Goal: Task Accomplishment & Management: Complete application form

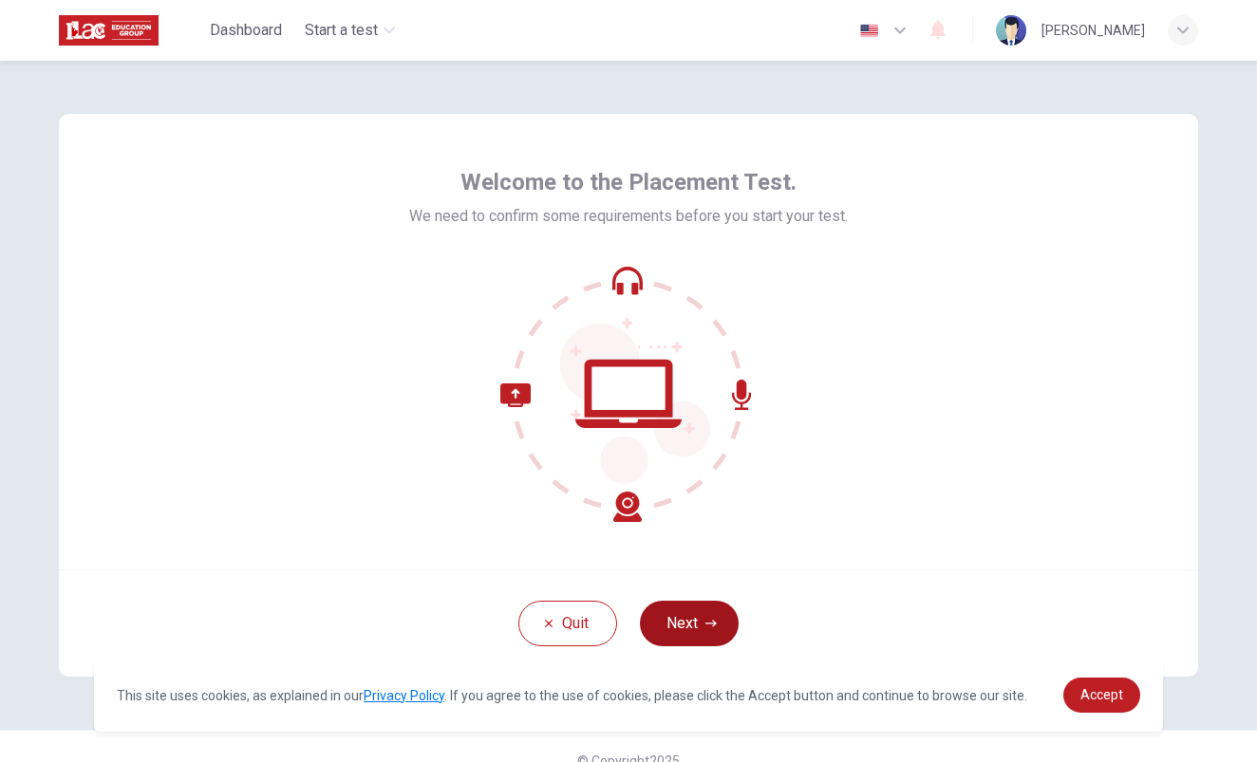
click at [689, 636] on button "Next" at bounding box center [689, 624] width 99 height 46
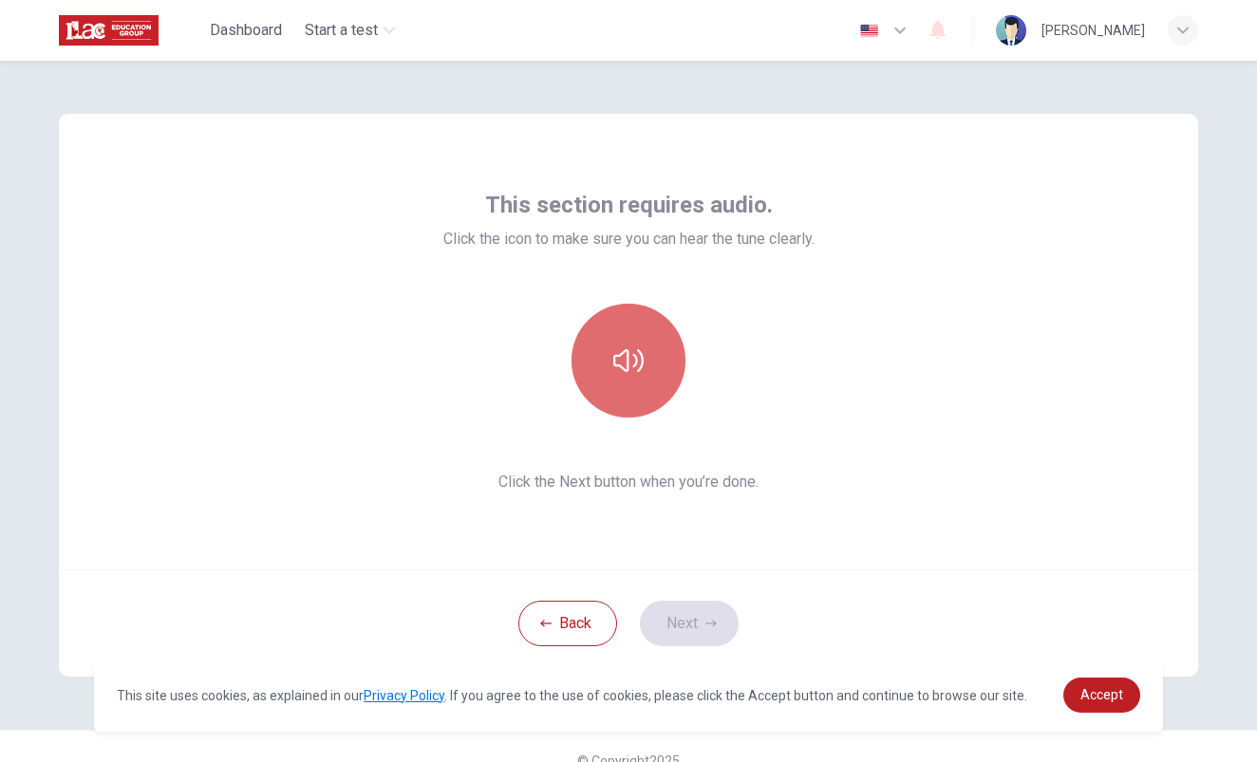
click at [602, 352] on button "button" at bounding box center [628, 361] width 114 height 114
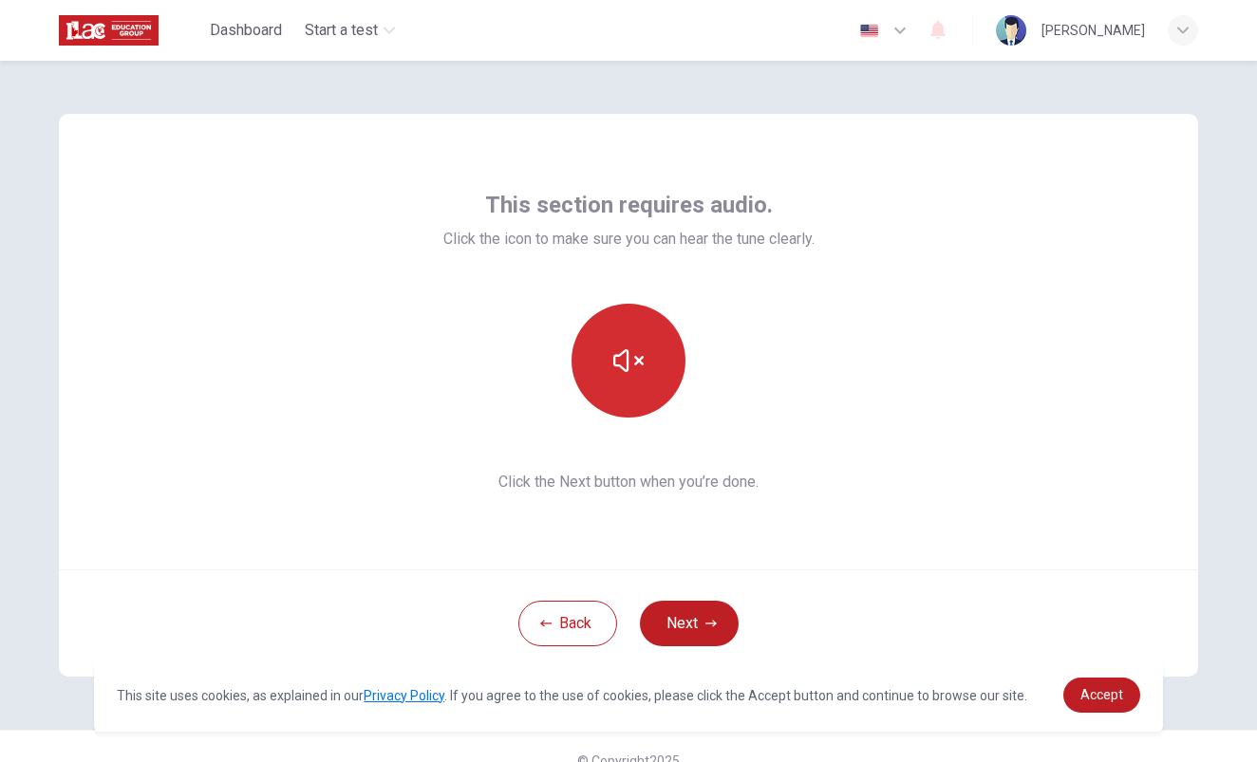
click at [639, 379] on button "button" at bounding box center [628, 361] width 114 height 114
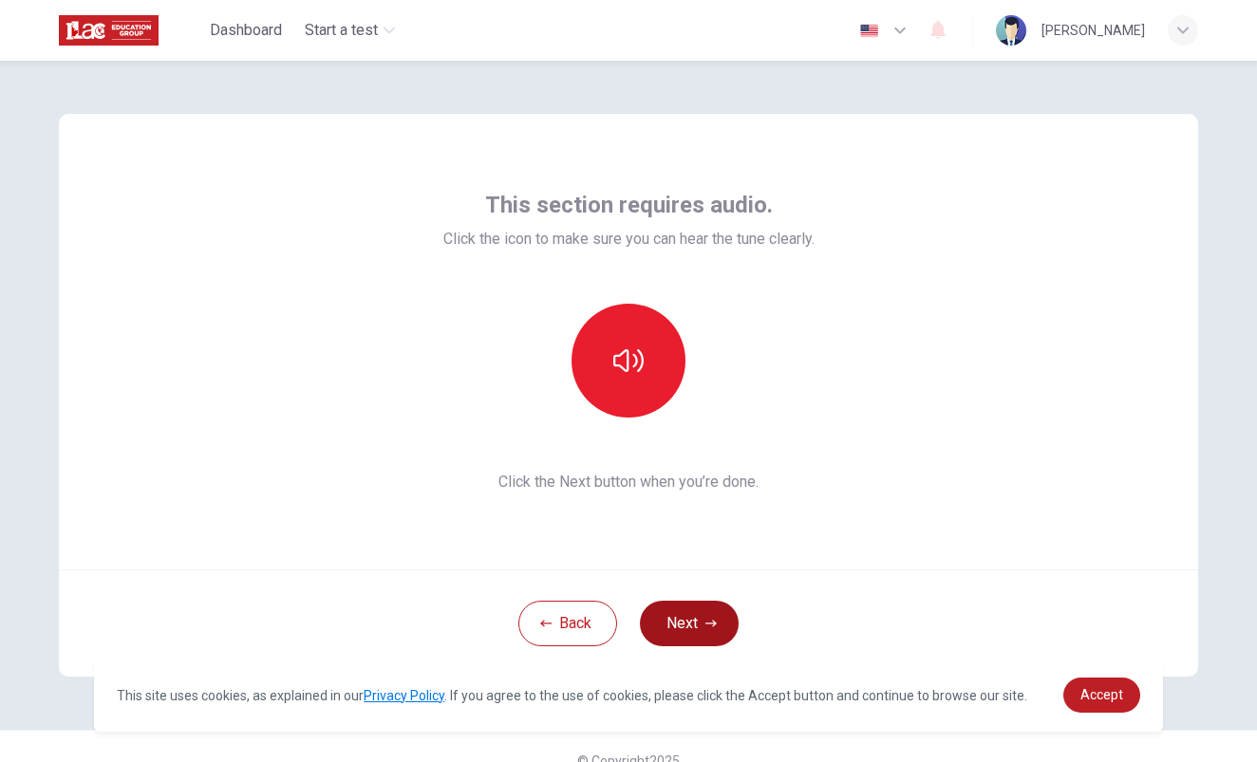
click at [693, 618] on button "Next" at bounding box center [689, 624] width 99 height 46
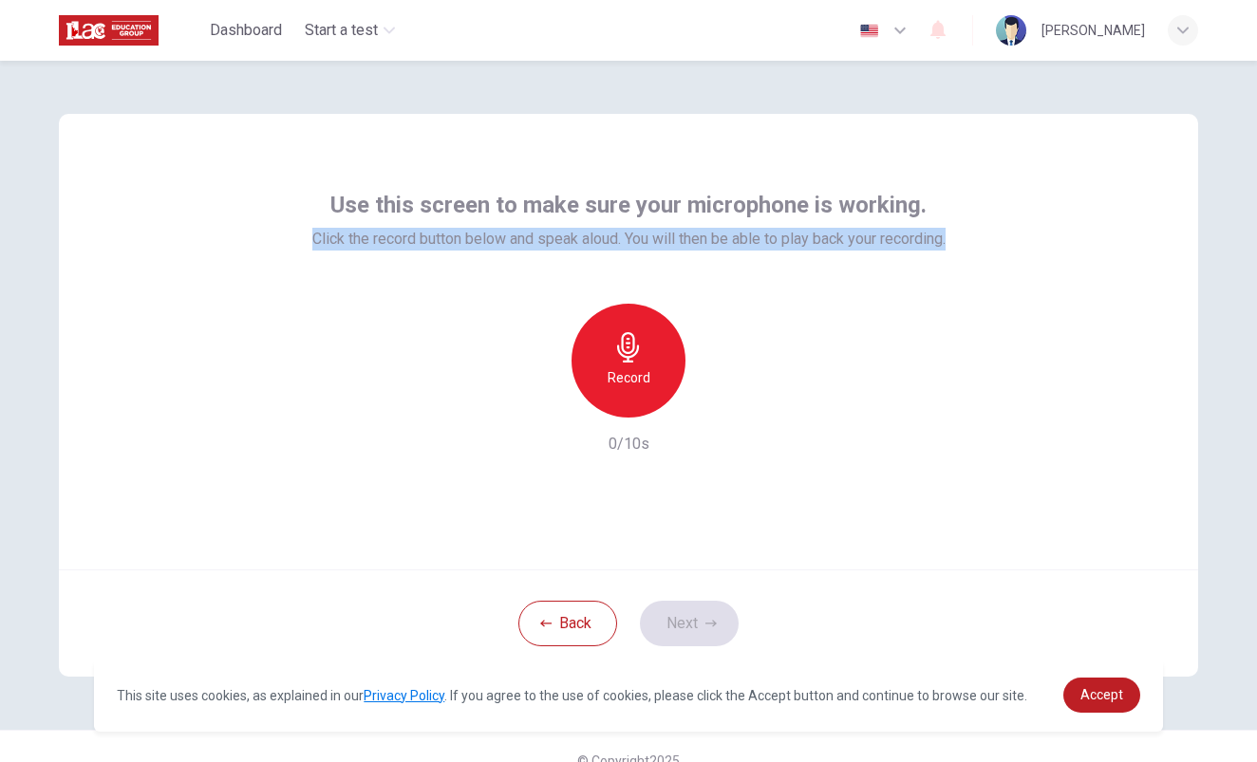
drag, startPoint x: 303, startPoint y: 241, endPoint x: 989, endPoint y: 244, distance: 686.2
click at [989, 244] on div "Use this screen to make sure your microphone is working. Click the record butto…" at bounding box center [628, 342] width 1139 height 456
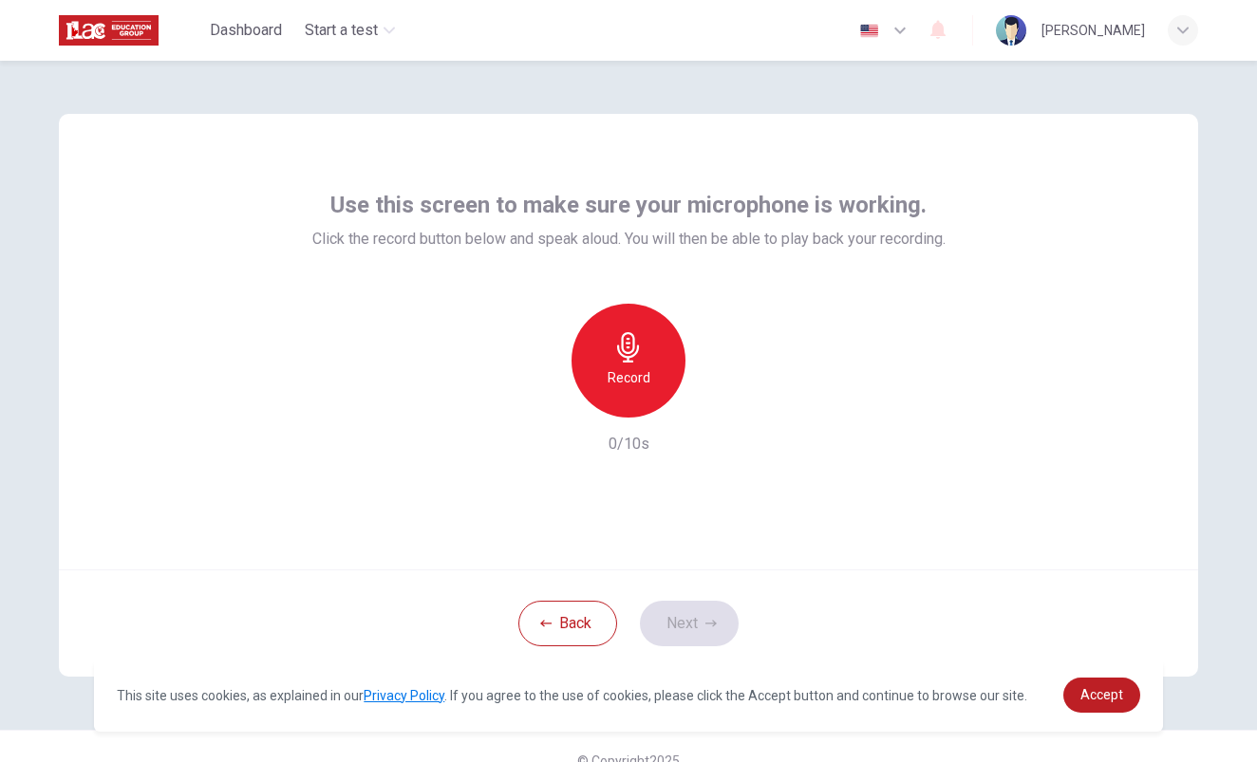
click at [891, 315] on div "Record 0/10s" at bounding box center [628, 380] width 633 height 152
click at [637, 365] on div "Record" at bounding box center [628, 361] width 114 height 114
click at [669, 622] on button "Next" at bounding box center [689, 624] width 99 height 46
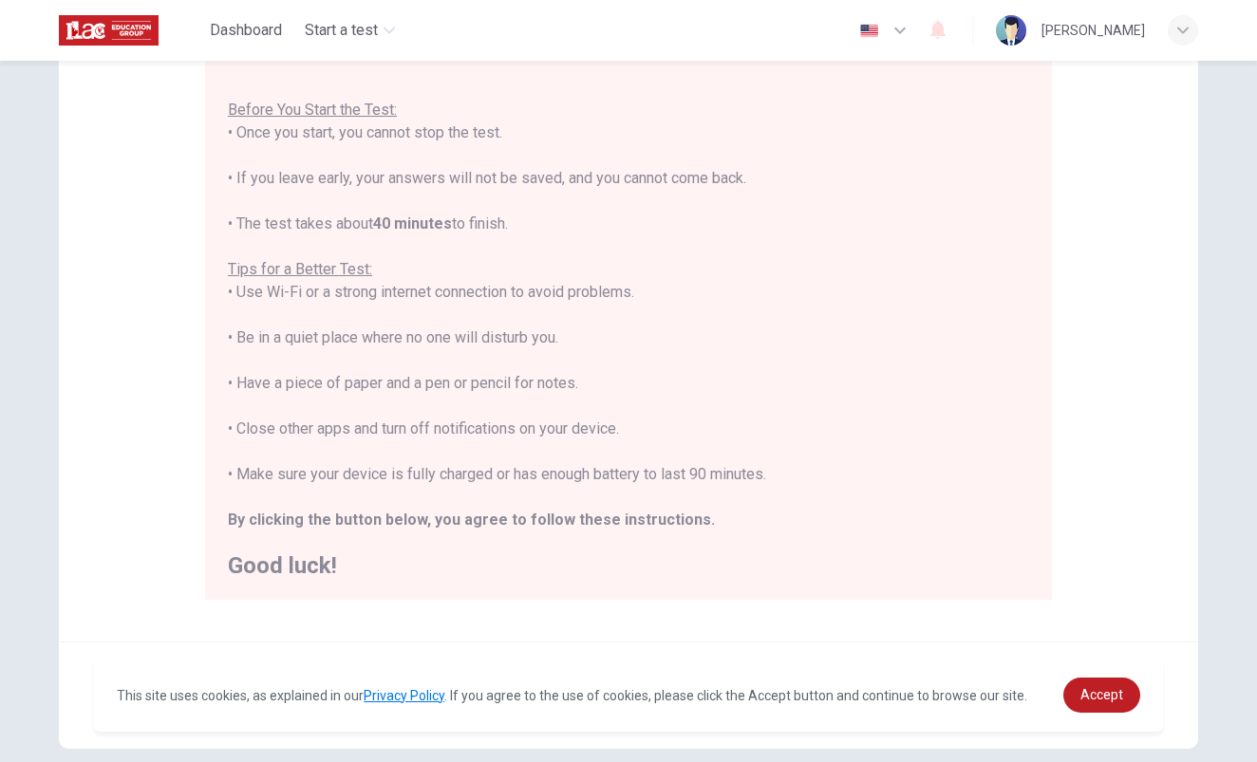
scroll to position [179, 0]
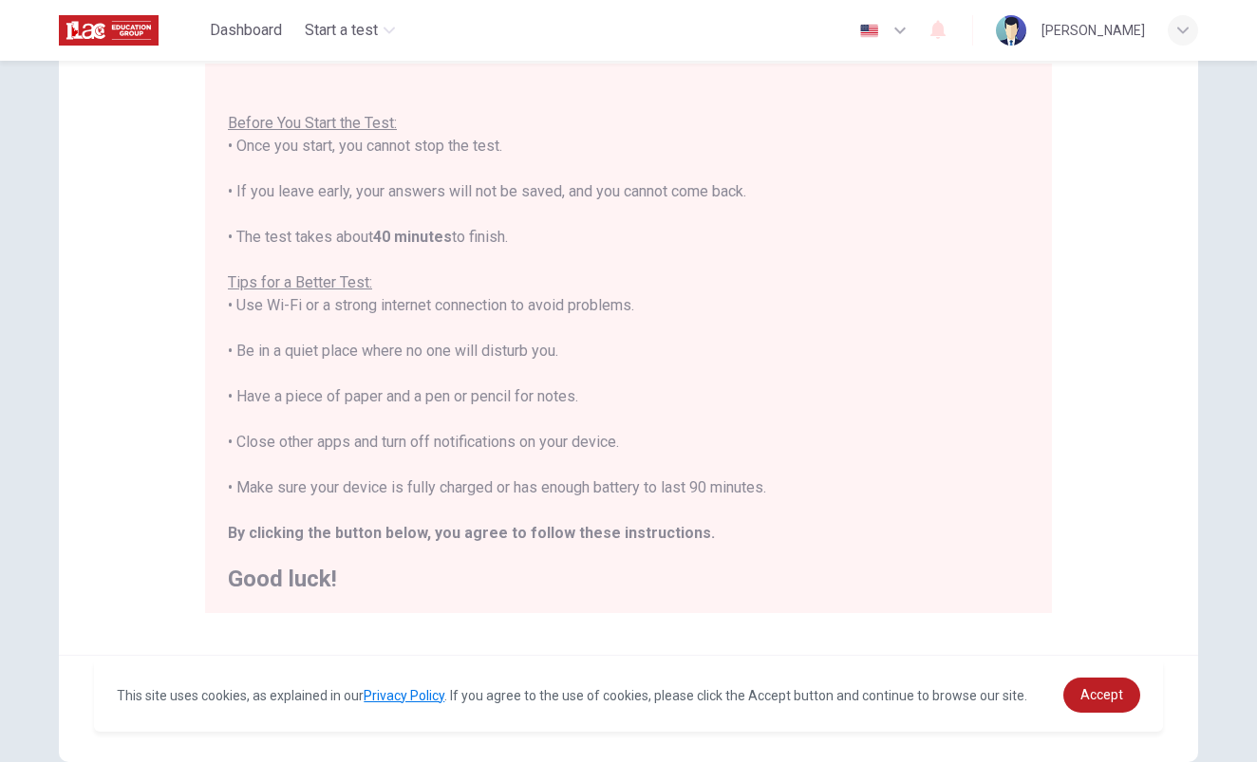
drag, startPoint x: 772, startPoint y: 490, endPoint x: 218, endPoint y: 246, distance: 604.7
click at [218, 246] on div "You are about to start a Placement Test . Before You Start the Test: • Once you…" at bounding box center [628, 339] width 847 height 550
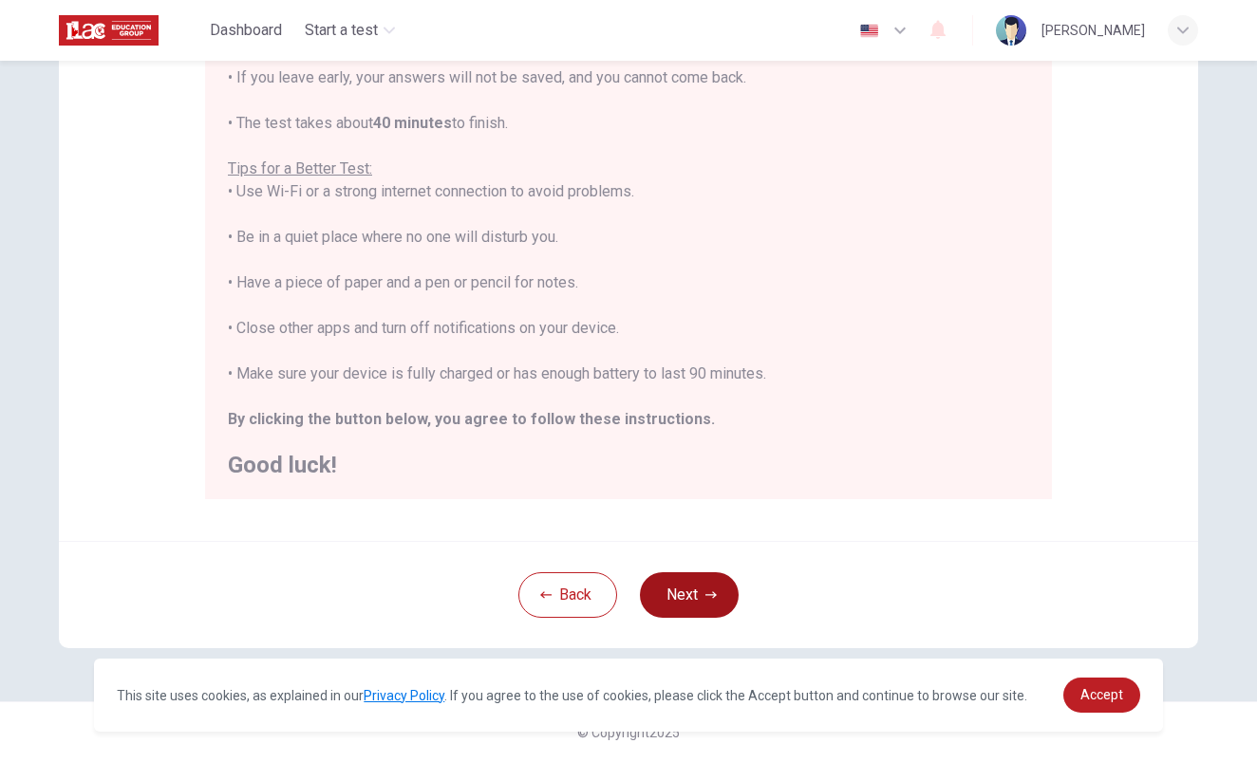
click at [679, 595] on button "Next" at bounding box center [689, 595] width 99 height 46
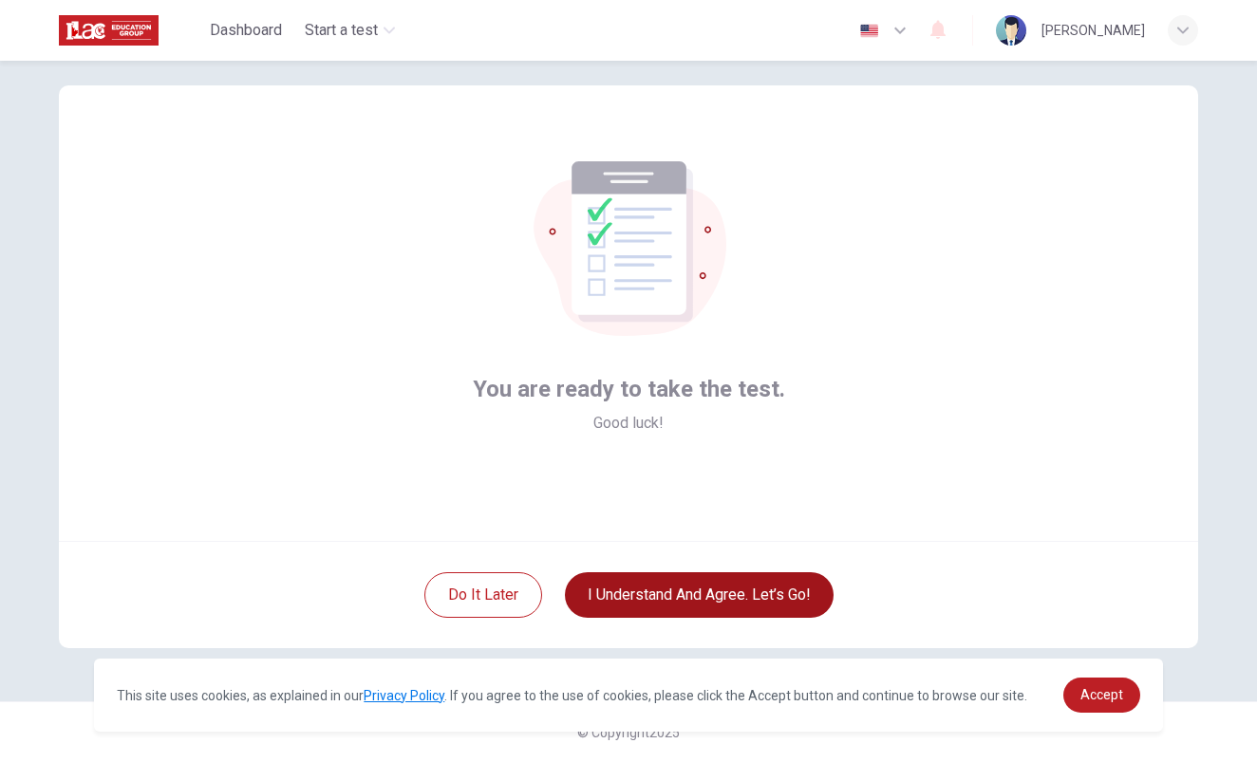
scroll to position [28, 0]
click at [683, 599] on button "I understand and agree. Let’s go!" at bounding box center [699, 595] width 269 height 46
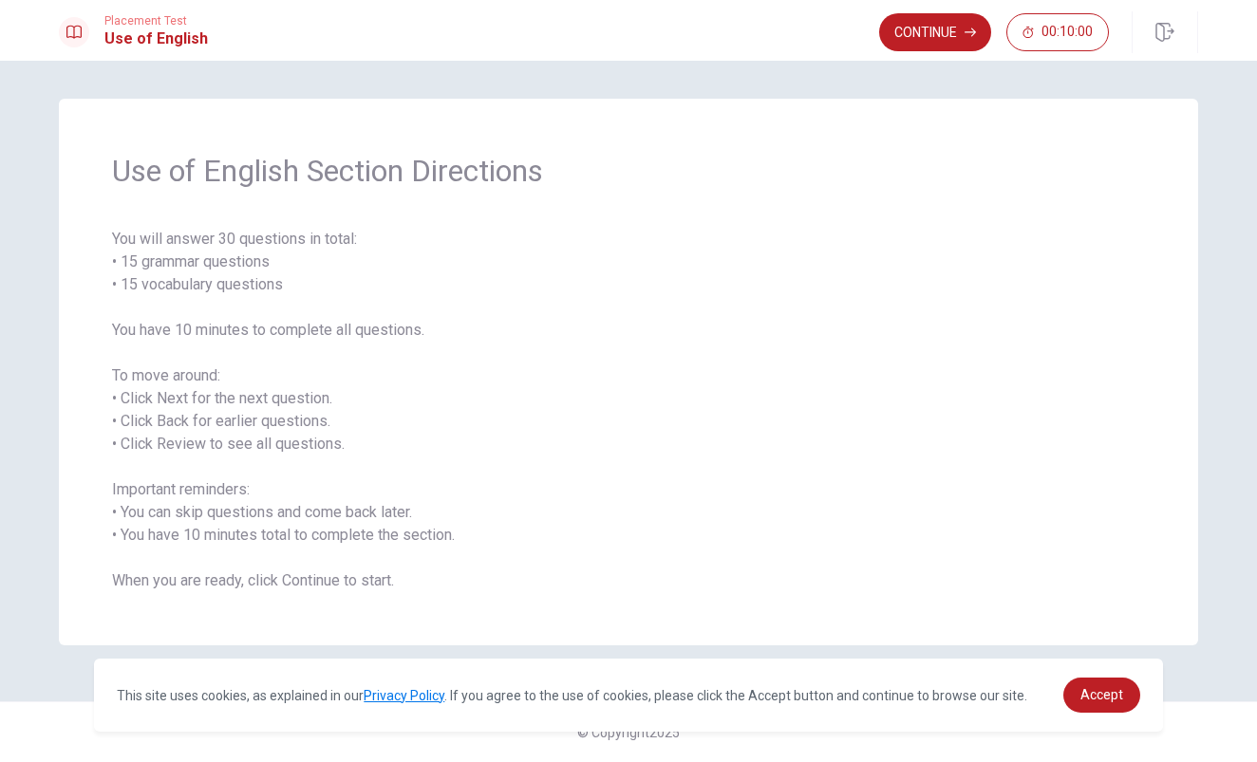
drag, startPoint x: 131, startPoint y: 281, endPoint x: 265, endPoint y: 280, distance: 133.8
click at [266, 281] on span "You will answer 30 questions in total: • 15 grammar questions • 15 vocabulary q…" at bounding box center [628, 410] width 1033 height 364
drag, startPoint x: 172, startPoint y: 404, endPoint x: 247, endPoint y: 405, distance: 75.0
click at [247, 405] on span "You will answer 30 questions in total: • 15 grammar questions • 15 vocabulary q…" at bounding box center [628, 410] width 1033 height 364
click at [959, 33] on button "Continue" at bounding box center [935, 32] width 112 height 38
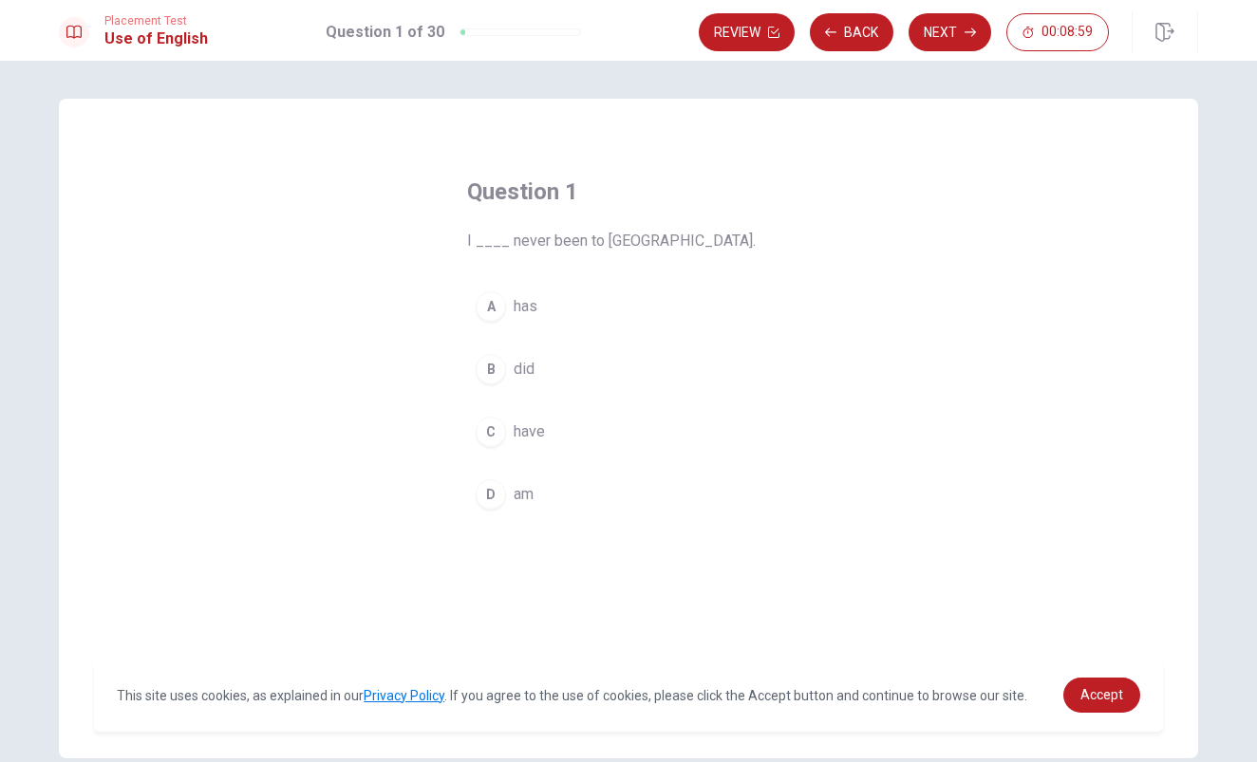
click at [494, 300] on div "A" at bounding box center [491, 306] width 30 height 30
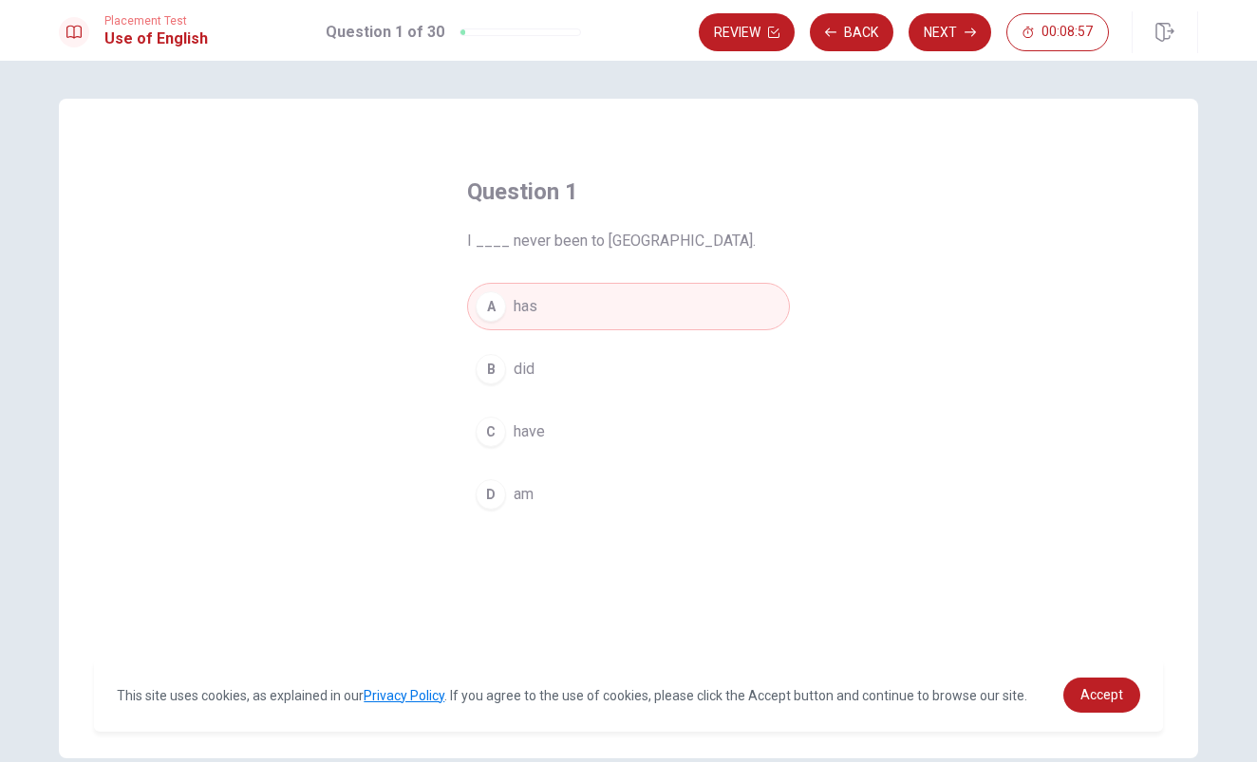
click at [494, 431] on div "C" at bounding box center [491, 432] width 30 height 30
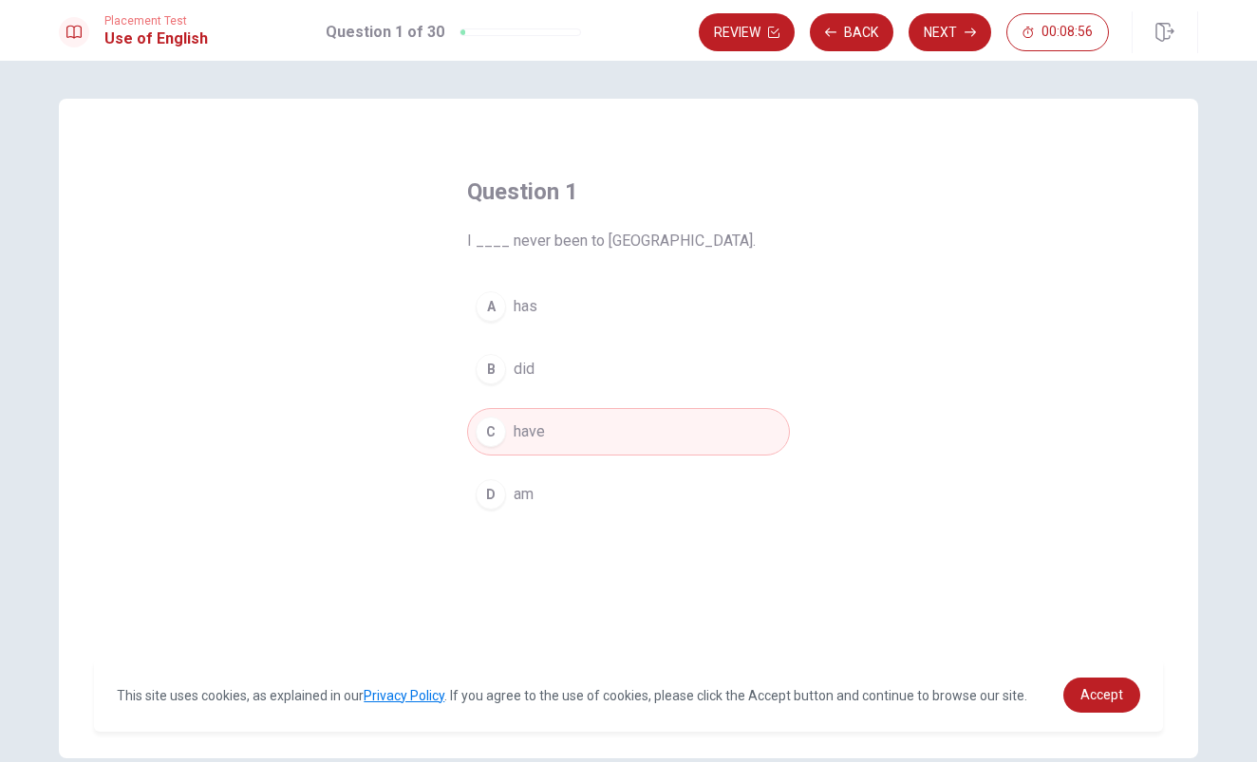
click at [494, 312] on div "A" at bounding box center [491, 306] width 30 height 30
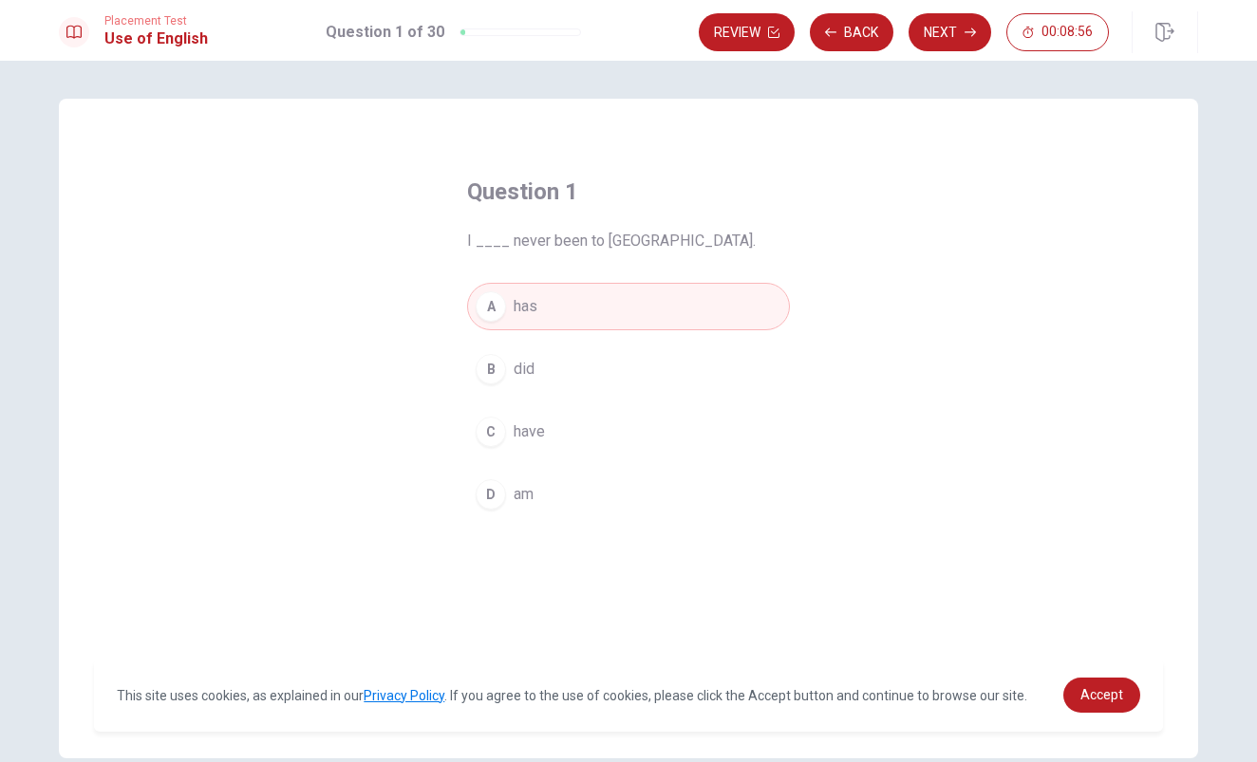
click at [501, 375] on div "B" at bounding box center [491, 369] width 30 height 30
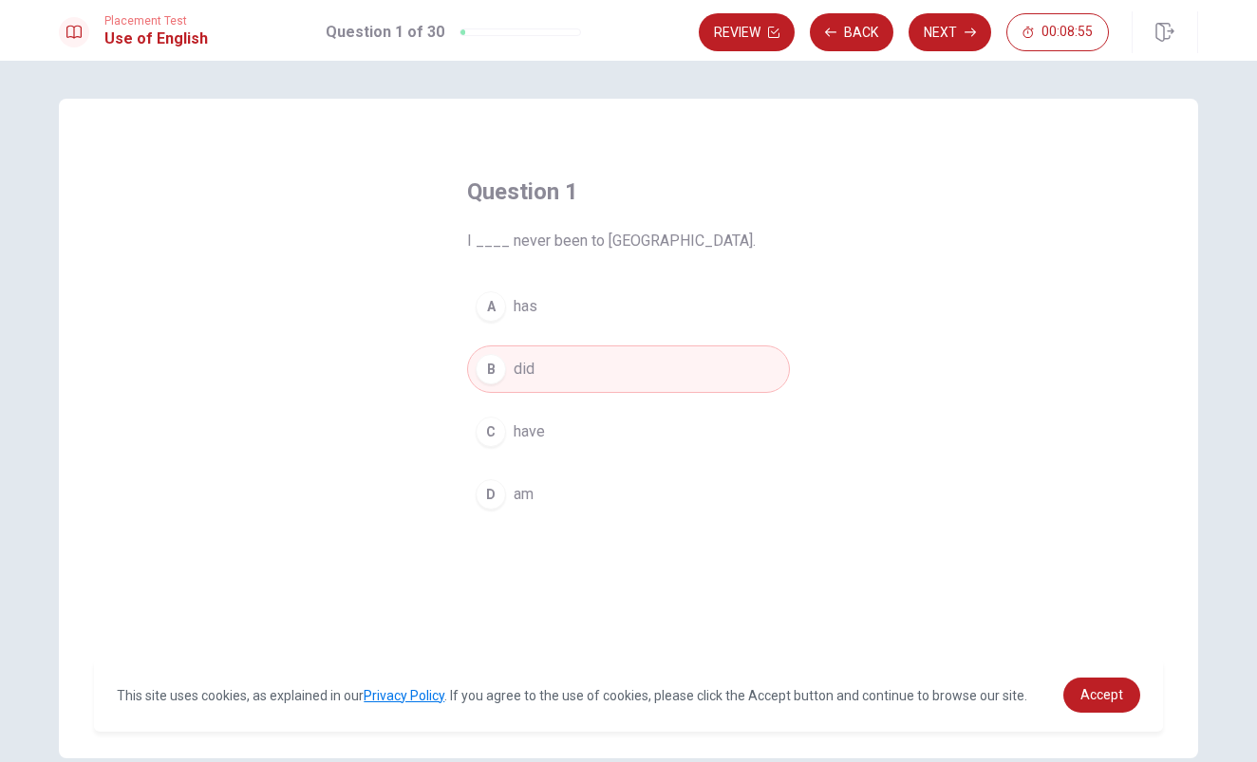
click at [496, 486] on div "D" at bounding box center [491, 494] width 30 height 30
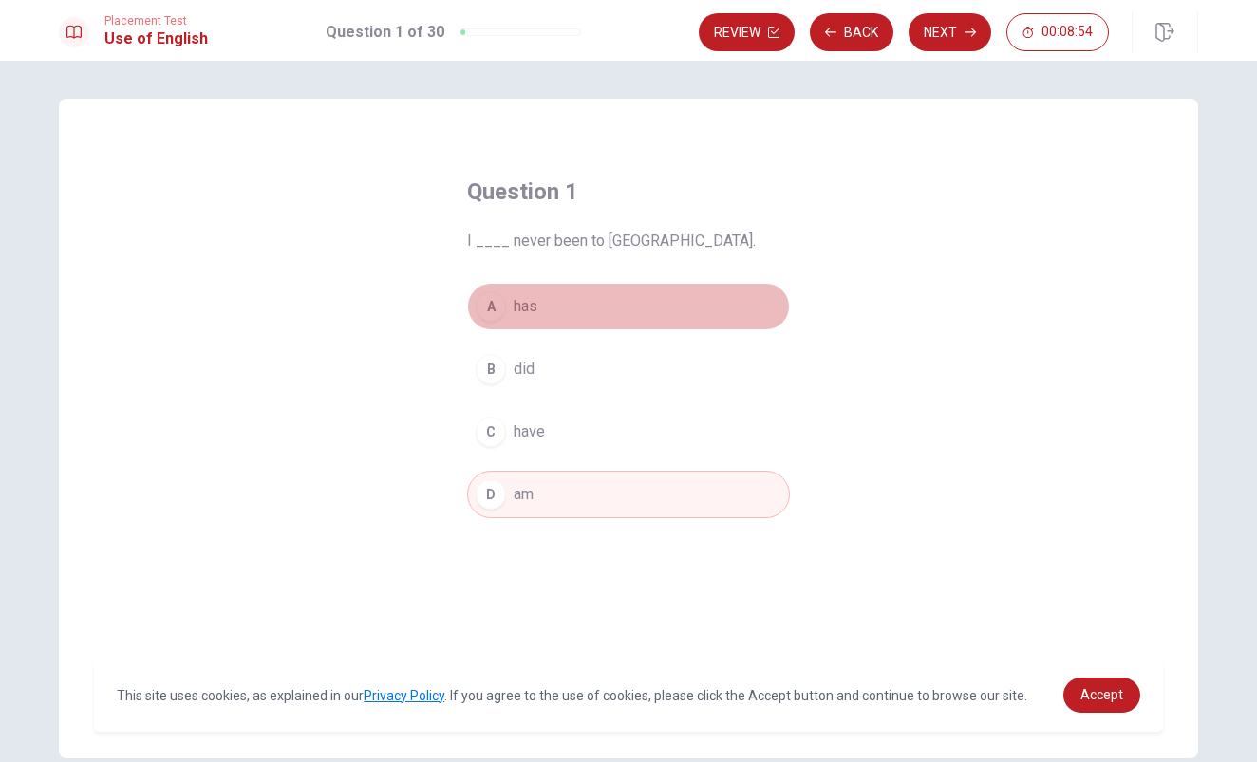
click at [504, 298] on button "A has" at bounding box center [628, 306] width 323 height 47
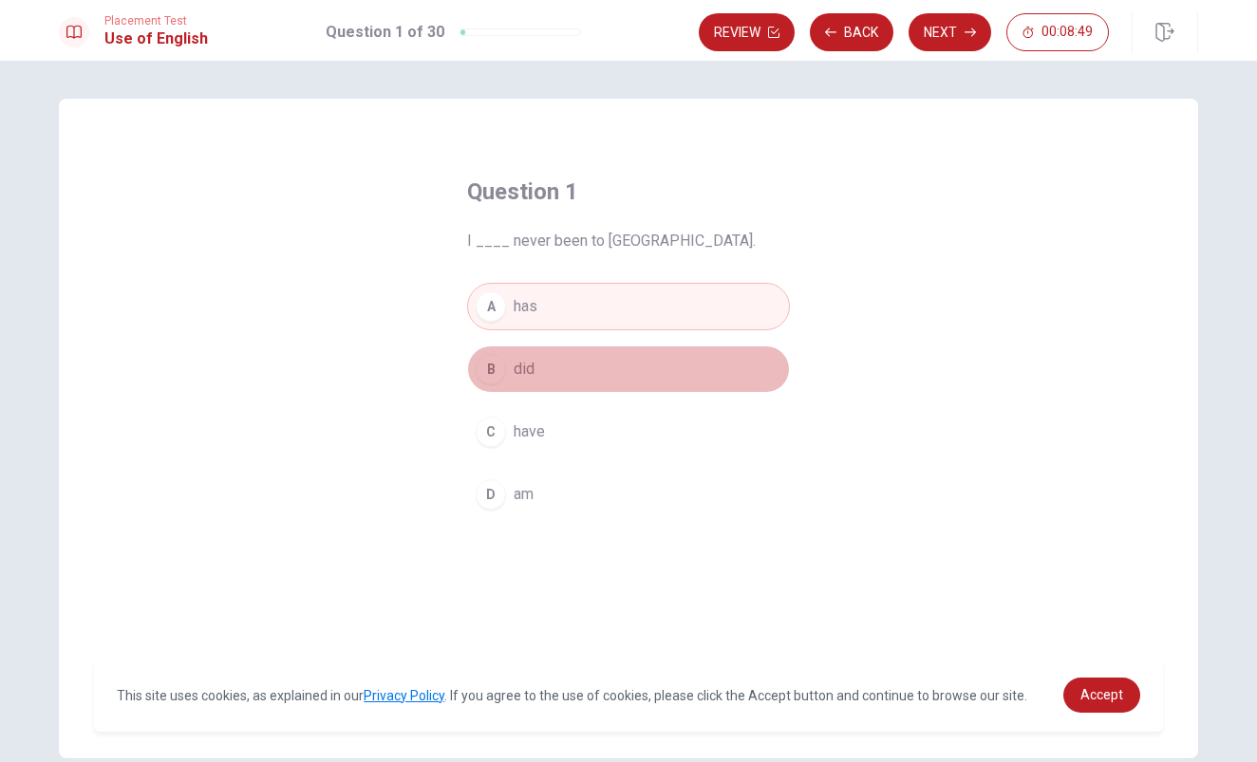
click at [511, 366] on button "B did" at bounding box center [628, 368] width 323 height 47
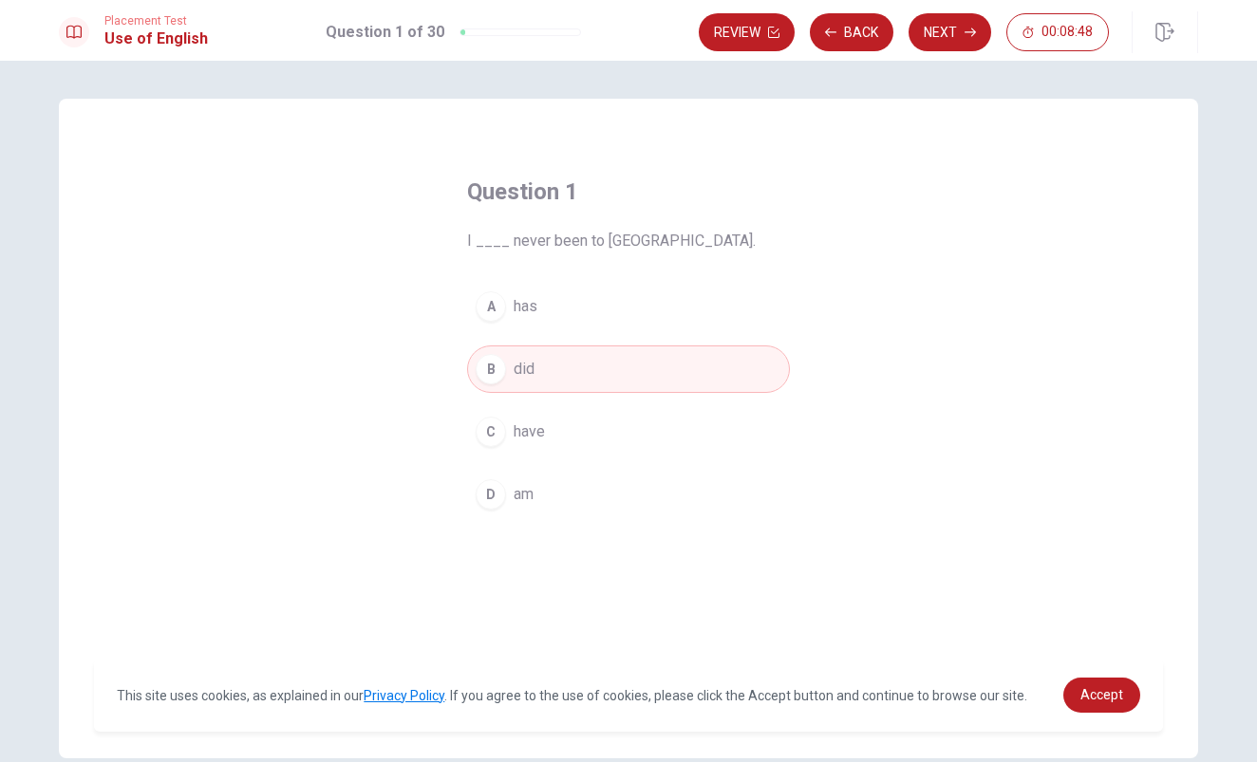
click at [503, 305] on div "A" at bounding box center [491, 306] width 30 height 30
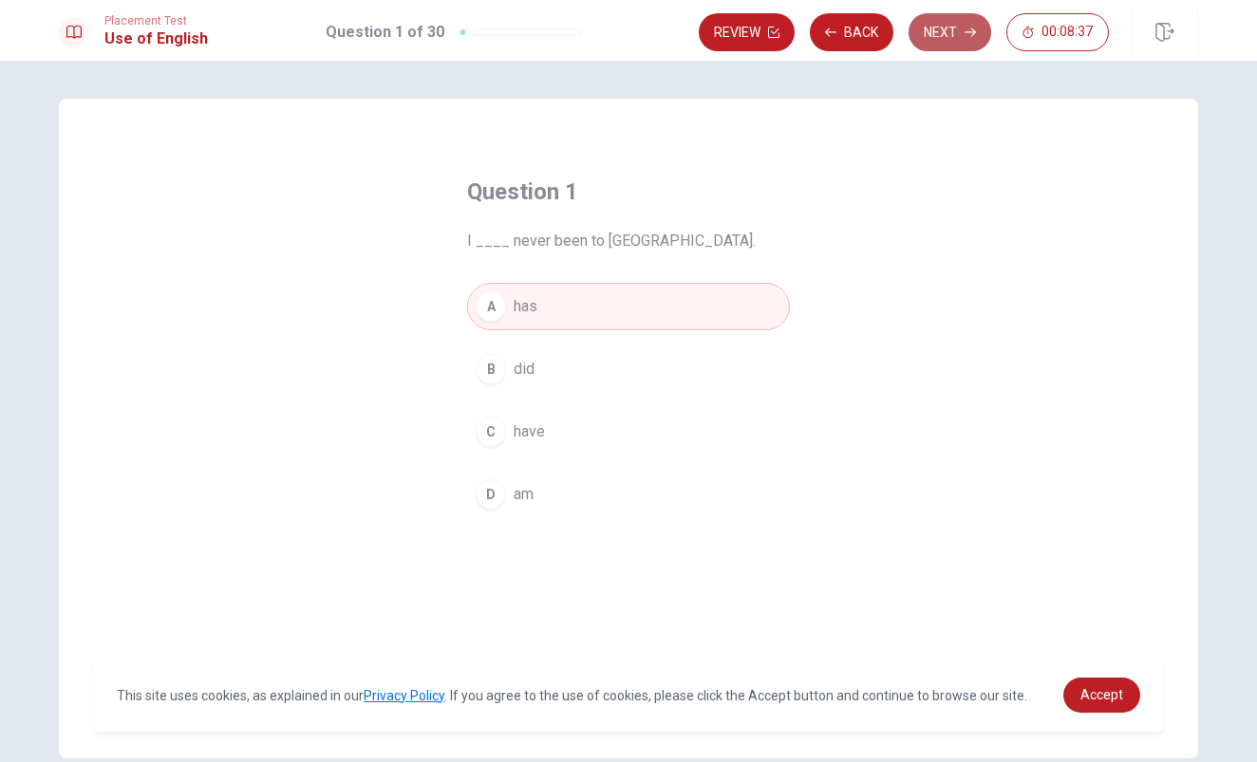
click at [946, 33] on button "Next" at bounding box center [949, 32] width 83 height 38
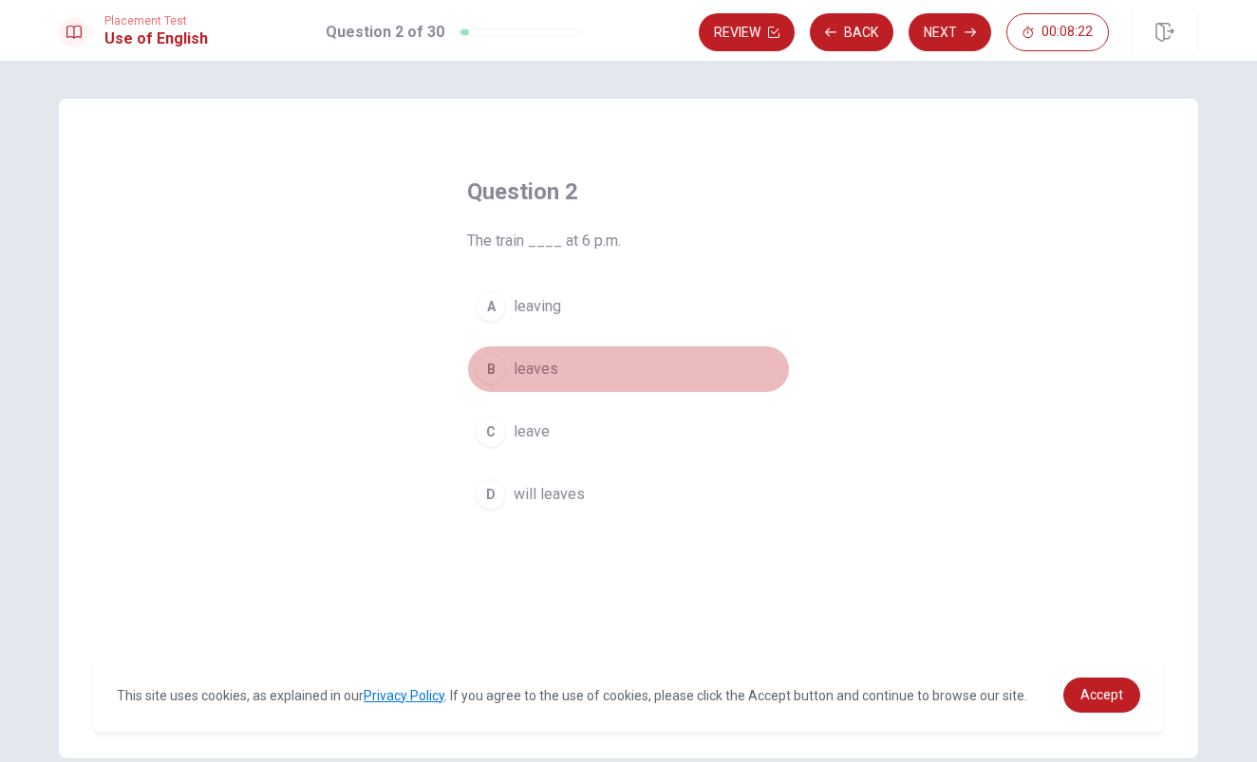
click at [494, 369] on div "B" at bounding box center [491, 369] width 30 height 30
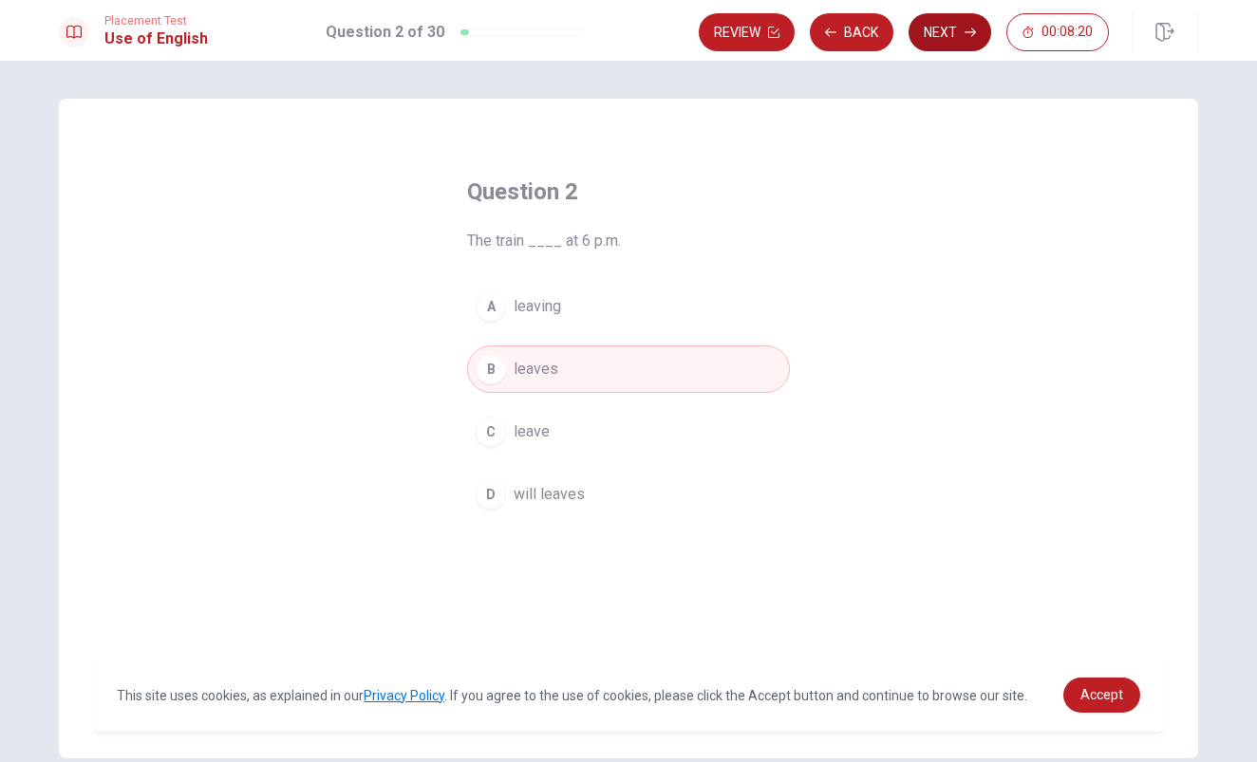
click at [973, 31] on icon "button" at bounding box center [969, 32] width 11 height 11
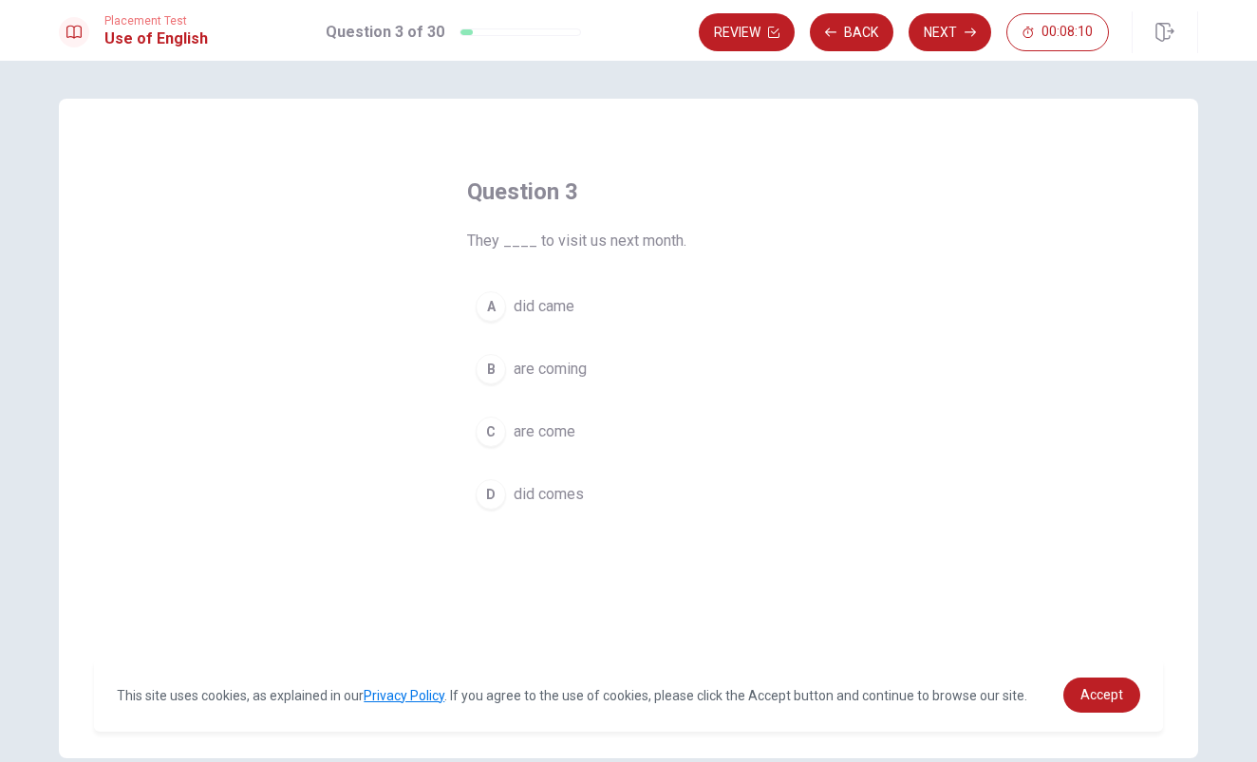
click at [496, 433] on div "C" at bounding box center [491, 432] width 30 height 30
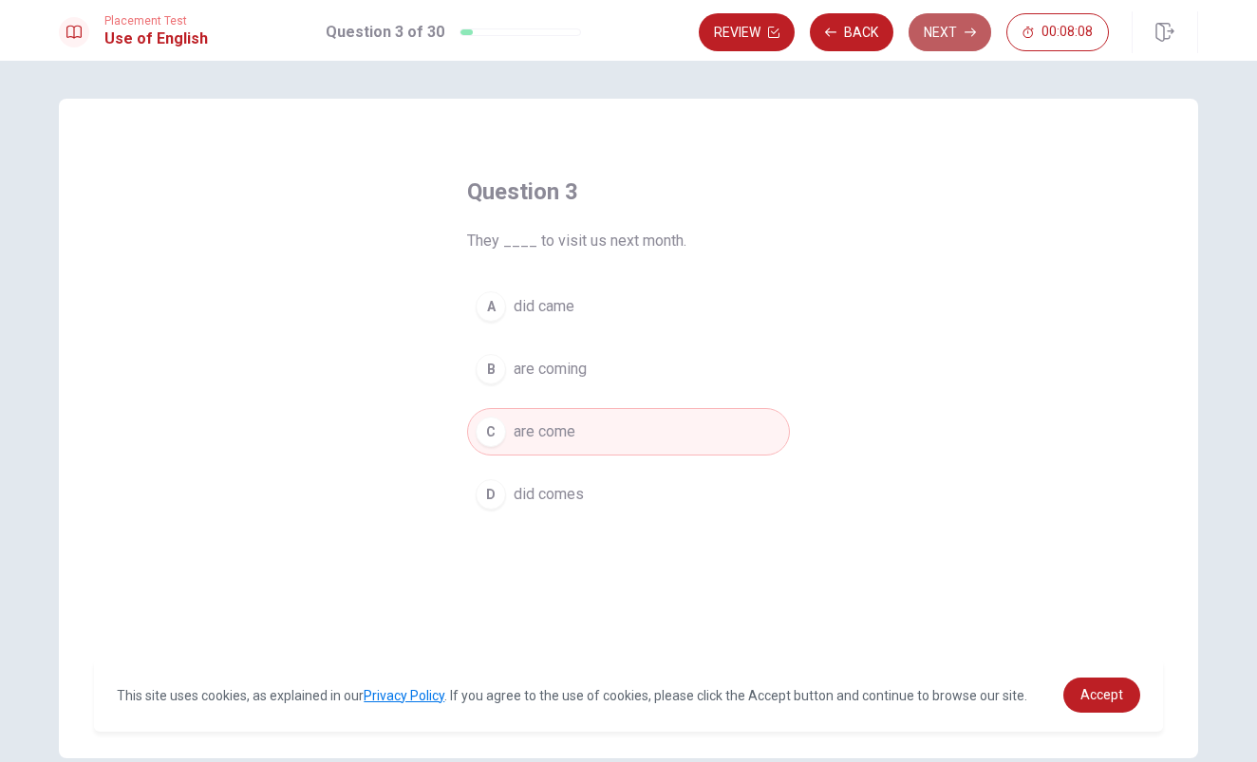
click at [944, 23] on button "Next" at bounding box center [949, 32] width 83 height 38
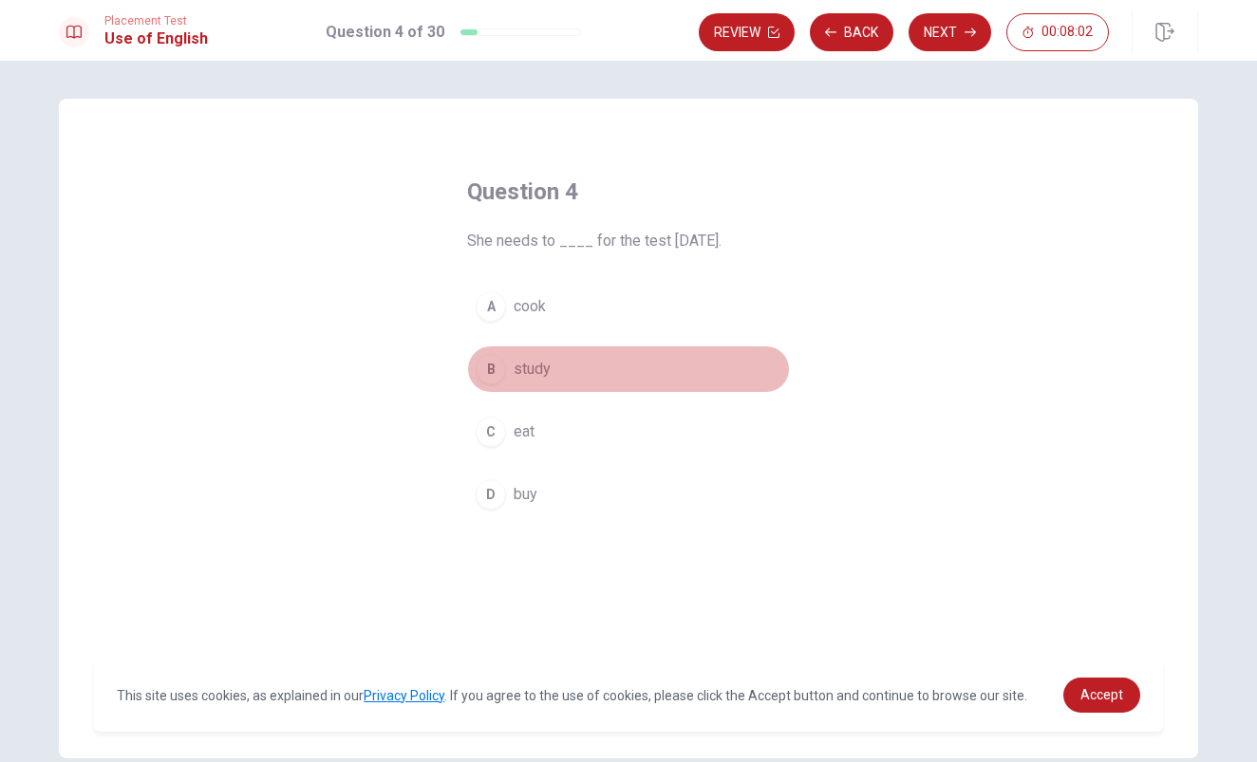
click at [497, 370] on div "B" at bounding box center [491, 369] width 30 height 30
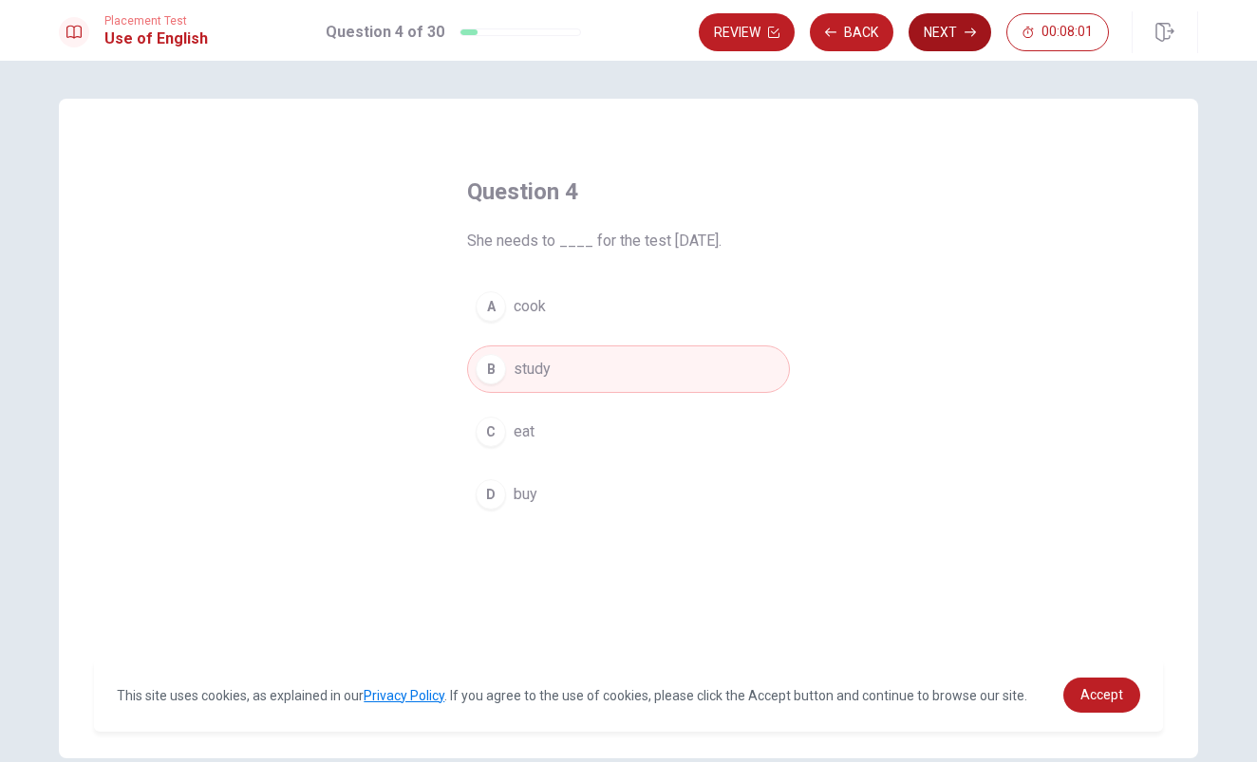
click at [948, 35] on button "Next" at bounding box center [949, 32] width 83 height 38
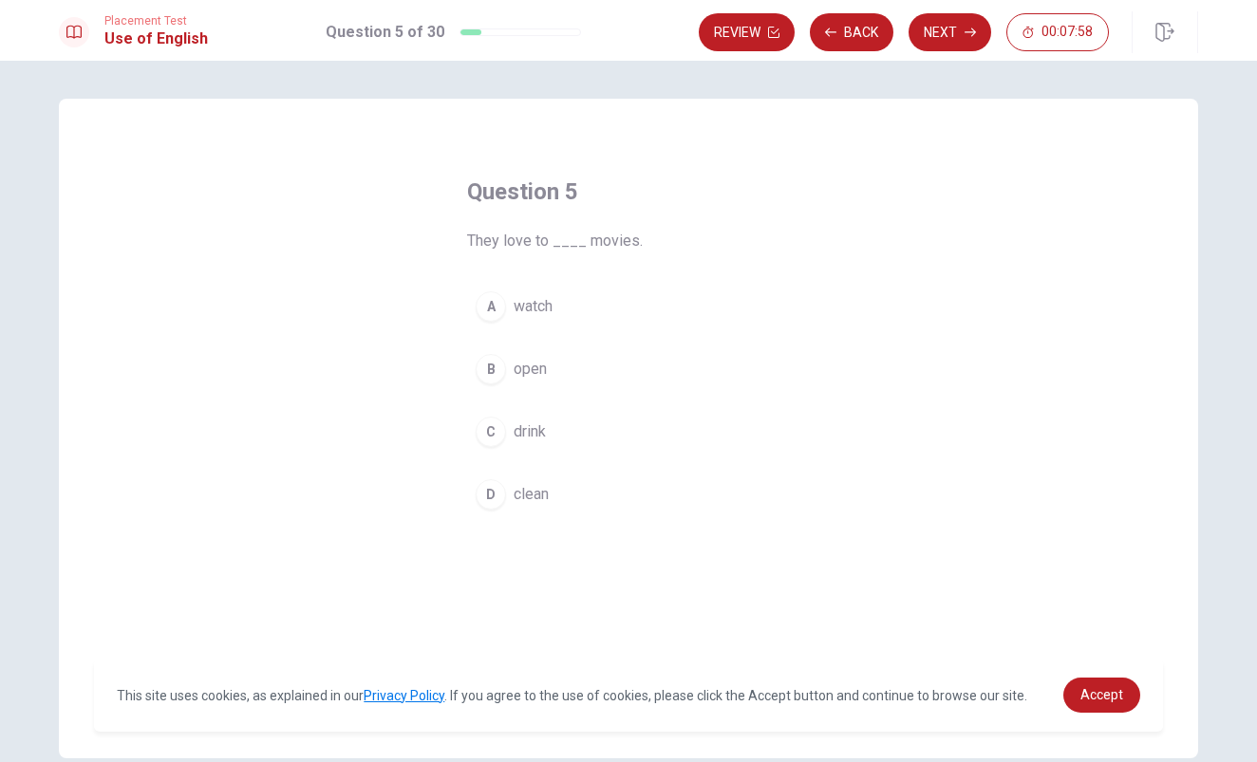
click at [488, 292] on div "A" at bounding box center [491, 306] width 30 height 30
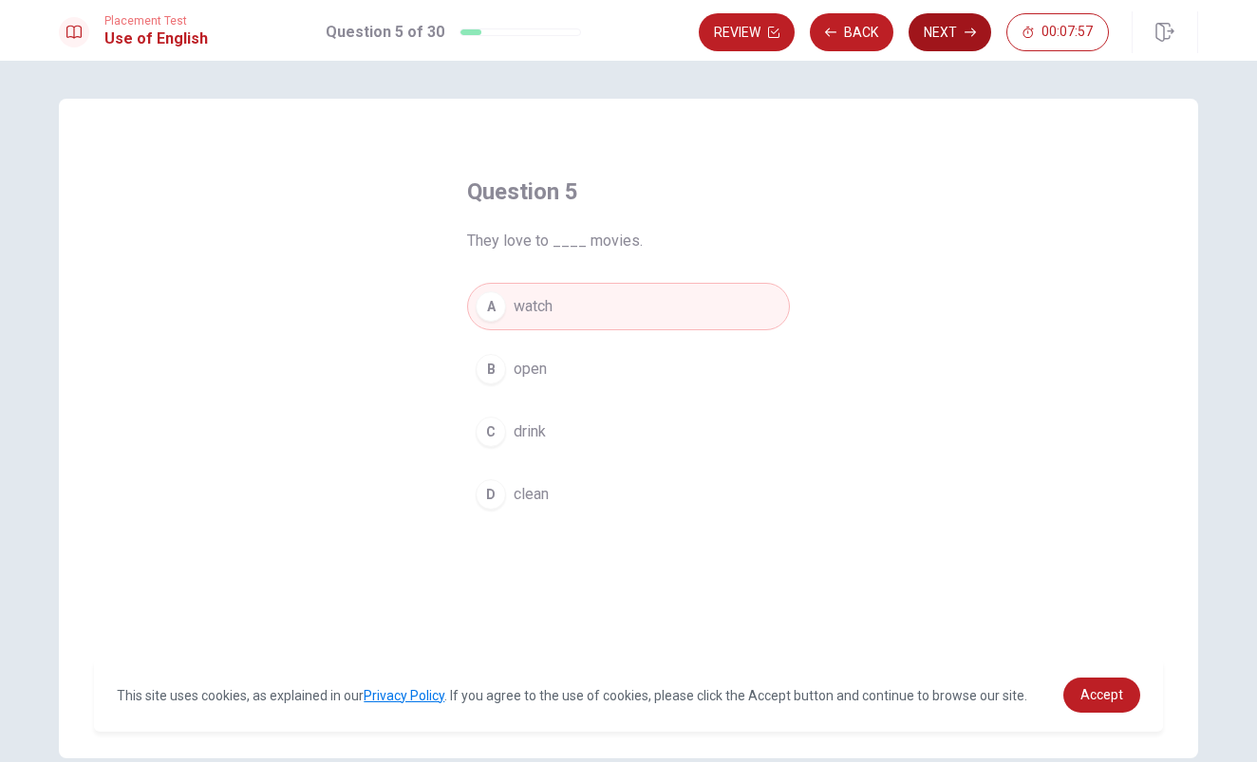
click at [939, 39] on button "Next" at bounding box center [949, 32] width 83 height 38
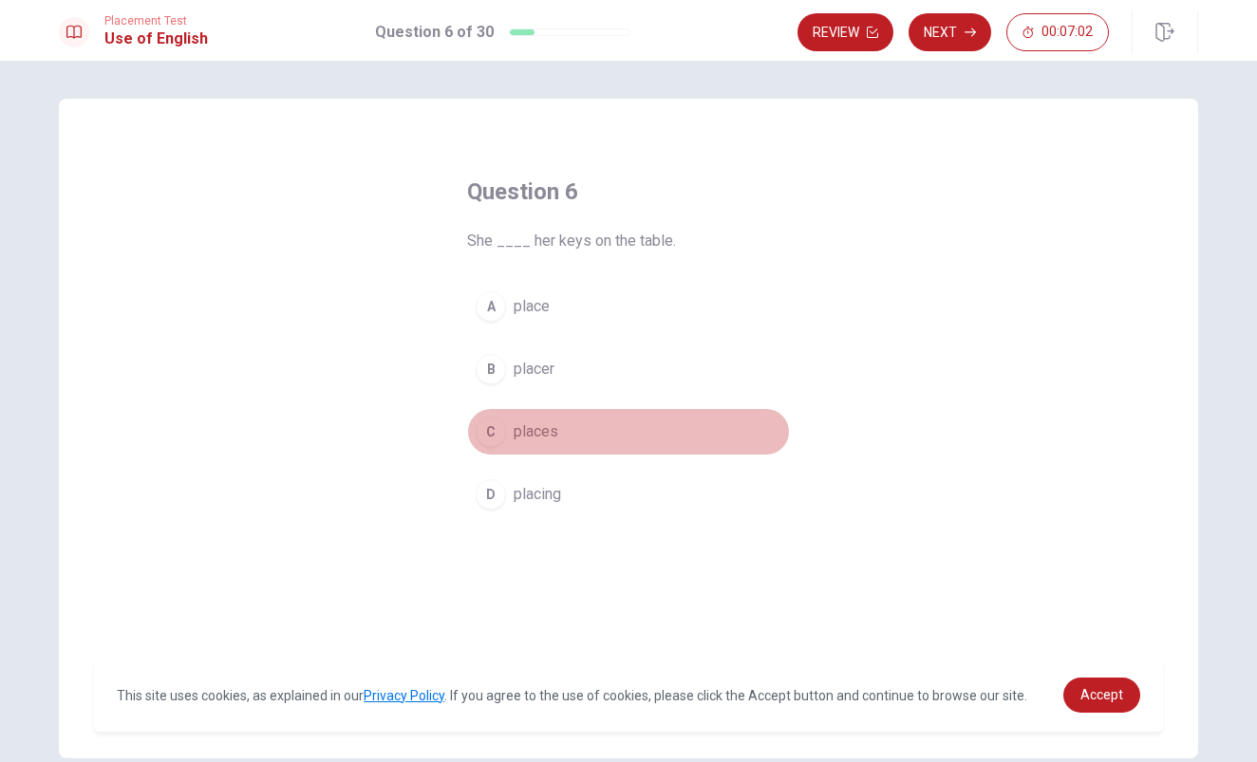
click at [495, 433] on div "C" at bounding box center [491, 432] width 30 height 30
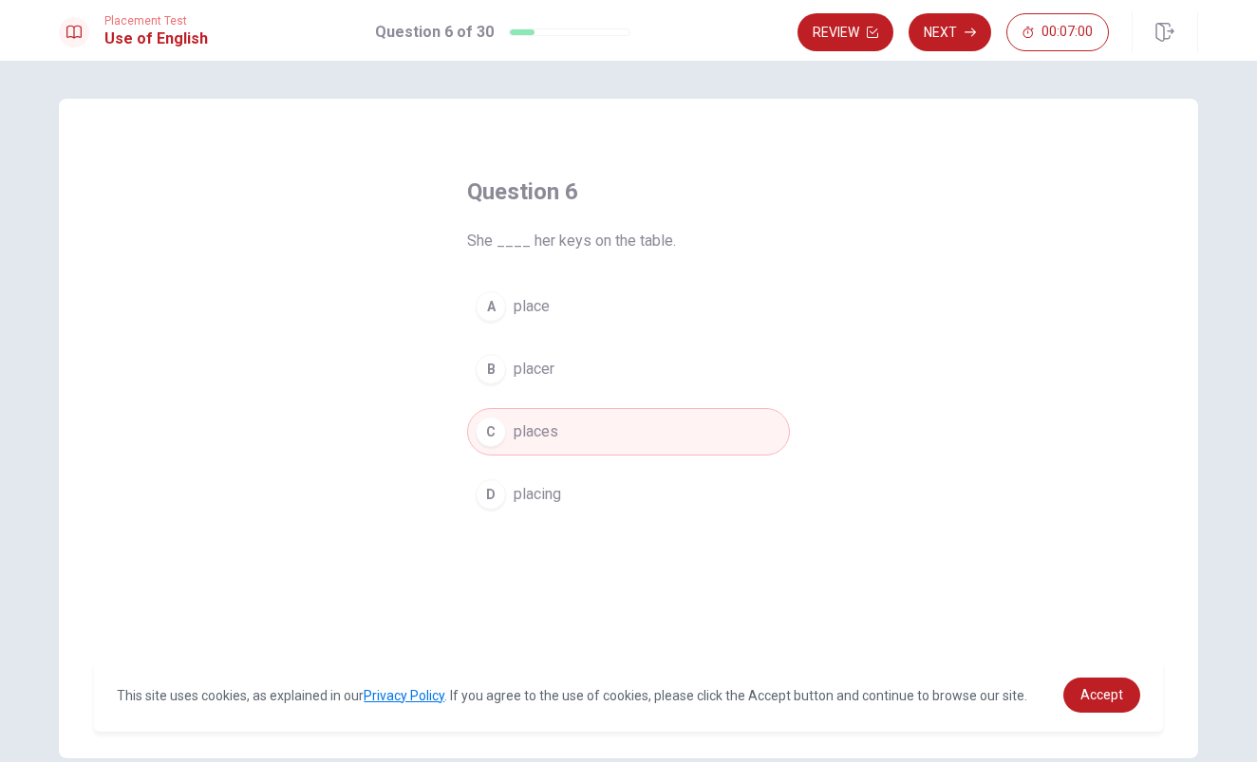
click at [494, 485] on div "D" at bounding box center [491, 494] width 30 height 30
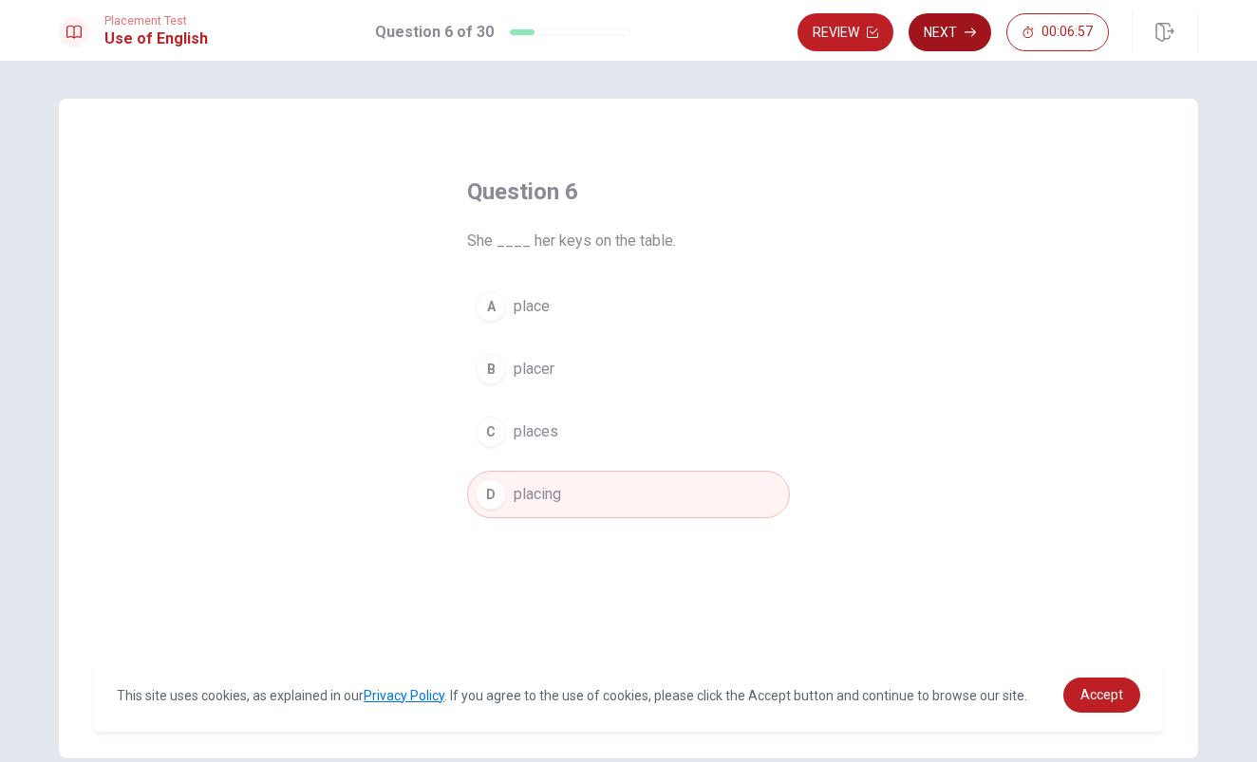
click at [966, 32] on icon "button" at bounding box center [969, 32] width 11 height 9
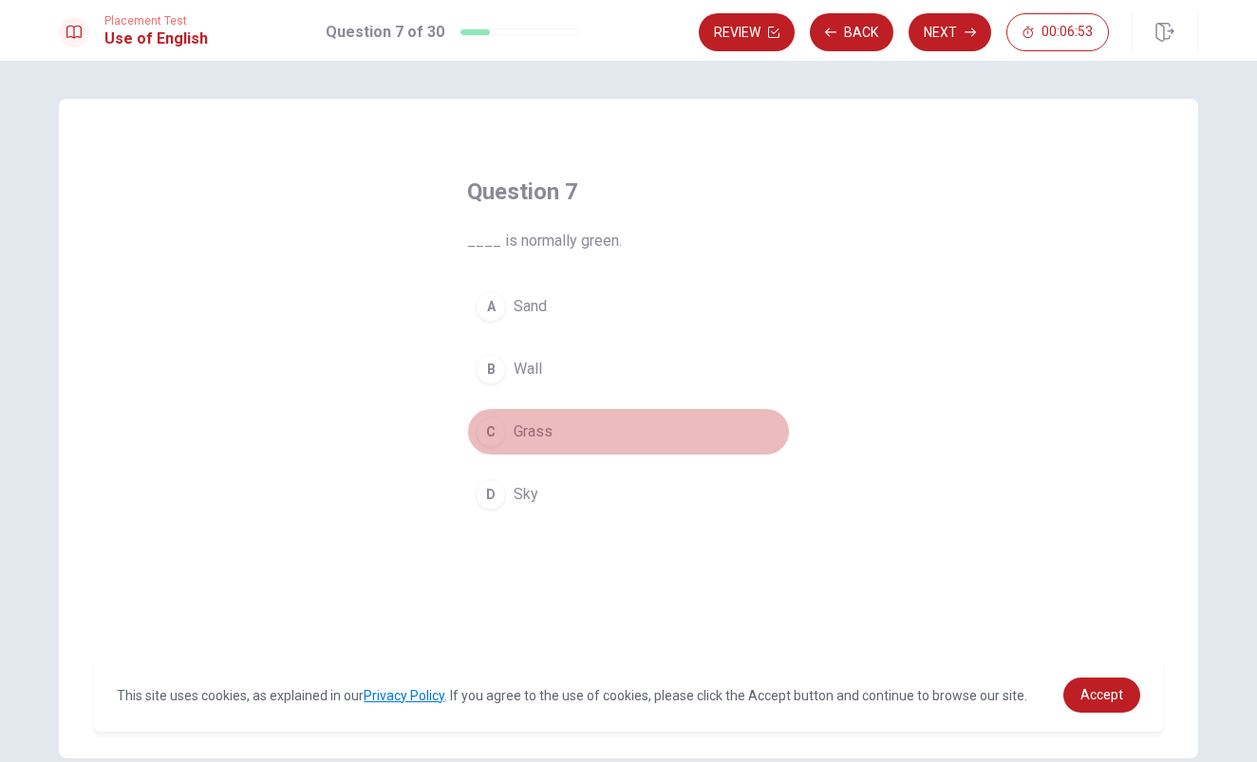
click at [491, 420] on div "C" at bounding box center [491, 432] width 30 height 30
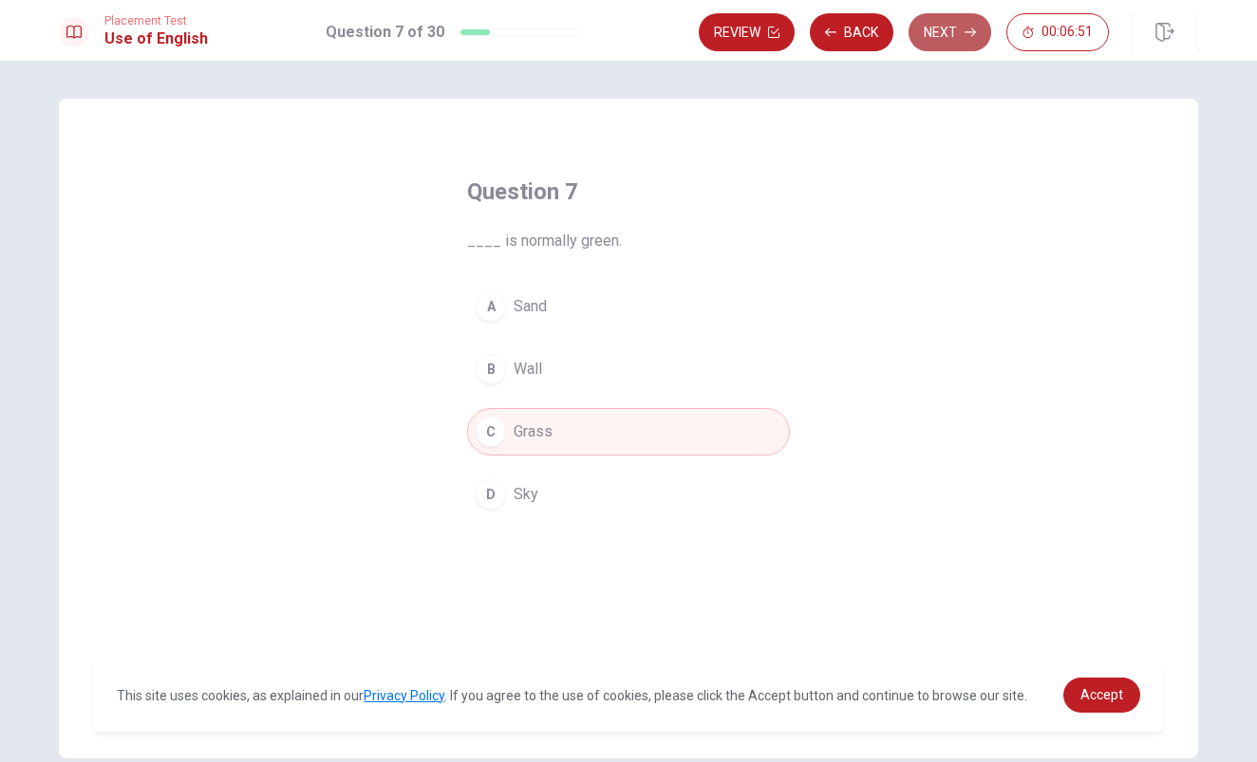
click at [947, 28] on button "Next" at bounding box center [949, 32] width 83 height 38
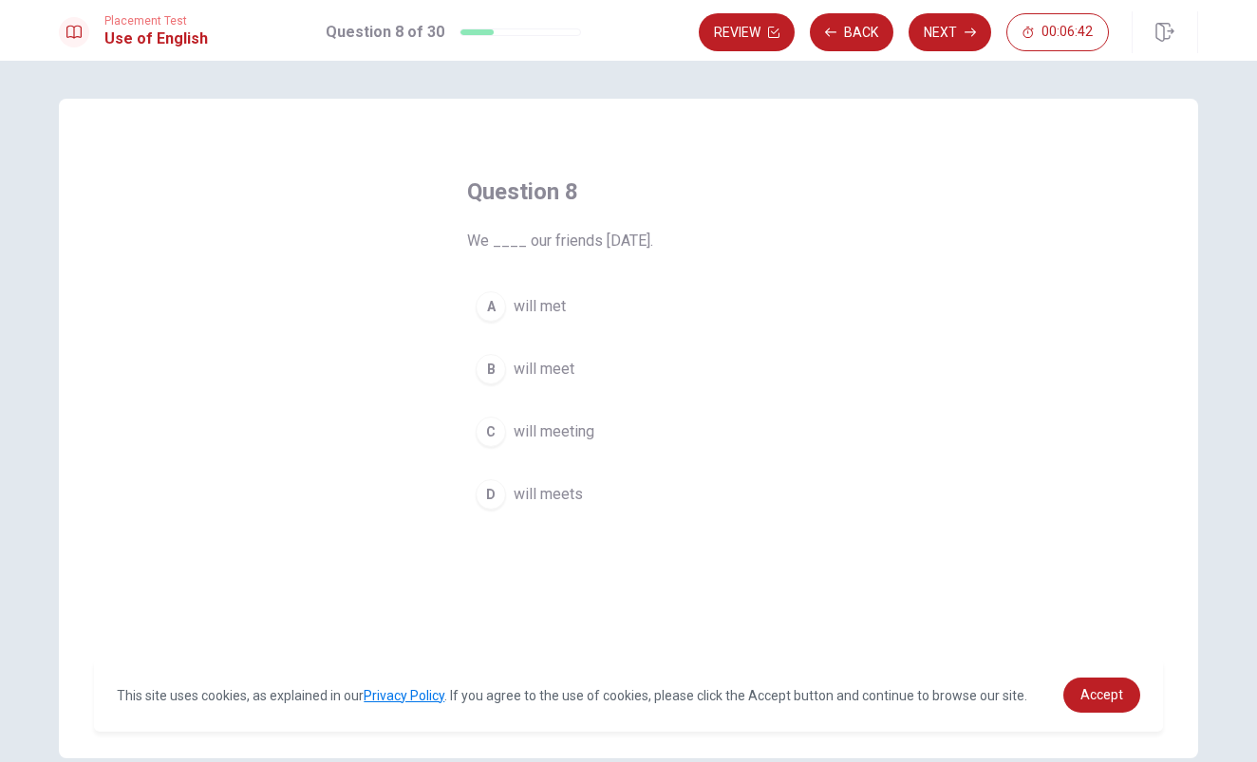
click at [494, 494] on div "D" at bounding box center [491, 494] width 30 height 30
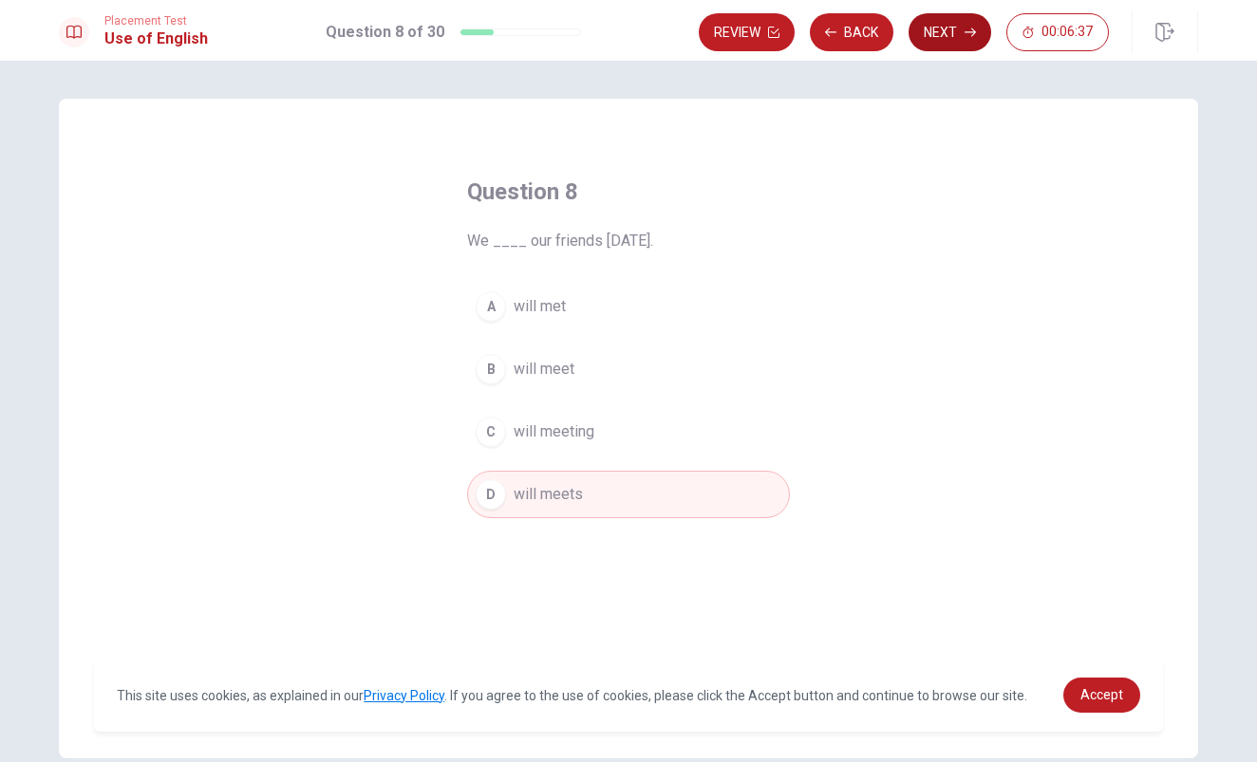
click at [961, 28] on button "Next" at bounding box center [949, 32] width 83 height 38
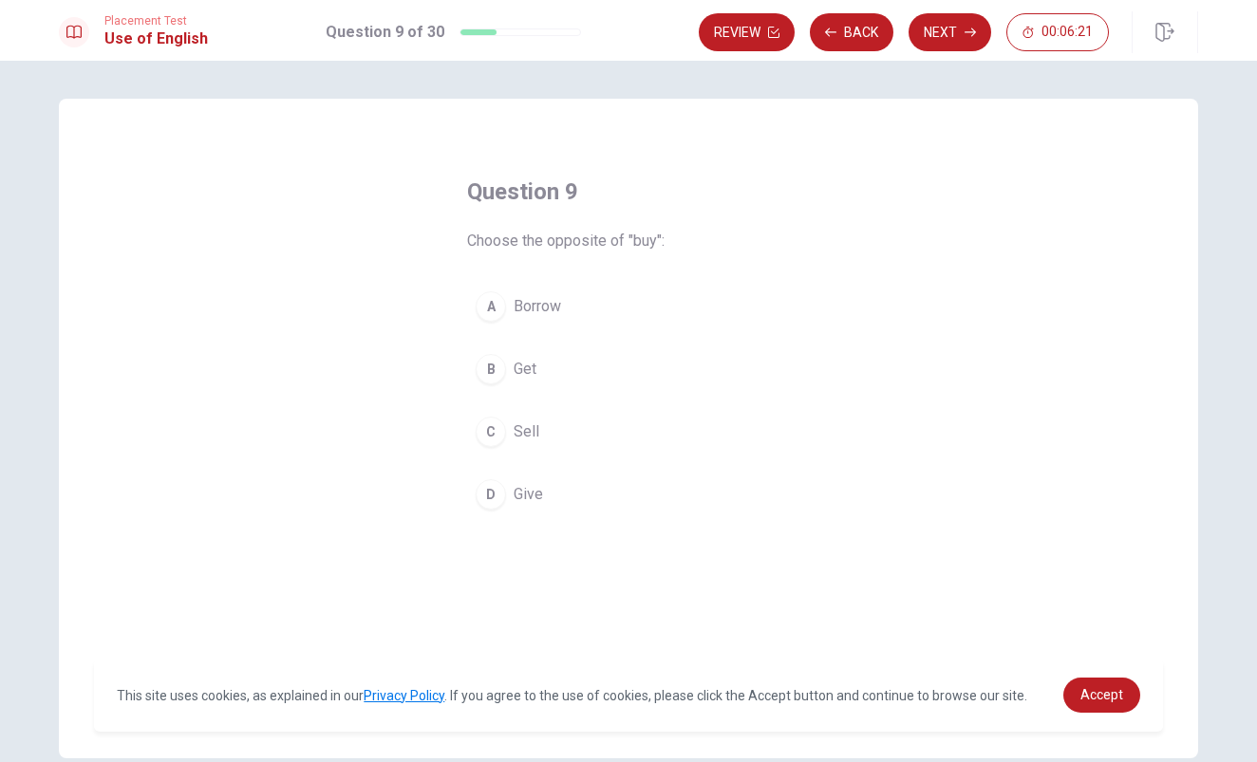
click at [493, 423] on div "C" at bounding box center [491, 432] width 30 height 30
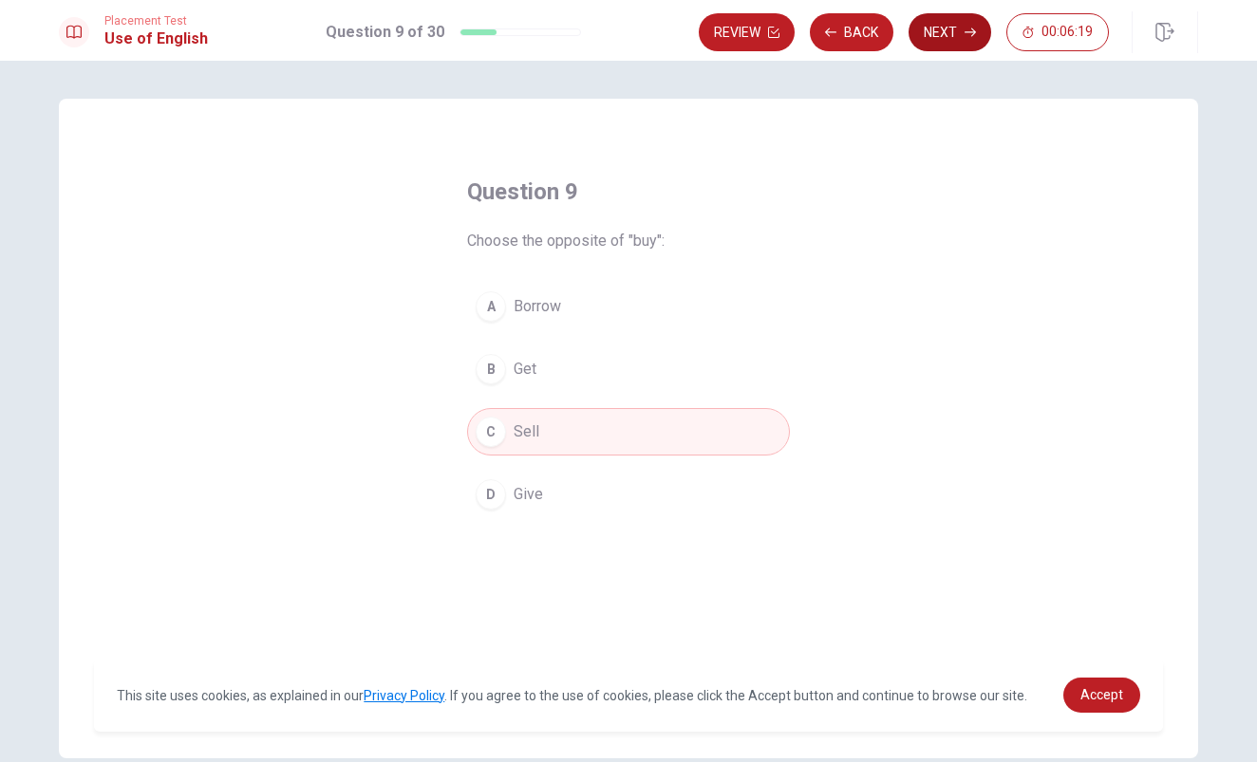
click at [958, 32] on button "Next" at bounding box center [949, 32] width 83 height 38
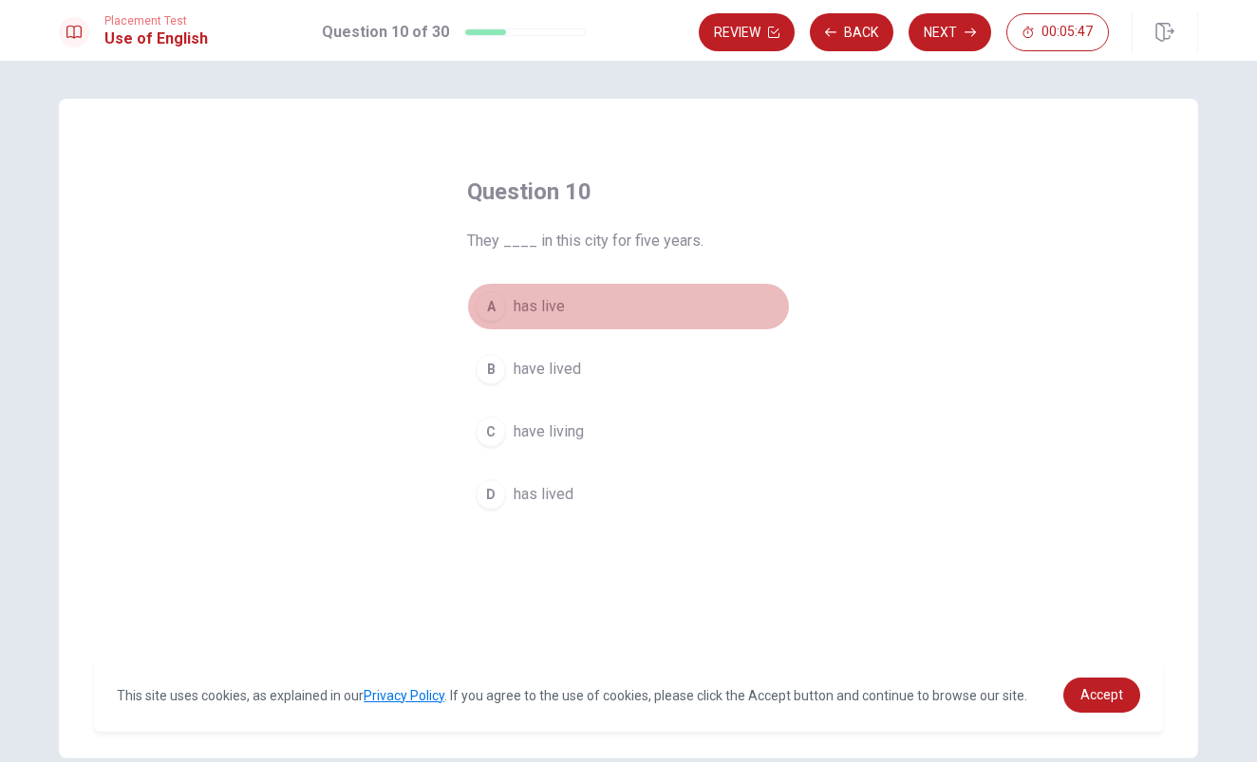
click at [486, 296] on div "A" at bounding box center [491, 306] width 30 height 30
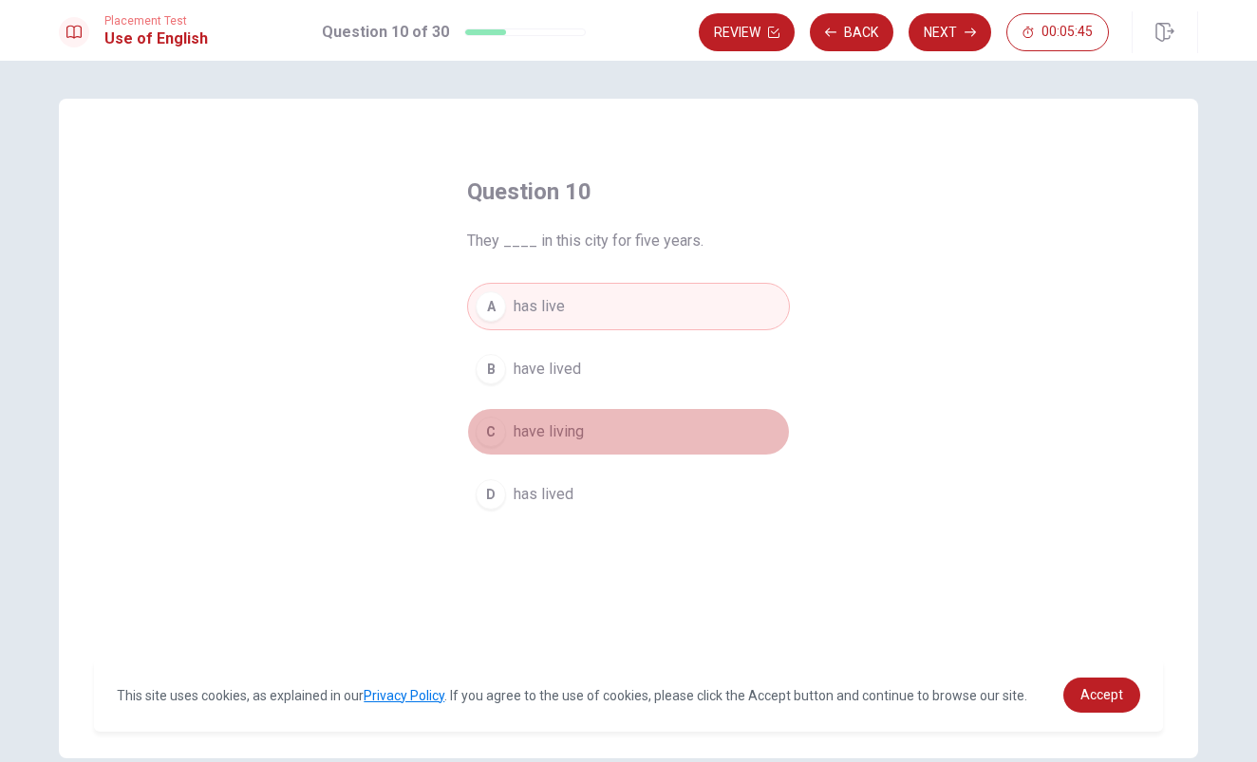
click at [495, 435] on div "C" at bounding box center [491, 432] width 30 height 30
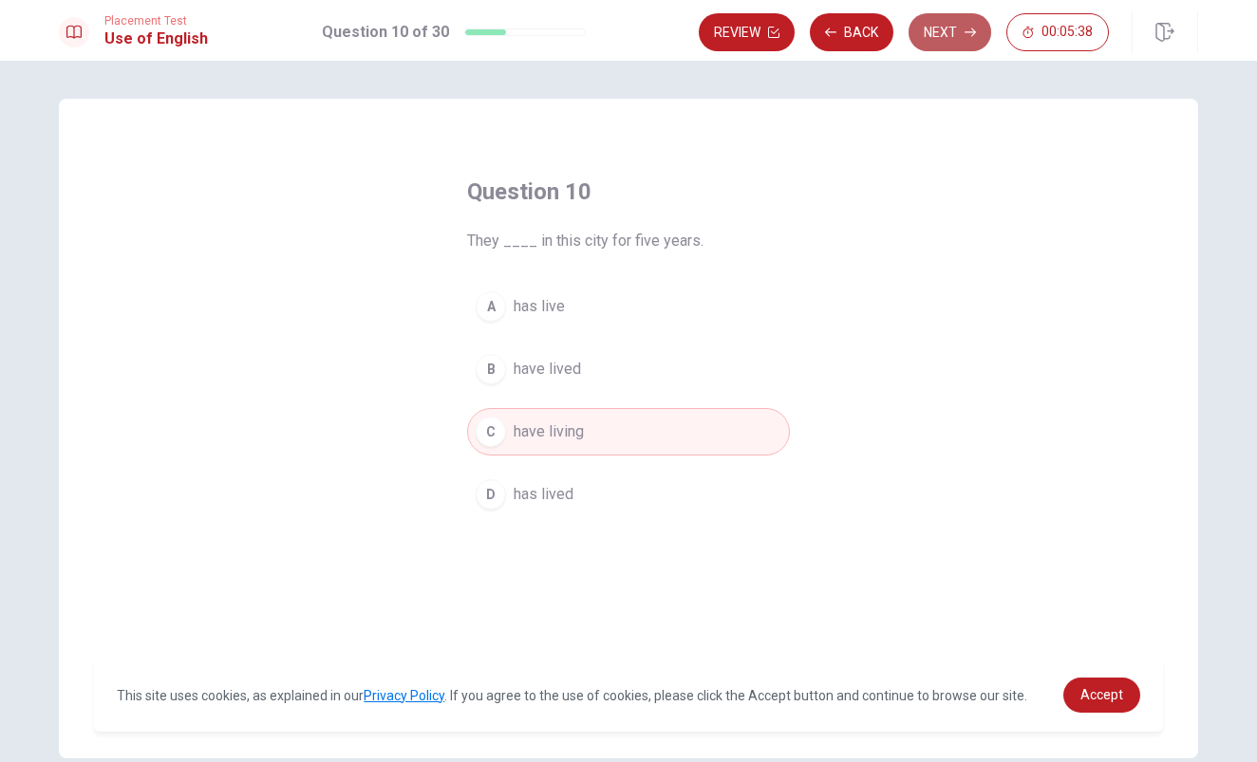
click at [947, 24] on button "Next" at bounding box center [949, 32] width 83 height 38
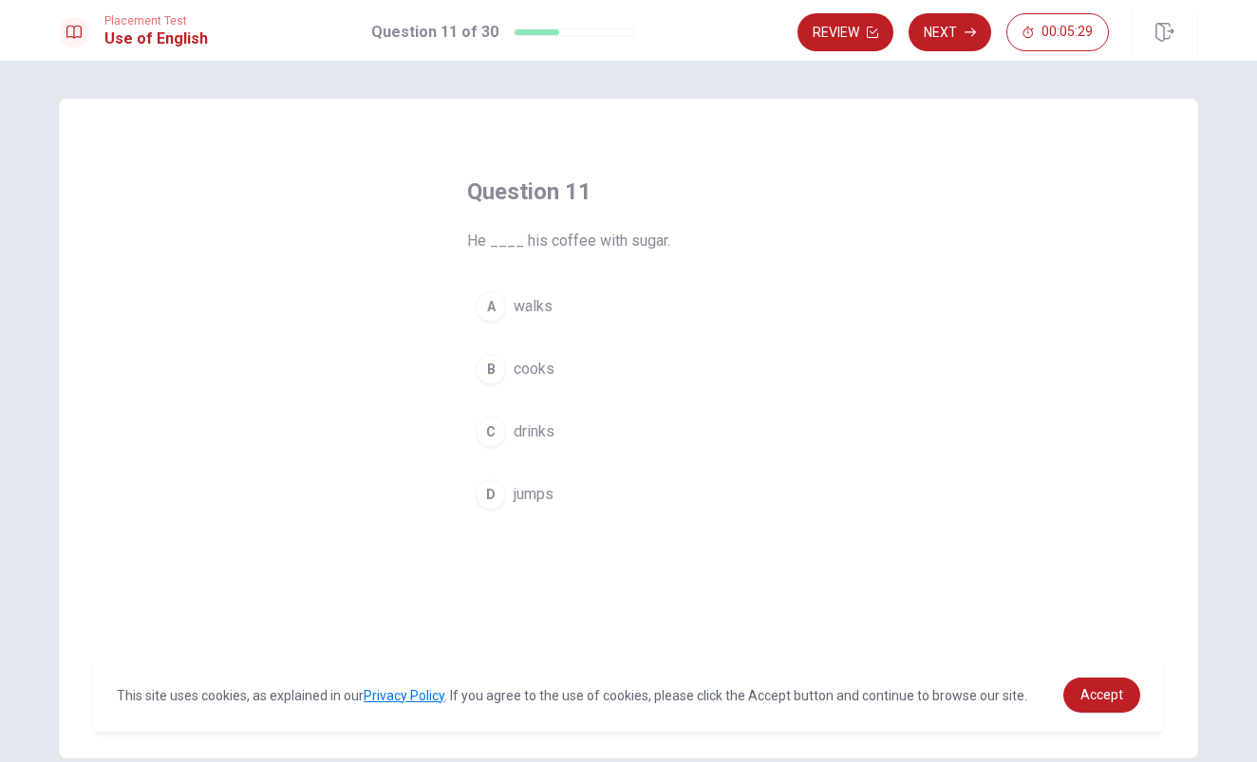
click at [490, 427] on div "C" at bounding box center [491, 432] width 30 height 30
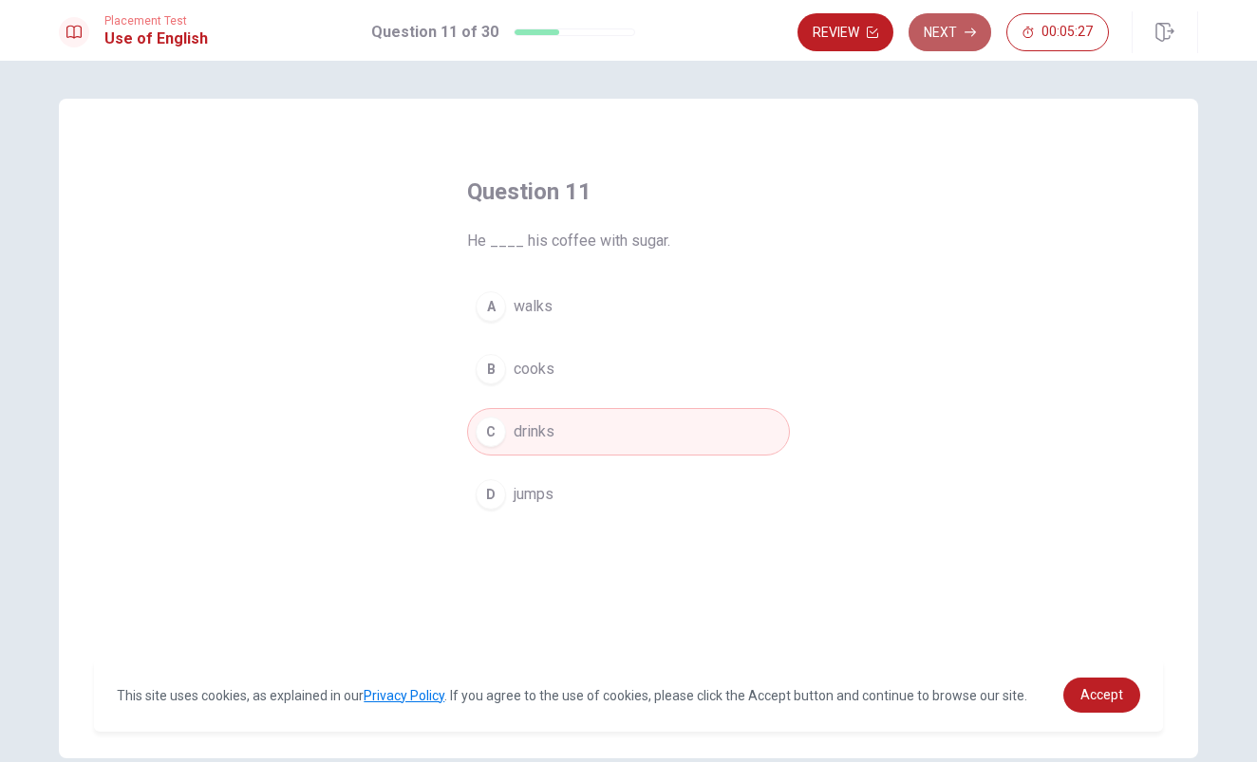
click at [936, 34] on button "Next" at bounding box center [949, 32] width 83 height 38
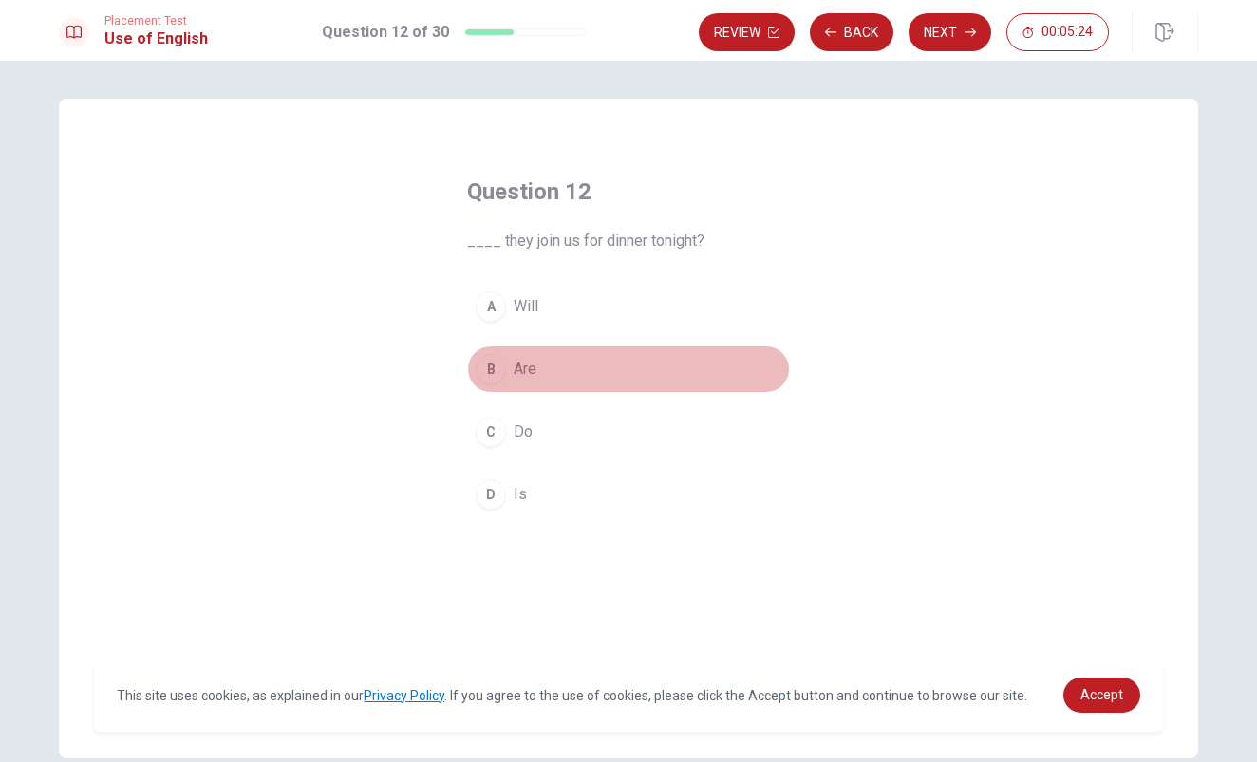
click at [493, 364] on div "B" at bounding box center [491, 369] width 30 height 30
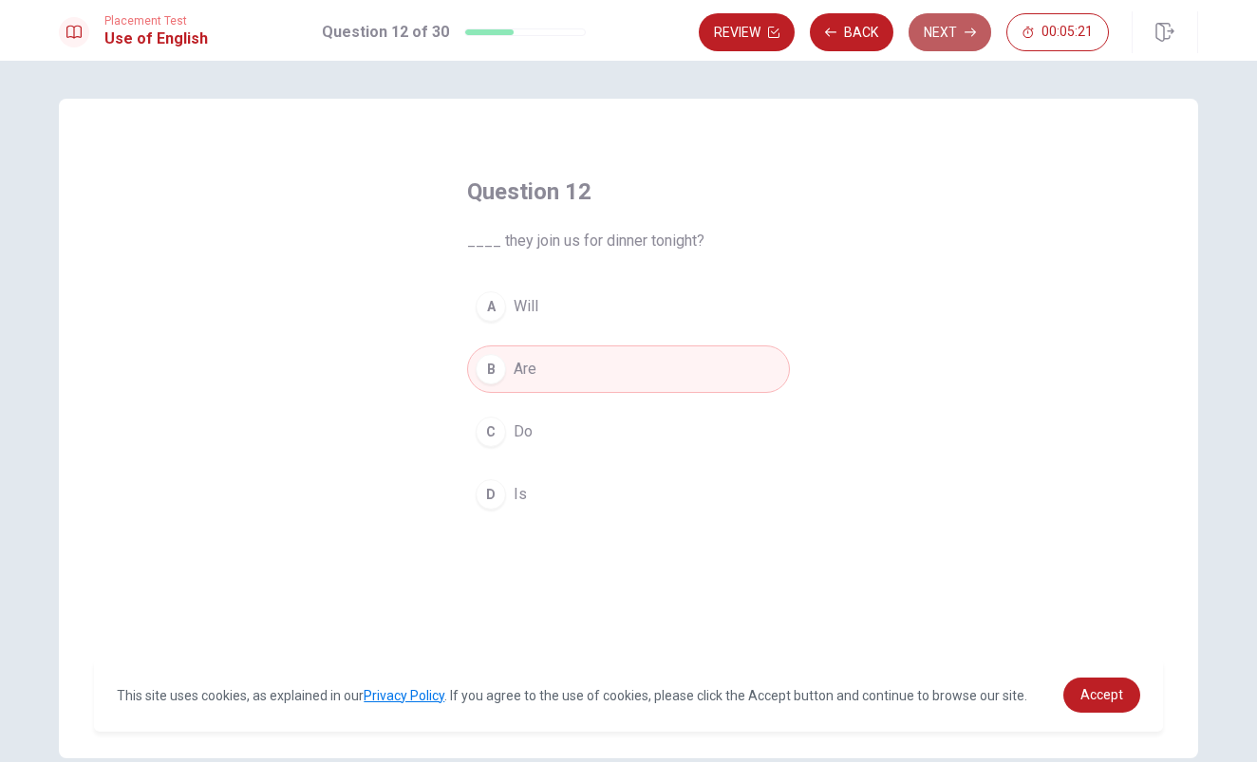
click at [949, 37] on button "Next" at bounding box center [949, 32] width 83 height 38
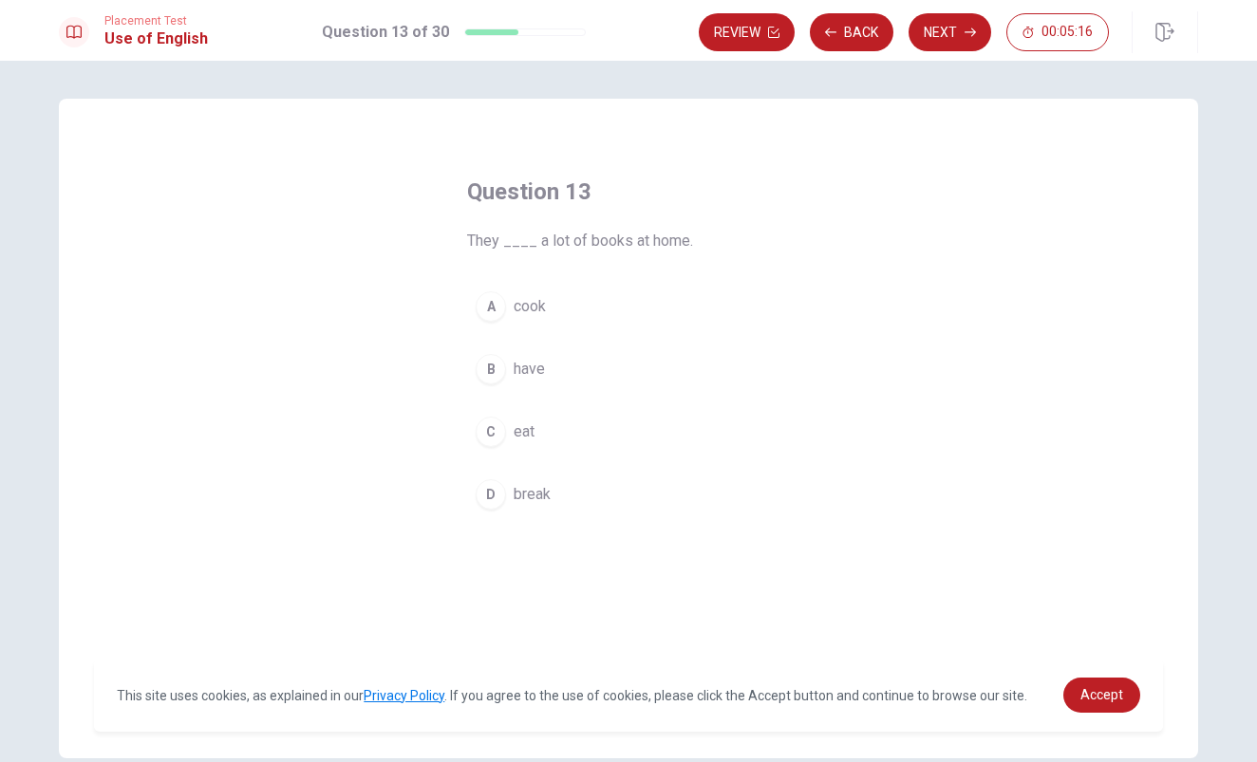
click at [496, 366] on div "B" at bounding box center [491, 369] width 30 height 30
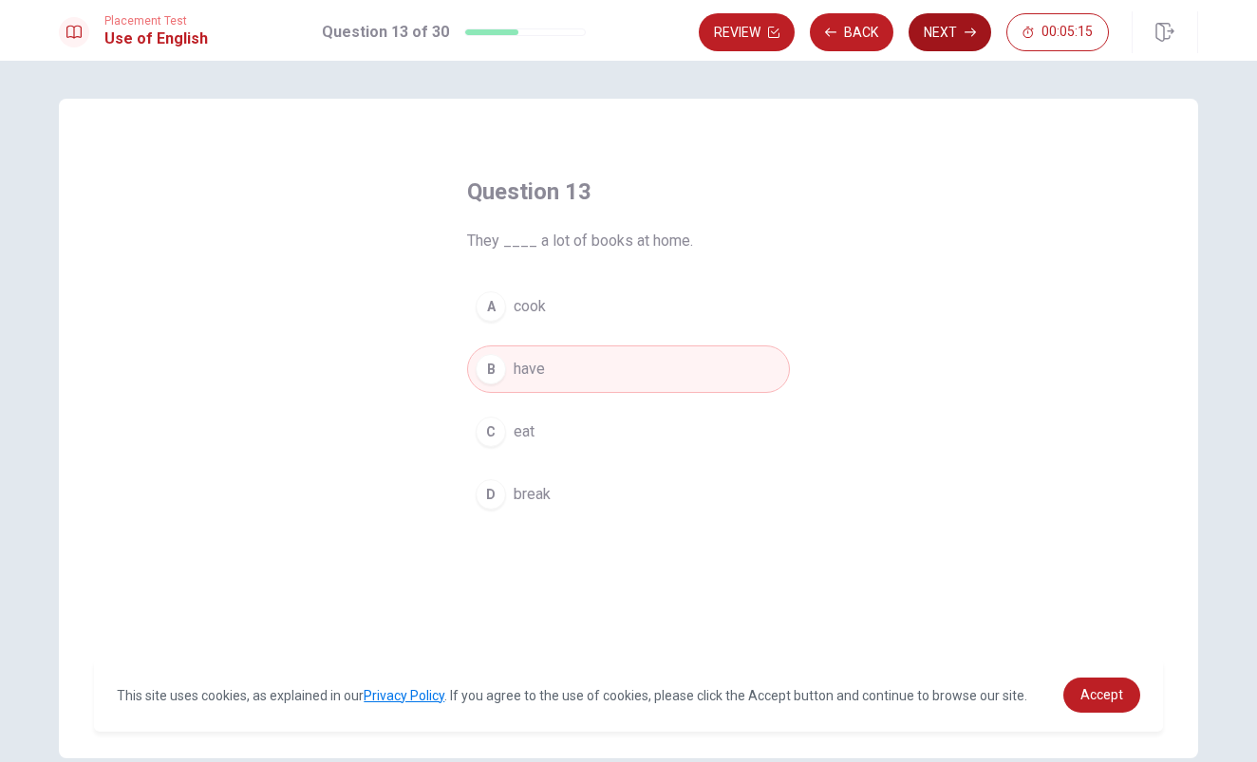
click at [953, 30] on button "Next" at bounding box center [949, 32] width 83 height 38
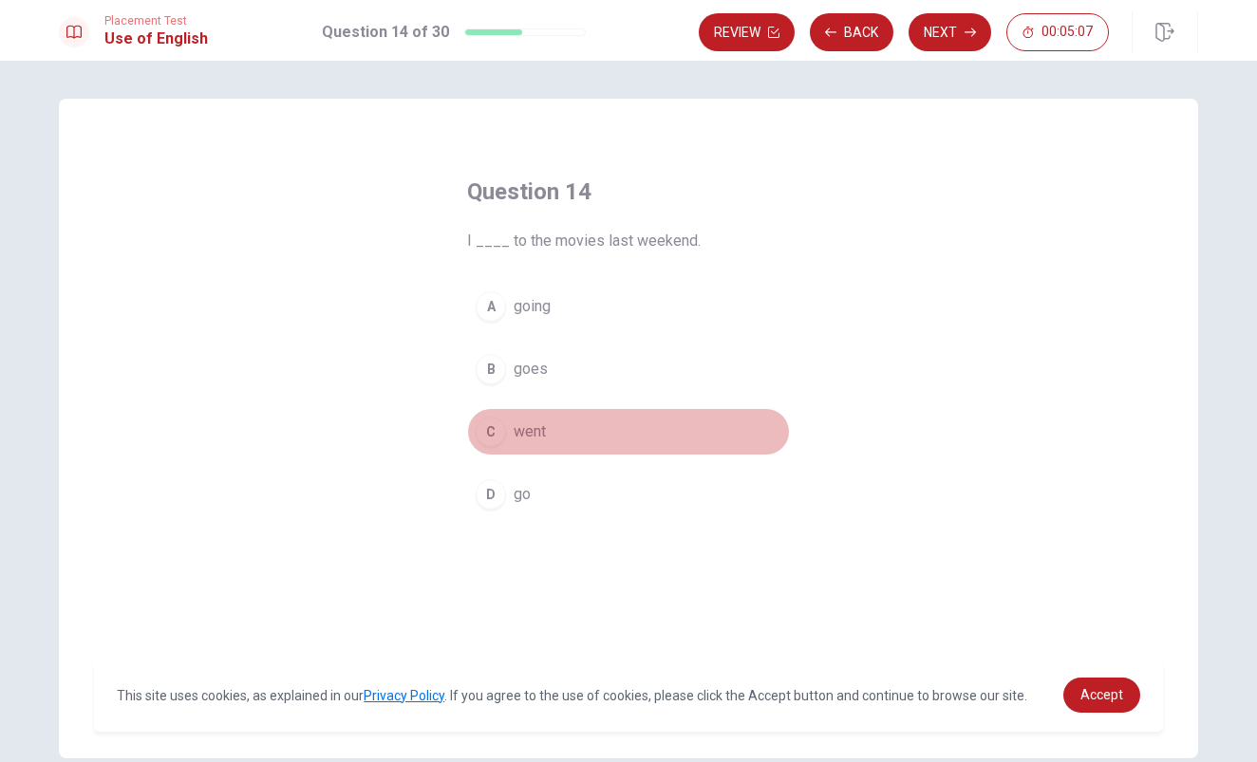
click at [490, 427] on div "C" at bounding box center [491, 432] width 30 height 30
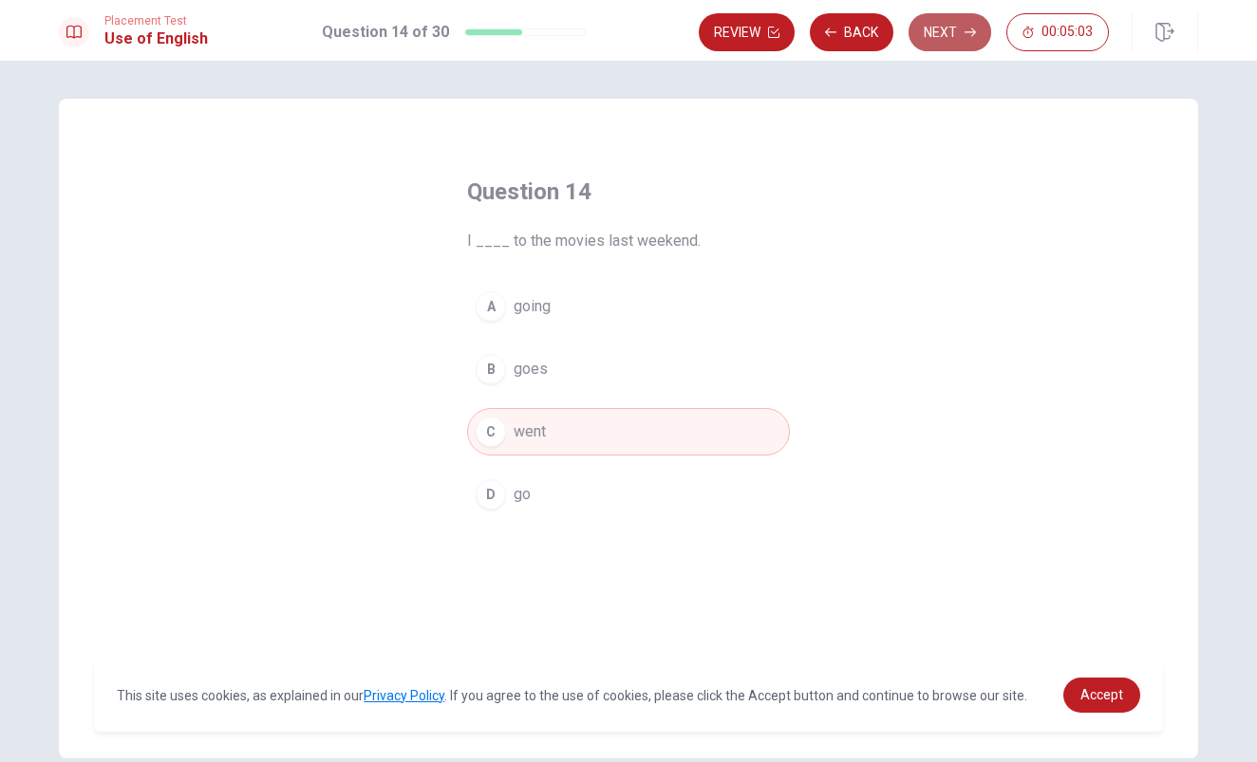
click at [941, 26] on button "Next" at bounding box center [949, 32] width 83 height 38
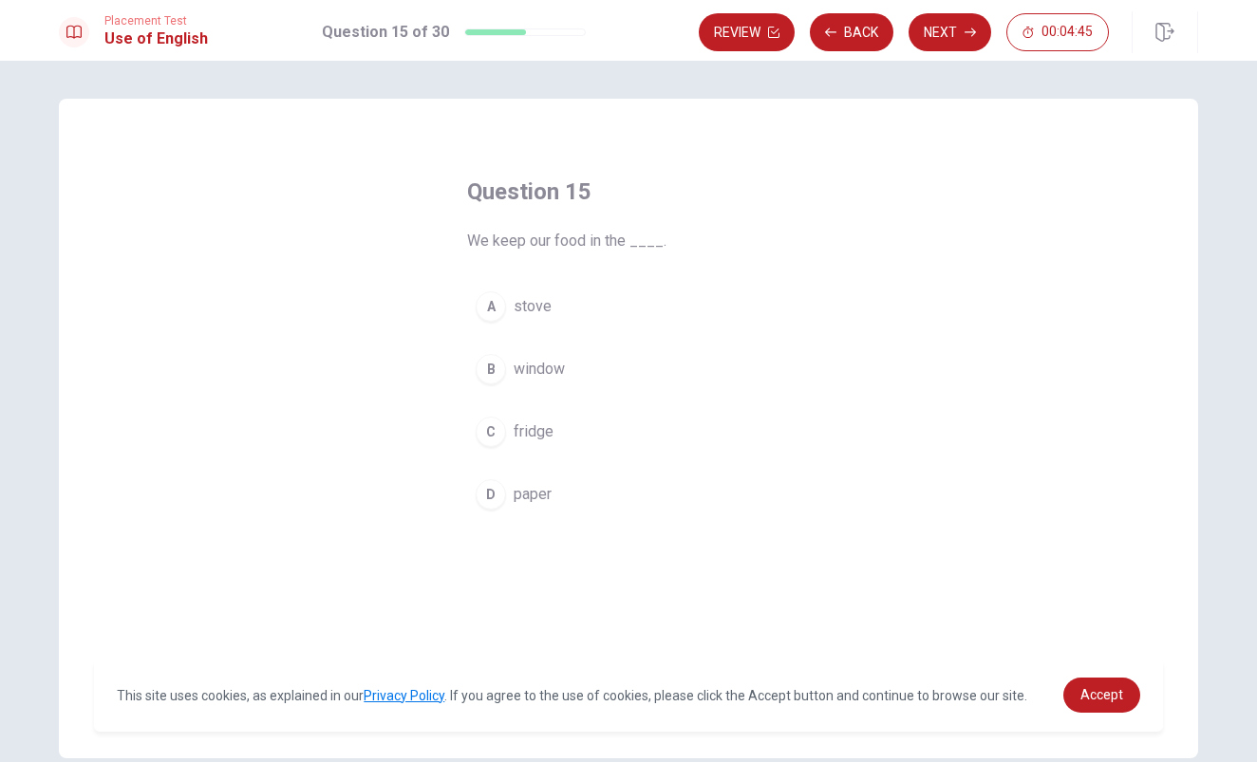
click at [481, 423] on div "C" at bounding box center [491, 432] width 30 height 30
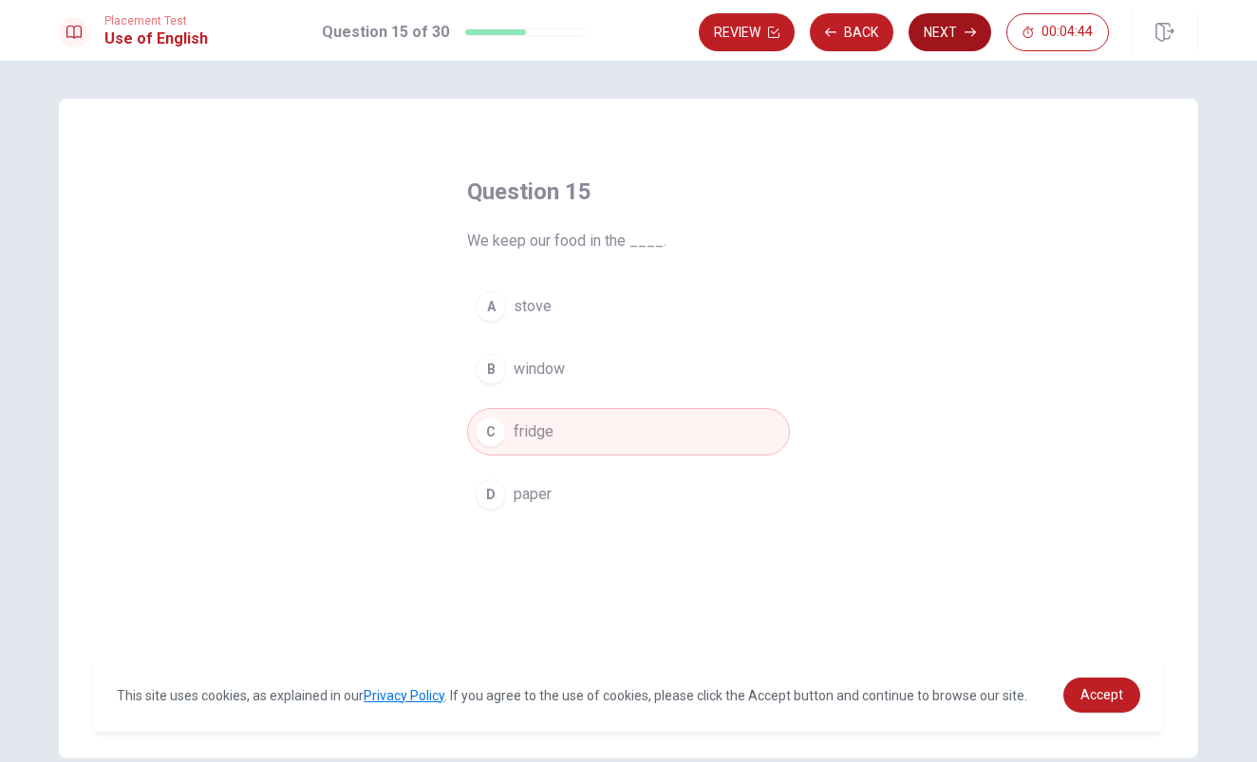
click at [940, 29] on button "Next" at bounding box center [949, 32] width 83 height 38
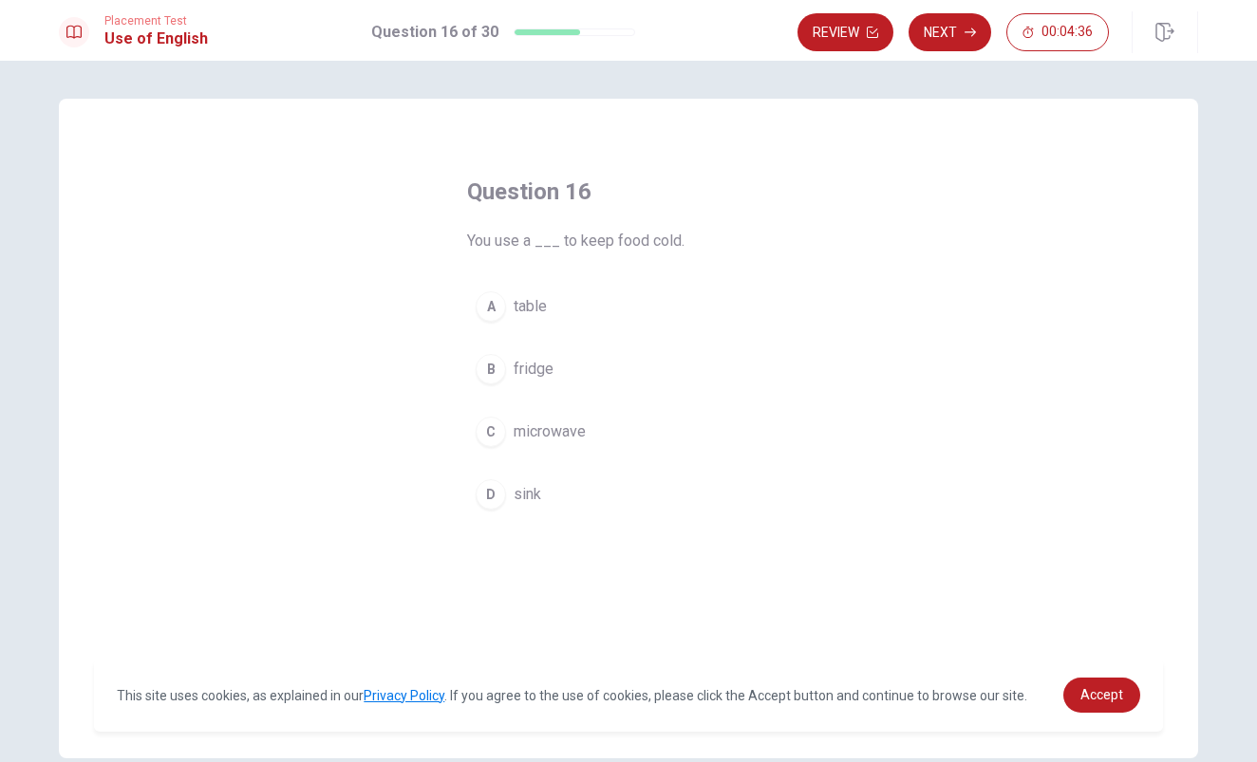
click at [495, 369] on div "B" at bounding box center [491, 369] width 30 height 30
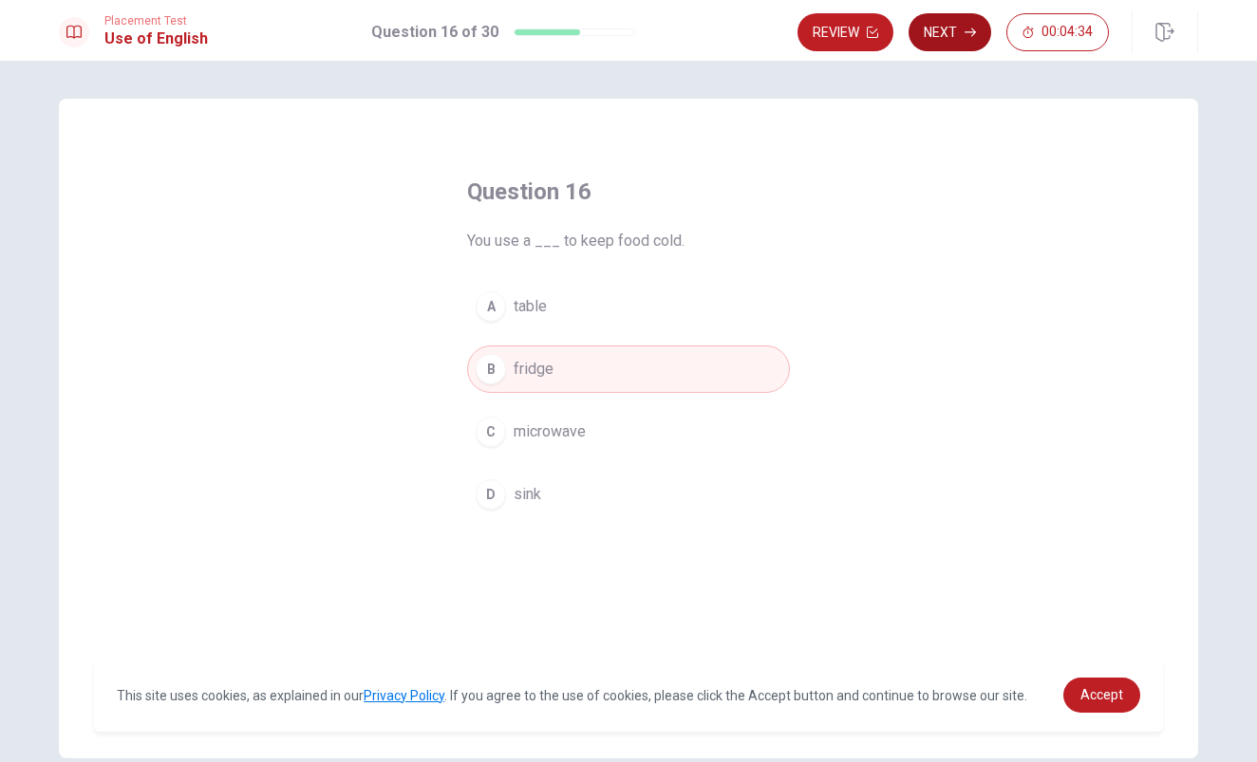
click at [945, 38] on button "Next" at bounding box center [949, 32] width 83 height 38
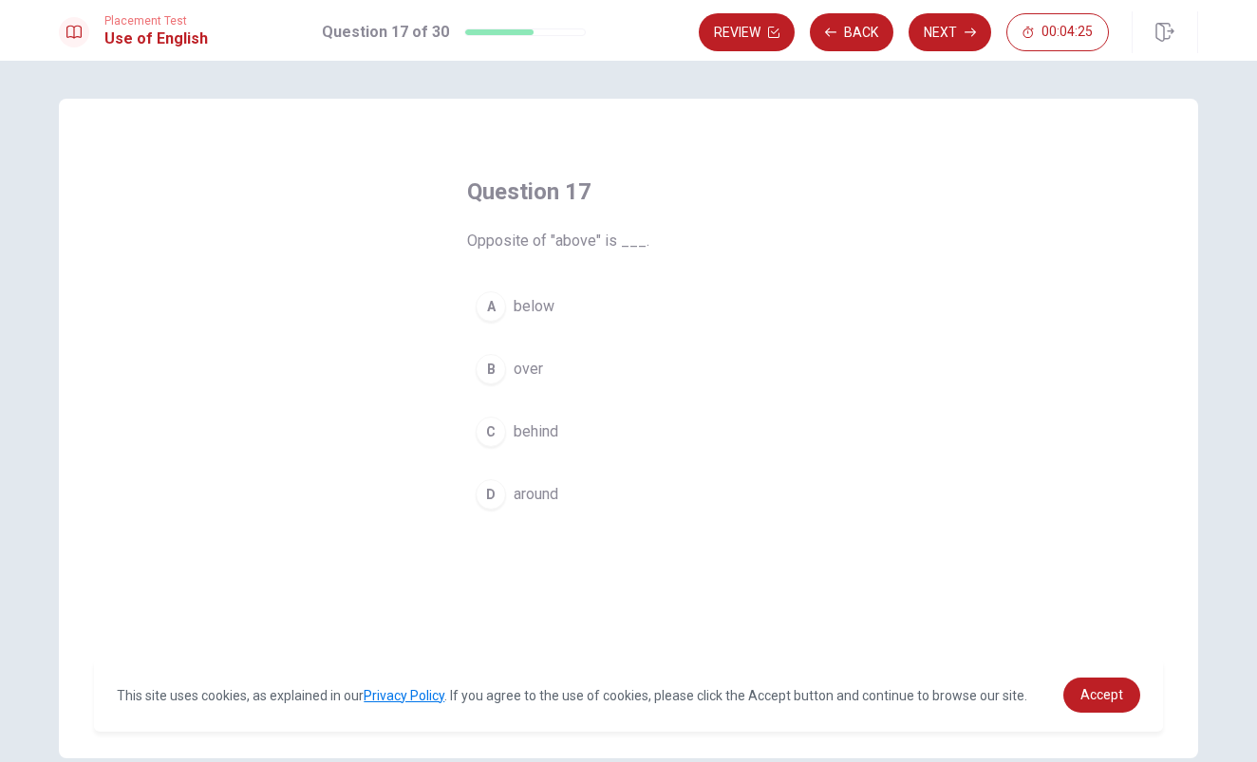
click at [488, 308] on div "A" at bounding box center [491, 306] width 30 height 30
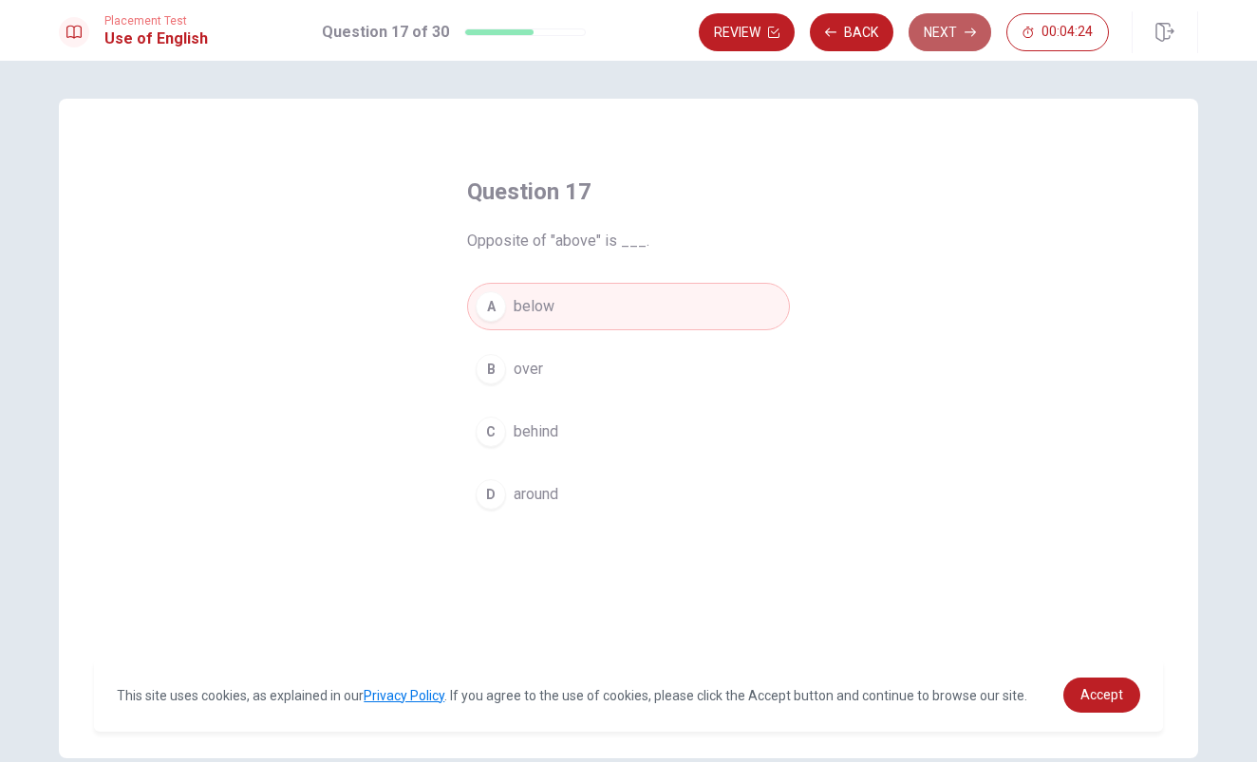
click at [949, 30] on button "Next" at bounding box center [949, 32] width 83 height 38
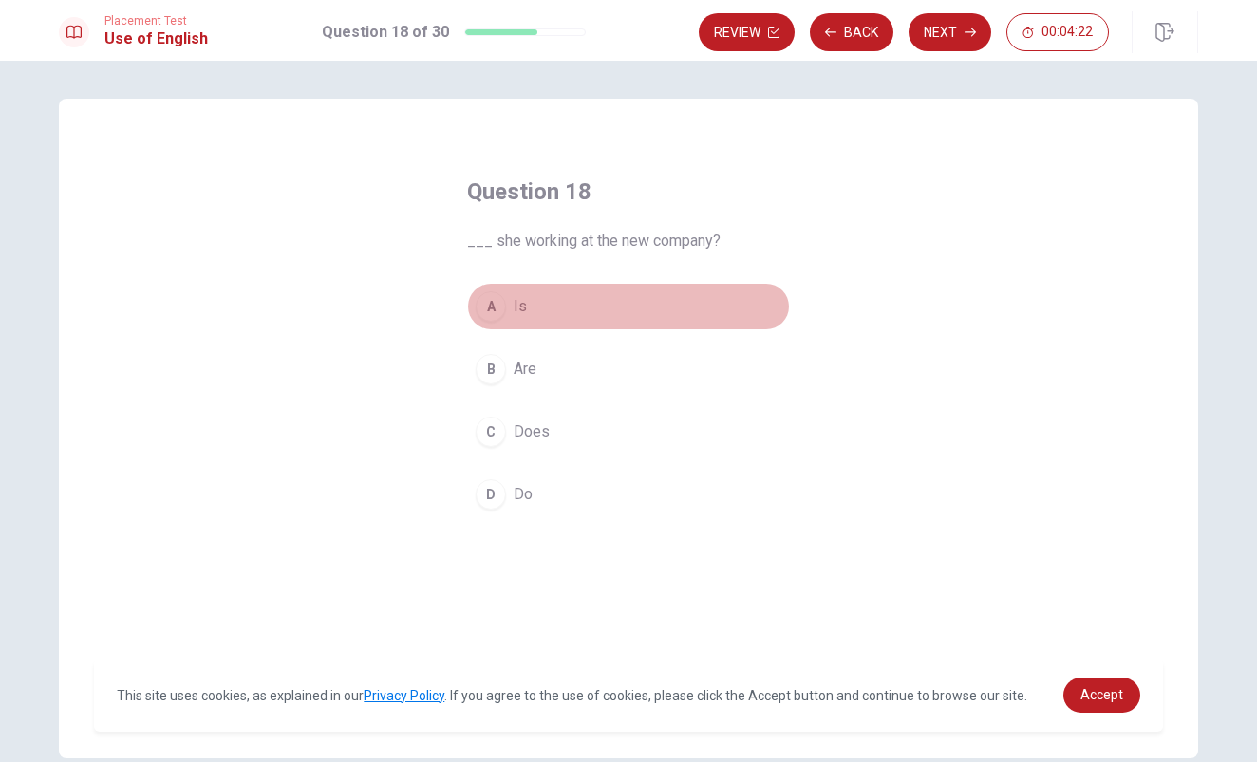
click at [495, 307] on div "A" at bounding box center [491, 306] width 30 height 30
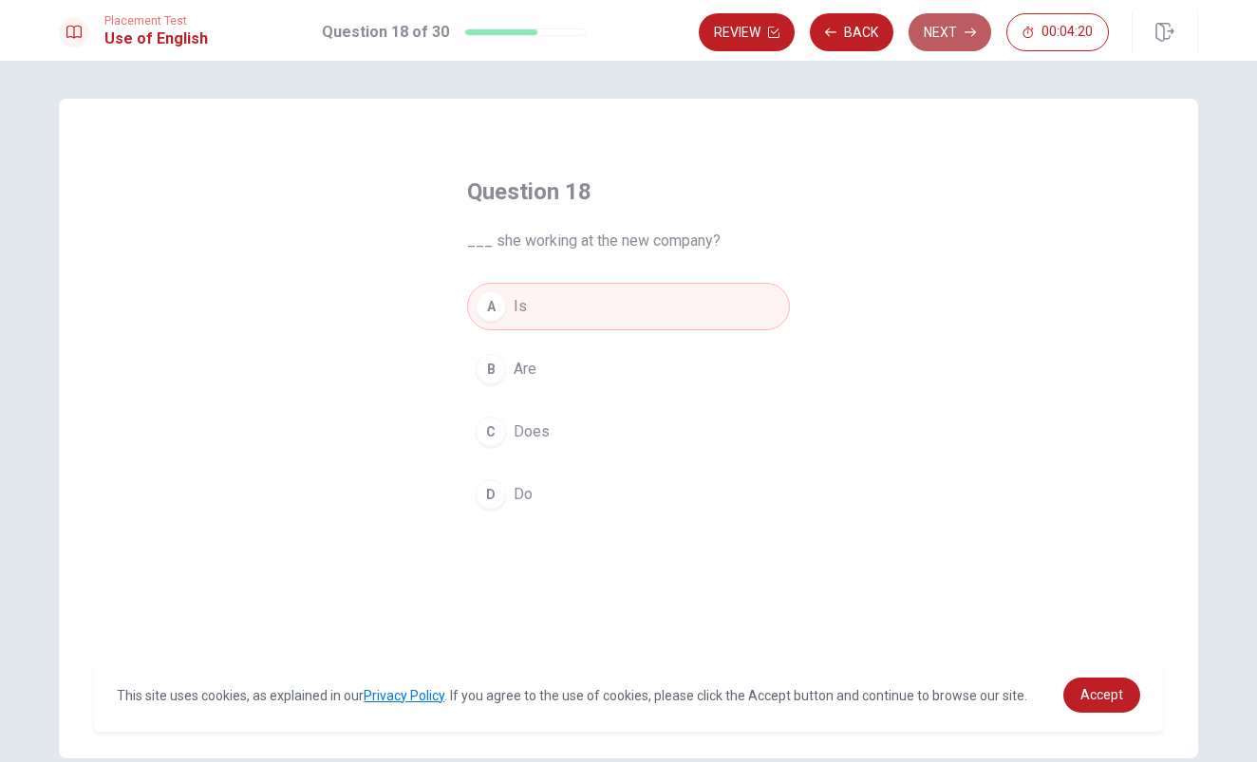
click at [945, 36] on button "Next" at bounding box center [949, 32] width 83 height 38
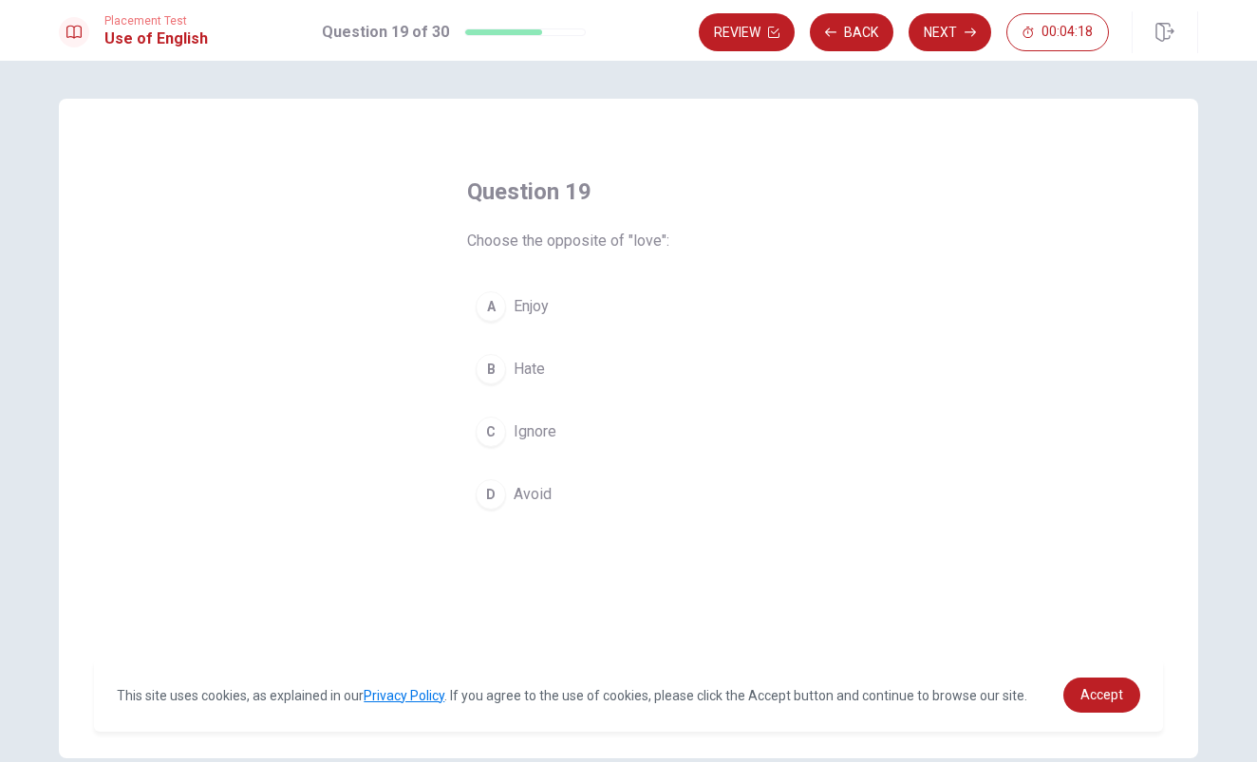
click at [498, 365] on div "B" at bounding box center [491, 369] width 30 height 30
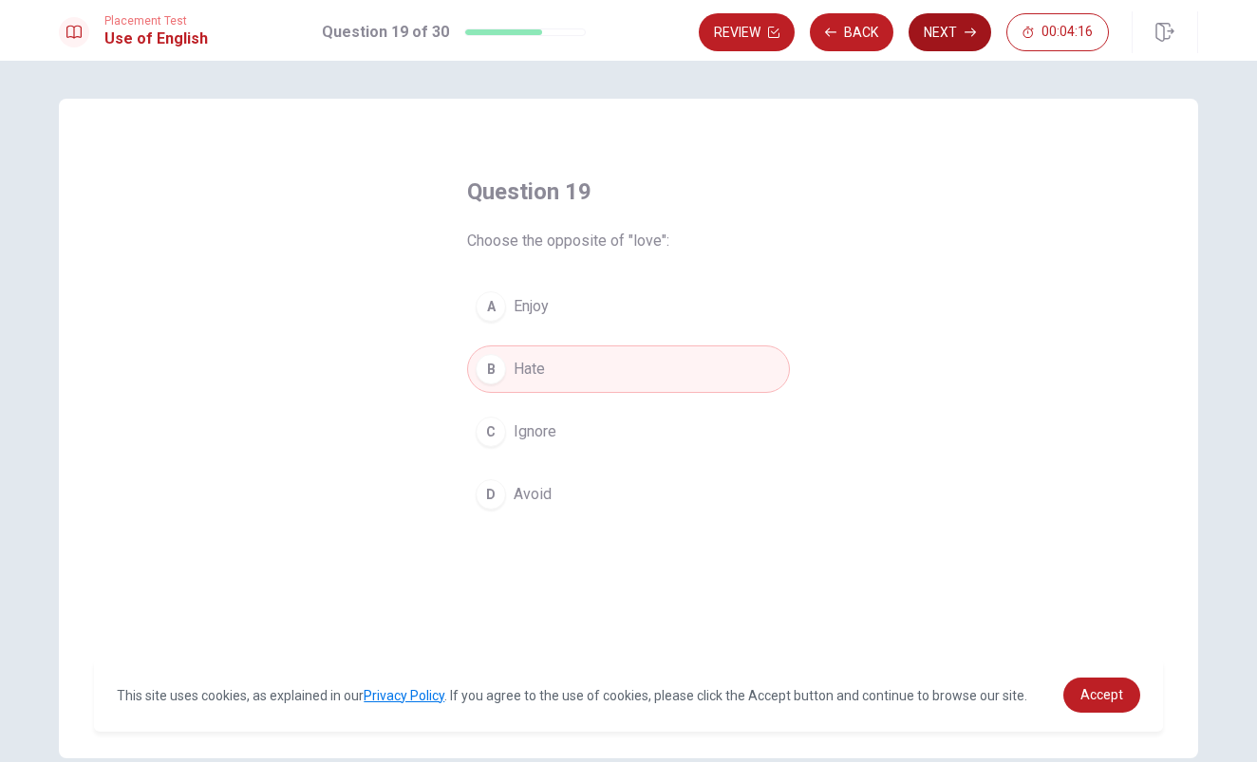
click at [946, 26] on button "Next" at bounding box center [949, 32] width 83 height 38
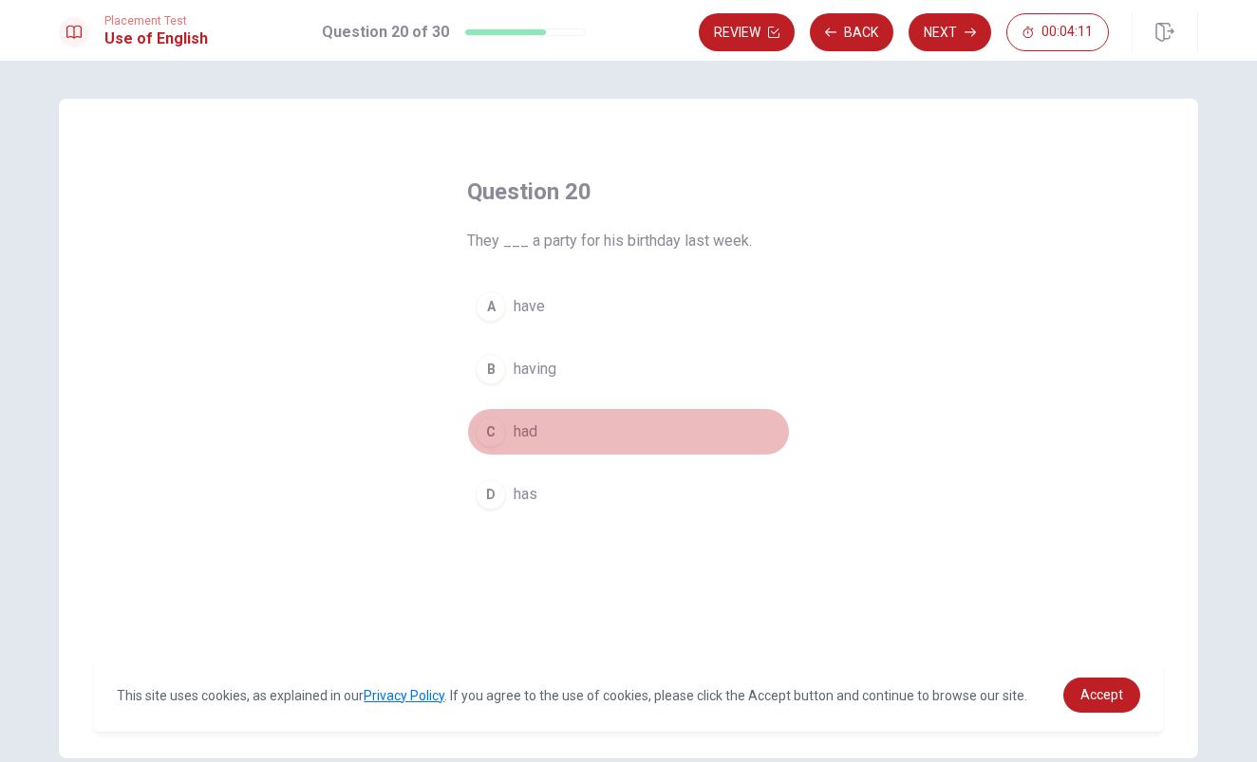
click at [487, 431] on div "C" at bounding box center [491, 432] width 30 height 30
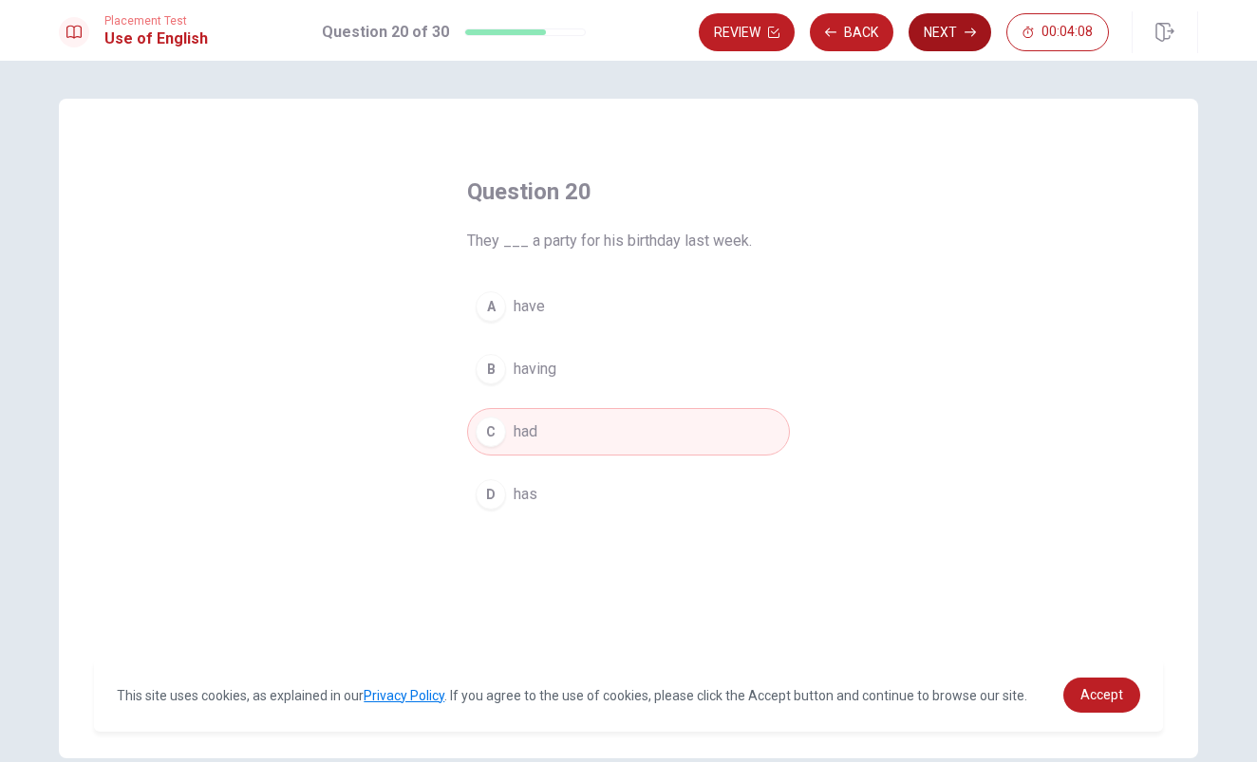
click at [950, 39] on button "Next" at bounding box center [949, 32] width 83 height 38
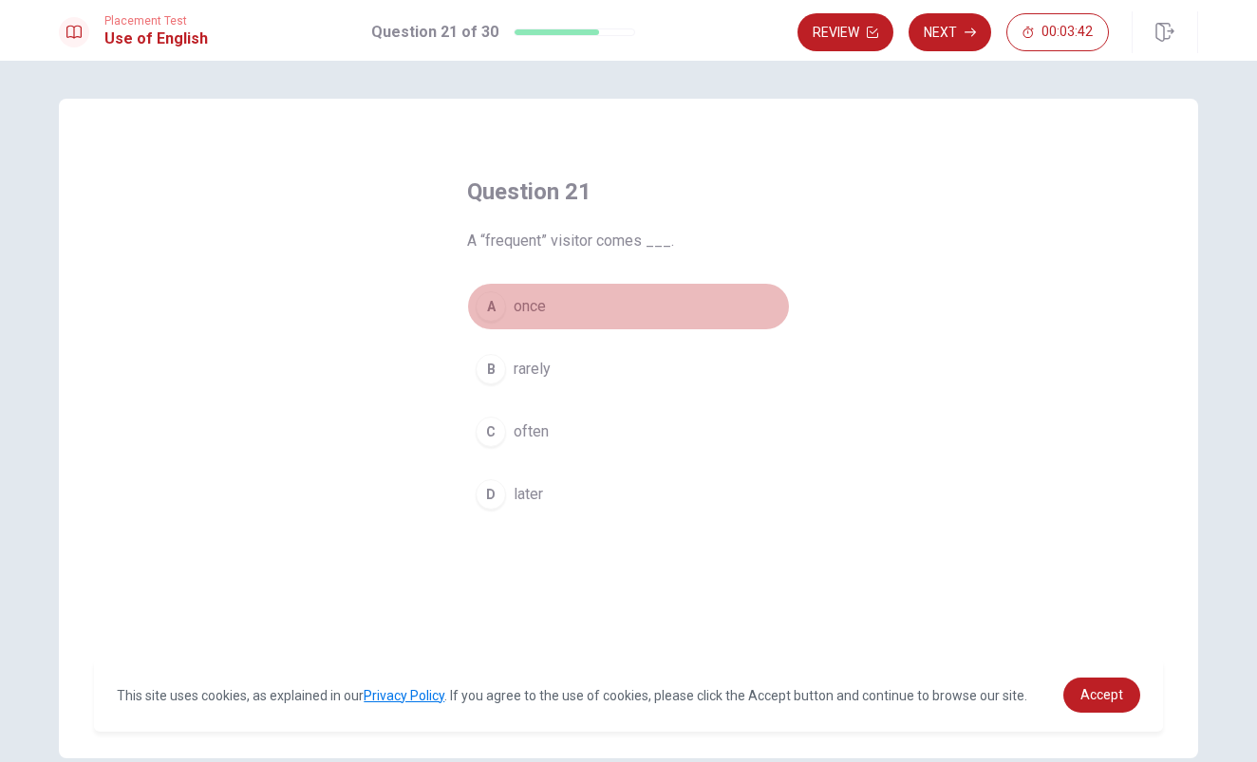
click at [496, 311] on div "A" at bounding box center [491, 306] width 30 height 30
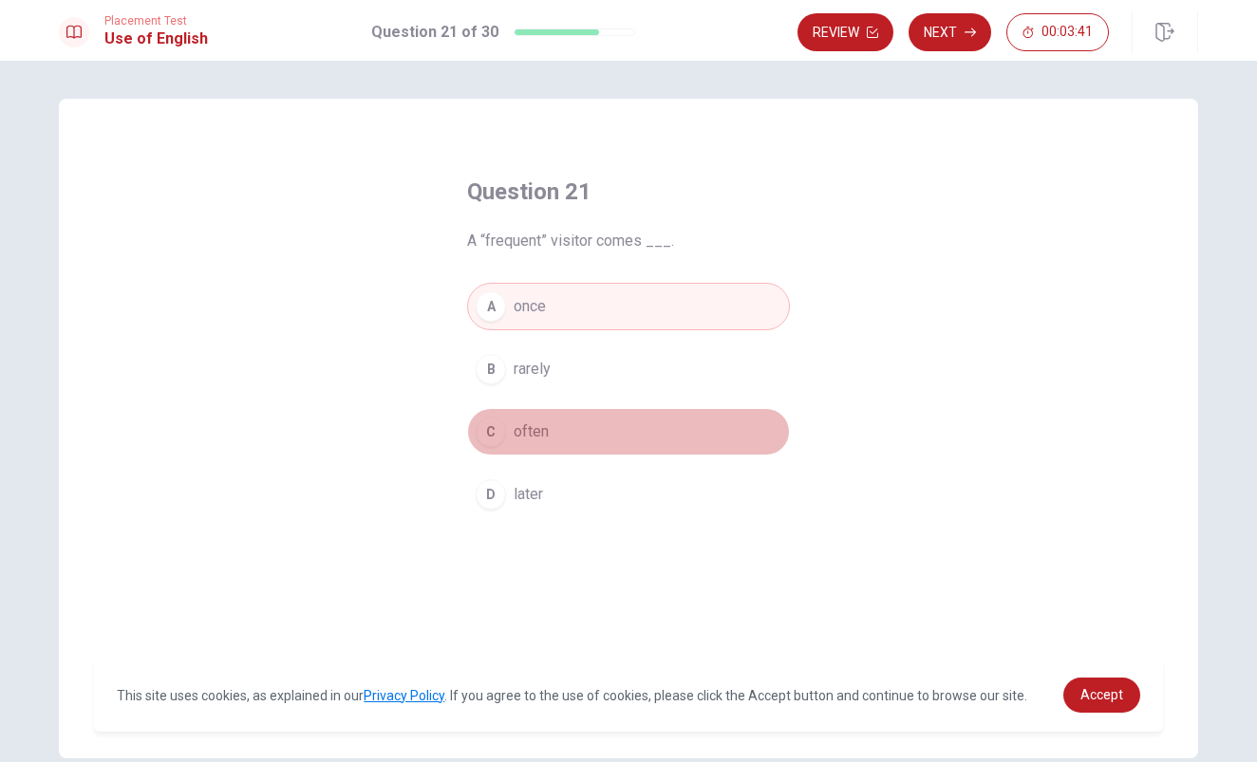
click at [492, 420] on div "C" at bounding box center [491, 432] width 30 height 30
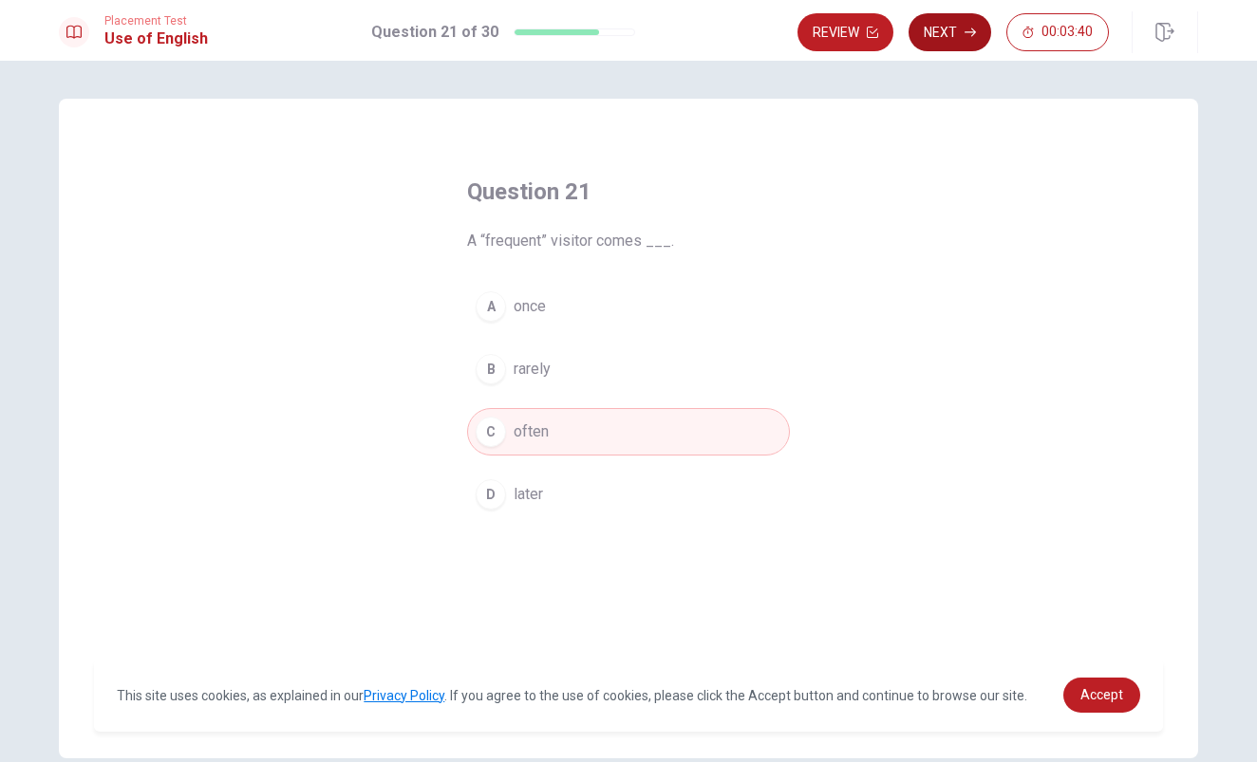
click at [942, 25] on button "Next" at bounding box center [949, 32] width 83 height 38
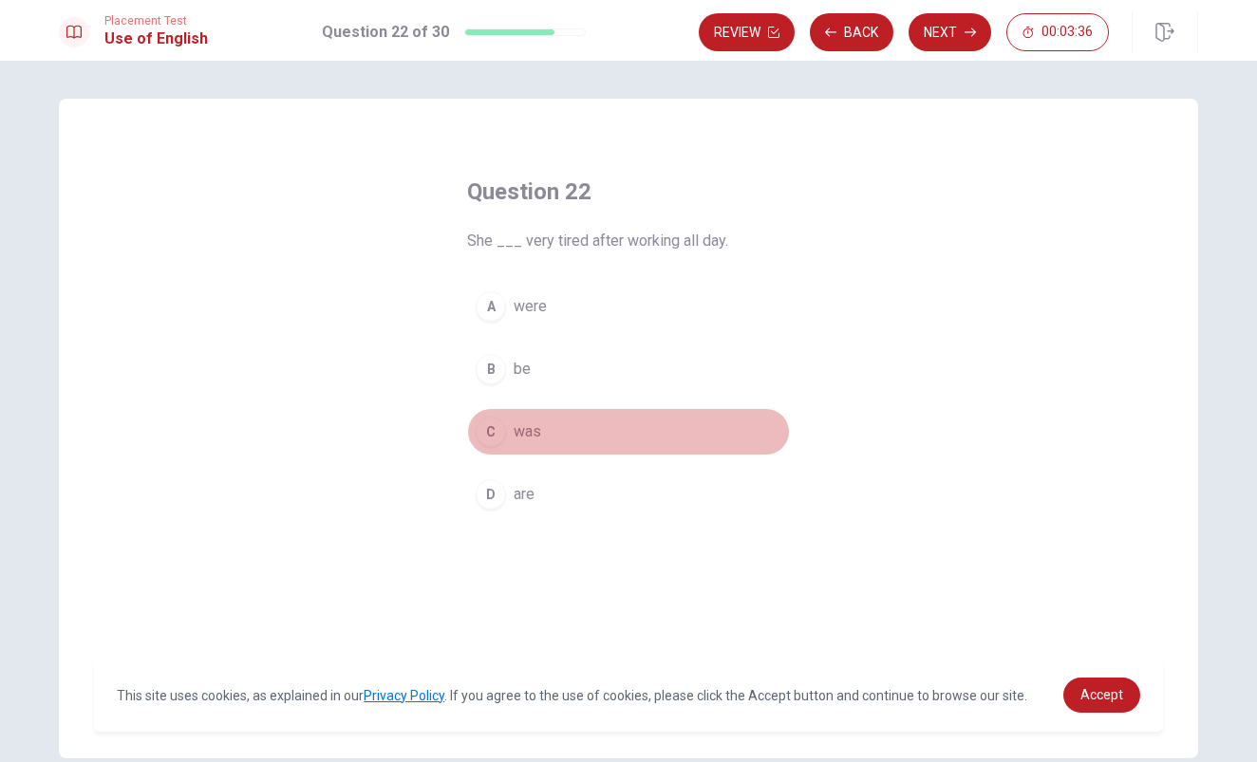
click at [491, 432] on div "C" at bounding box center [491, 432] width 30 height 30
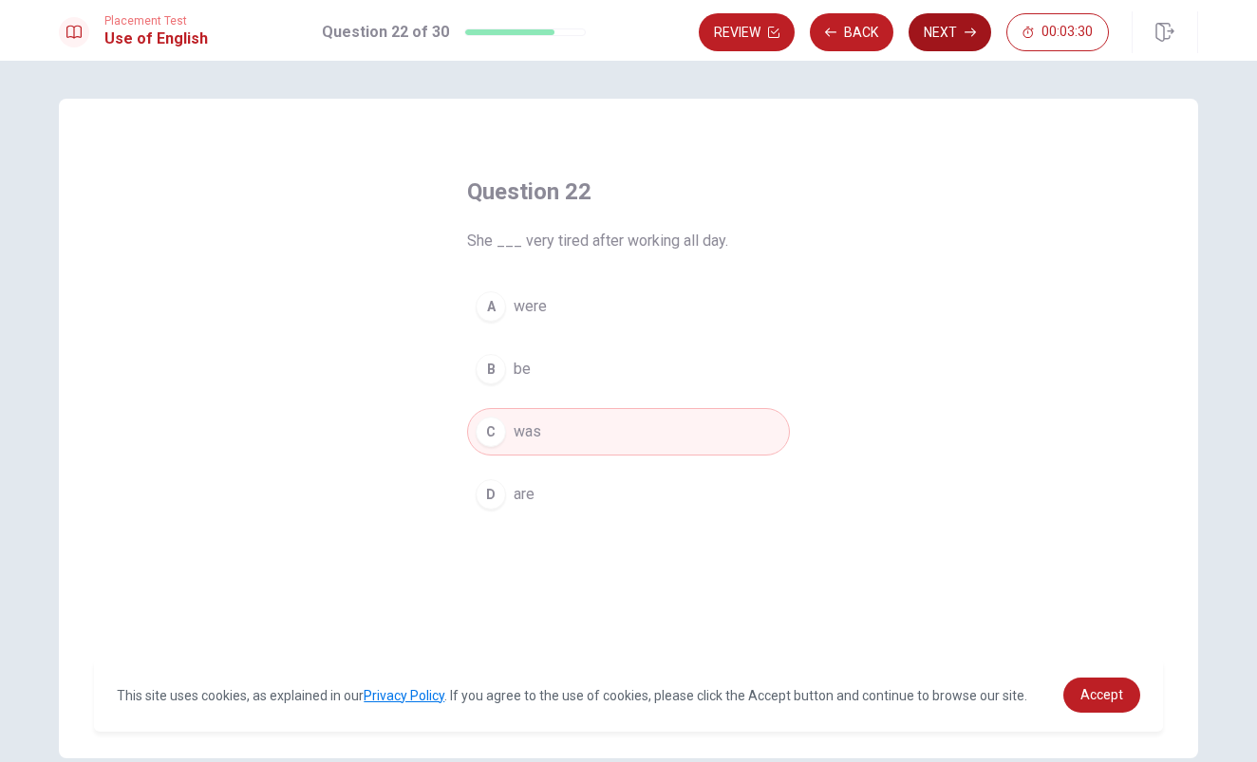
click at [936, 35] on button "Next" at bounding box center [949, 32] width 83 height 38
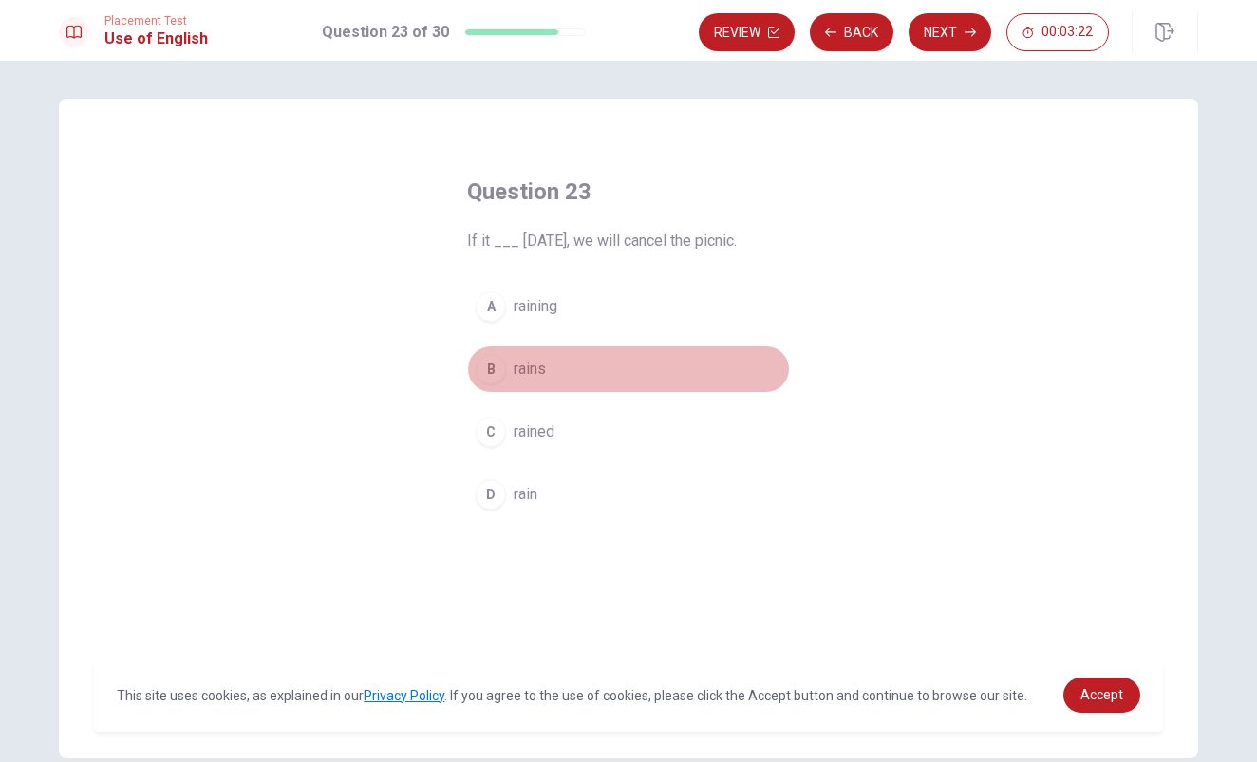
click at [496, 364] on div "B" at bounding box center [491, 369] width 30 height 30
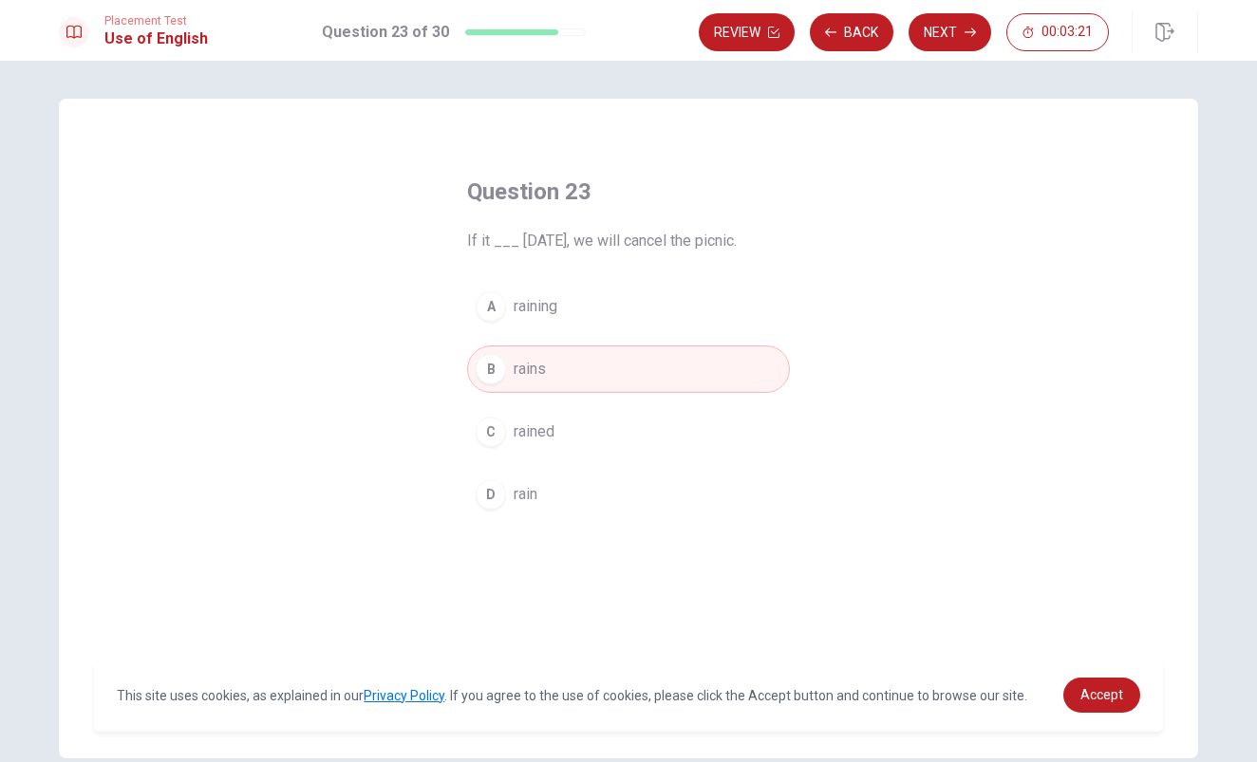
click at [477, 308] on div "A" at bounding box center [491, 306] width 30 height 30
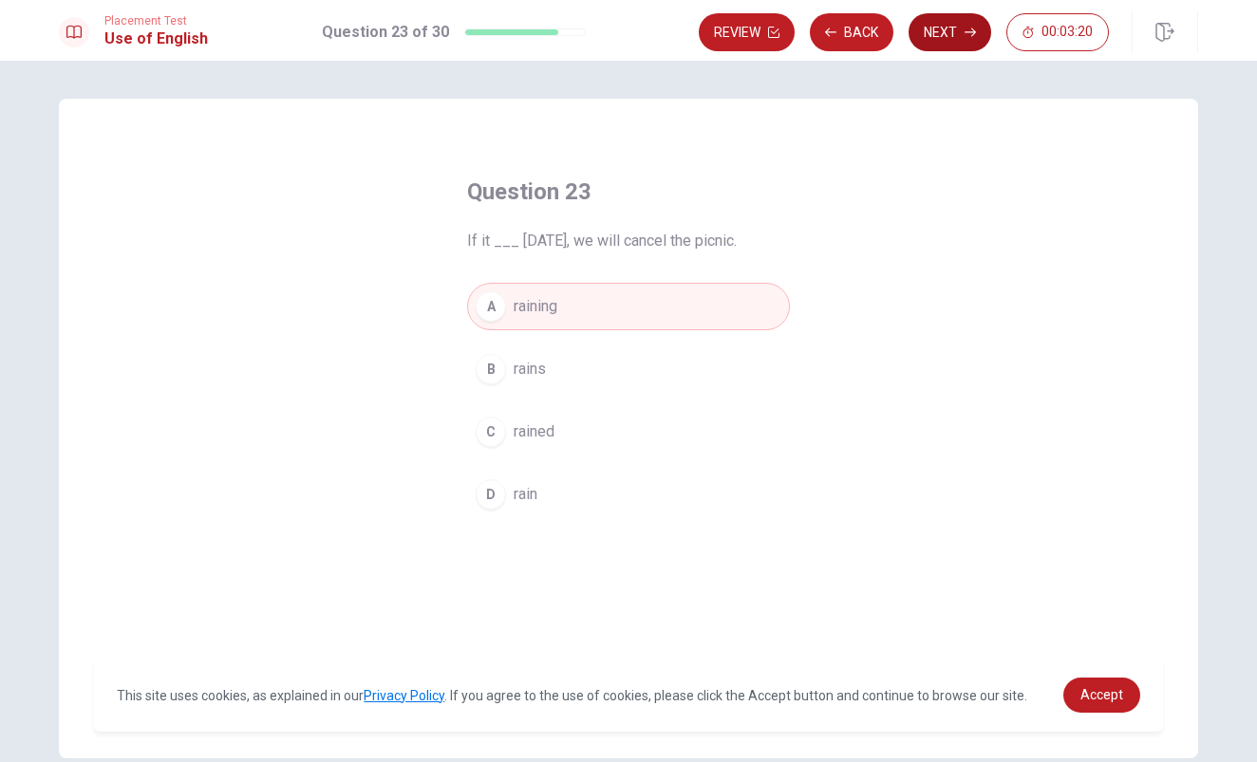
click at [953, 42] on button "Next" at bounding box center [949, 32] width 83 height 38
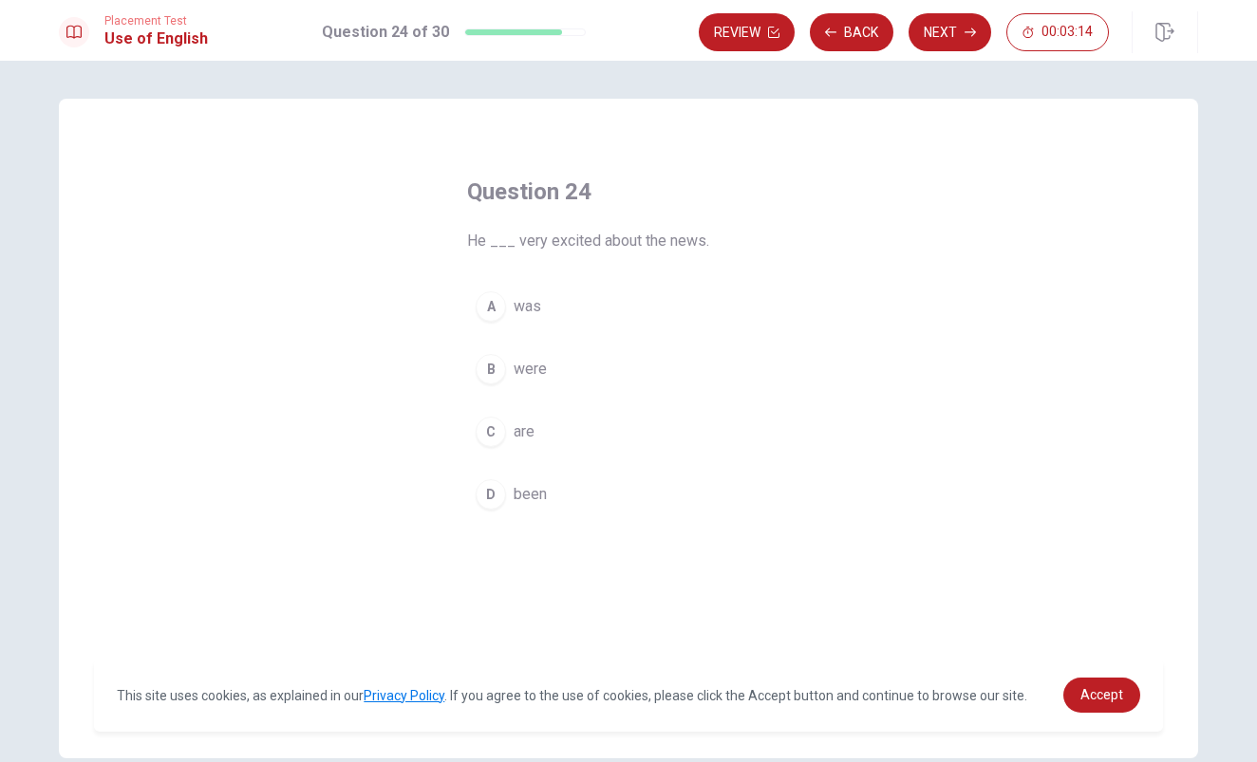
click at [490, 303] on div "A" at bounding box center [491, 306] width 30 height 30
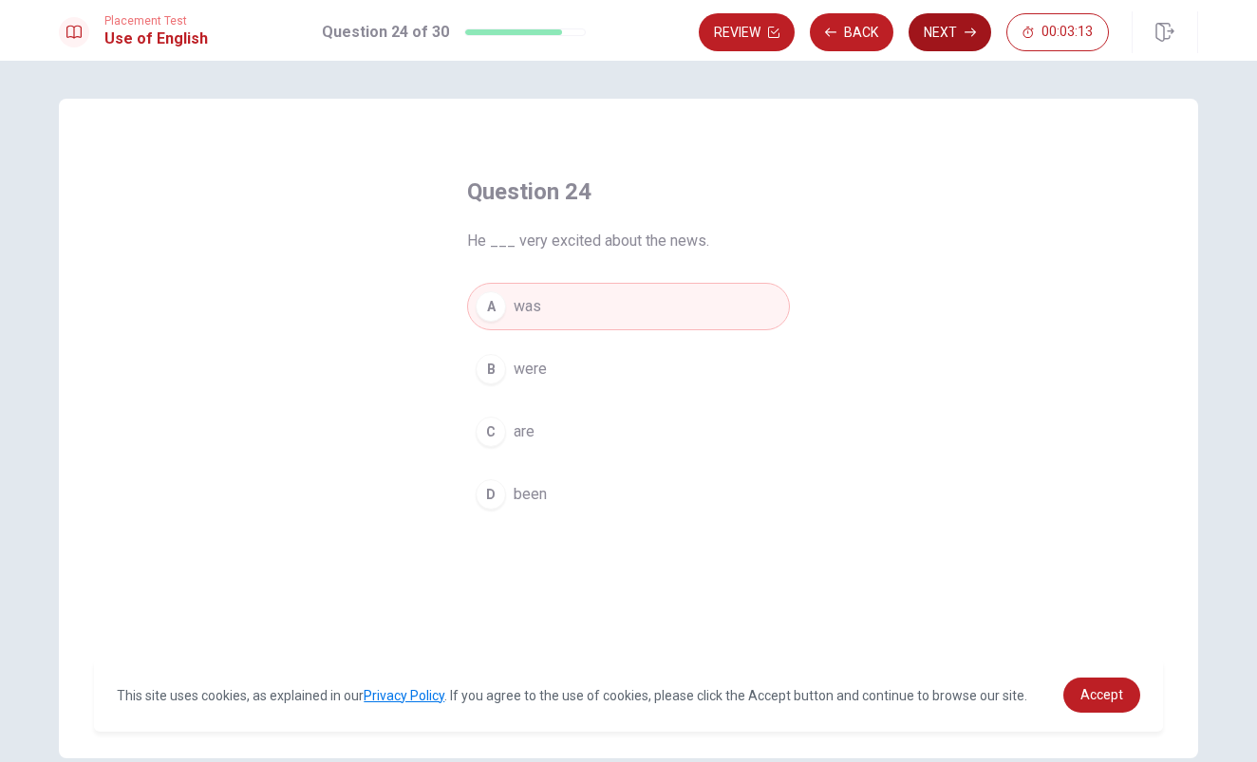
click at [940, 26] on button "Next" at bounding box center [949, 32] width 83 height 38
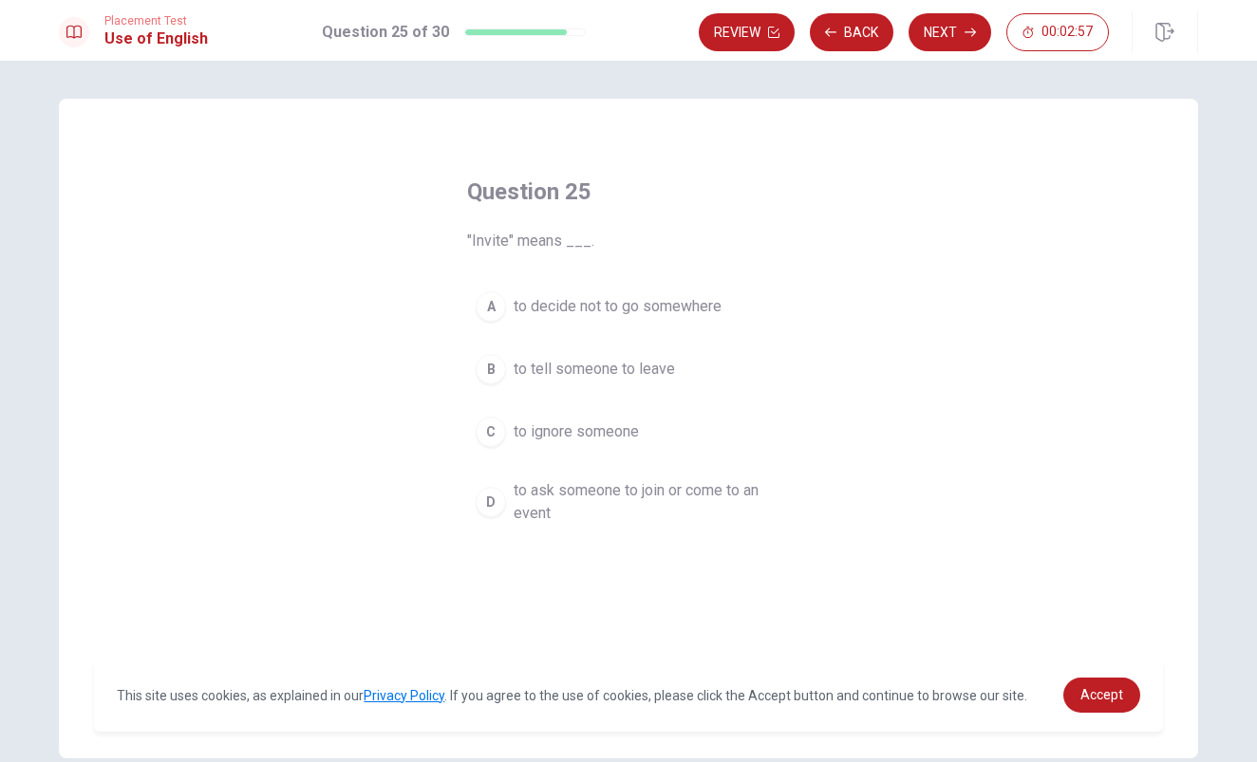
click at [498, 507] on div "D" at bounding box center [491, 502] width 30 height 30
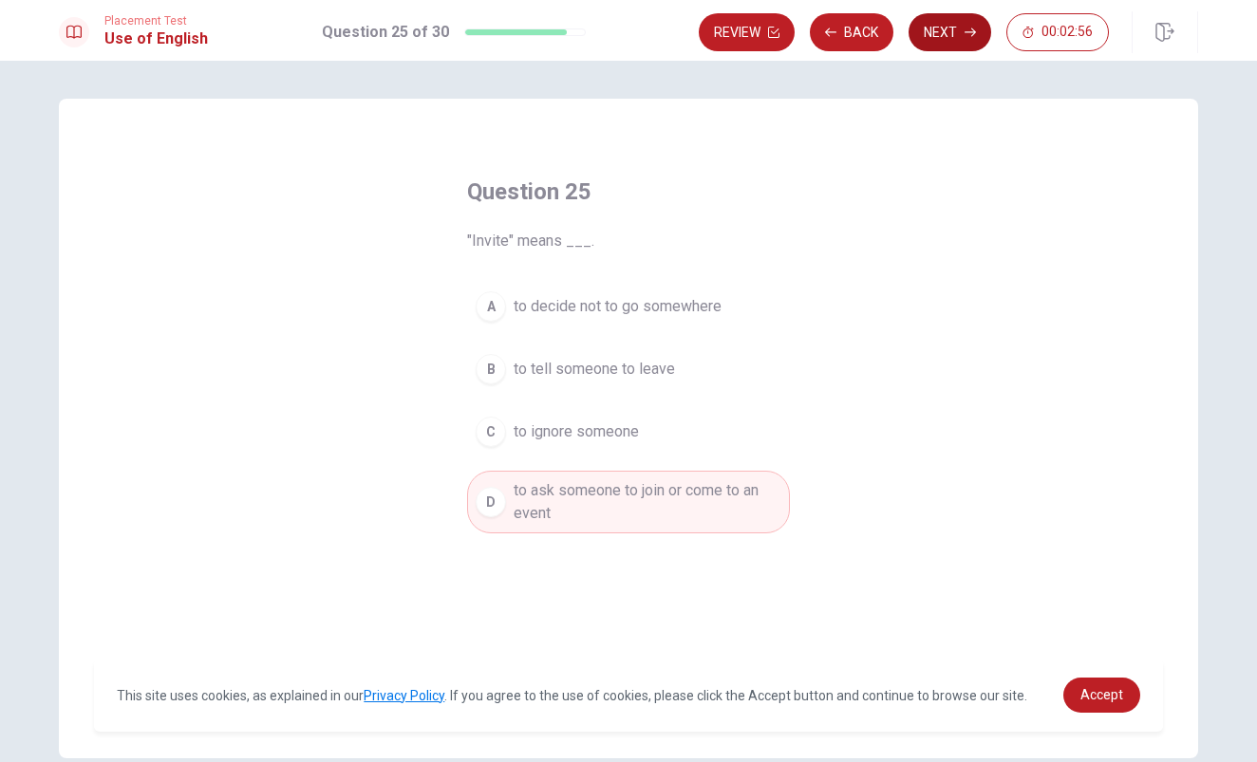
click at [926, 32] on button "Next" at bounding box center [949, 32] width 83 height 38
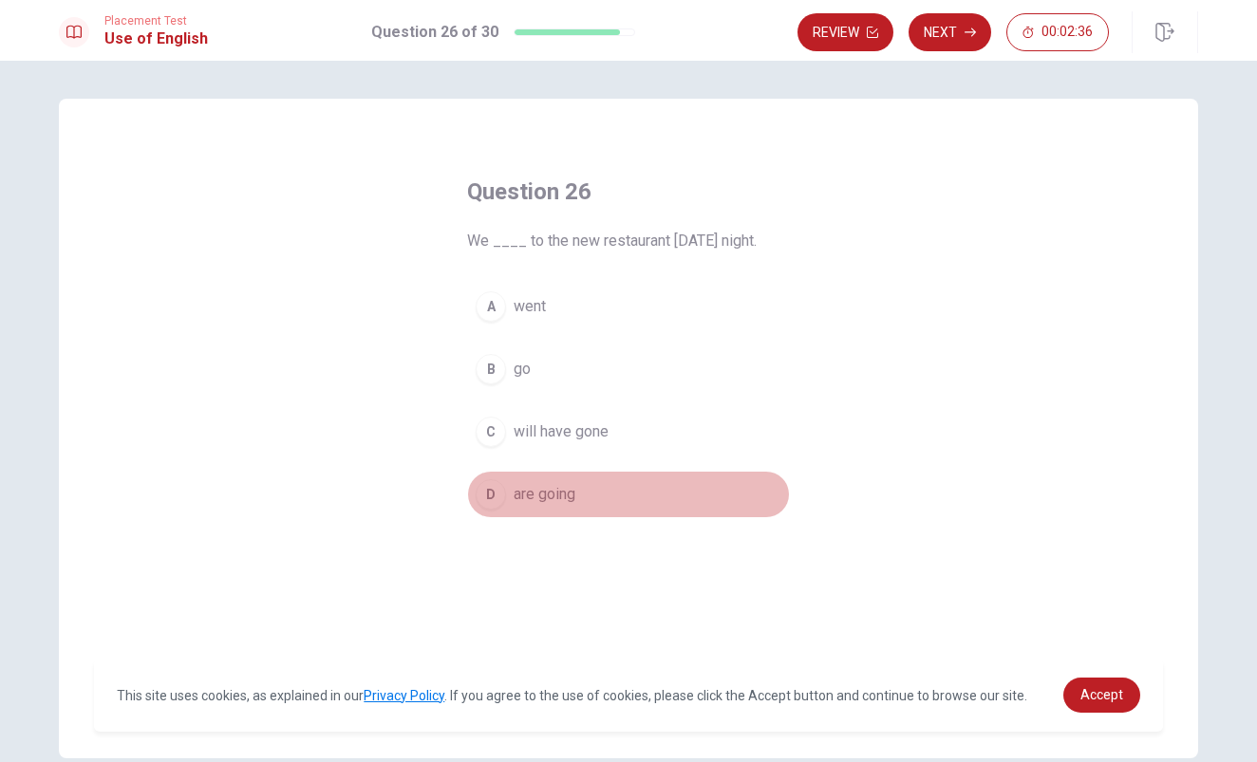
click at [491, 491] on div "D" at bounding box center [491, 494] width 30 height 30
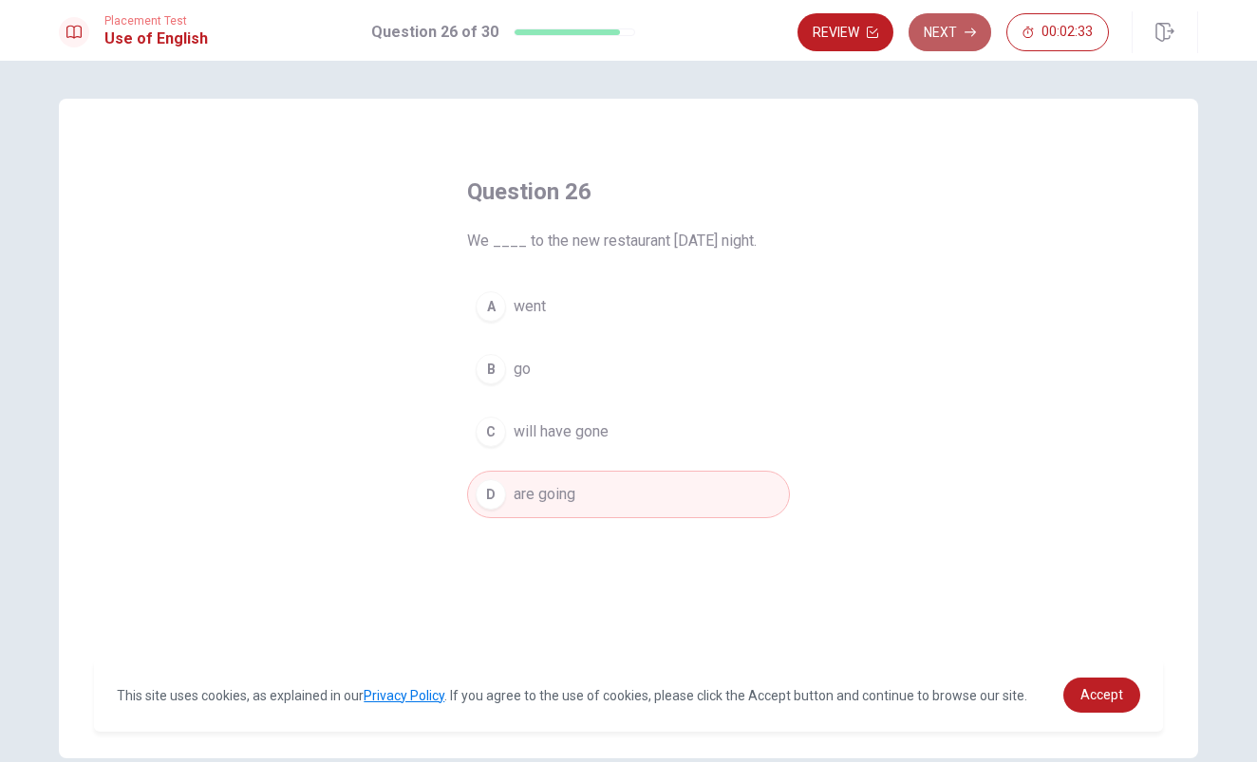
click at [941, 31] on button "Next" at bounding box center [949, 32] width 83 height 38
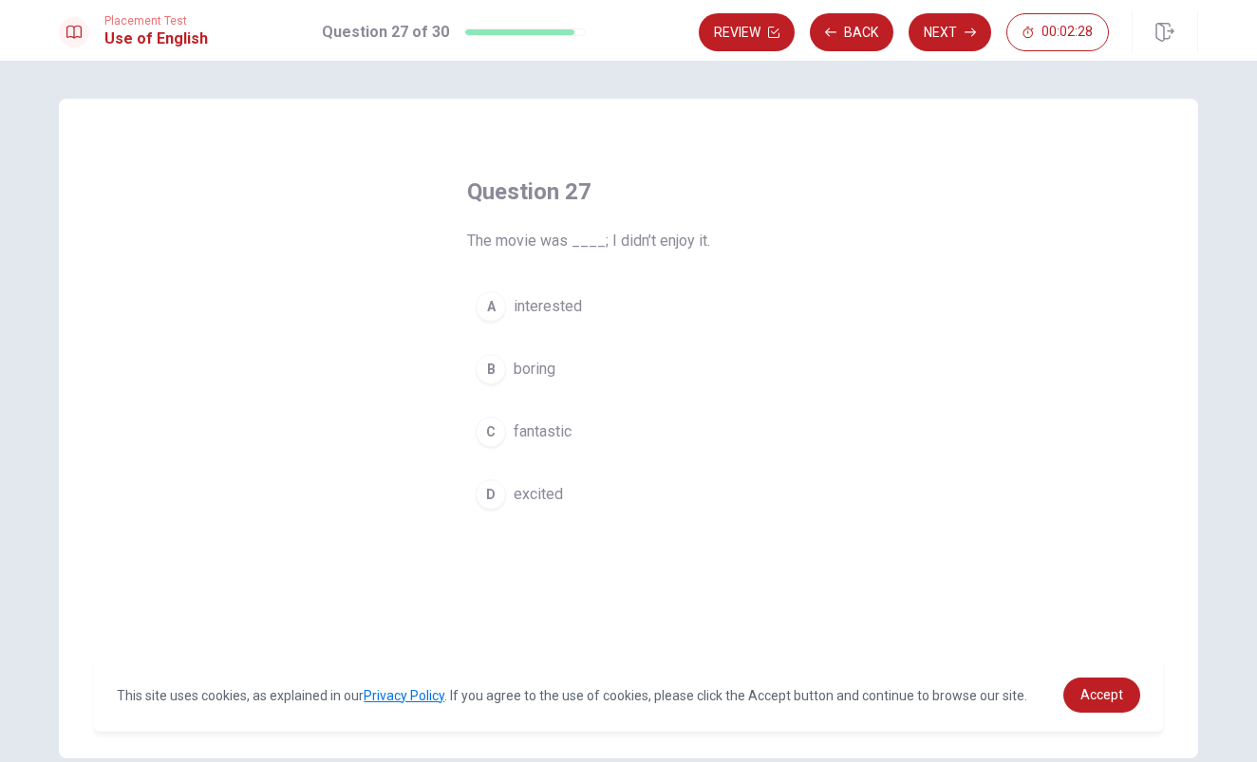
click at [486, 361] on div "B" at bounding box center [491, 369] width 30 height 30
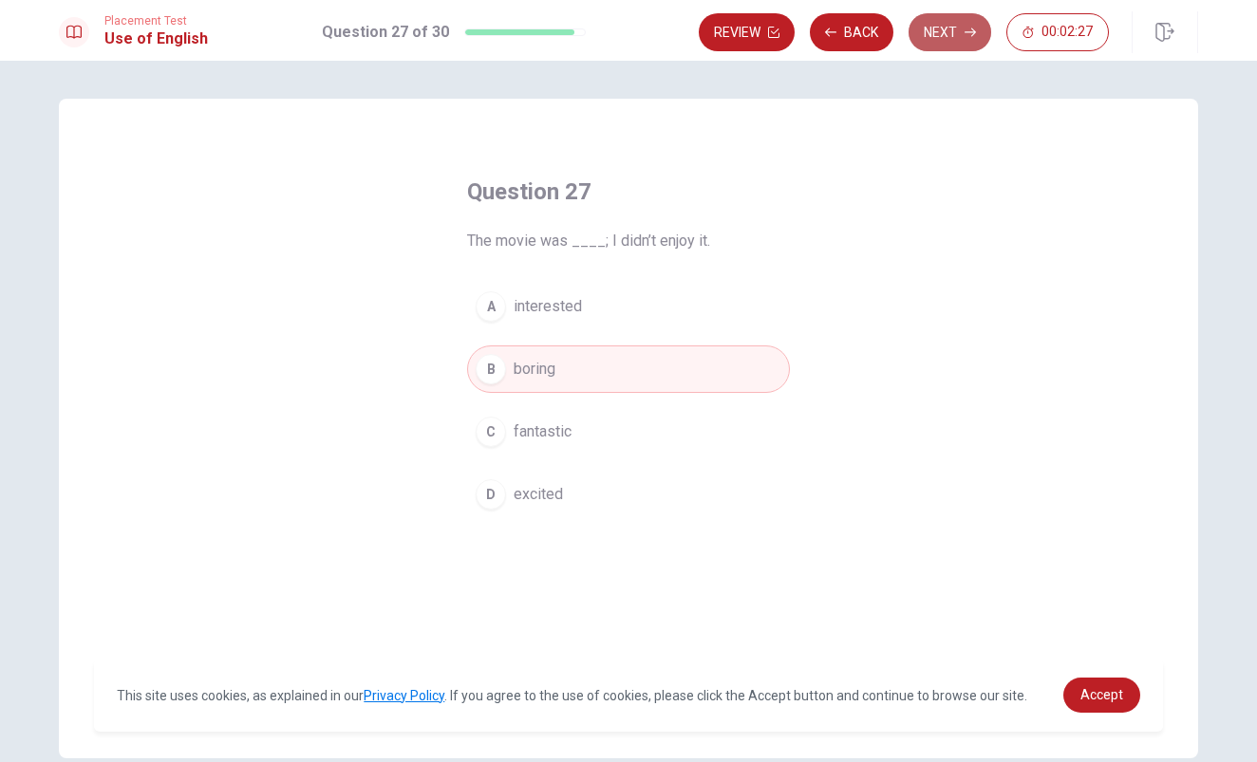
click at [959, 29] on button "Next" at bounding box center [949, 32] width 83 height 38
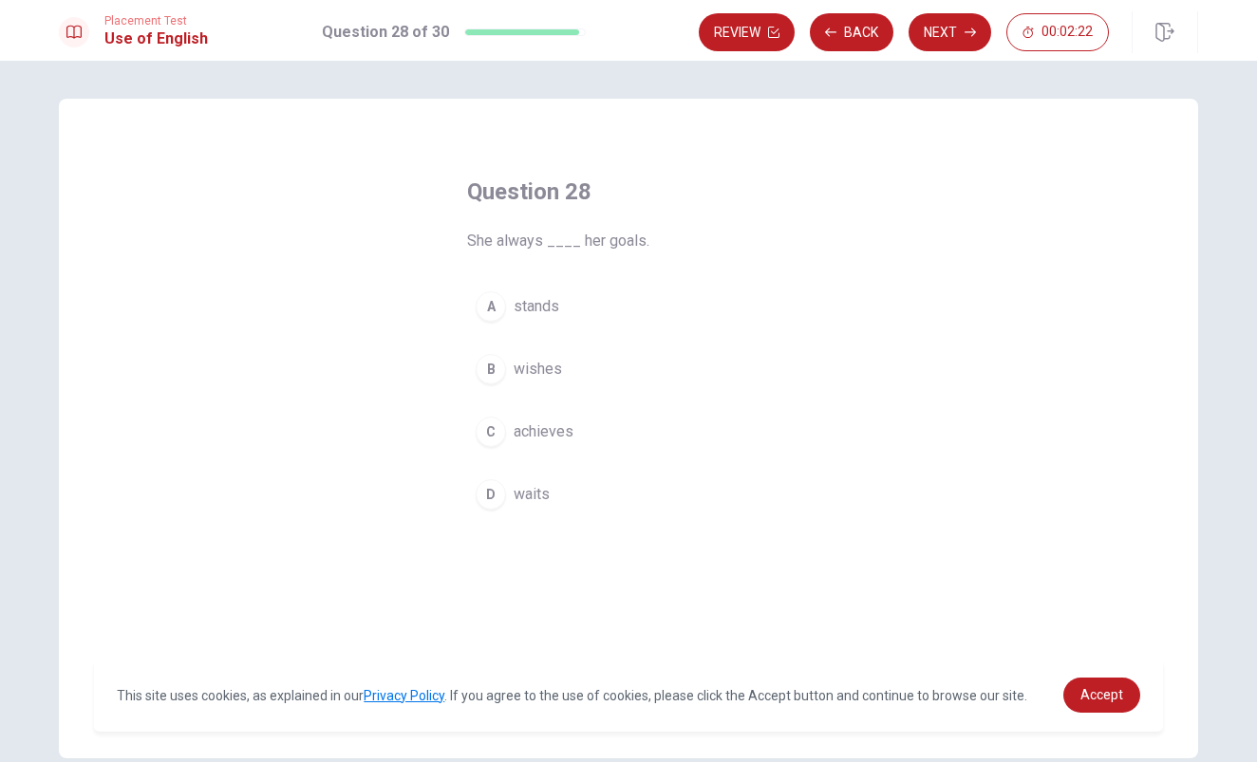
click at [490, 355] on div "B" at bounding box center [491, 369] width 30 height 30
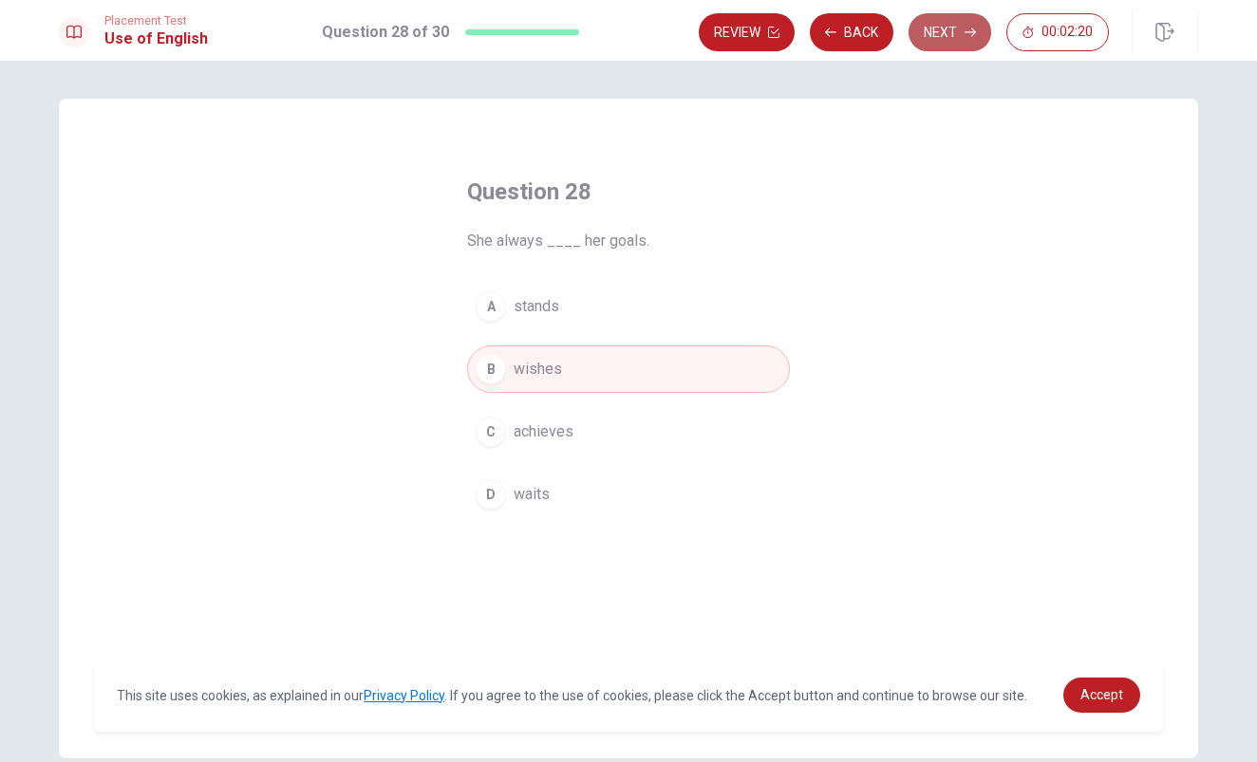
click at [979, 32] on button "Next" at bounding box center [949, 32] width 83 height 38
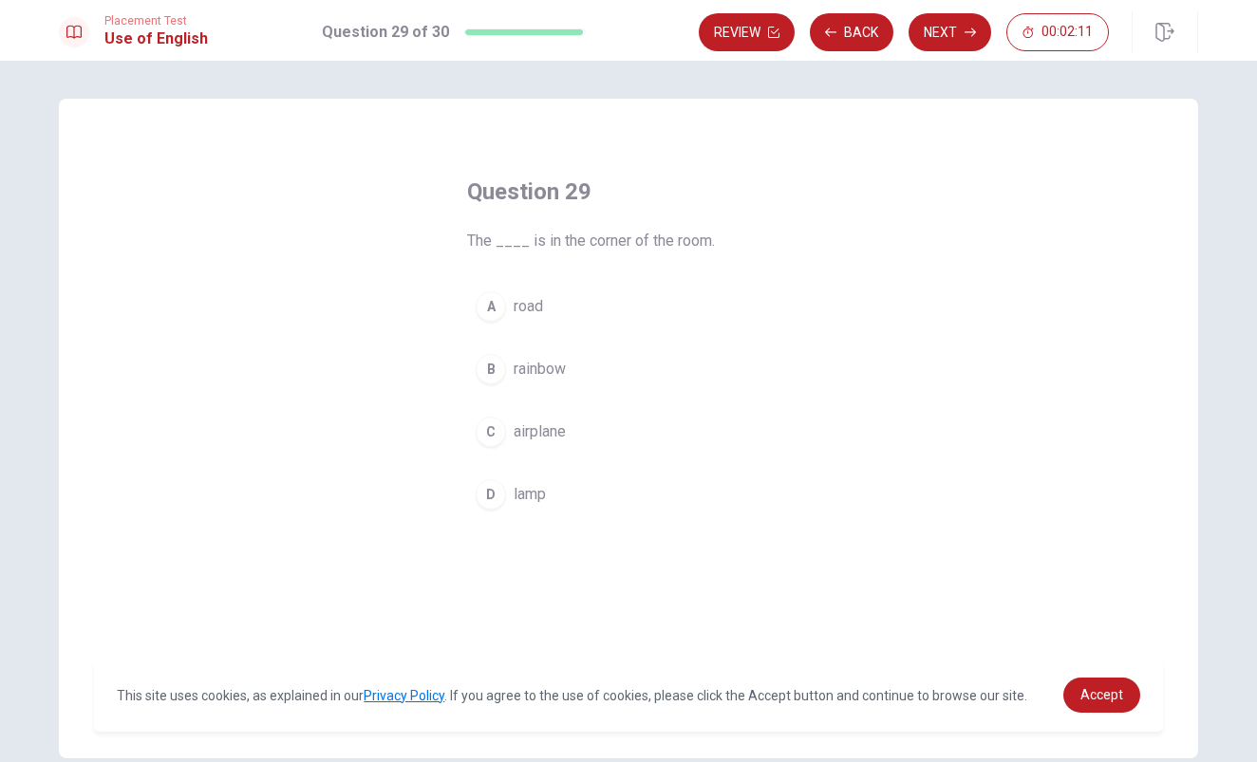
click at [491, 488] on div "D" at bounding box center [491, 494] width 30 height 30
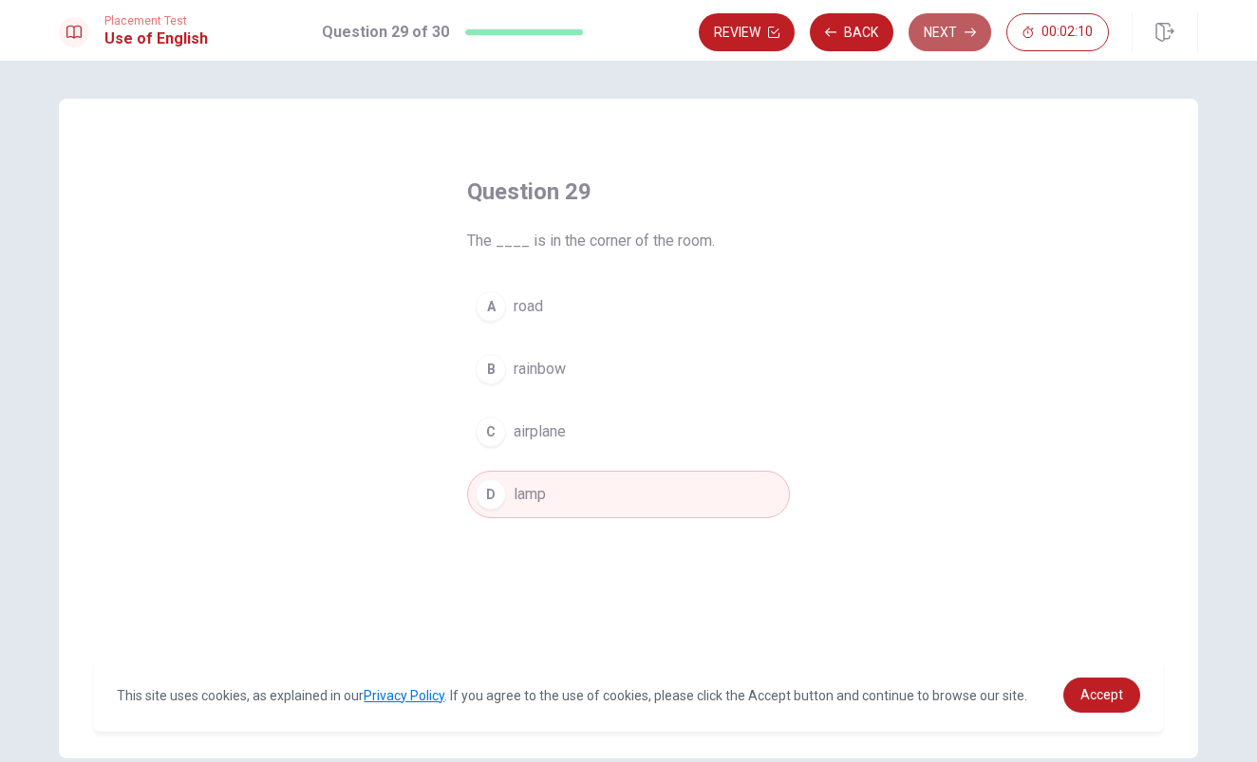
click at [949, 36] on button "Next" at bounding box center [949, 32] width 83 height 38
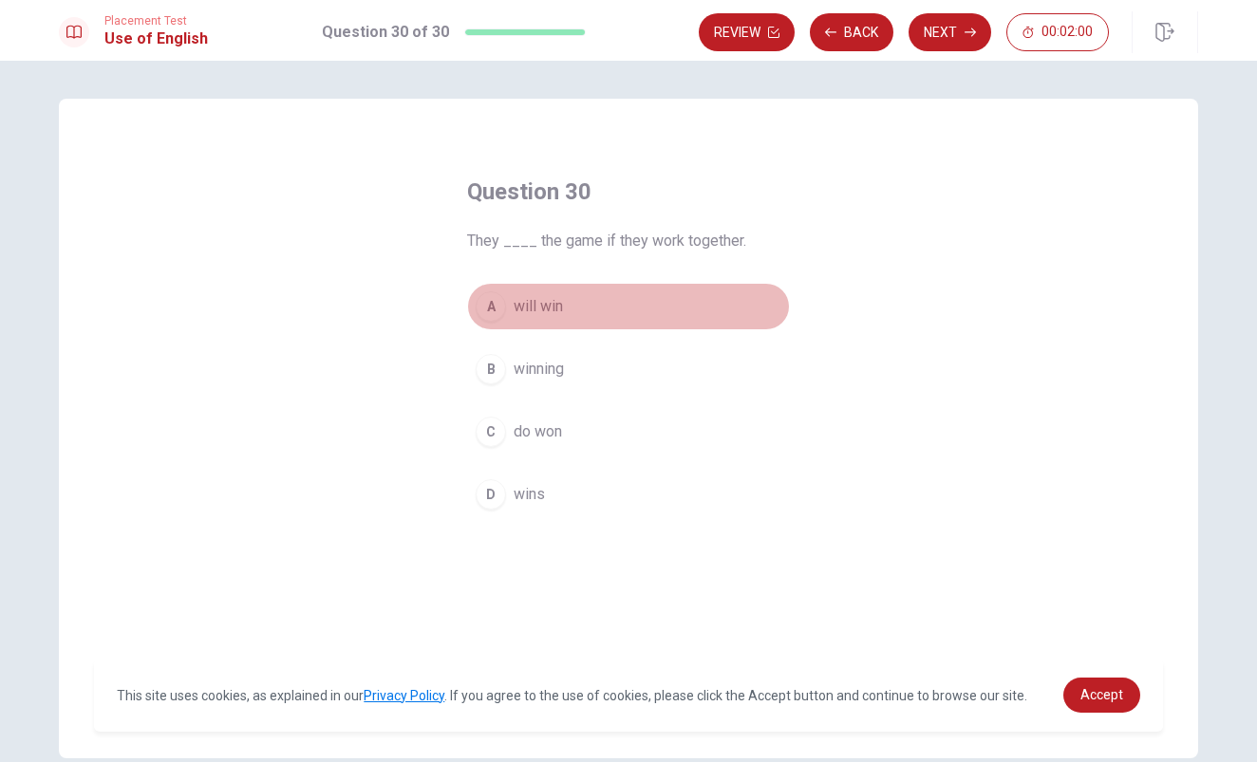
click at [497, 305] on div "A" at bounding box center [491, 306] width 30 height 30
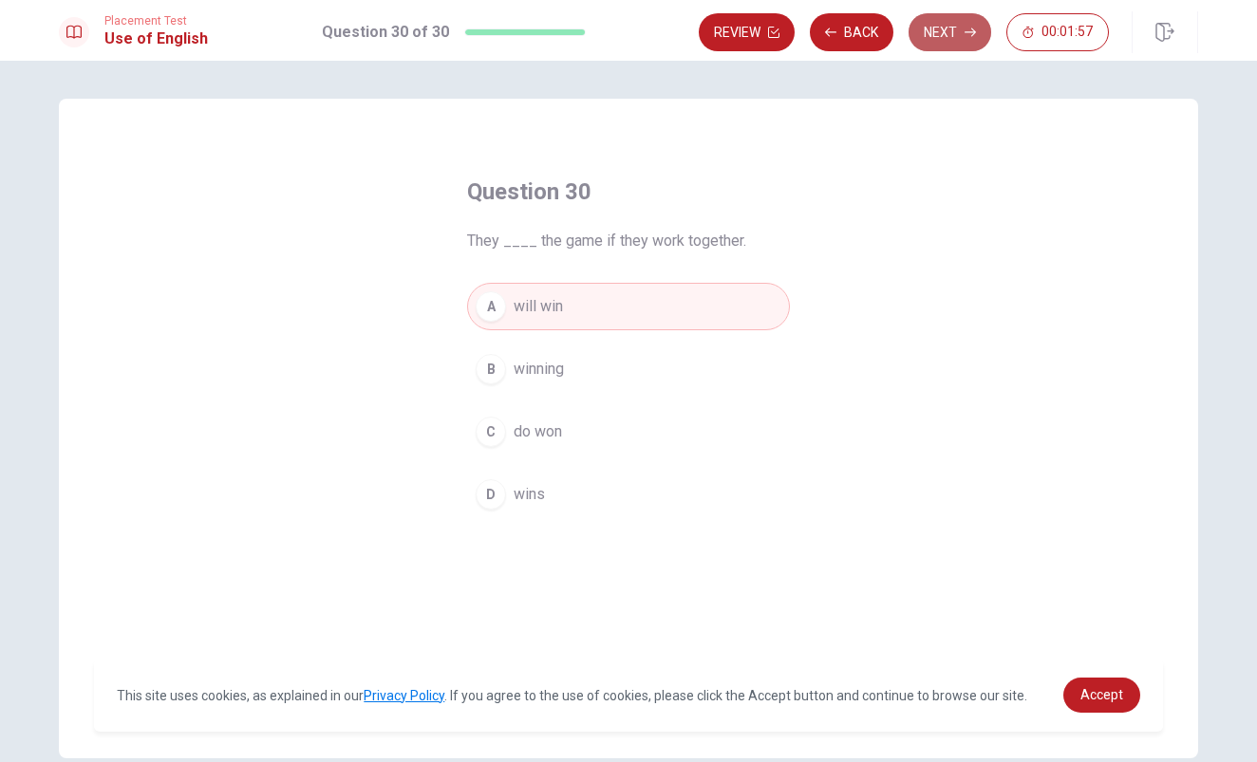
click at [961, 30] on button "Next" at bounding box center [949, 32] width 83 height 38
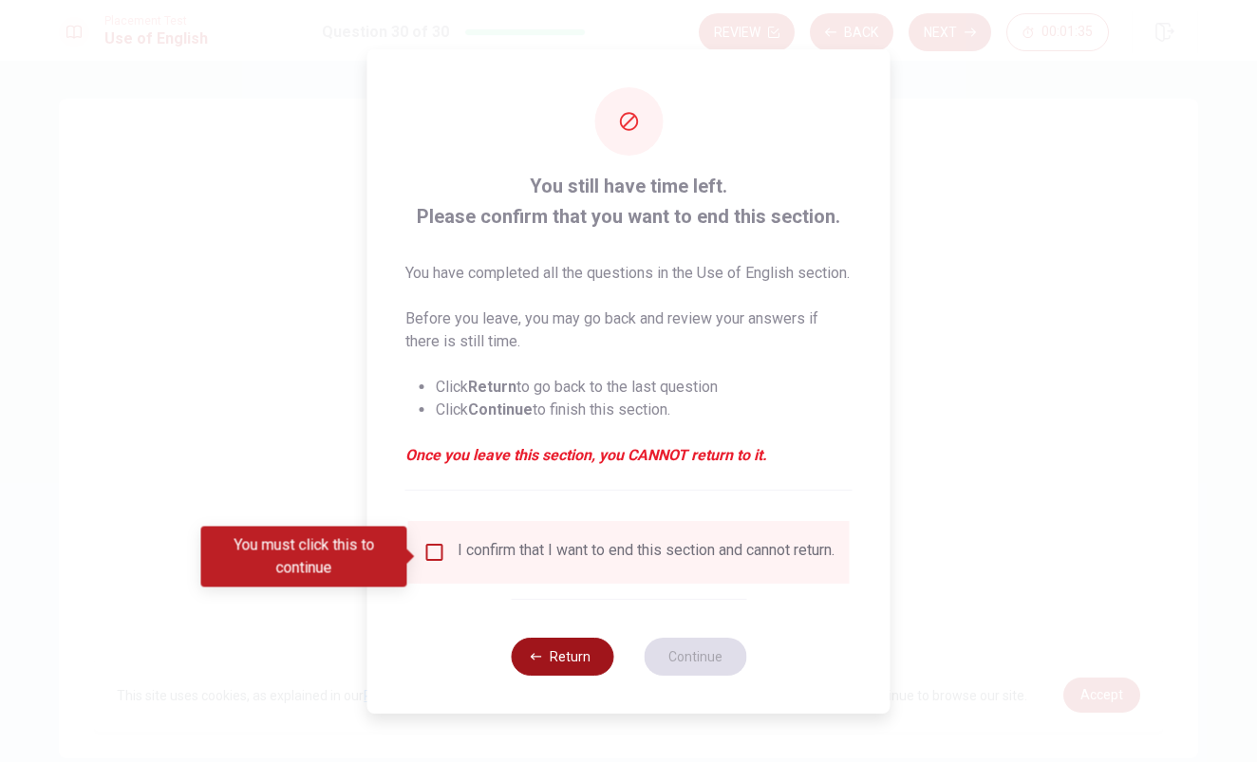
click at [549, 676] on button "Return" at bounding box center [562, 657] width 103 height 38
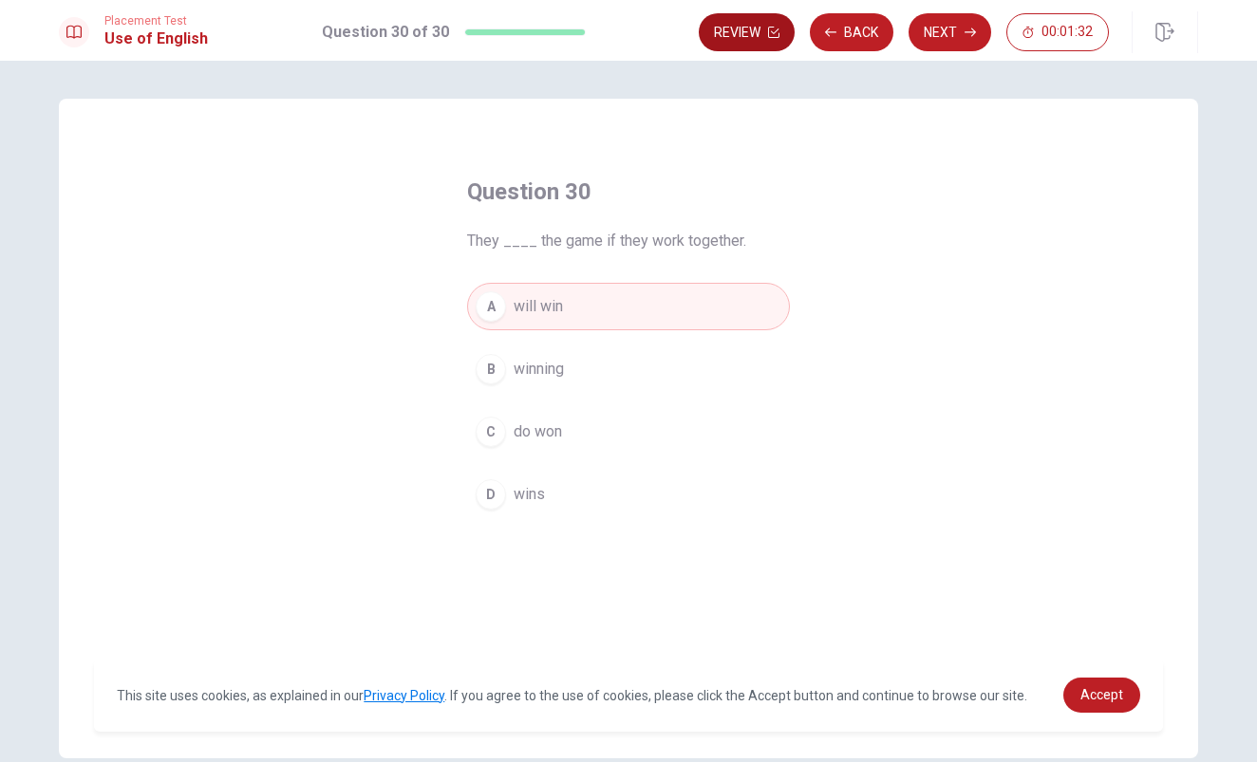
click at [740, 33] on button "Review" at bounding box center [747, 32] width 96 height 38
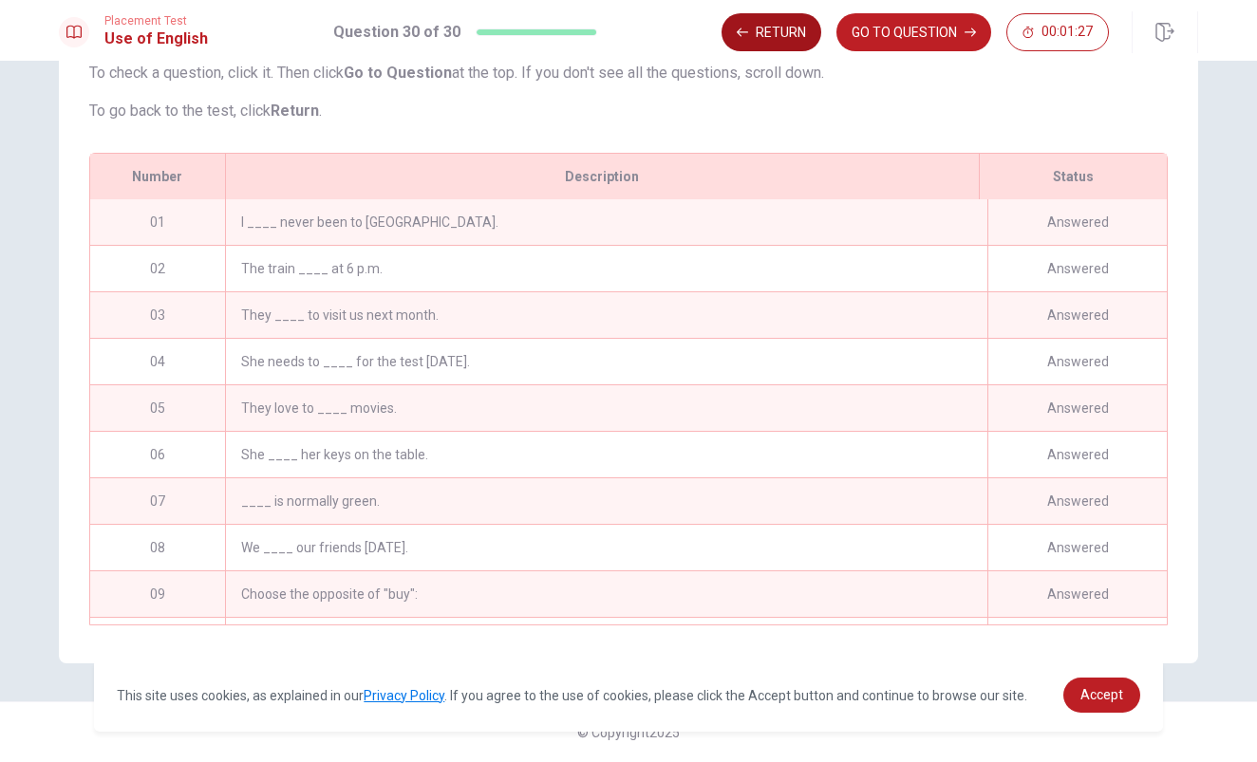
click at [768, 39] on button "Return" at bounding box center [771, 32] width 100 height 38
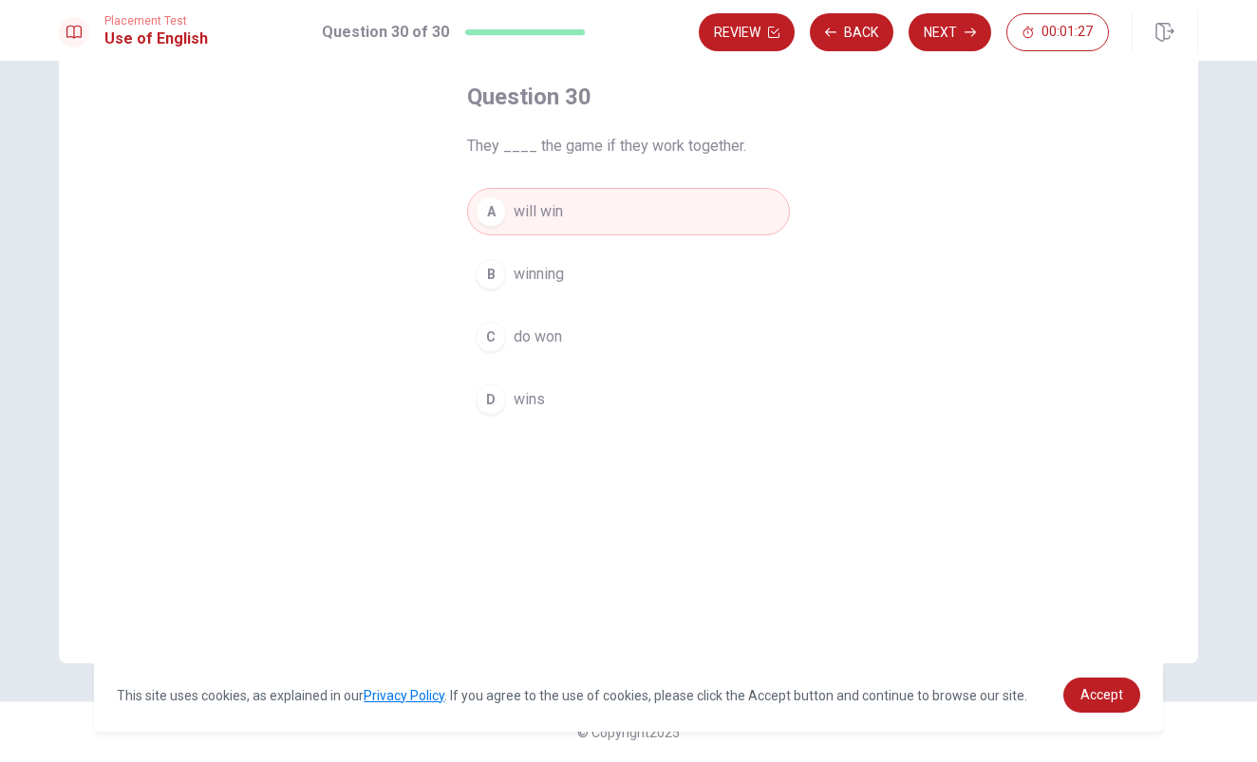
scroll to position [95, 0]
click at [596, 271] on button "B winning" at bounding box center [628, 274] width 323 height 47
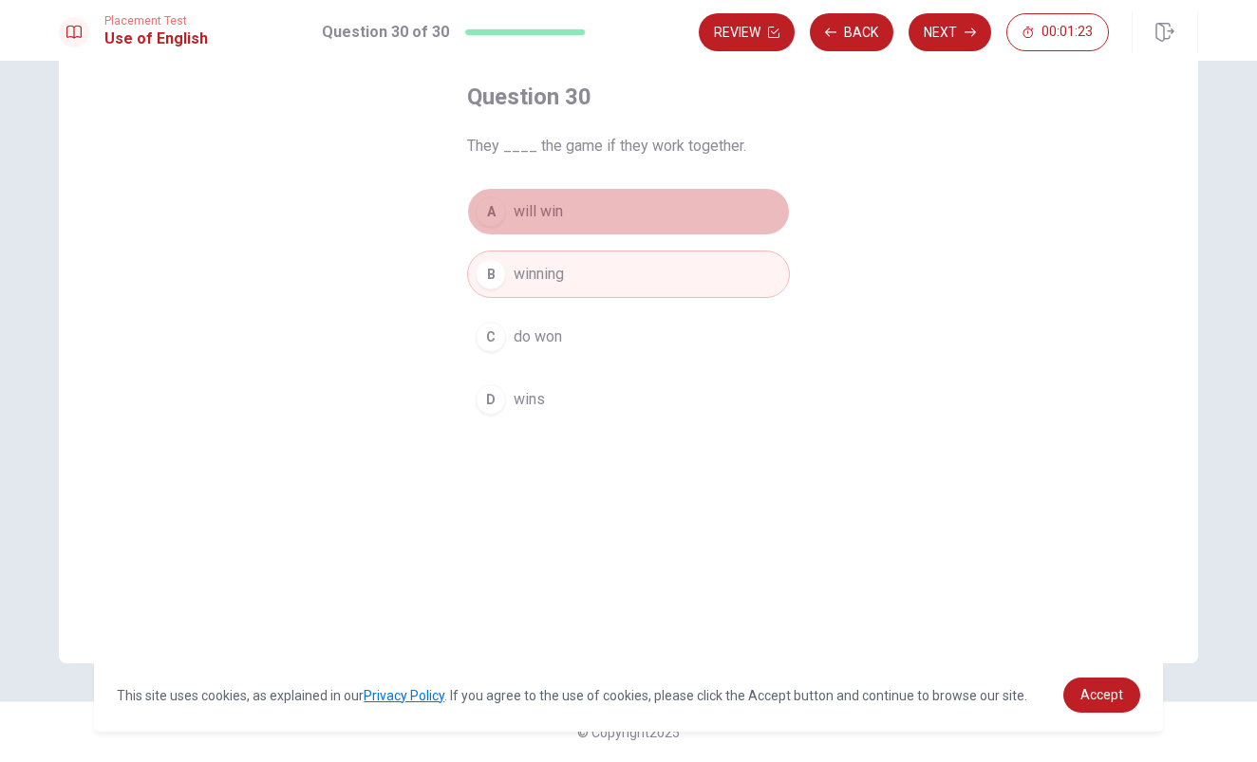
click at [615, 229] on button "A will win" at bounding box center [628, 211] width 323 height 47
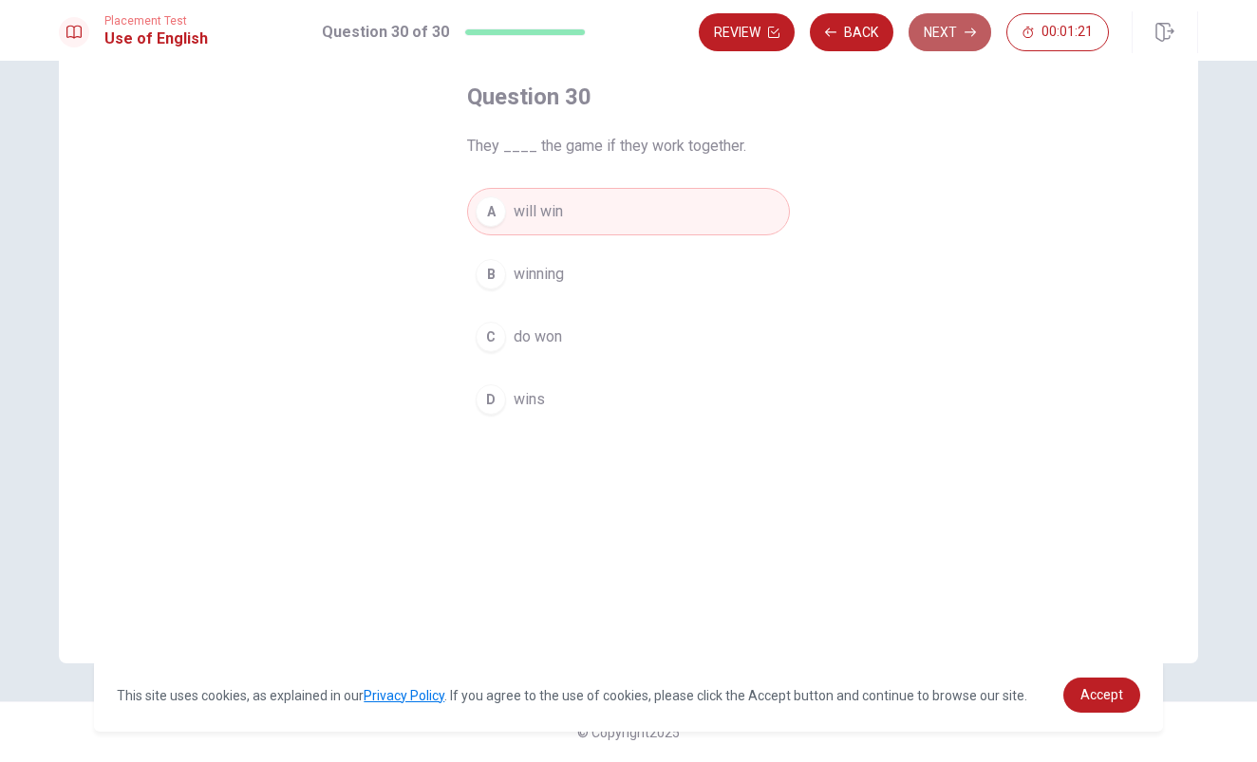
click at [964, 26] on button "Next" at bounding box center [949, 32] width 83 height 38
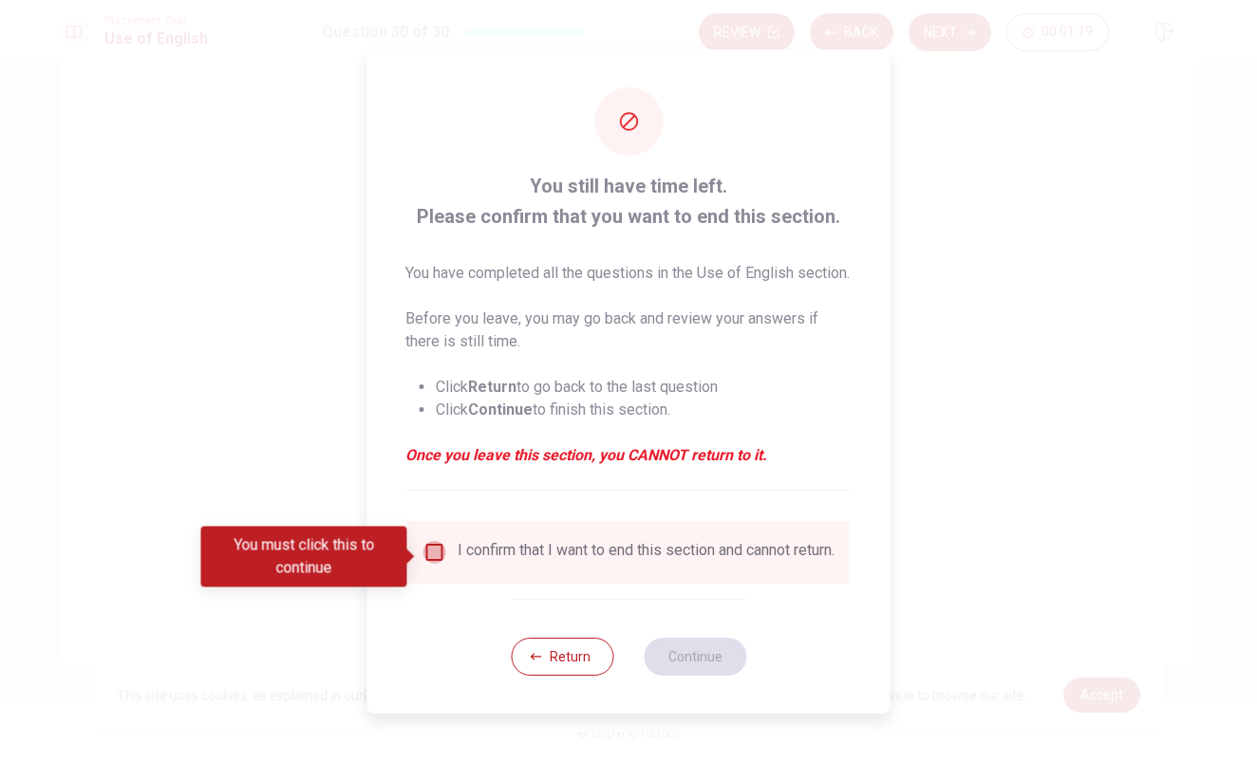
click at [438, 555] on input "You must click this to continue" at bounding box center [434, 552] width 23 height 23
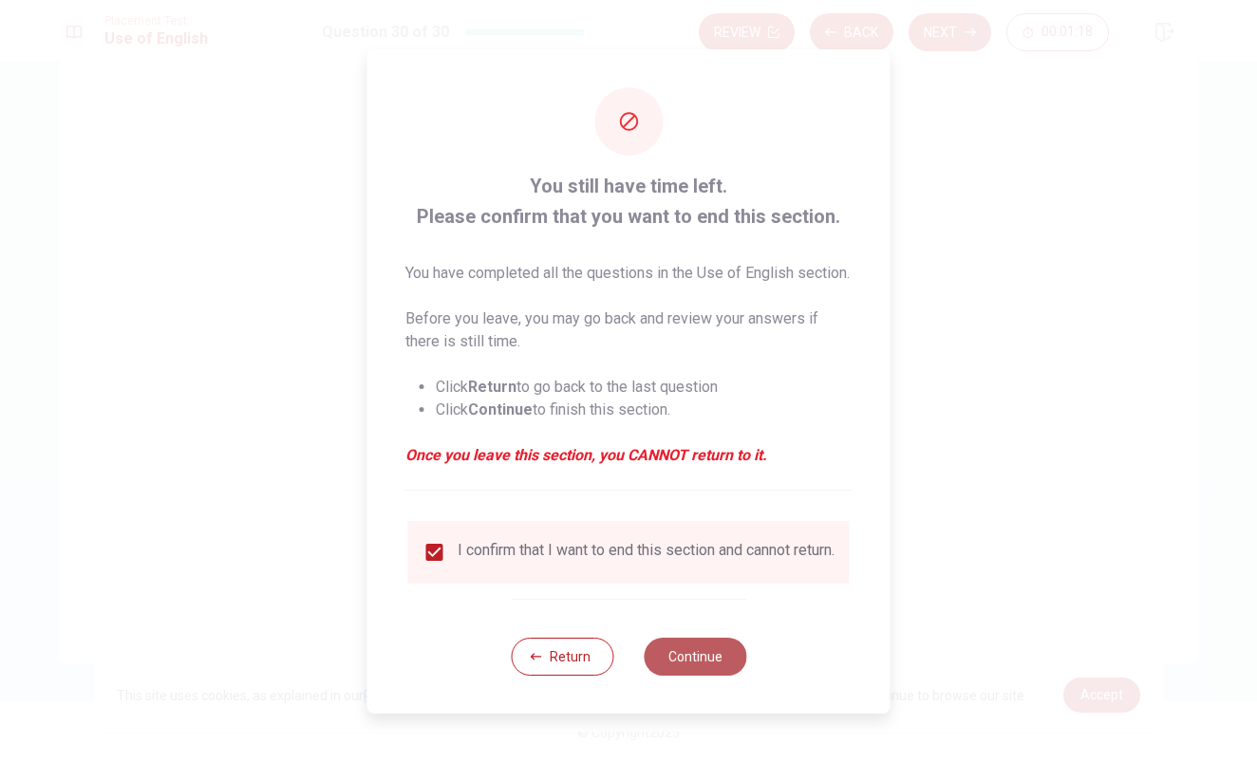
click at [688, 674] on button "Continue" at bounding box center [694, 657] width 103 height 38
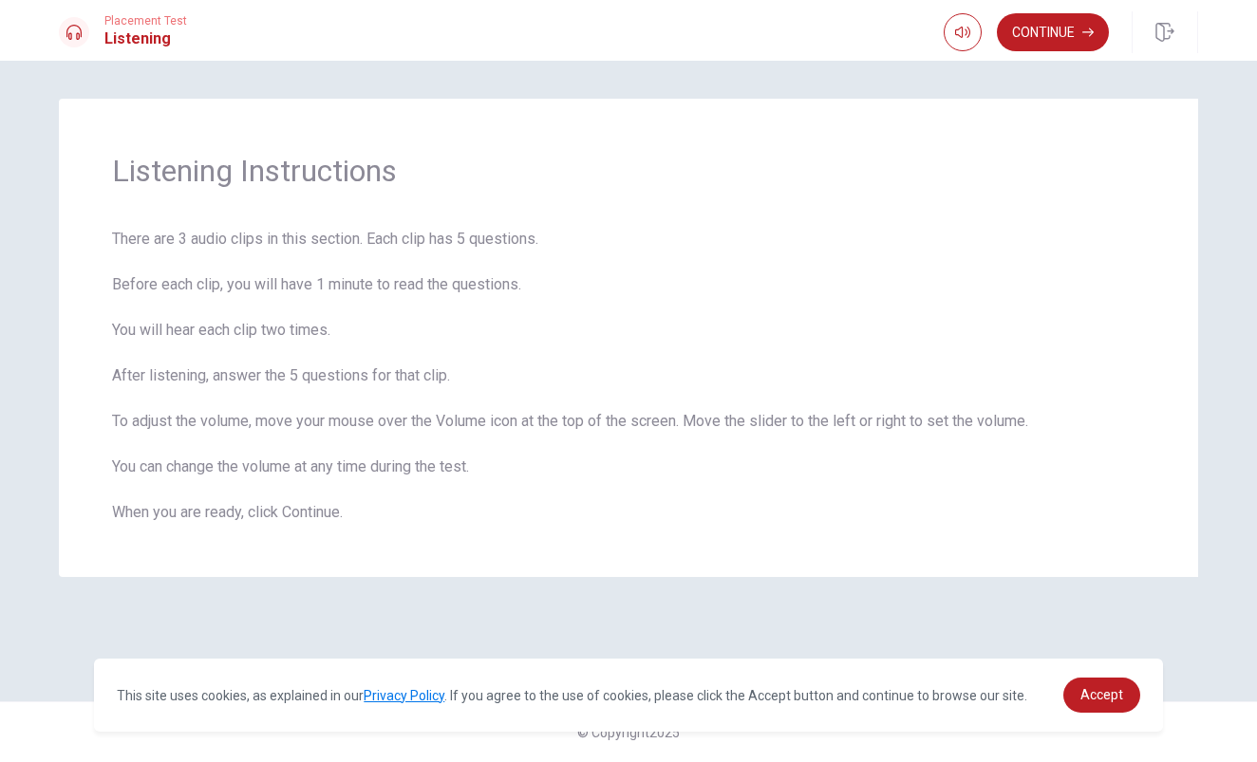
scroll to position [0, 0]
click at [1069, 31] on button "Continue" at bounding box center [1053, 32] width 112 height 38
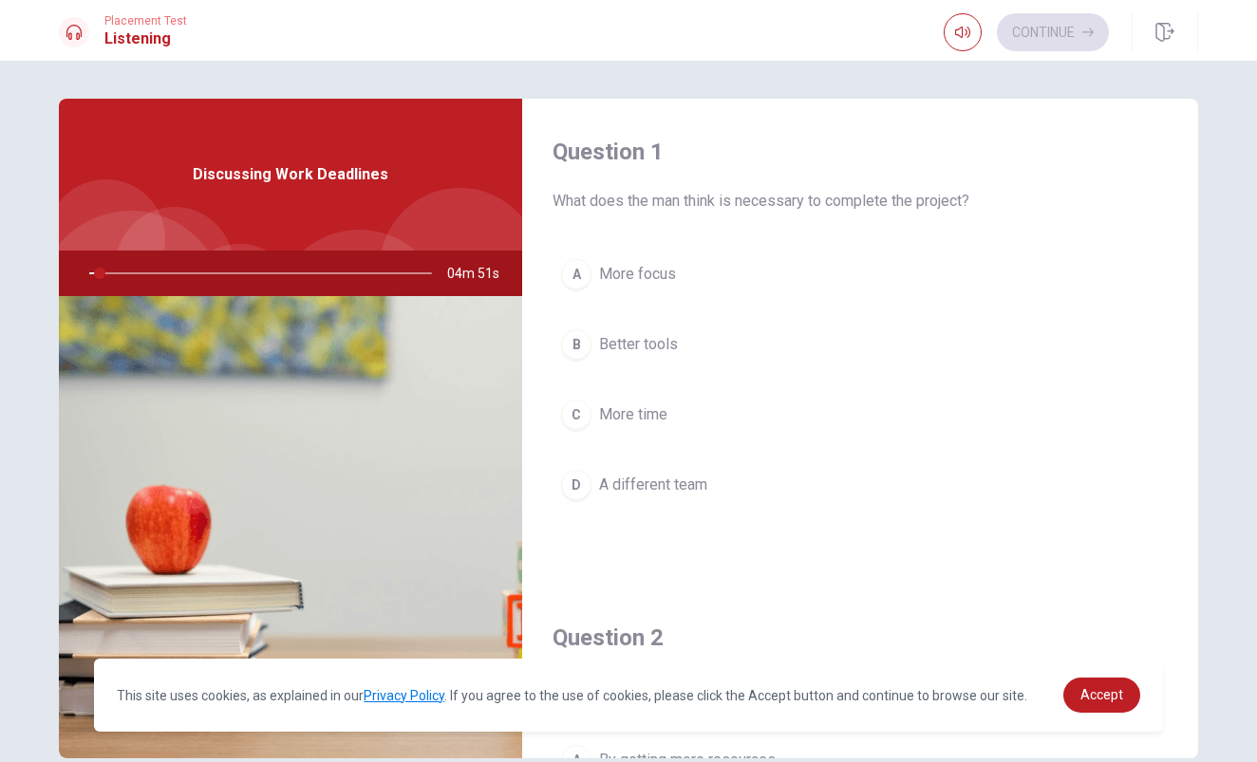
drag, startPoint x: 744, startPoint y: 196, endPoint x: 954, endPoint y: 201, distance: 209.8
click at [953, 204] on span "What does the man think is necessary to complete the project?" at bounding box center [859, 201] width 615 height 23
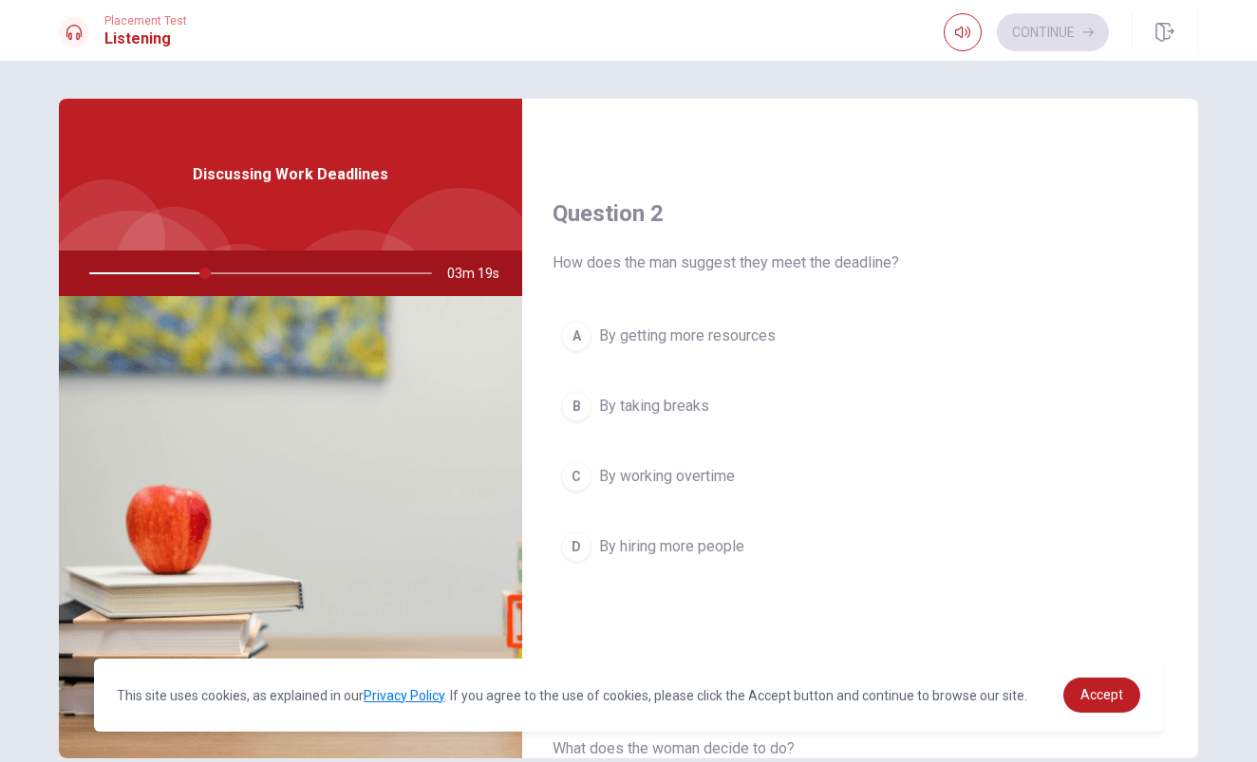
scroll to position [428, 0]
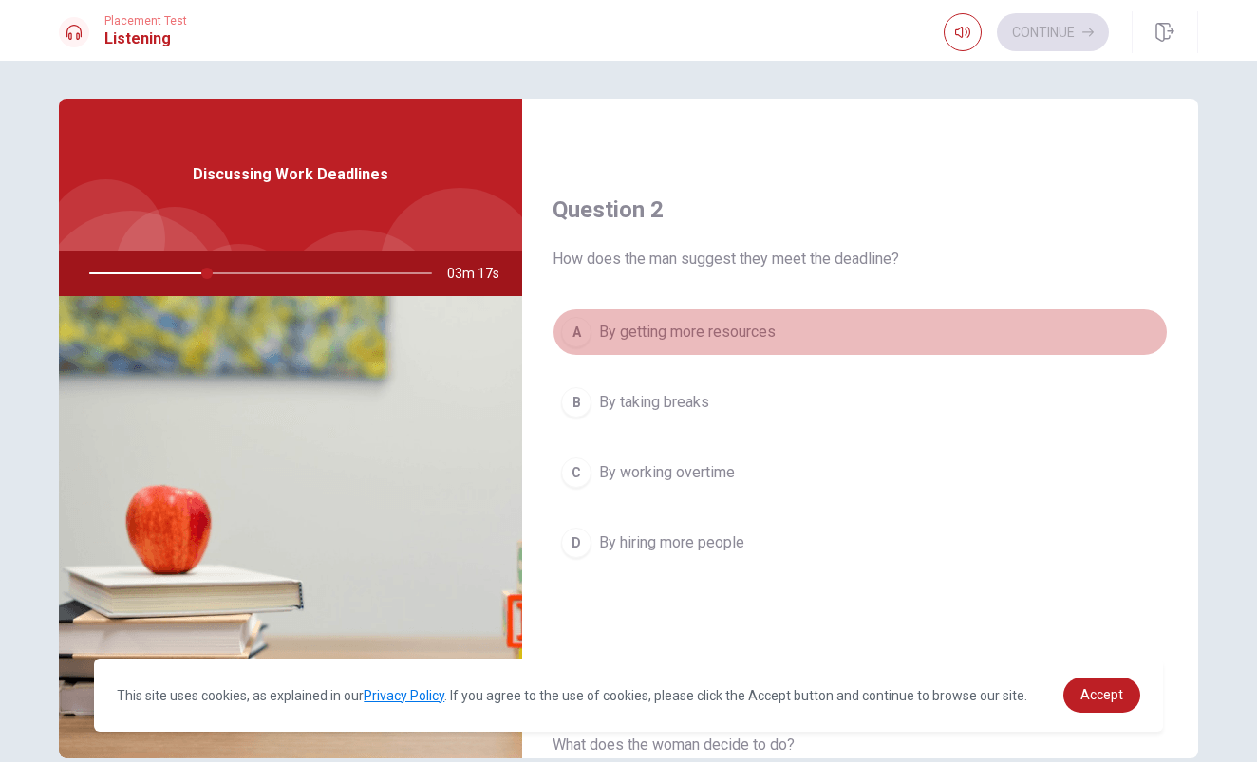
click at [572, 329] on div "A" at bounding box center [576, 332] width 30 height 30
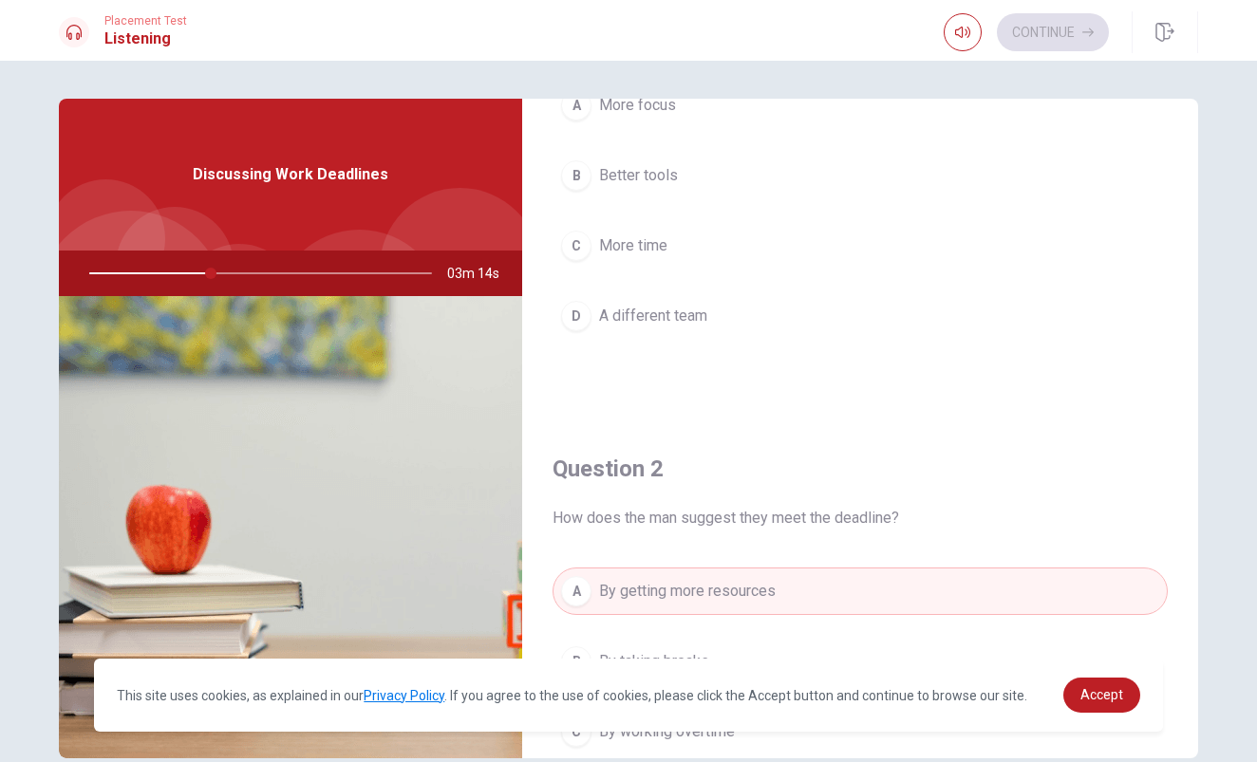
scroll to position [136, 0]
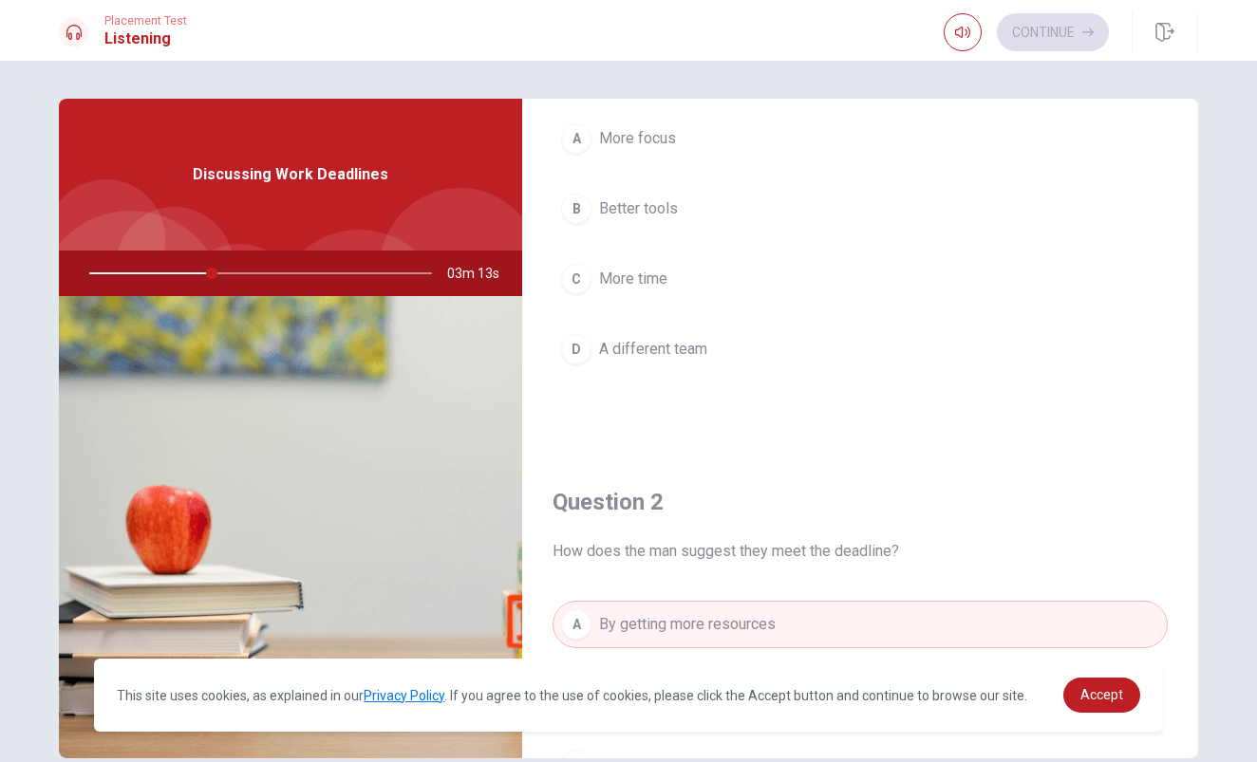
click at [596, 276] on button "C More time" at bounding box center [859, 278] width 615 height 47
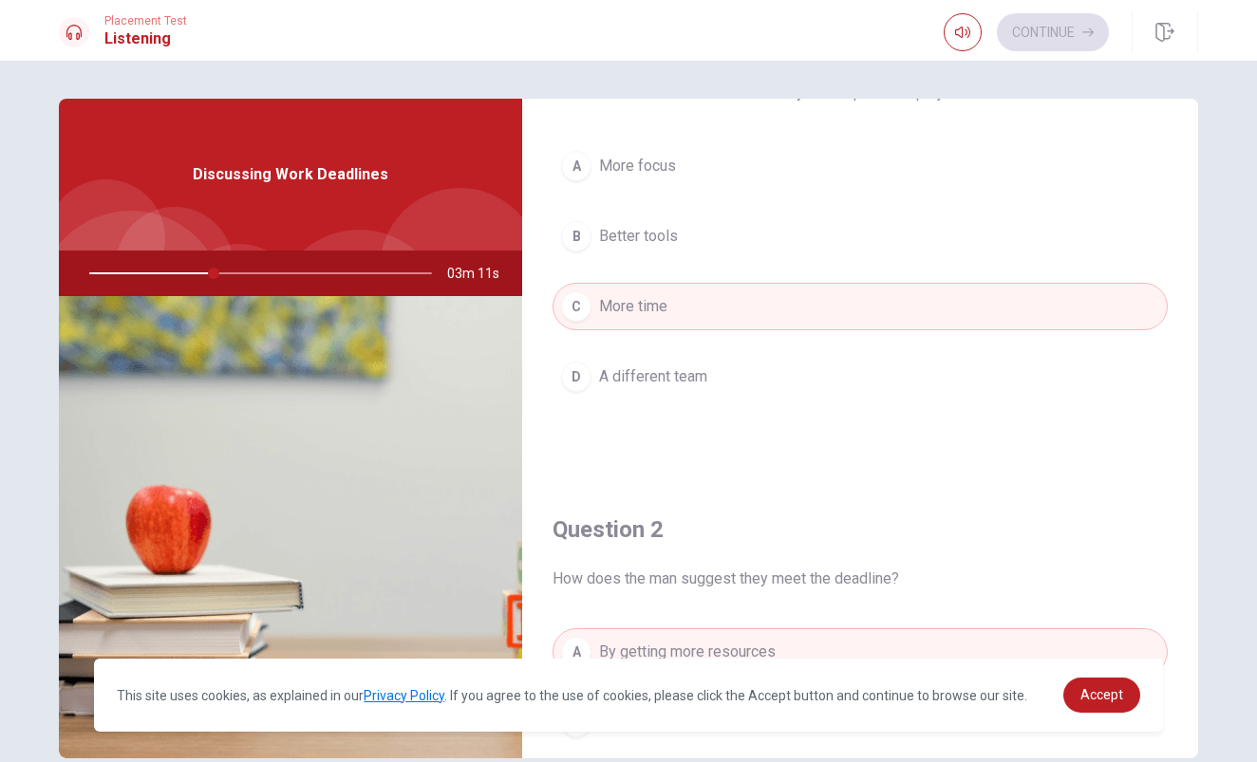
scroll to position [103, 0]
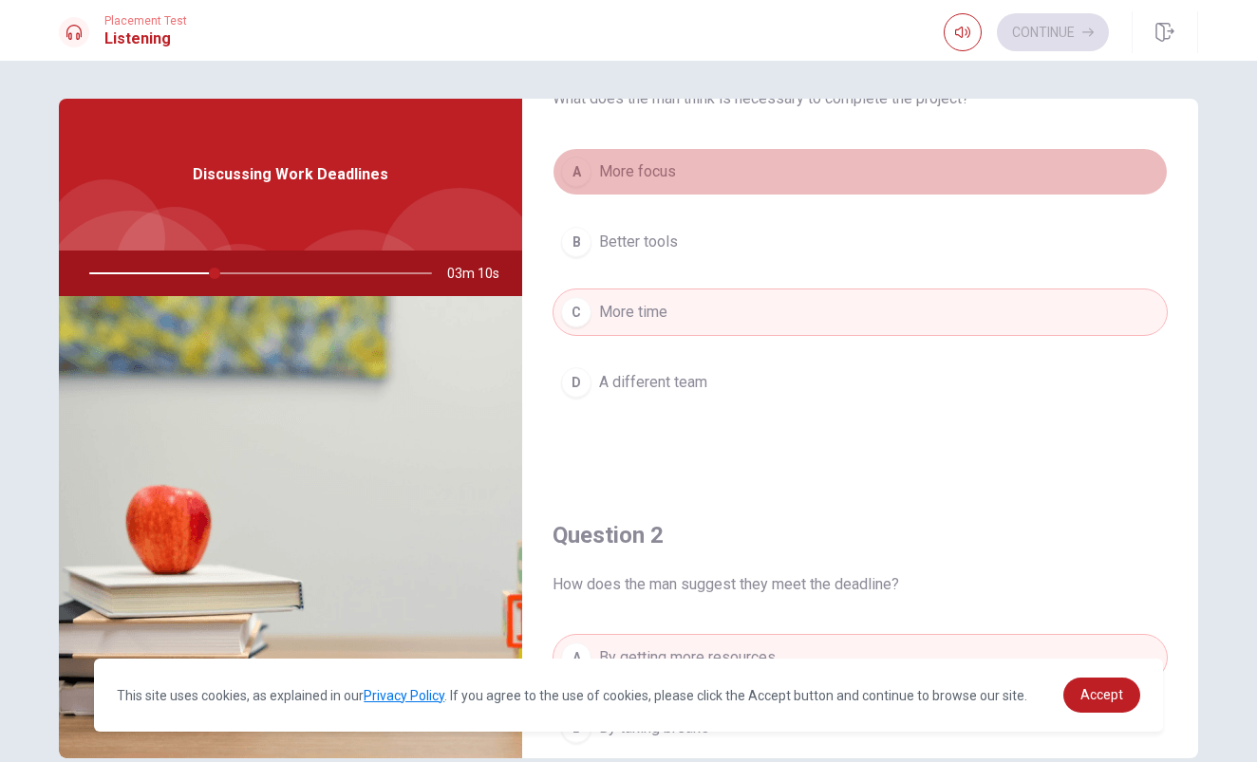
click at [614, 164] on span "More focus" at bounding box center [637, 171] width 77 height 23
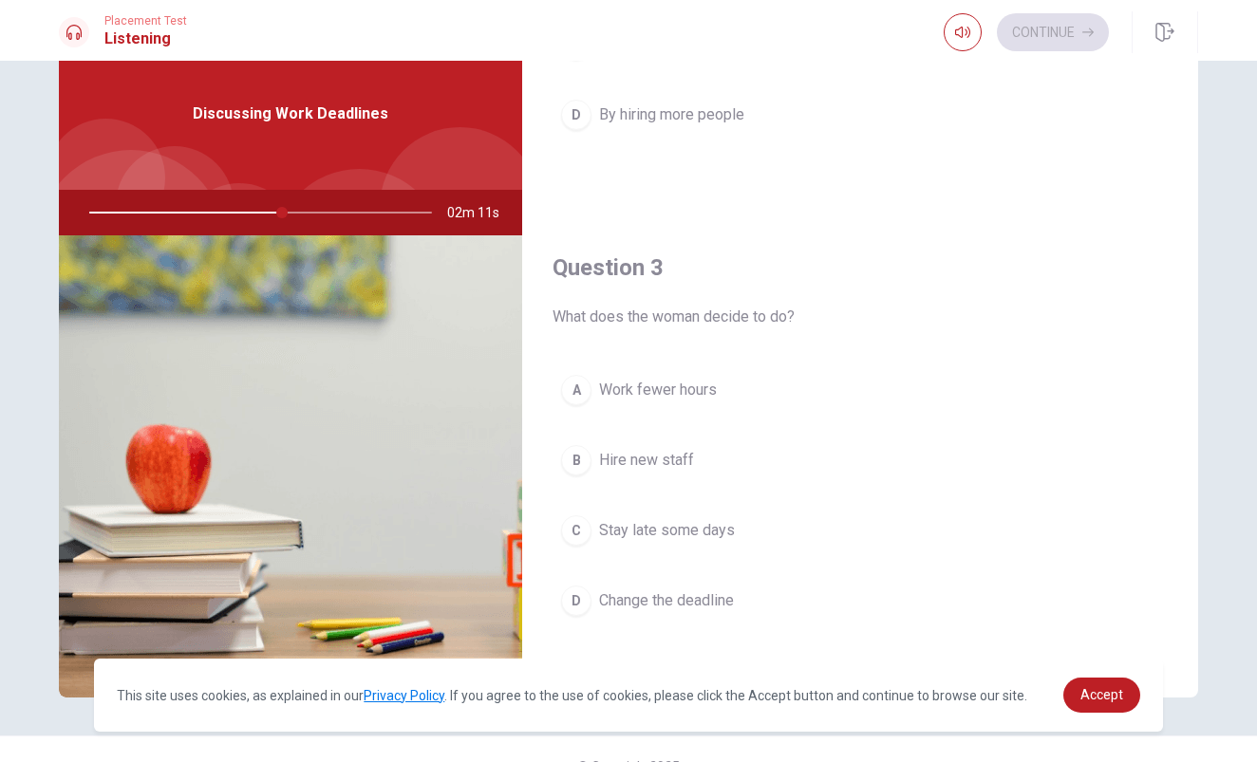
scroll to position [810, 0]
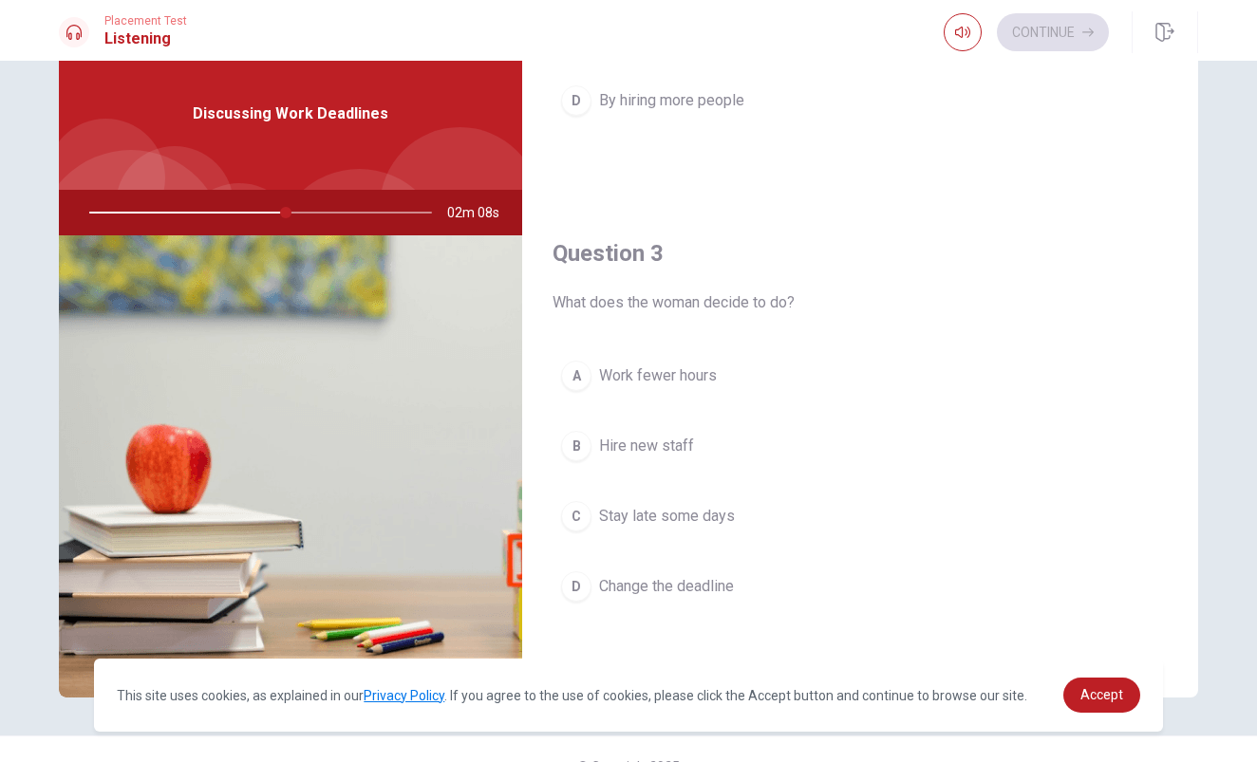
drag, startPoint x: 285, startPoint y: 212, endPoint x: 266, endPoint y: 213, distance: 19.0
click at [266, 213] on div at bounding box center [256, 213] width 381 height 46
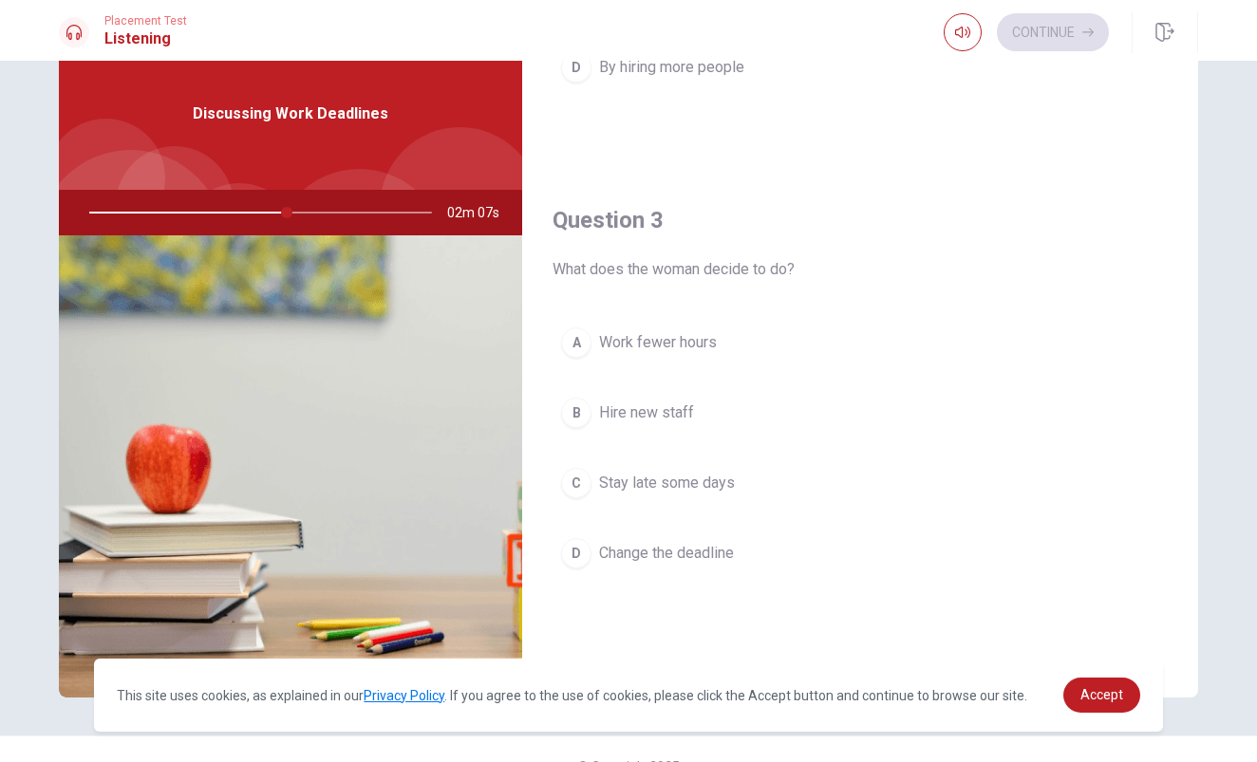
scroll to position [860, 0]
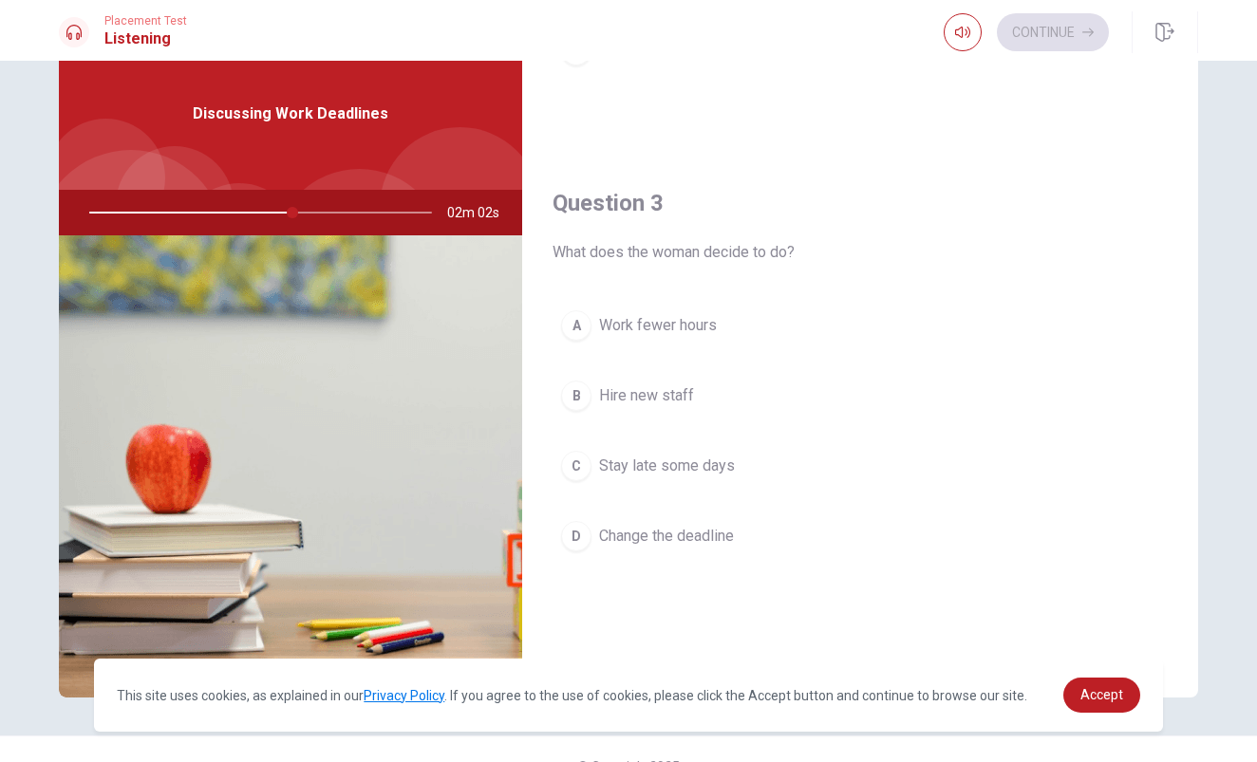
click at [578, 327] on div "A" at bounding box center [576, 325] width 30 height 30
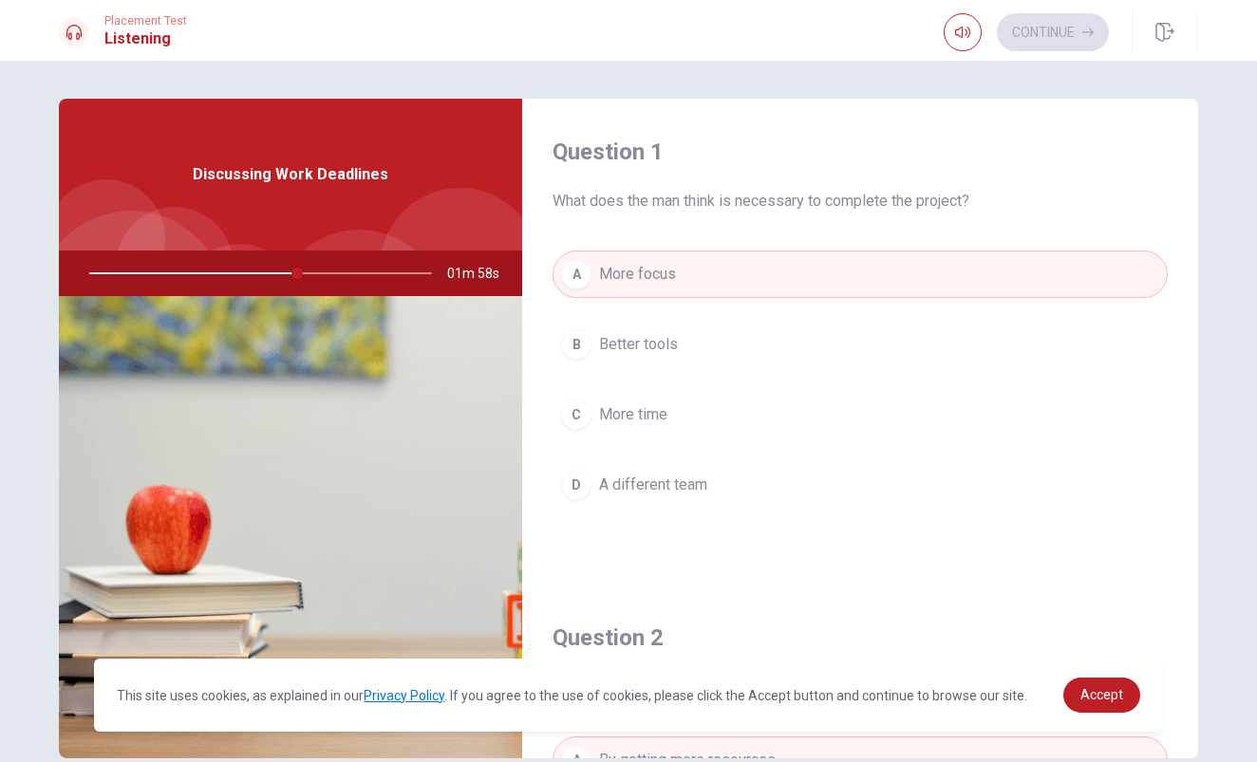
scroll to position [0, 0]
click at [628, 428] on button "C More time" at bounding box center [859, 414] width 615 height 47
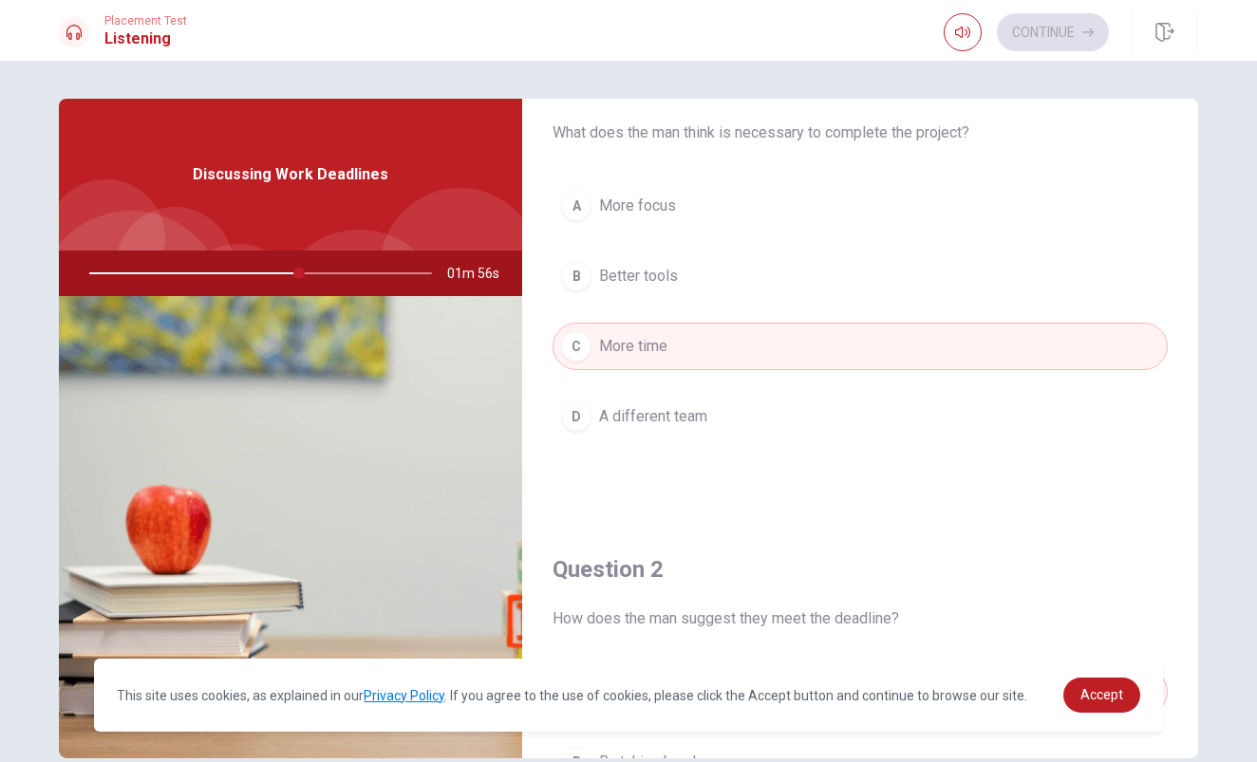
scroll to position [77, 0]
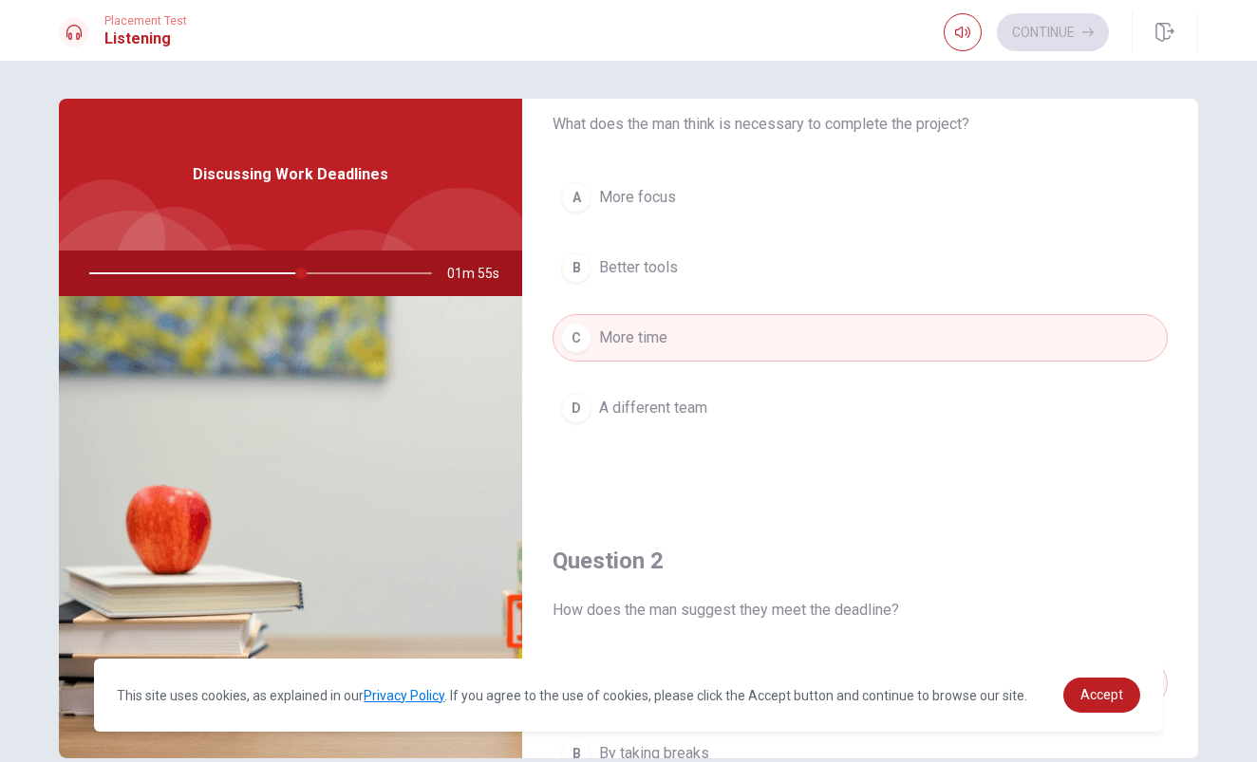
click at [625, 201] on span "More focus" at bounding box center [637, 197] width 77 height 23
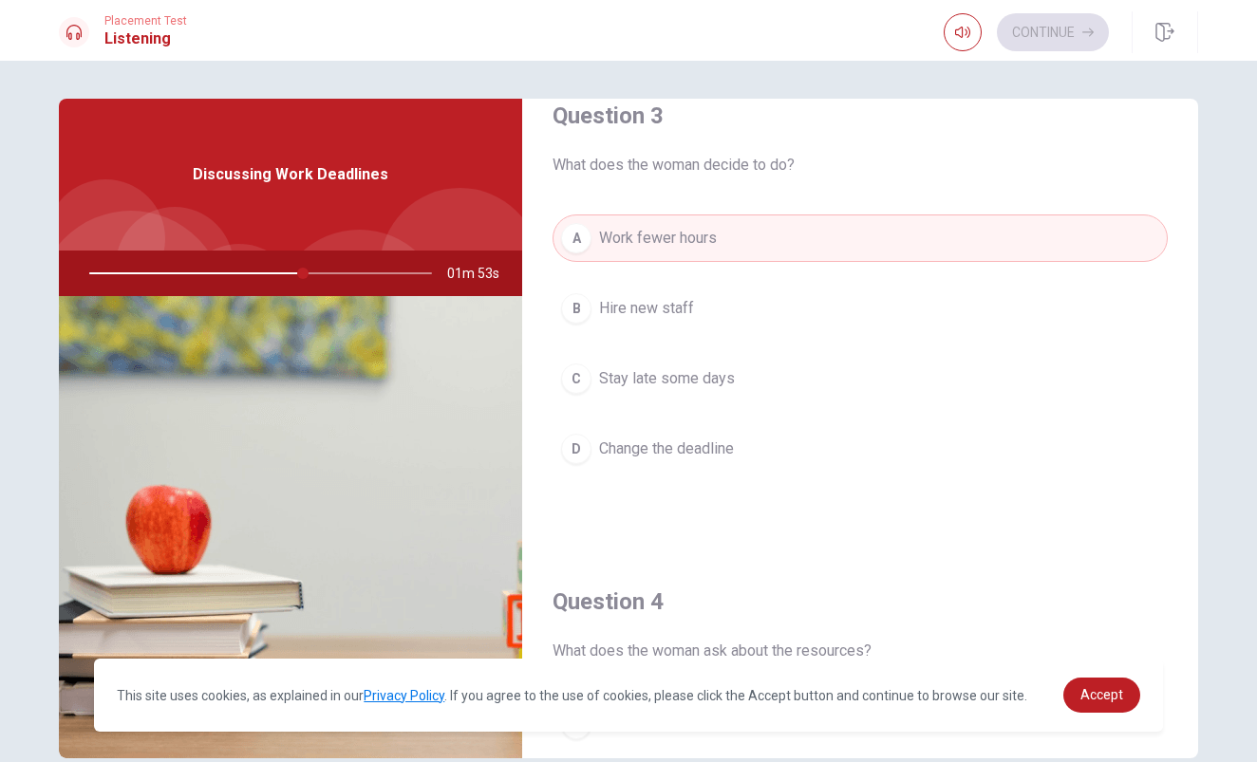
scroll to position [1004, 0]
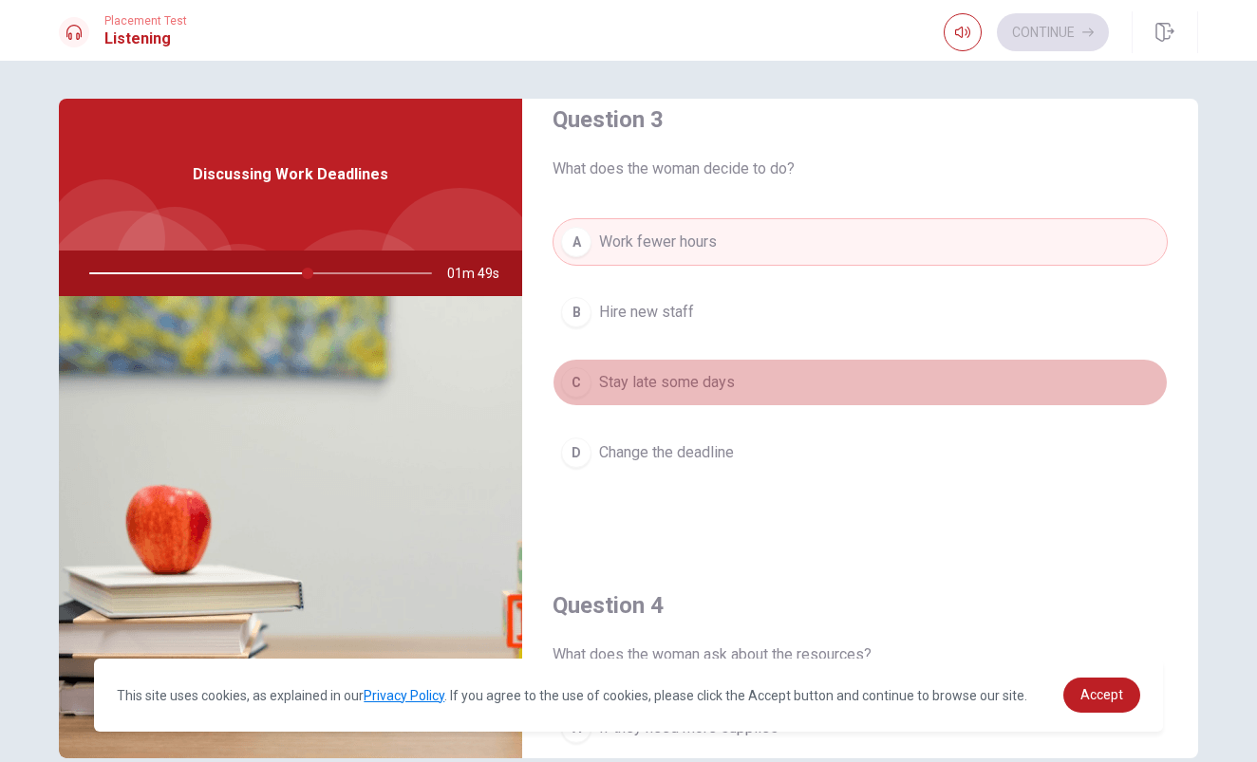
click at [684, 398] on button "C Stay late some days" at bounding box center [859, 382] width 615 height 47
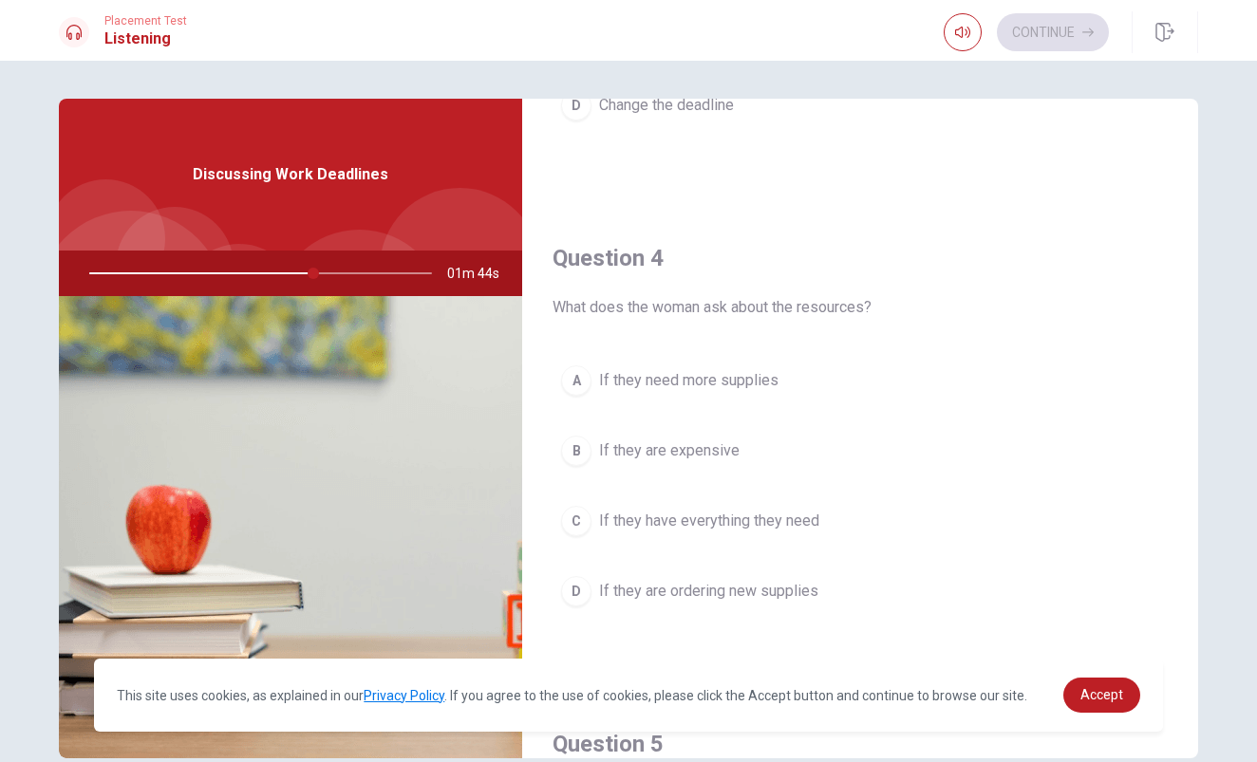
scroll to position [1375, 0]
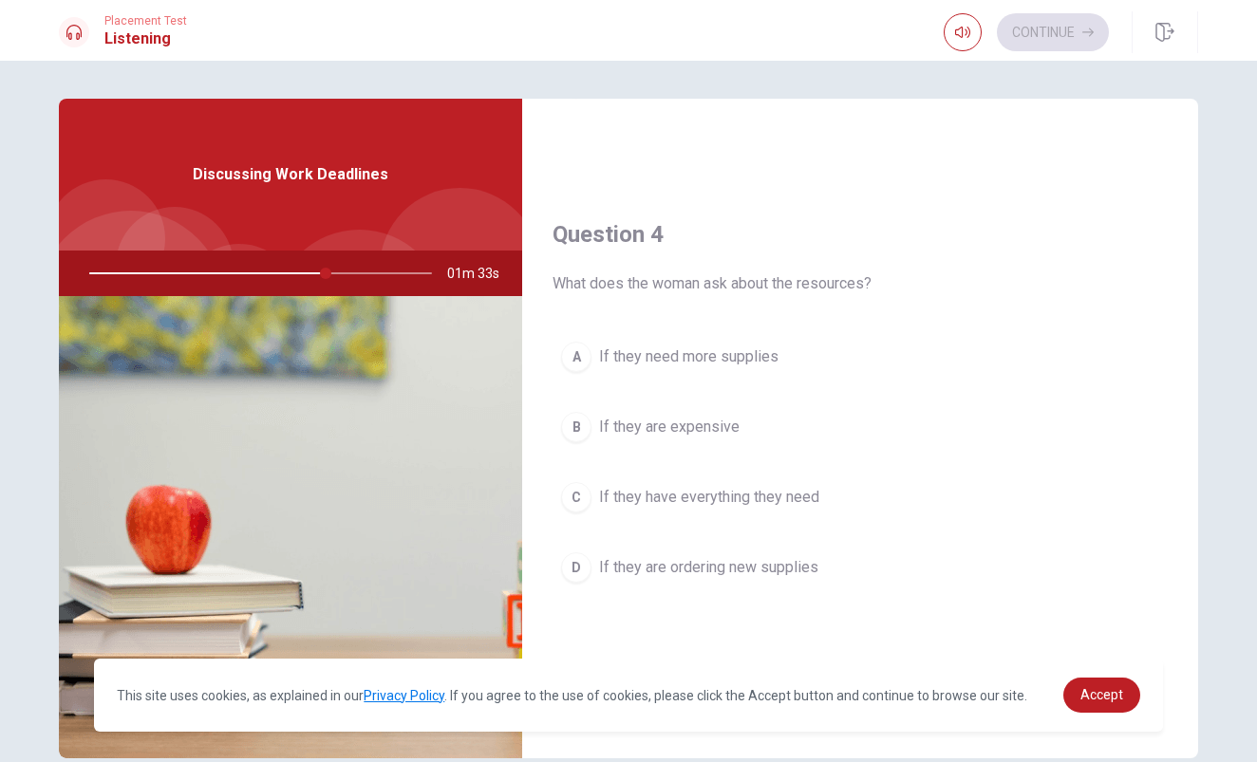
click at [666, 494] on span "If they have everything they need" at bounding box center [709, 497] width 220 height 23
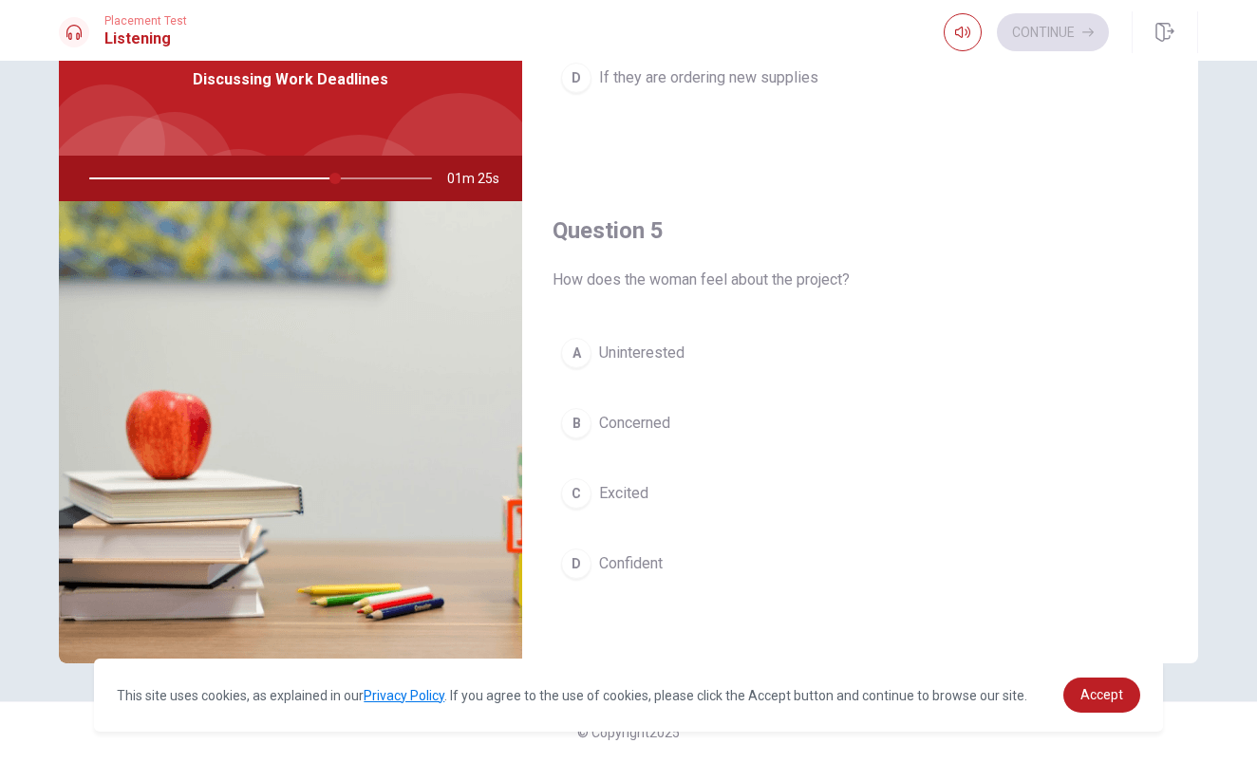
scroll to position [95, 0]
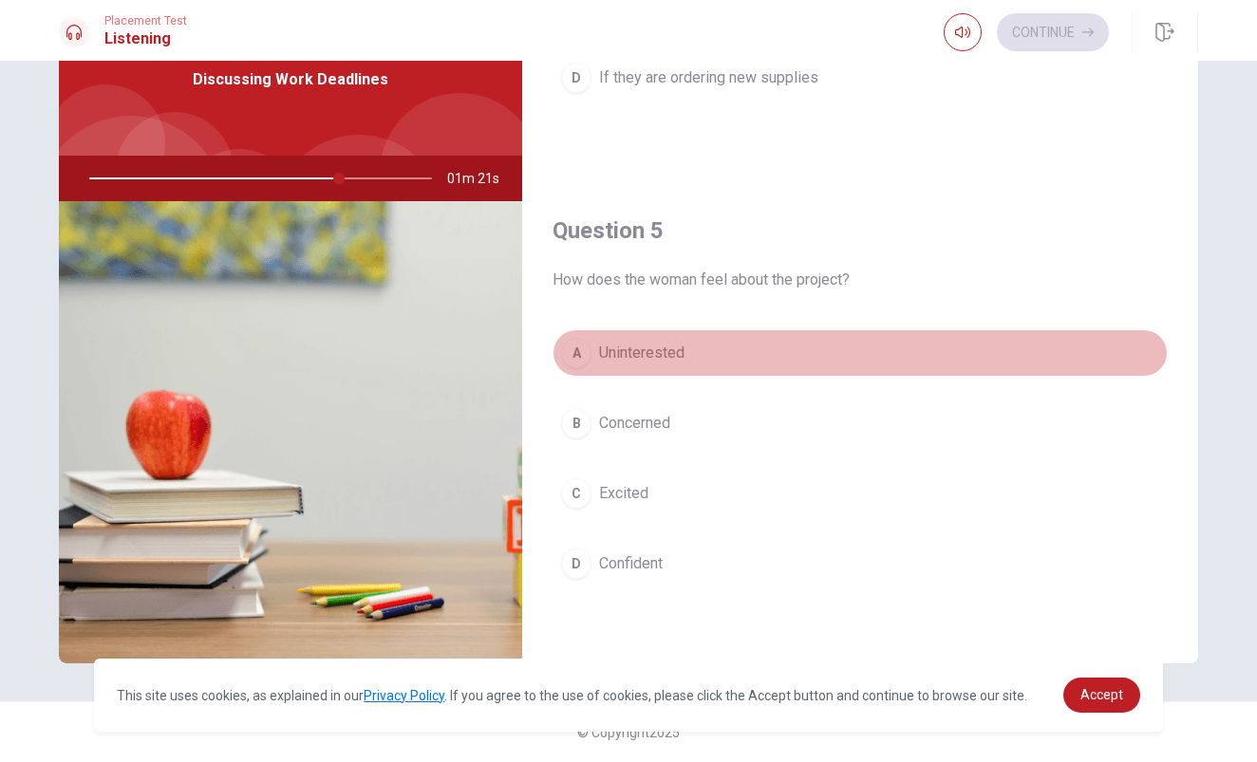
click at [599, 352] on span "Uninterested" at bounding box center [641, 353] width 85 height 23
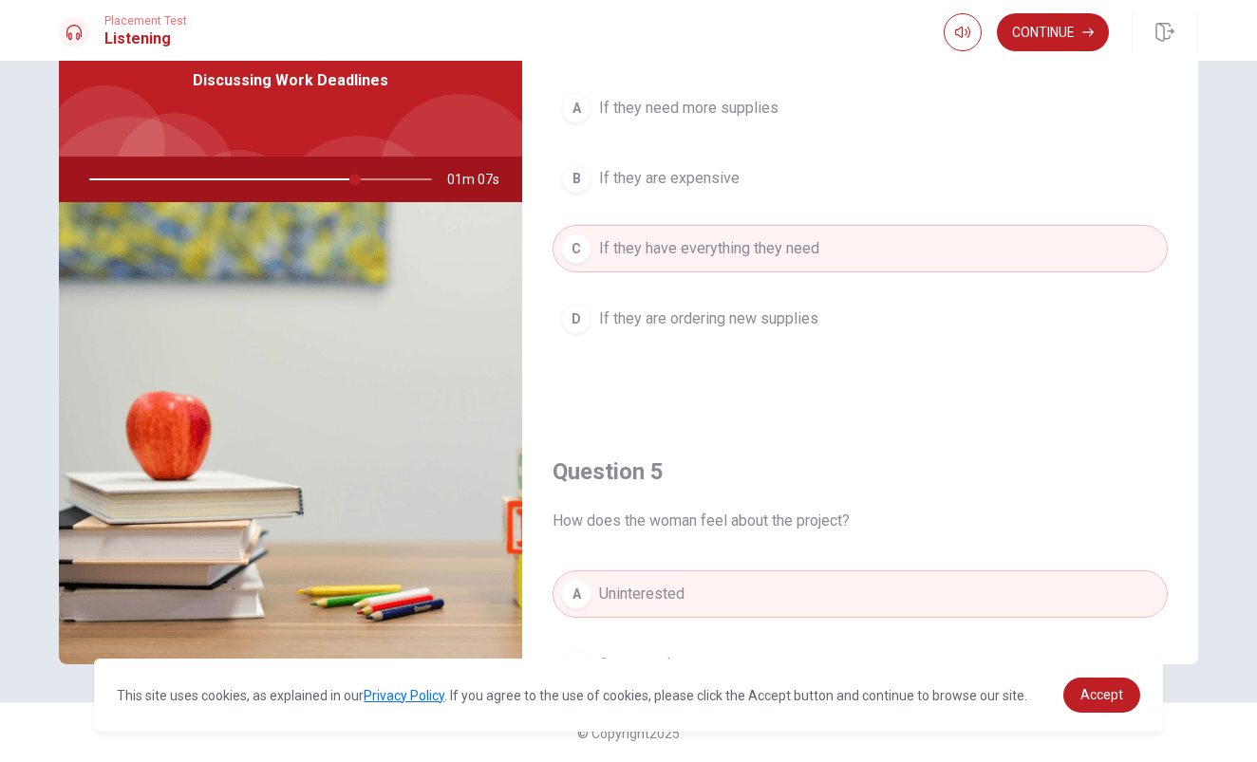
scroll to position [1726, 0]
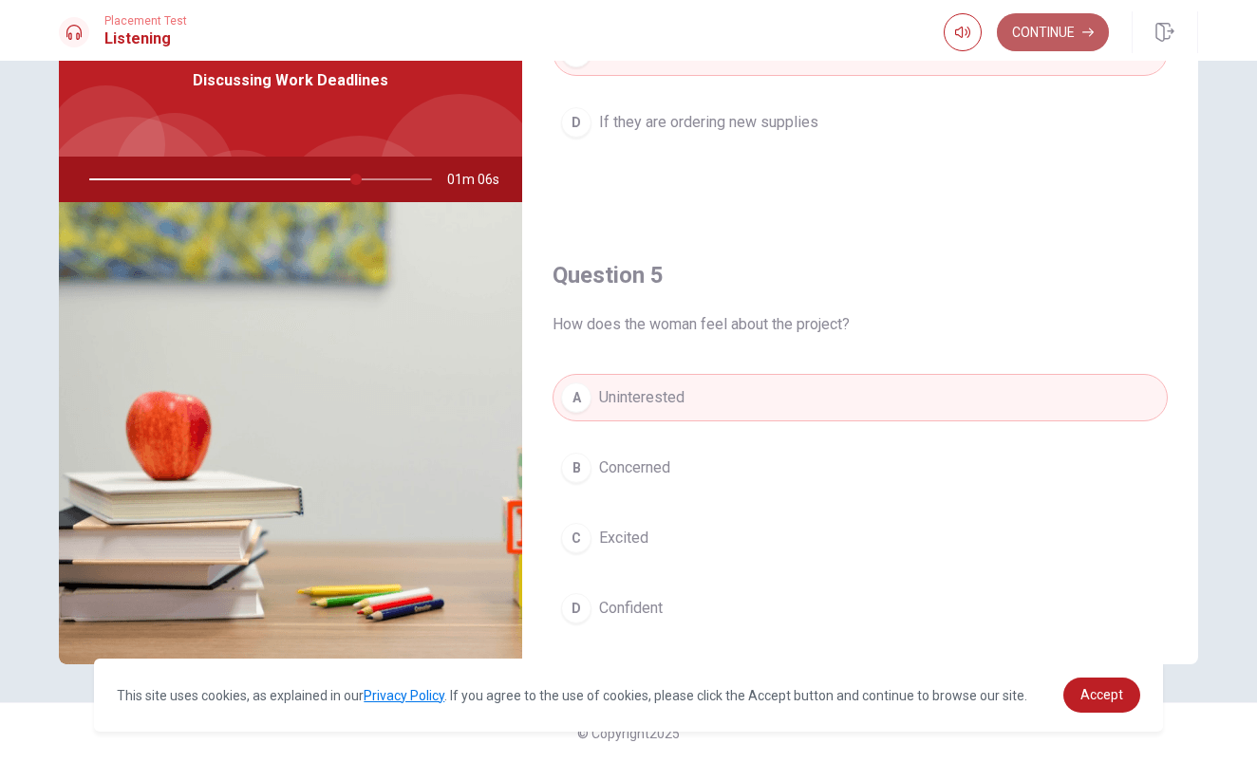
click at [1059, 38] on button "Continue" at bounding box center [1053, 32] width 112 height 38
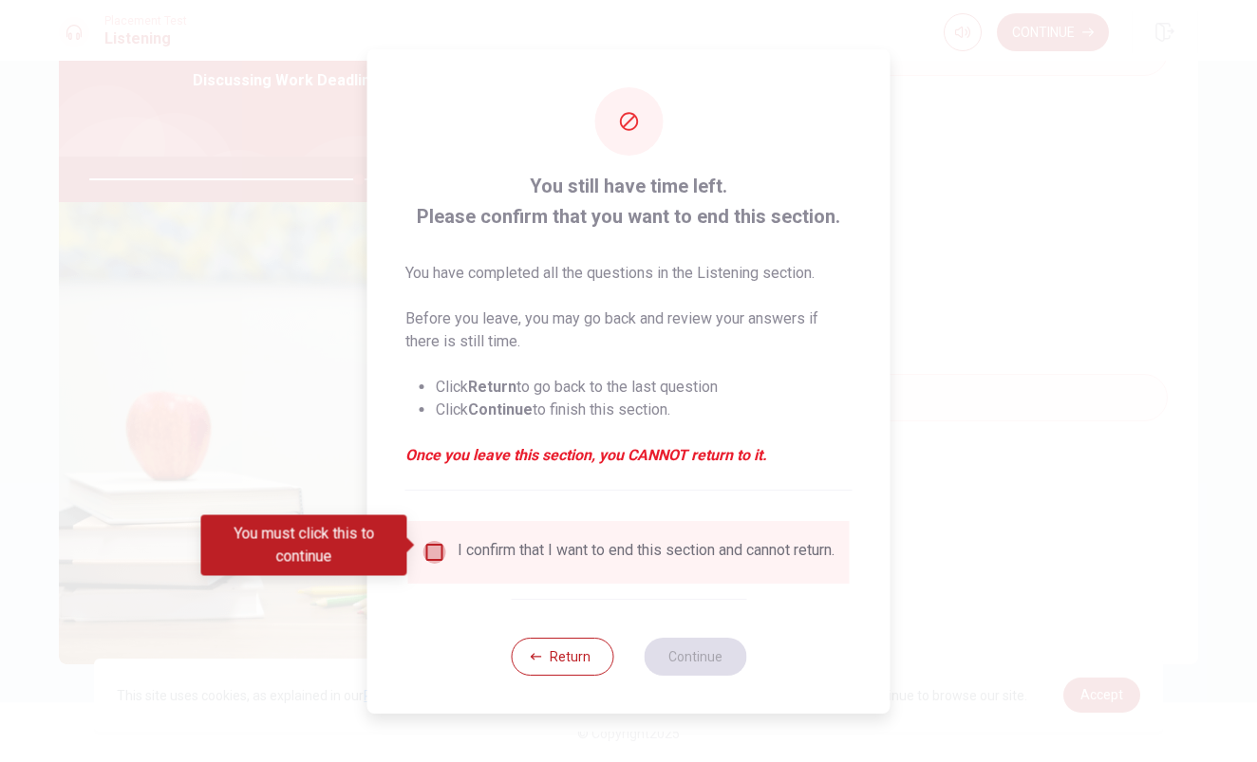
click at [437, 547] on input "You must click this to continue" at bounding box center [434, 552] width 23 height 23
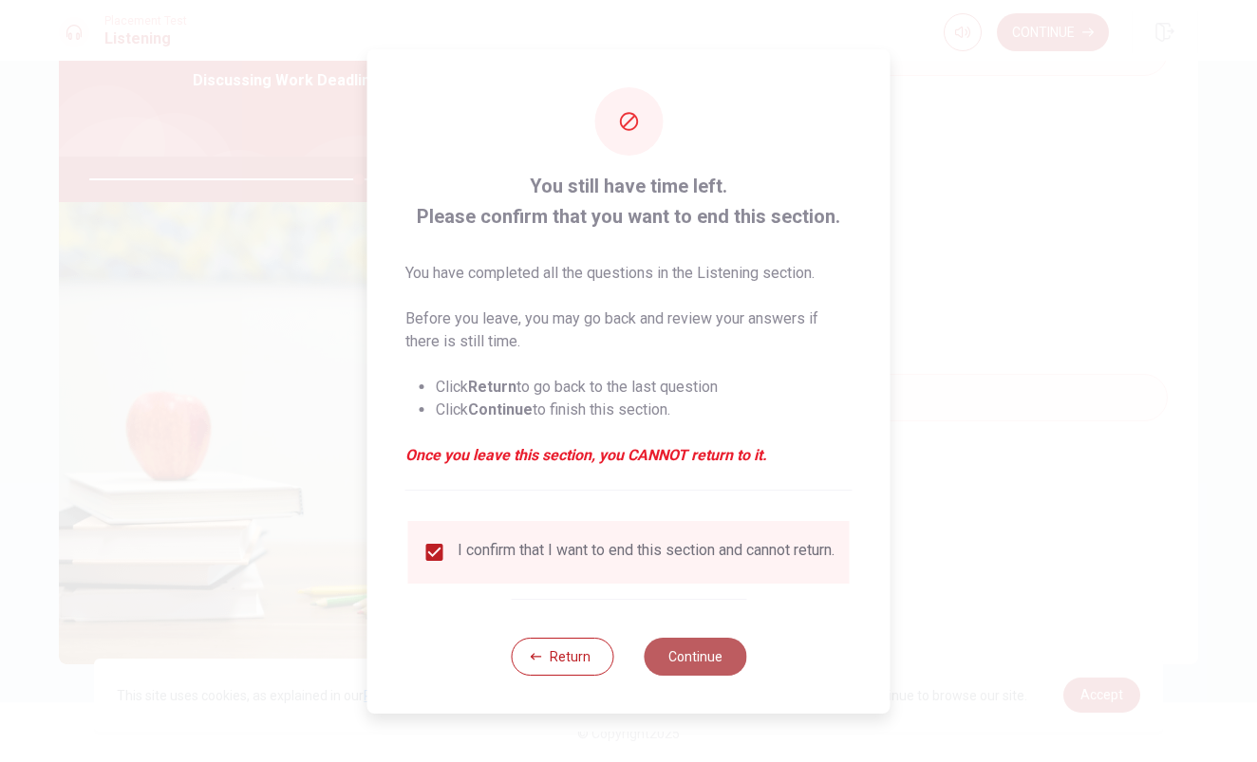
click at [664, 652] on button "Continue" at bounding box center [694, 657] width 103 height 38
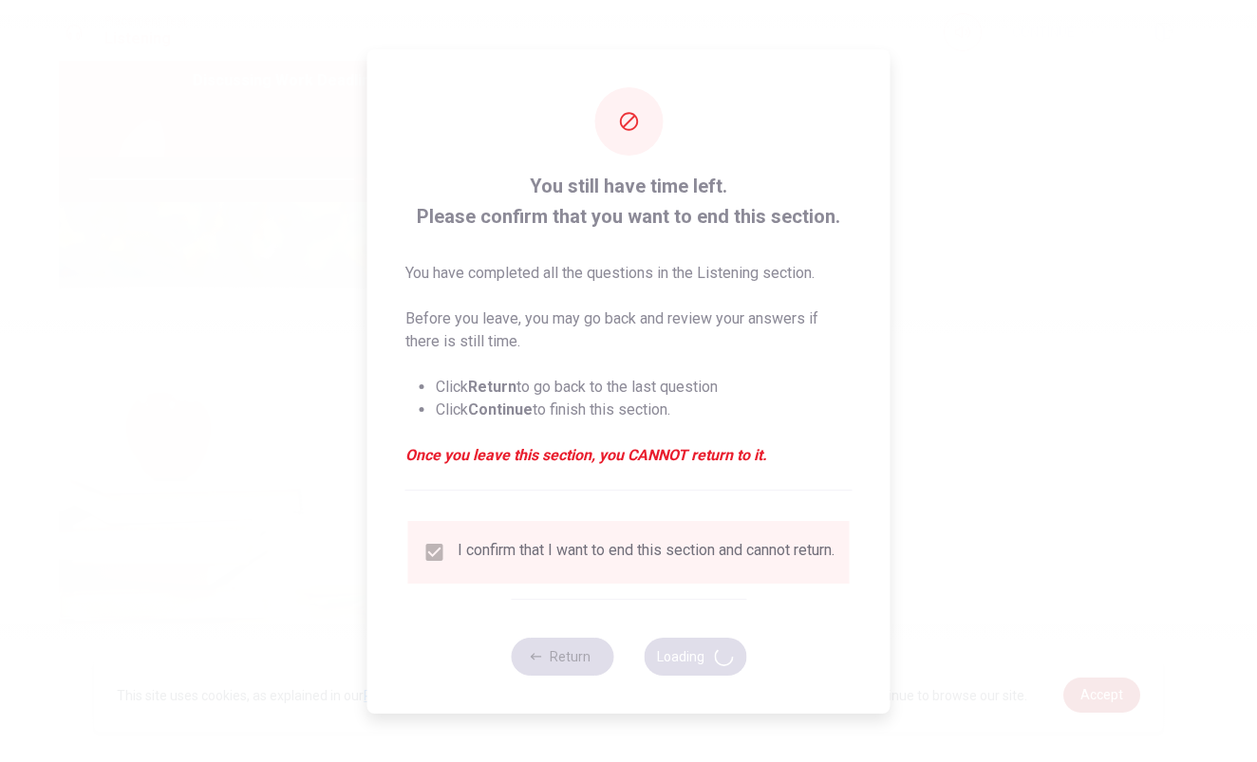
type input "79"
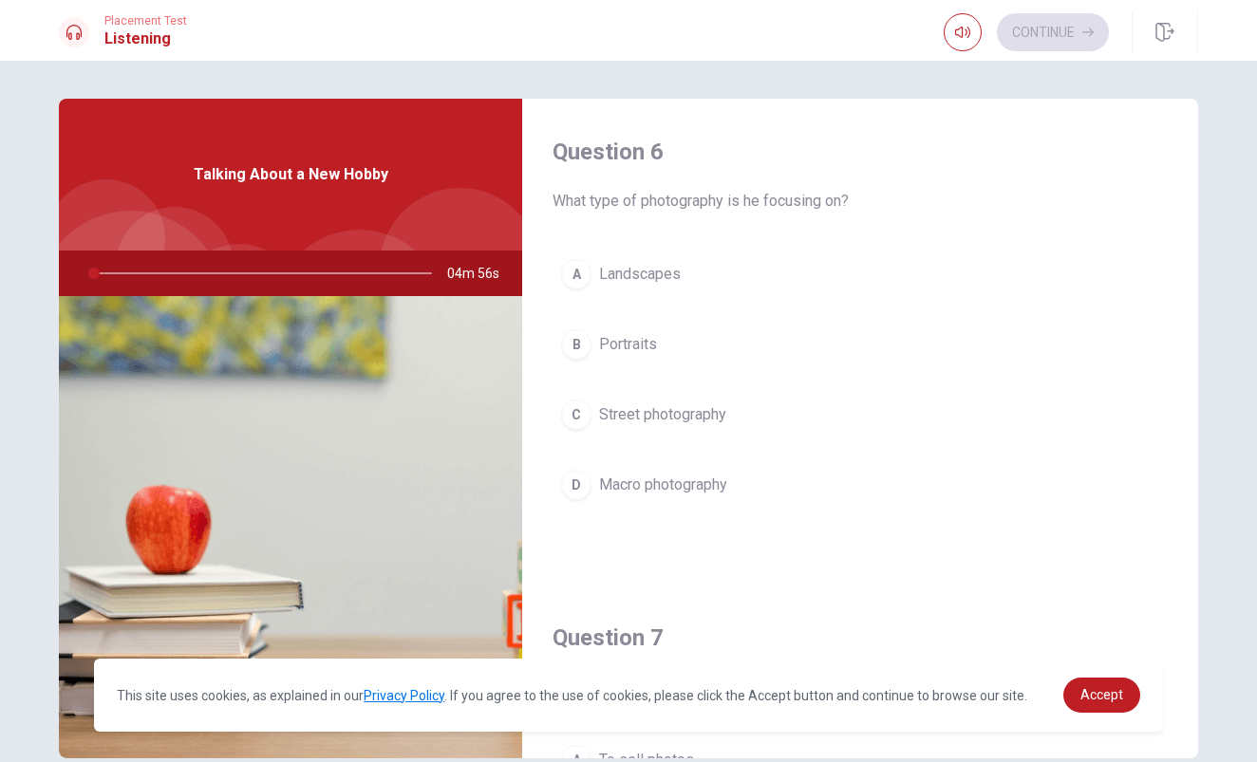
drag, startPoint x: 618, startPoint y: 191, endPoint x: 796, endPoint y: 199, distance: 178.6
click at [796, 199] on span "What type of photography is he focusing on?" at bounding box center [859, 201] width 615 height 23
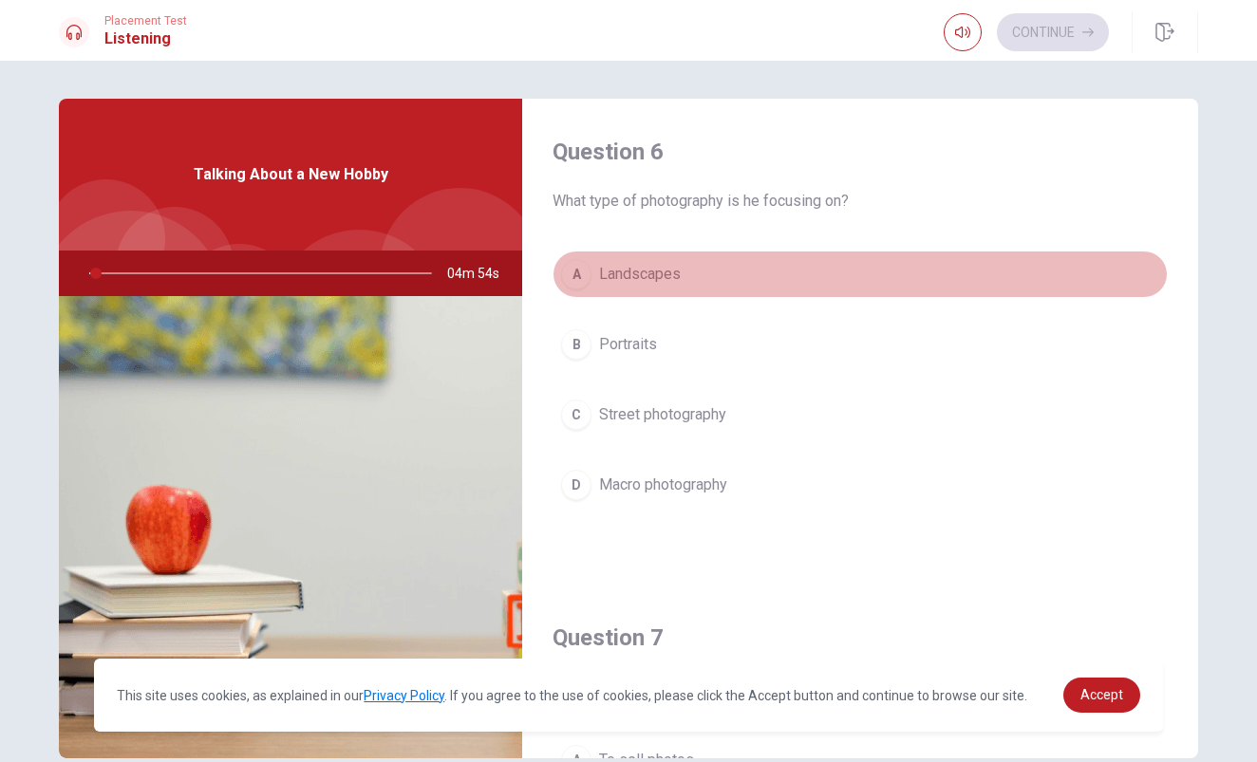
drag, startPoint x: 606, startPoint y: 276, endPoint x: 652, endPoint y: 277, distance: 45.6
click at [652, 277] on span "Landscapes" at bounding box center [640, 274] width 82 height 23
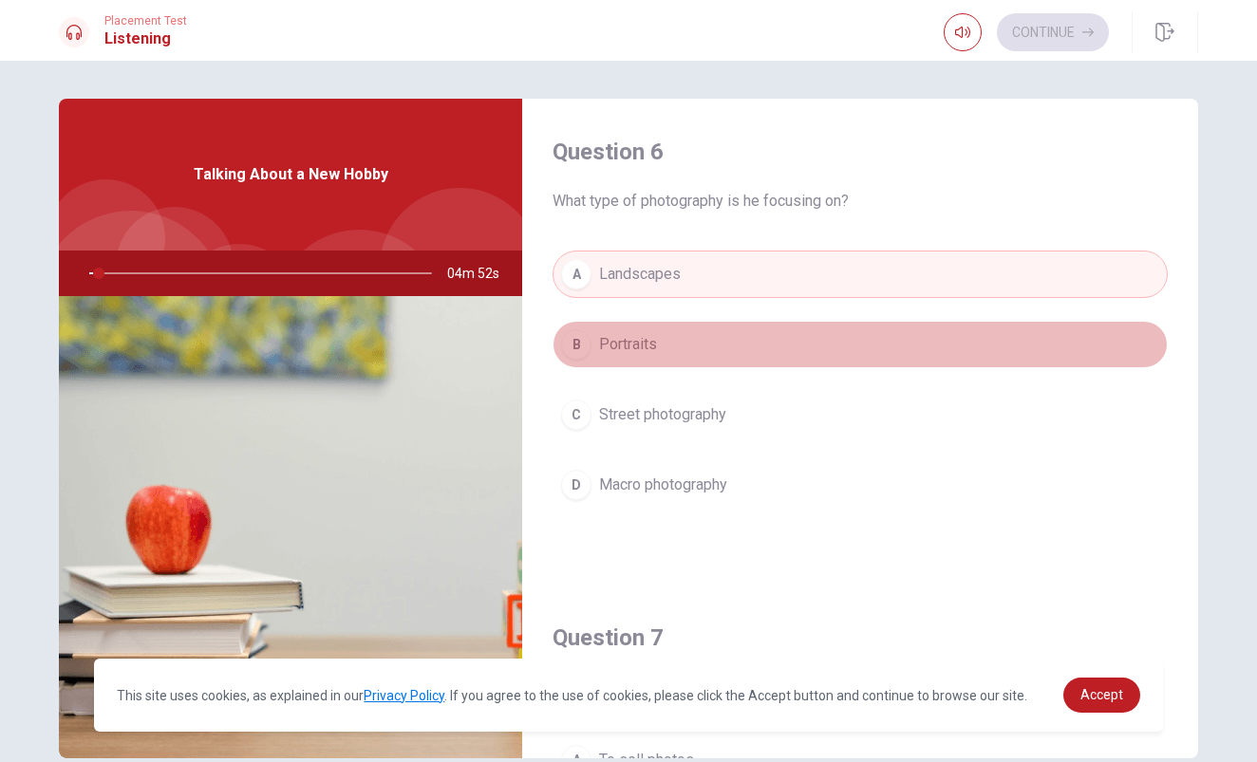
click at [681, 364] on button "B Portraits" at bounding box center [859, 344] width 615 height 47
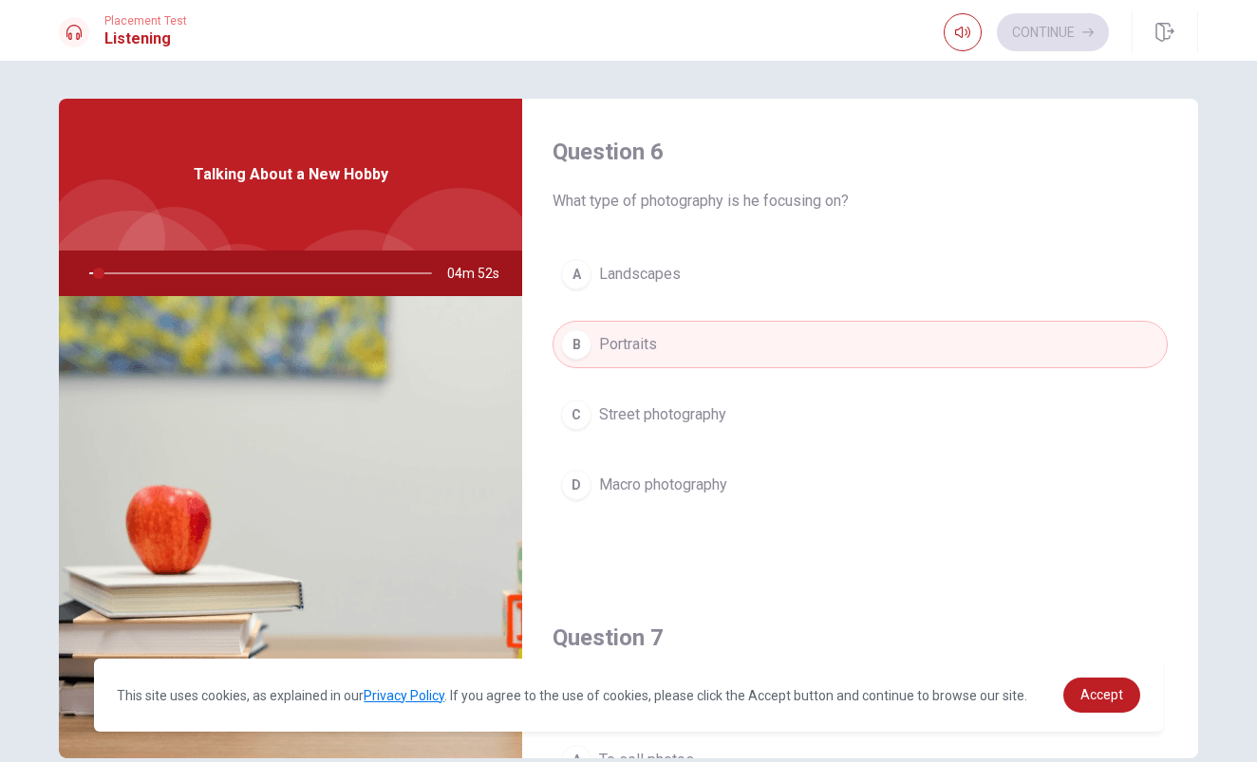
click at [687, 283] on button "A Landscapes" at bounding box center [859, 274] width 615 height 47
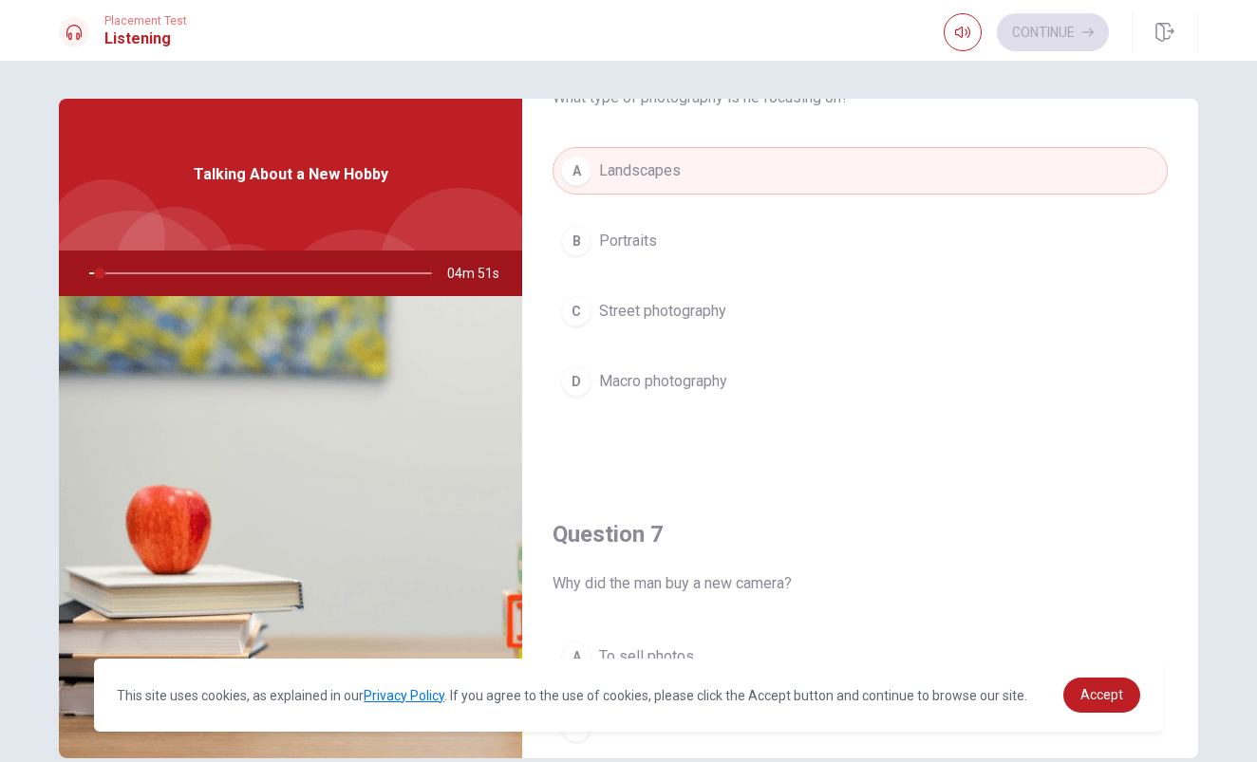
scroll to position [104, 0]
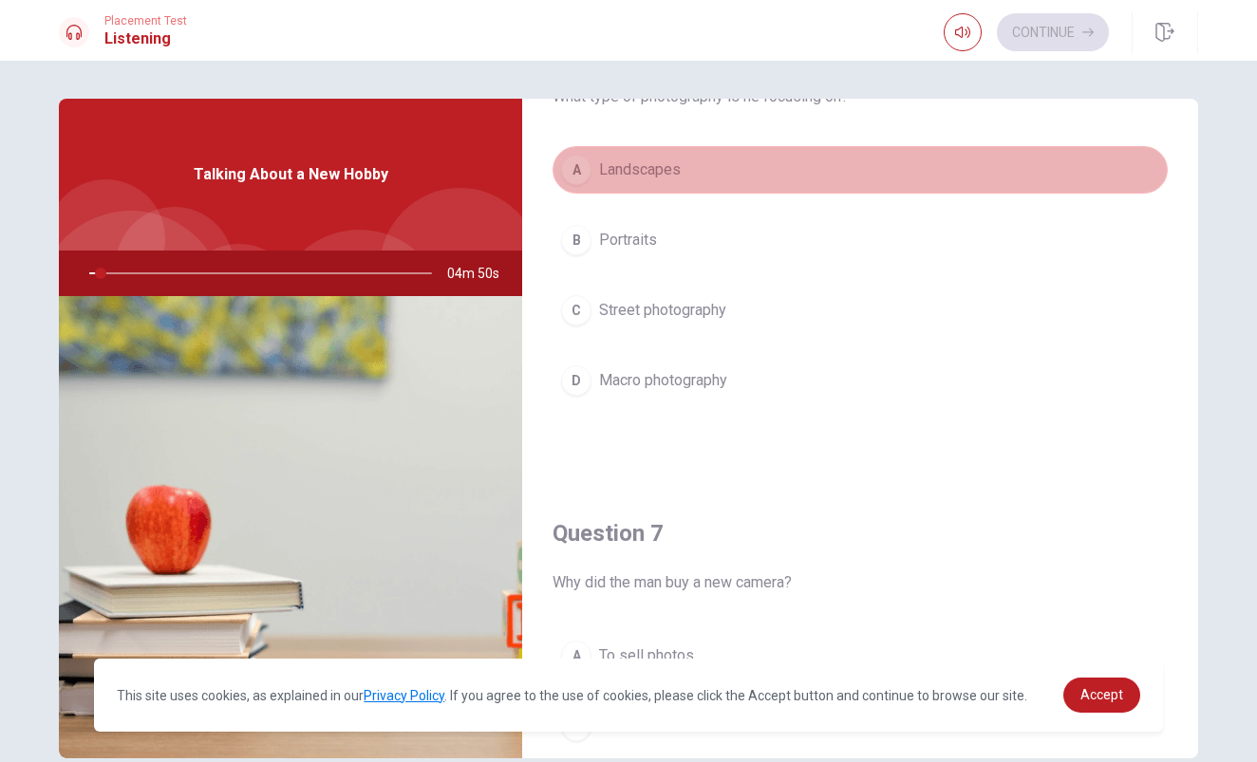
click at [698, 162] on button "A Landscapes" at bounding box center [859, 169] width 615 height 47
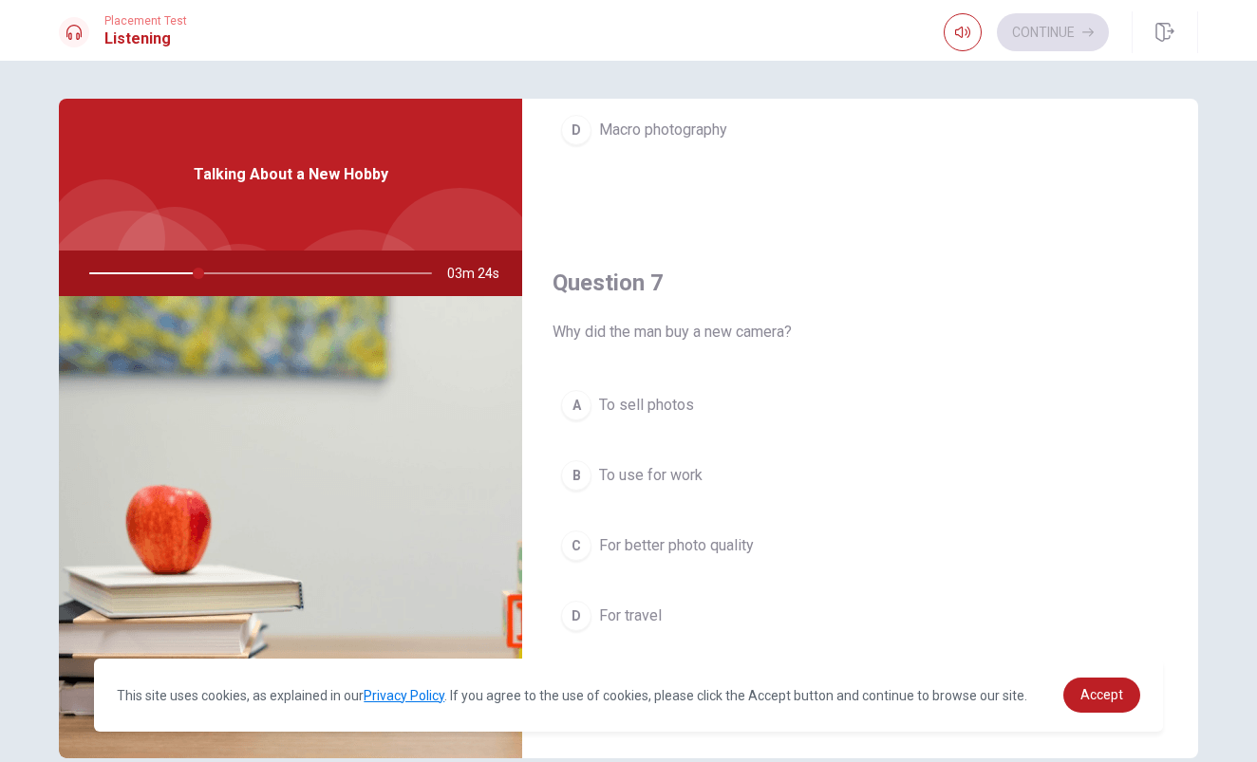
scroll to position [364, 0]
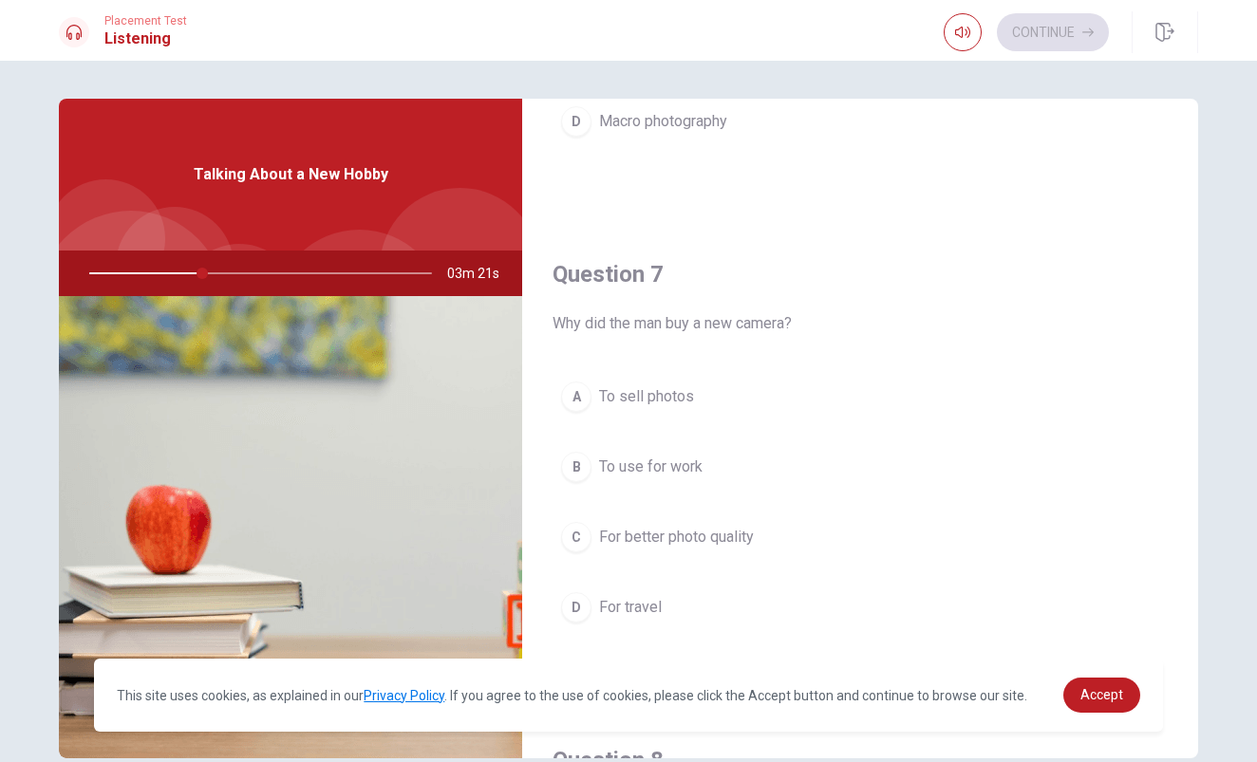
click at [642, 544] on span "For better photo quality" at bounding box center [676, 537] width 155 height 23
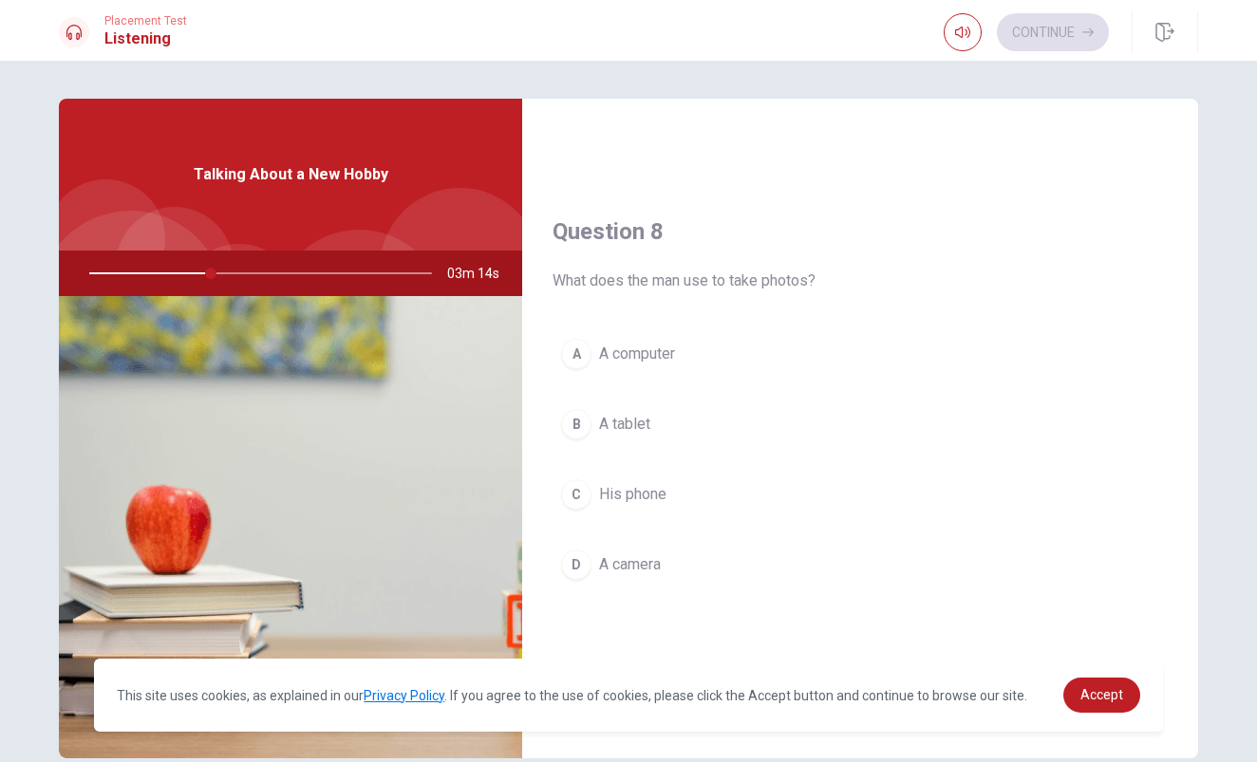
scroll to position [919, 0]
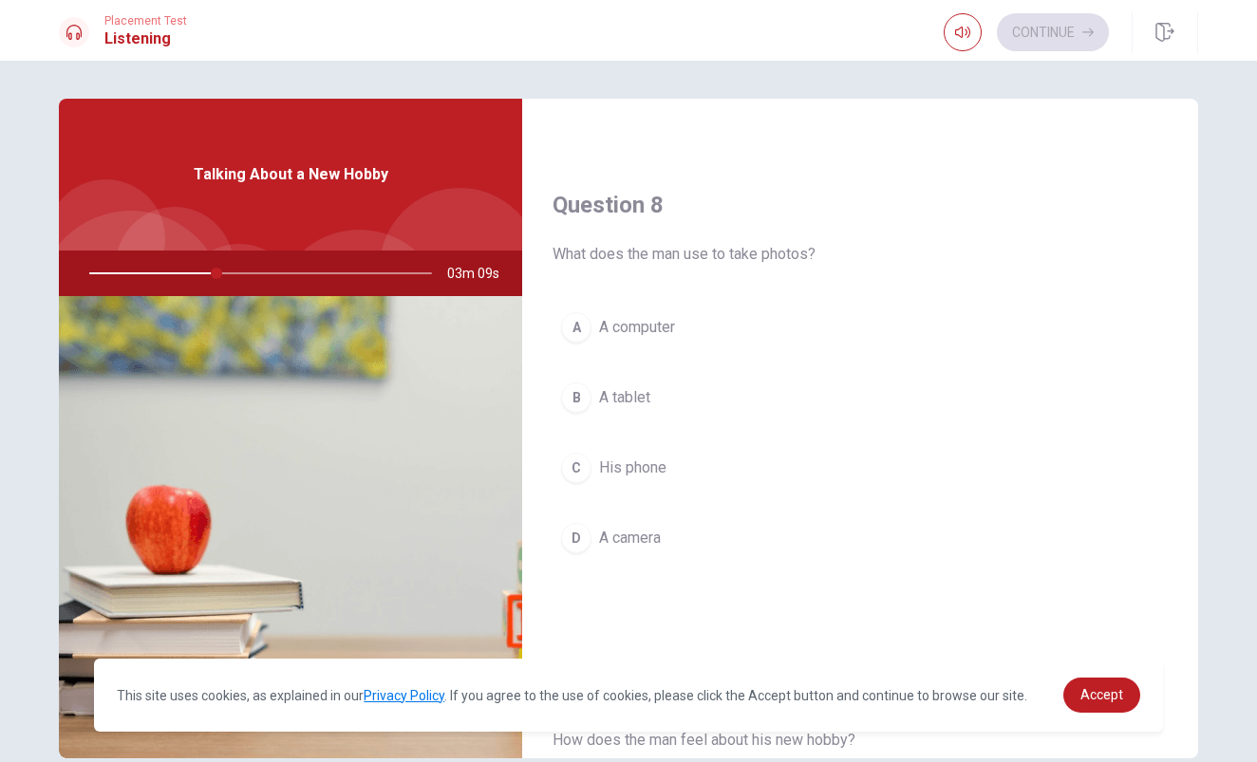
click at [631, 541] on span "A camera" at bounding box center [630, 538] width 62 height 23
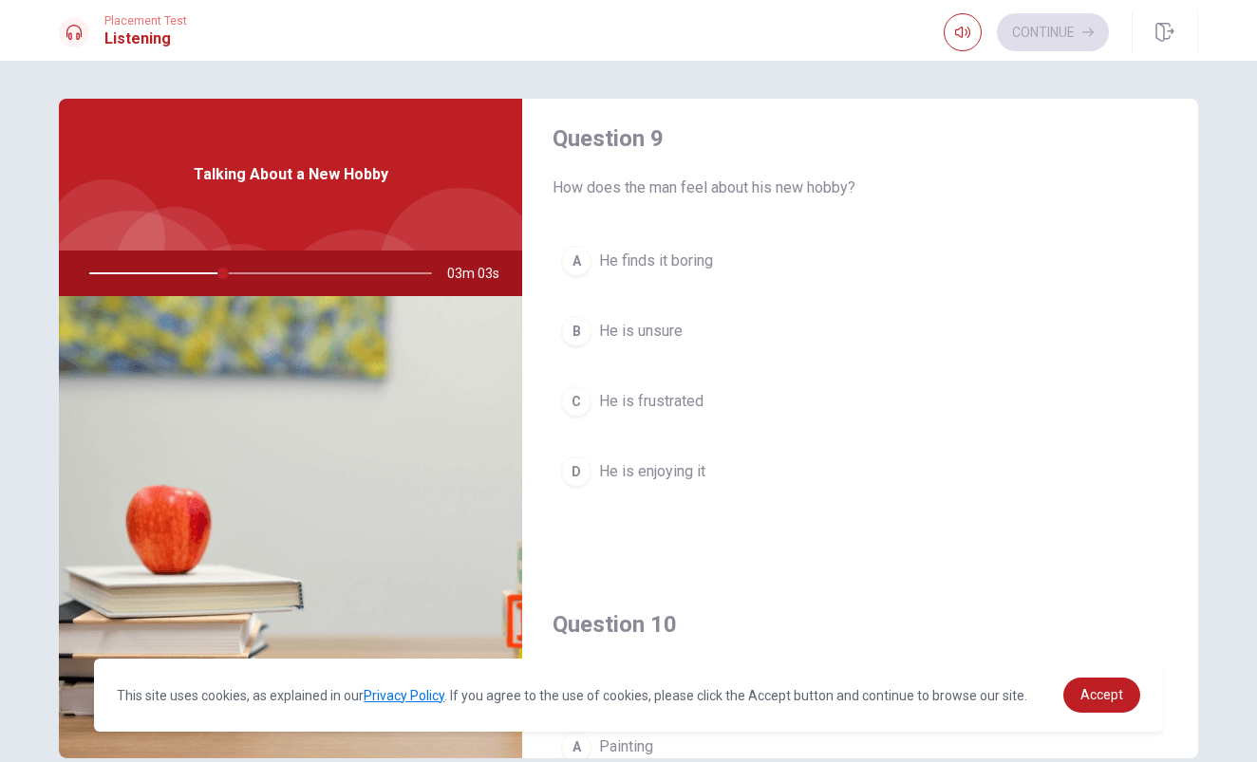
scroll to position [1447, 0]
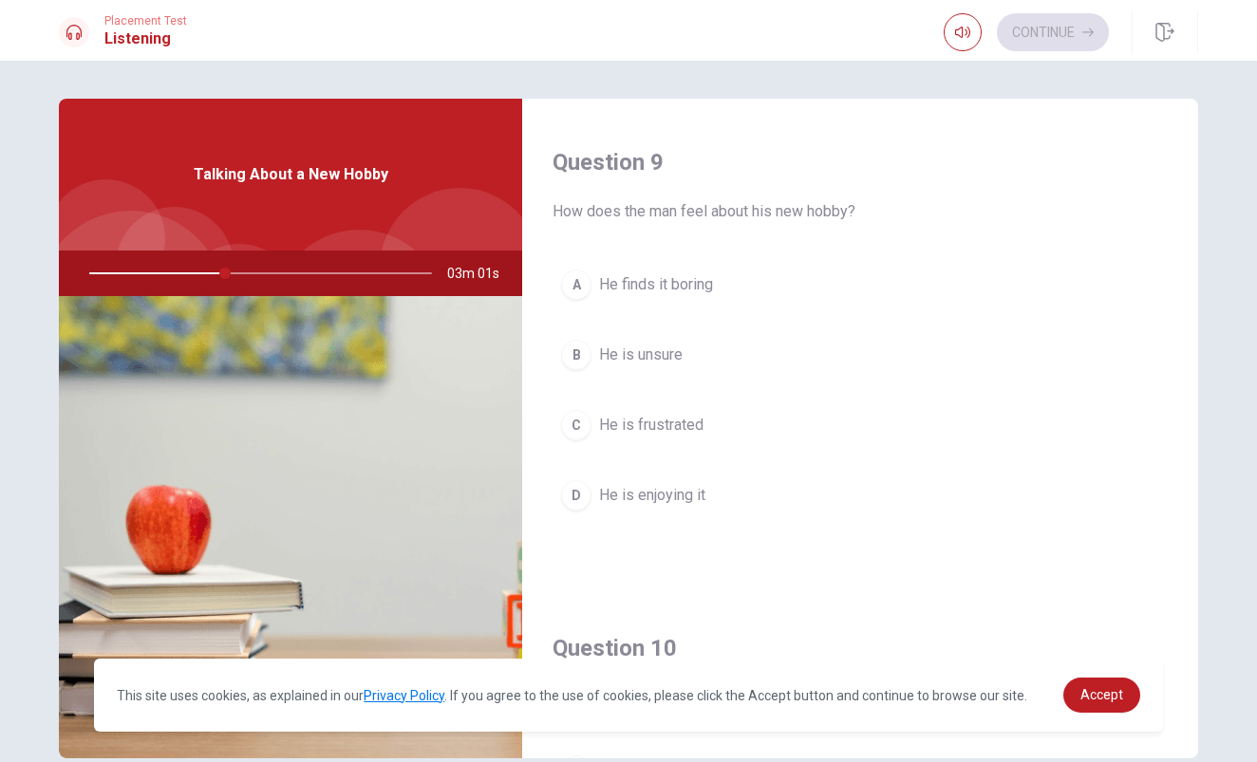
click at [602, 493] on span "He is enjoying it" at bounding box center [652, 495] width 106 height 23
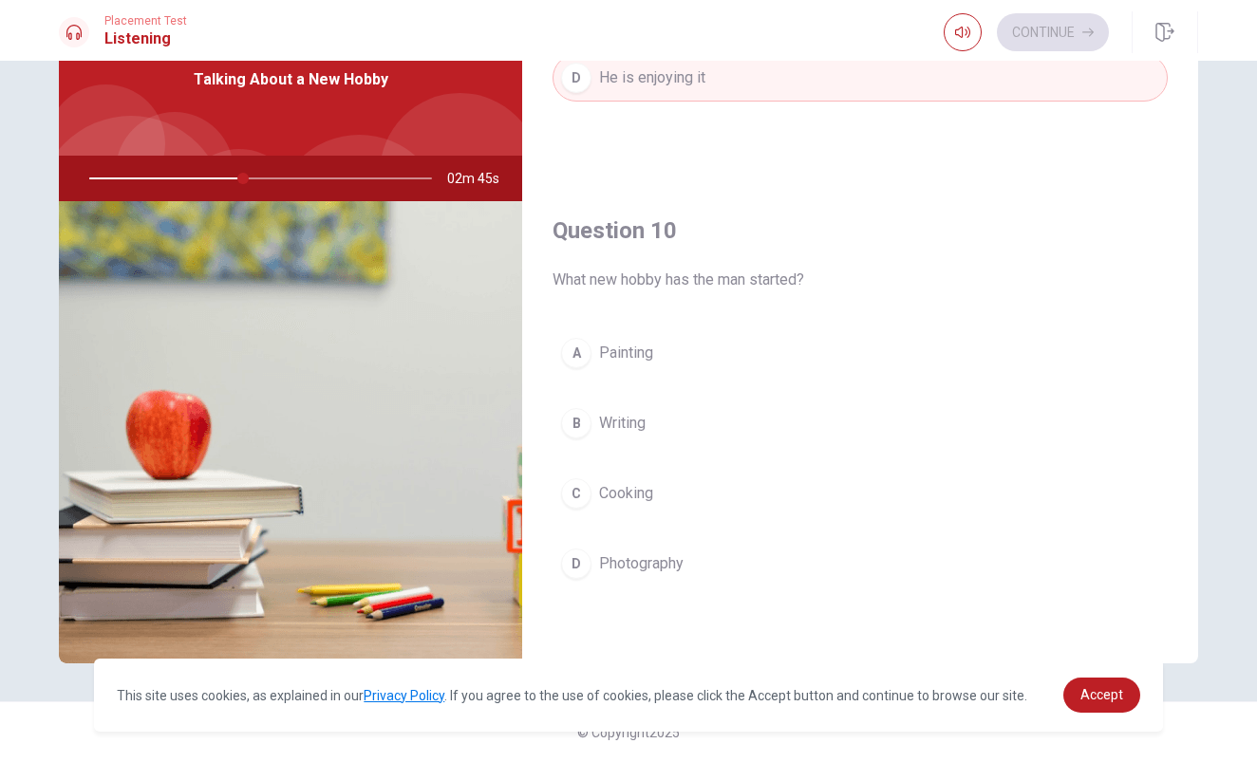
scroll to position [95, 0]
click at [636, 549] on button "D Photography" at bounding box center [859, 563] width 615 height 47
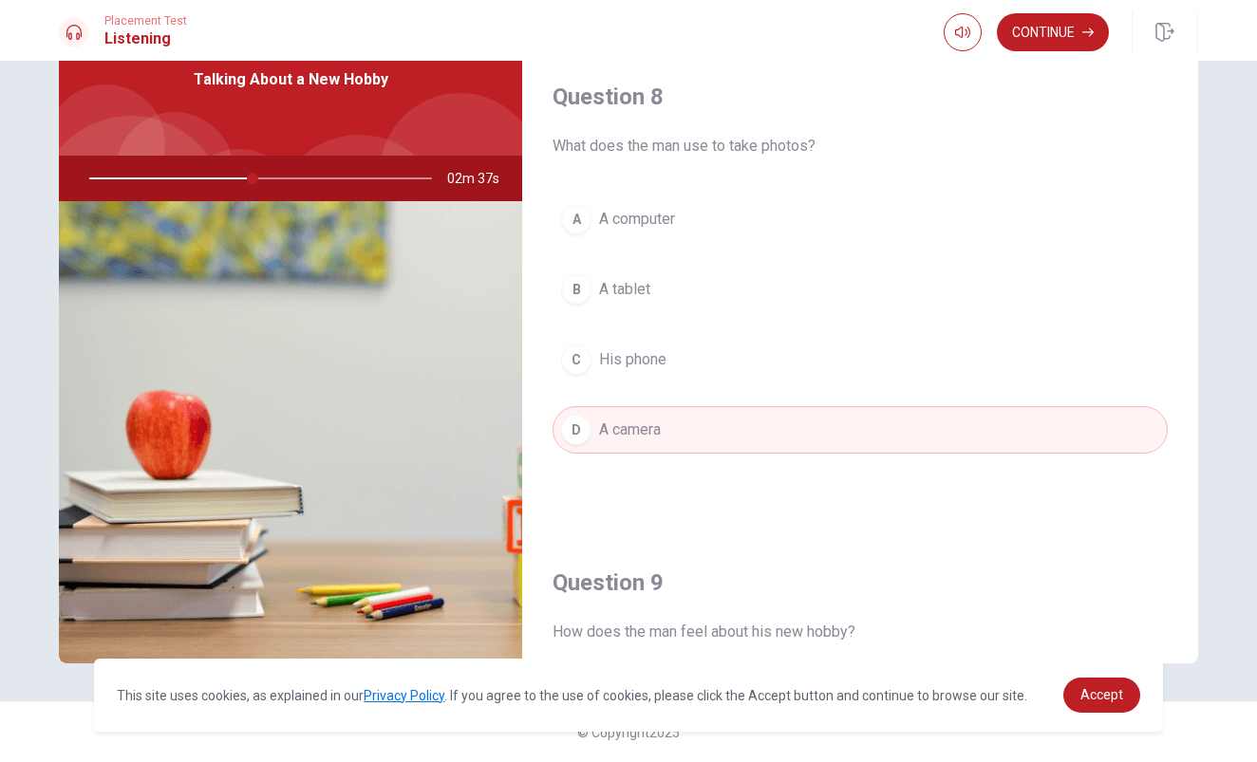
scroll to position [930, 0]
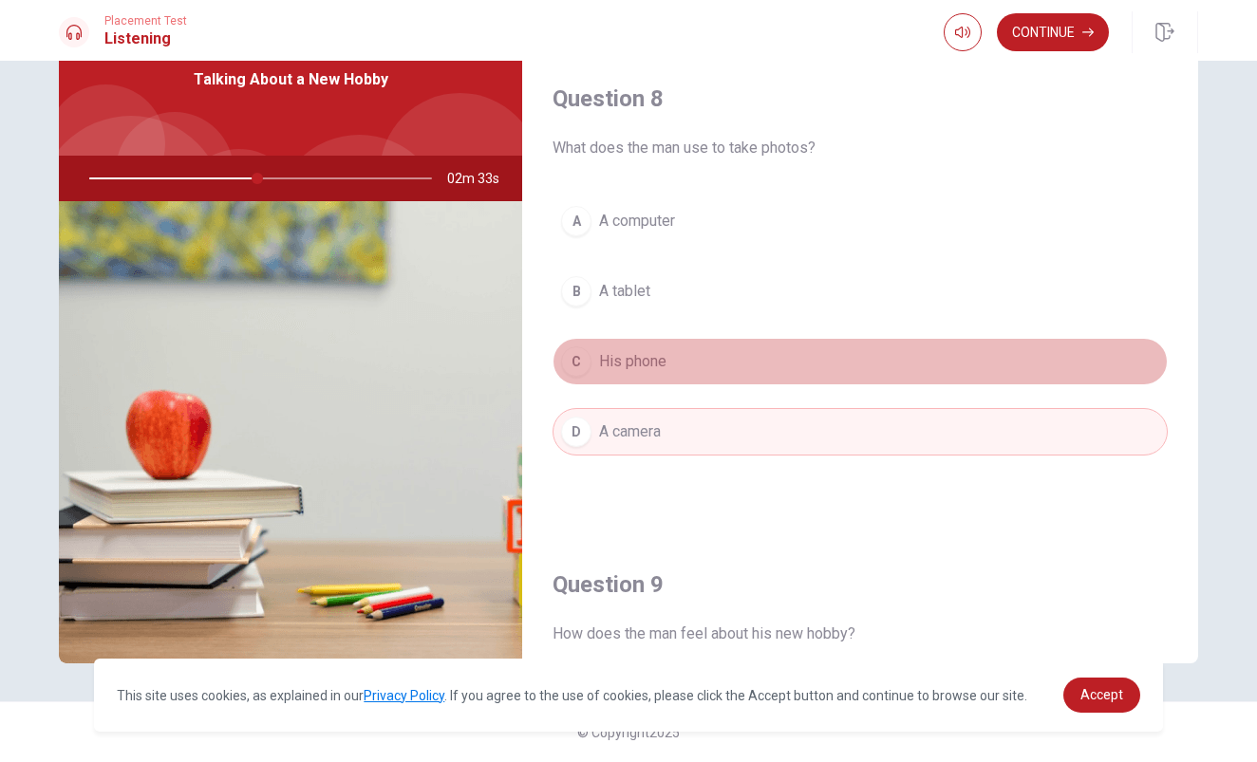
click at [628, 373] on button "C His phone" at bounding box center [859, 361] width 615 height 47
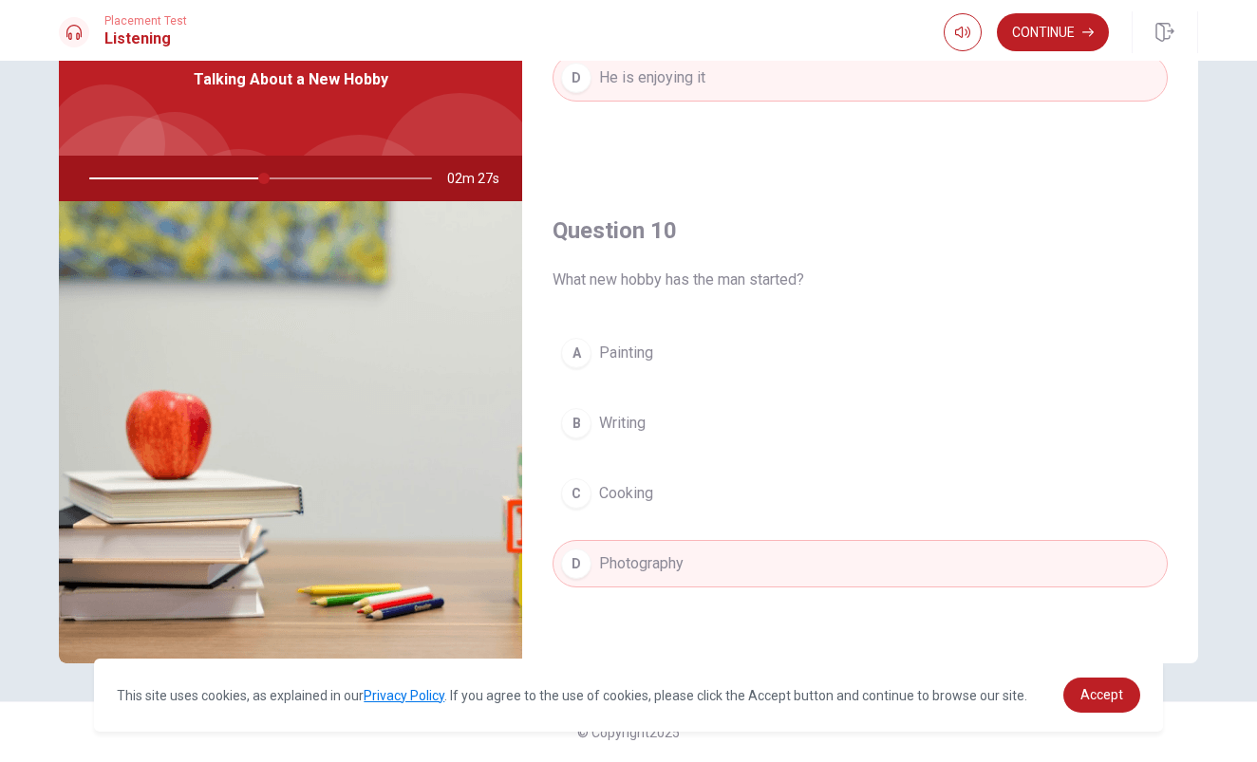
scroll to position [1770, 0]
click at [1042, 36] on button "Continue" at bounding box center [1053, 32] width 112 height 38
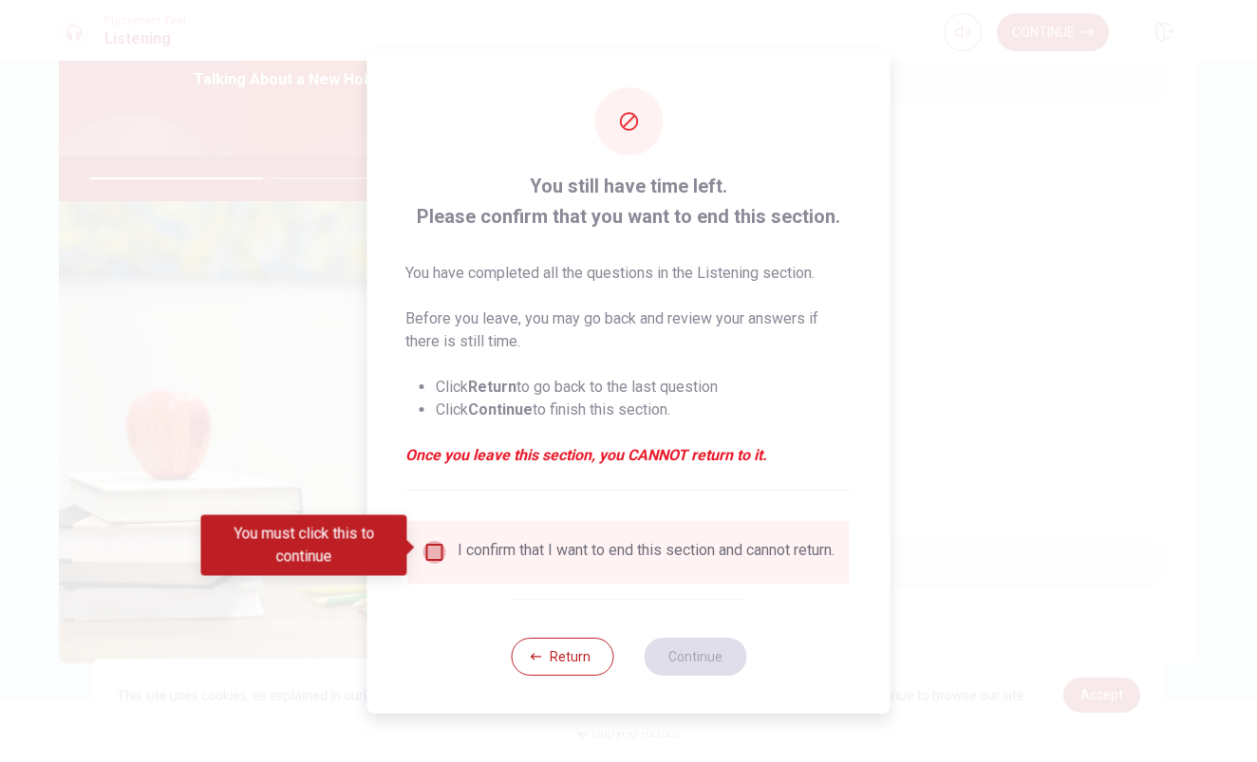
click at [430, 554] on input "You must click this to continue" at bounding box center [434, 552] width 23 height 23
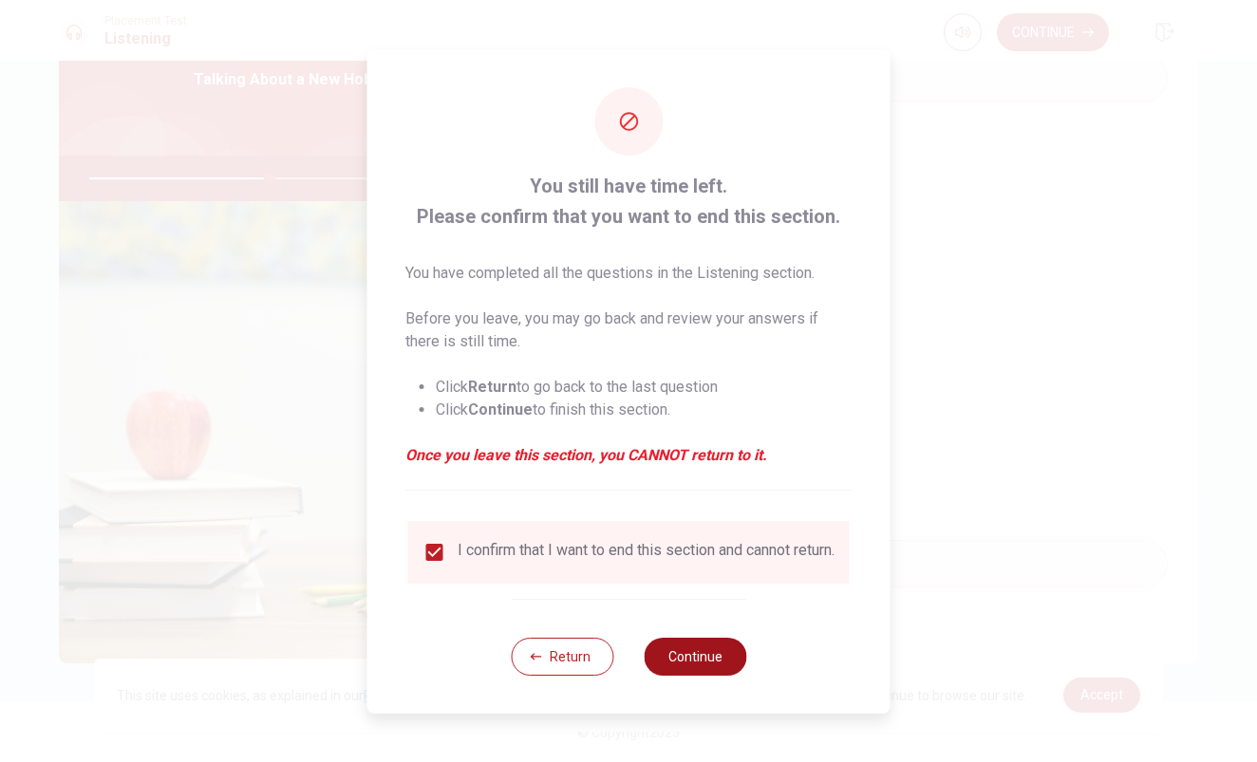
click at [680, 652] on button "Continue" at bounding box center [694, 657] width 103 height 38
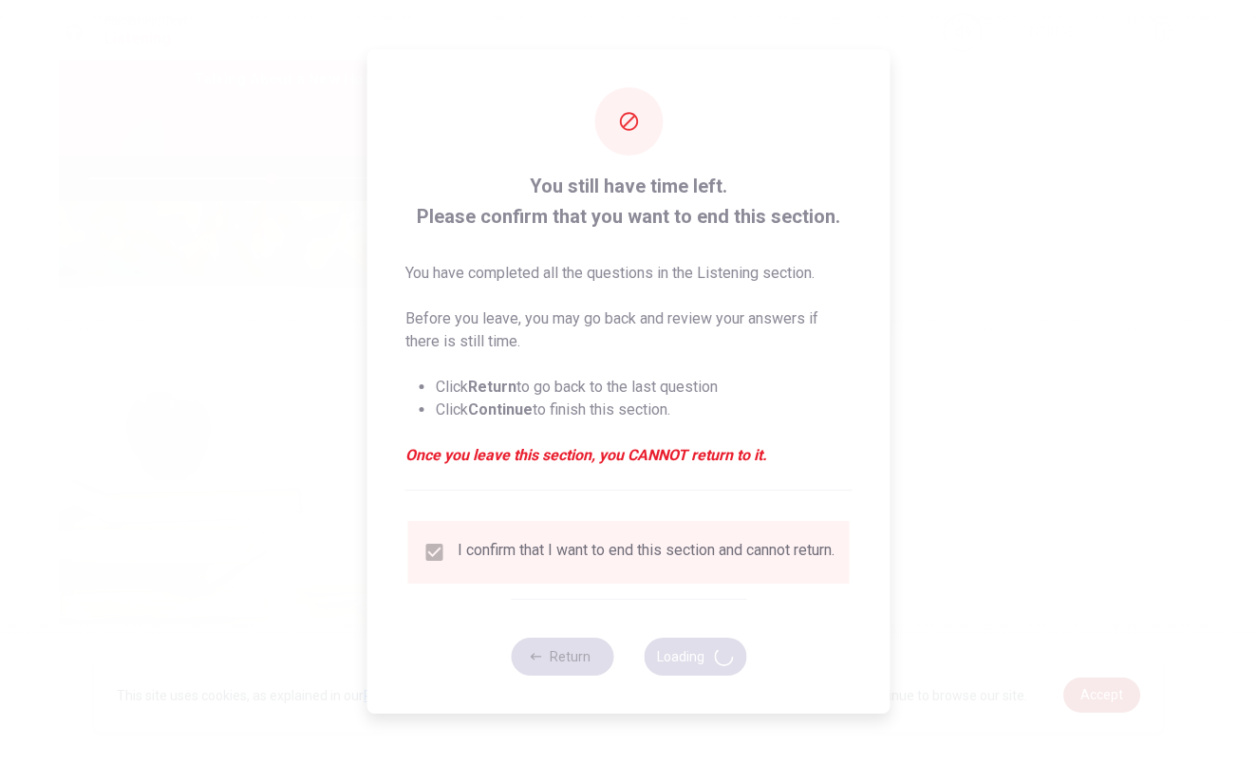
type input "54"
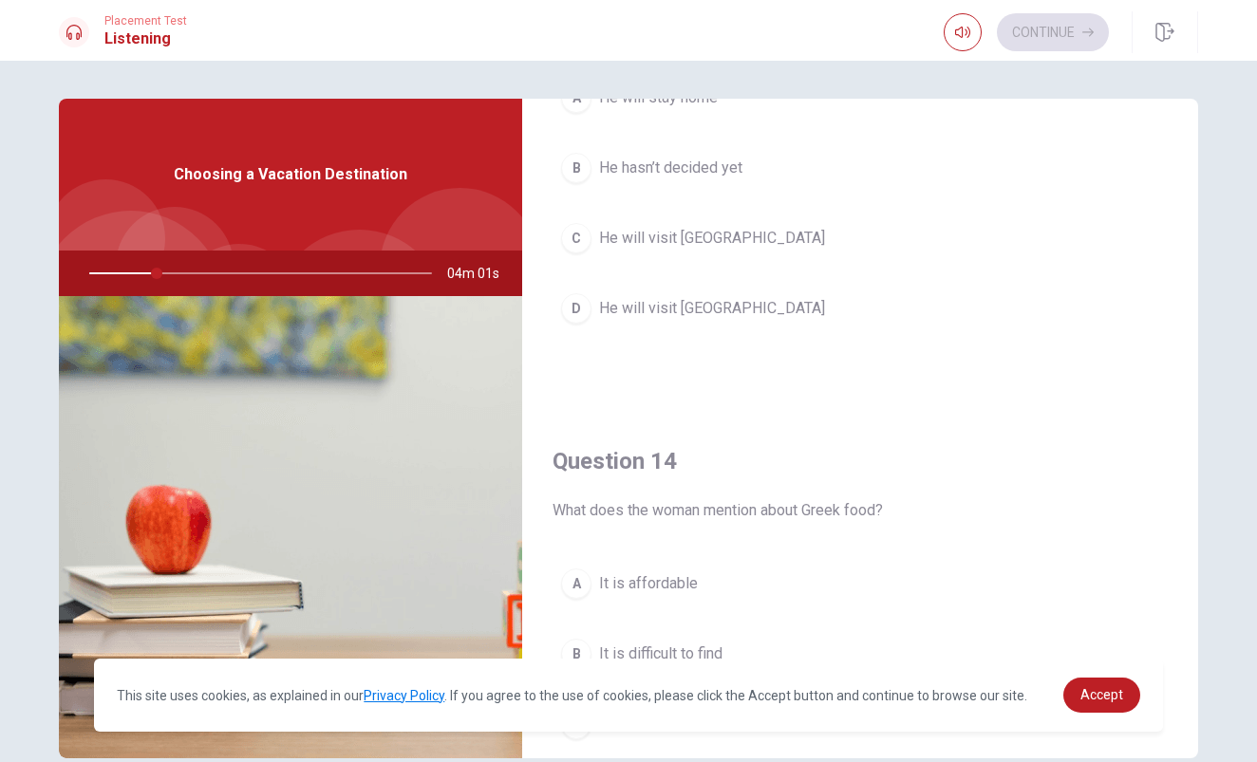
scroll to position [1164, 0]
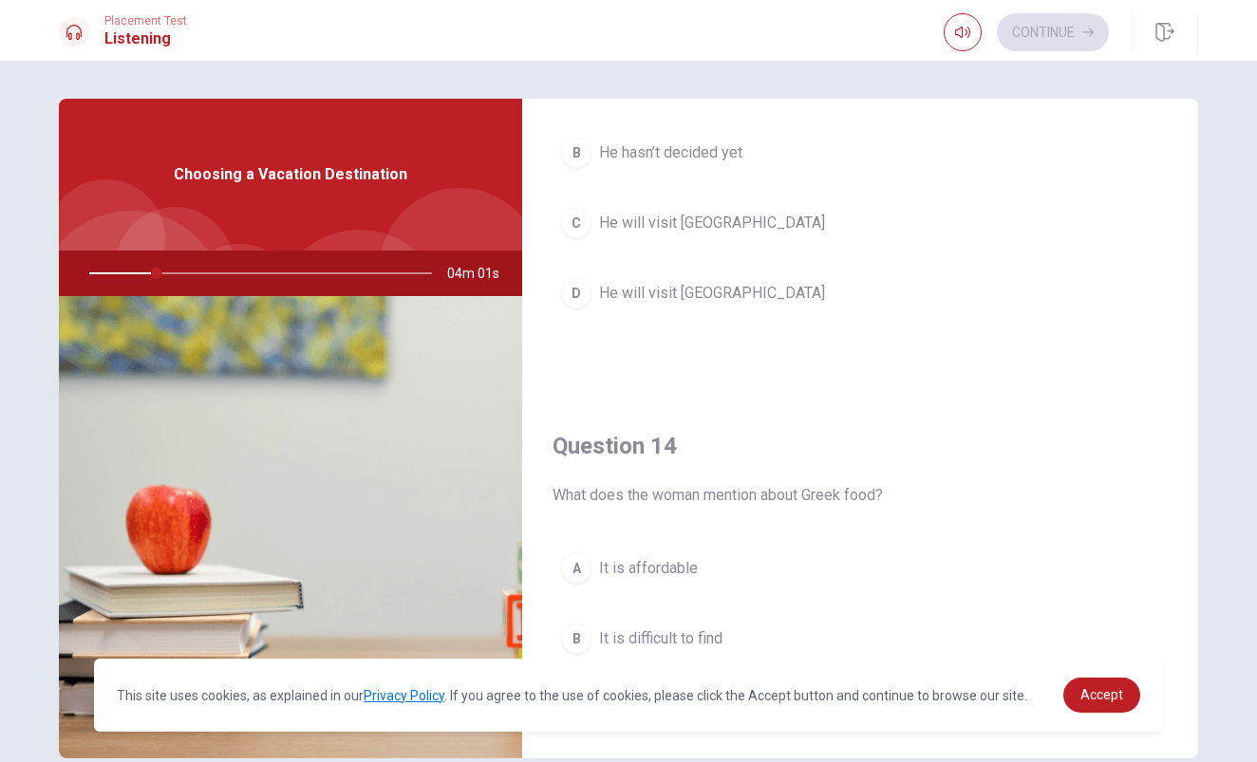
click at [680, 242] on button "C He will visit [GEOGRAPHIC_DATA]" at bounding box center [859, 222] width 615 height 47
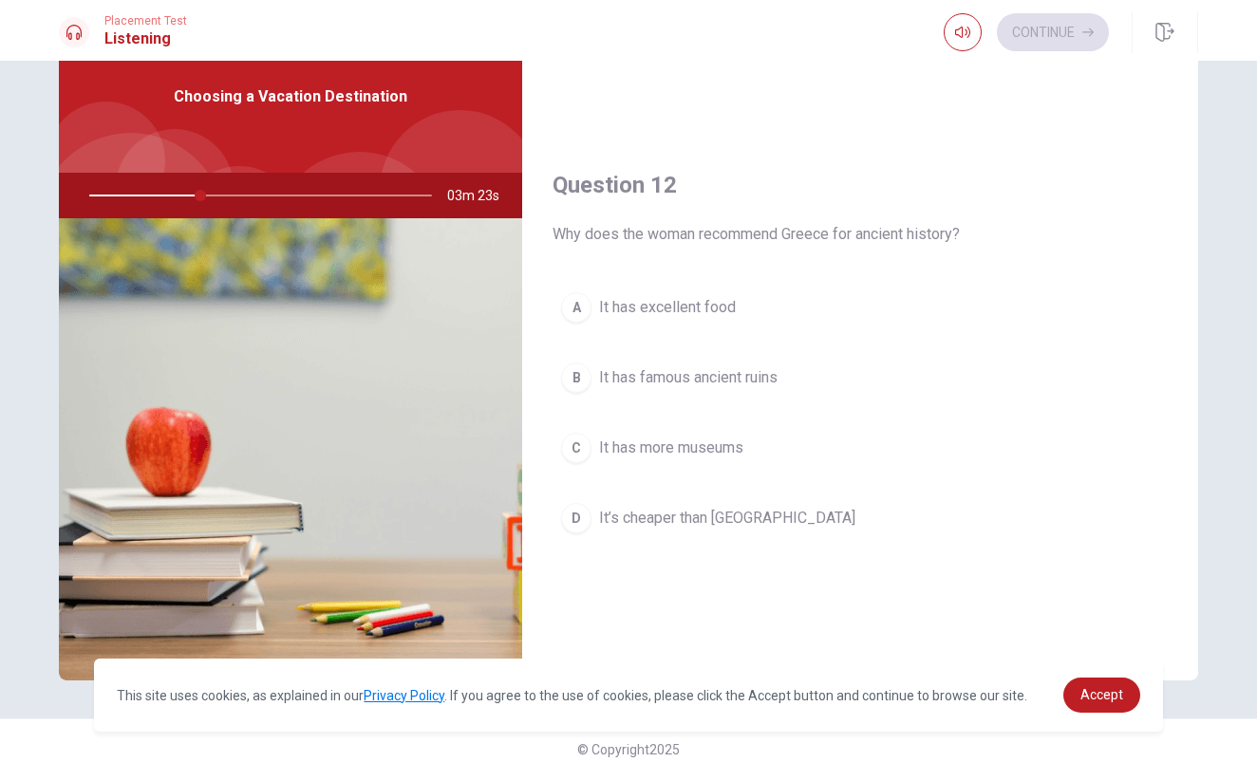
scroll to position [486, 0]
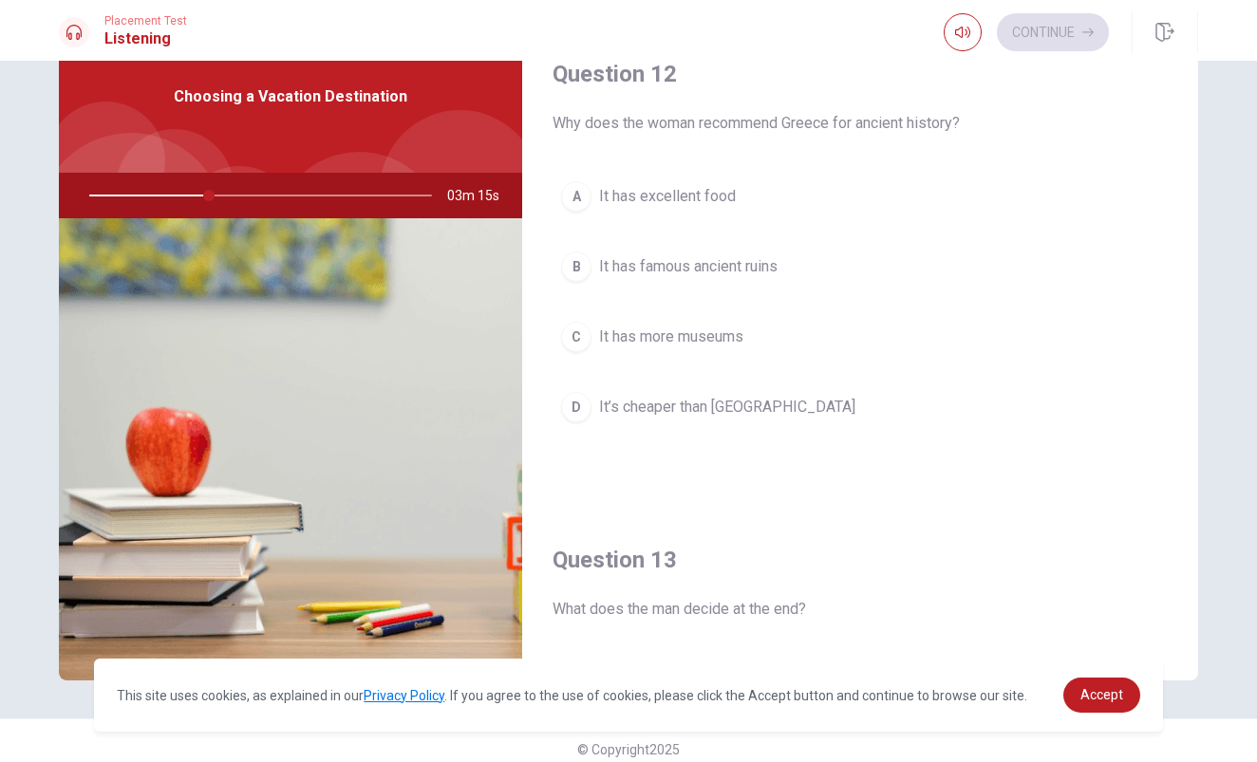
click at [674, 199] on span "It has excellent food" at bounding box center [667, 196] width 137 height 23
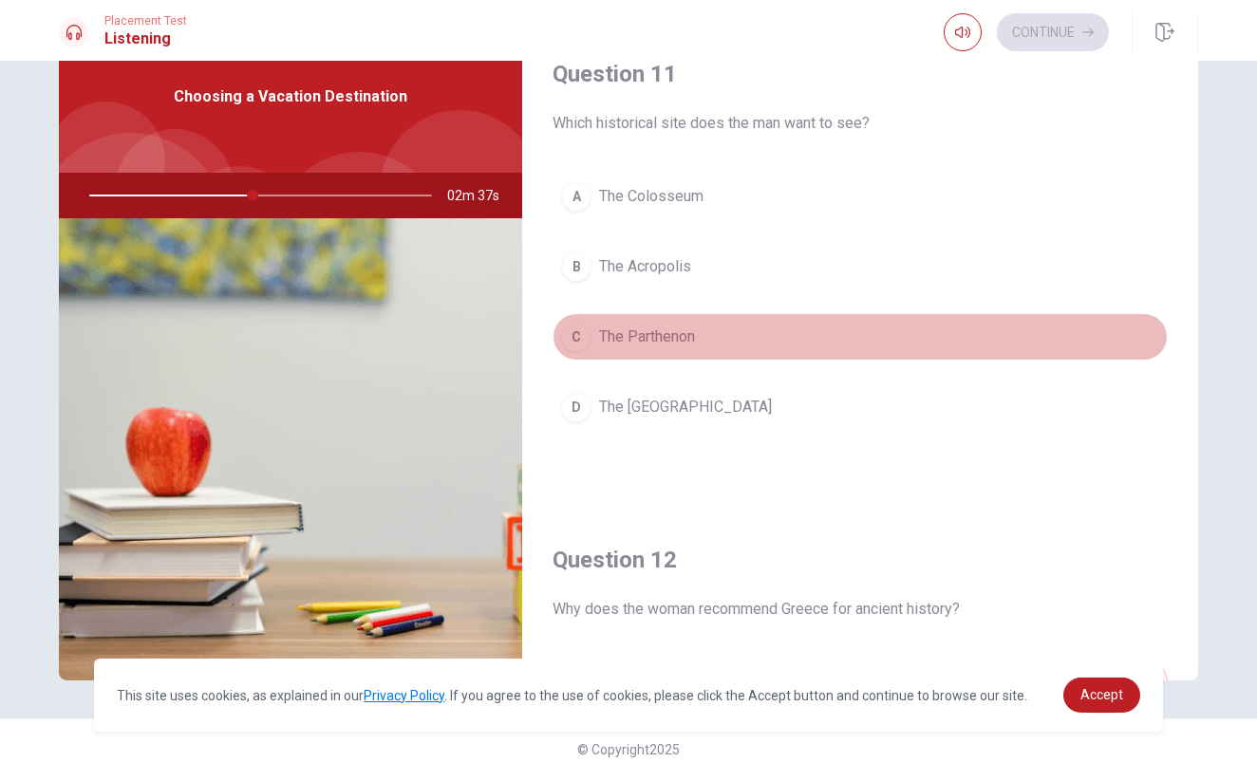
click at [655, 334] on span "The Parthenon" at bounding box center [647, 337] width 96 height 23
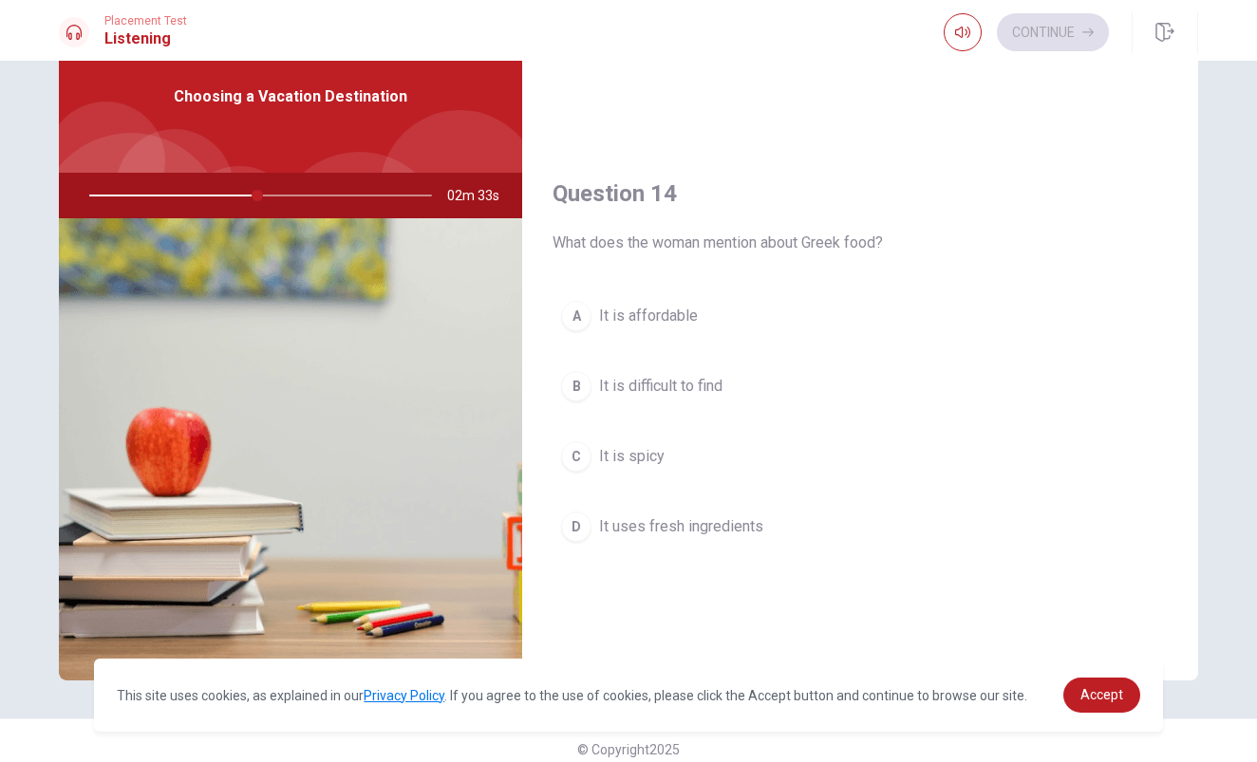
scroll to position [1342, 0]
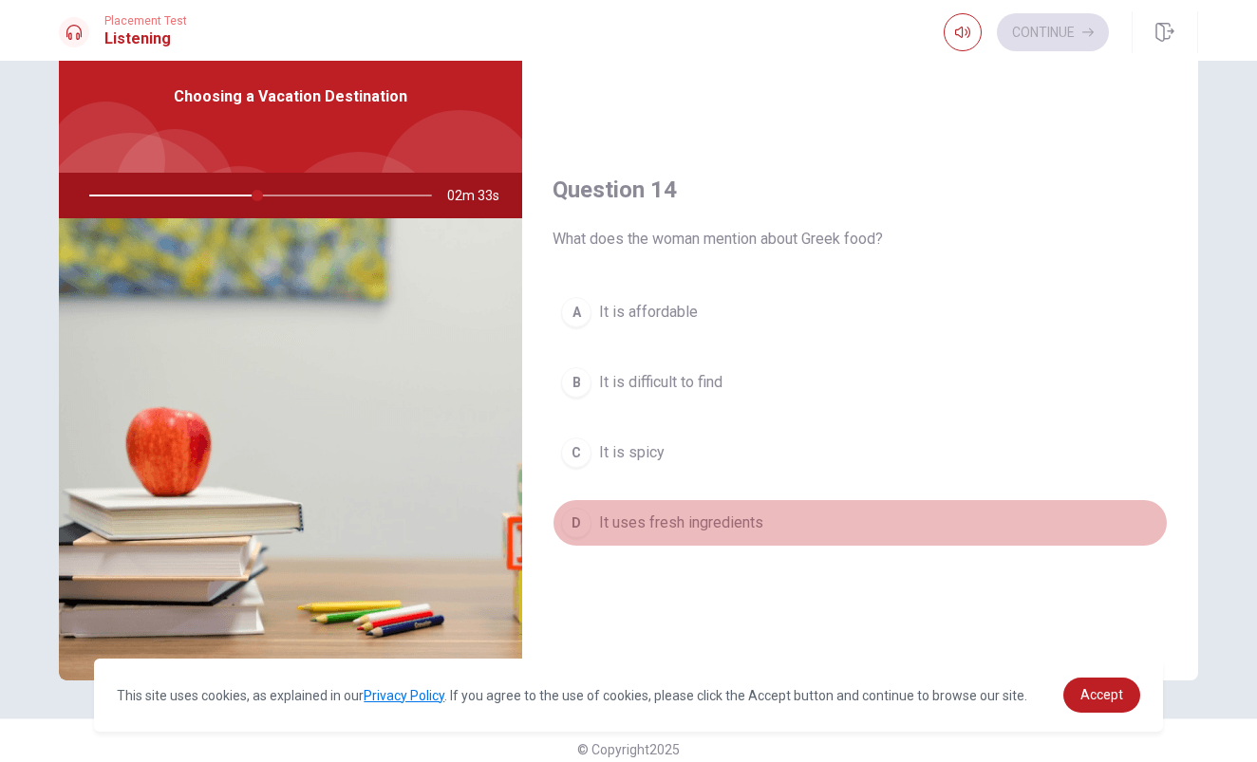
click at [632, 513] on span "It uses fresh ingredients" at bounding box center [681, 523] width 164 height 23
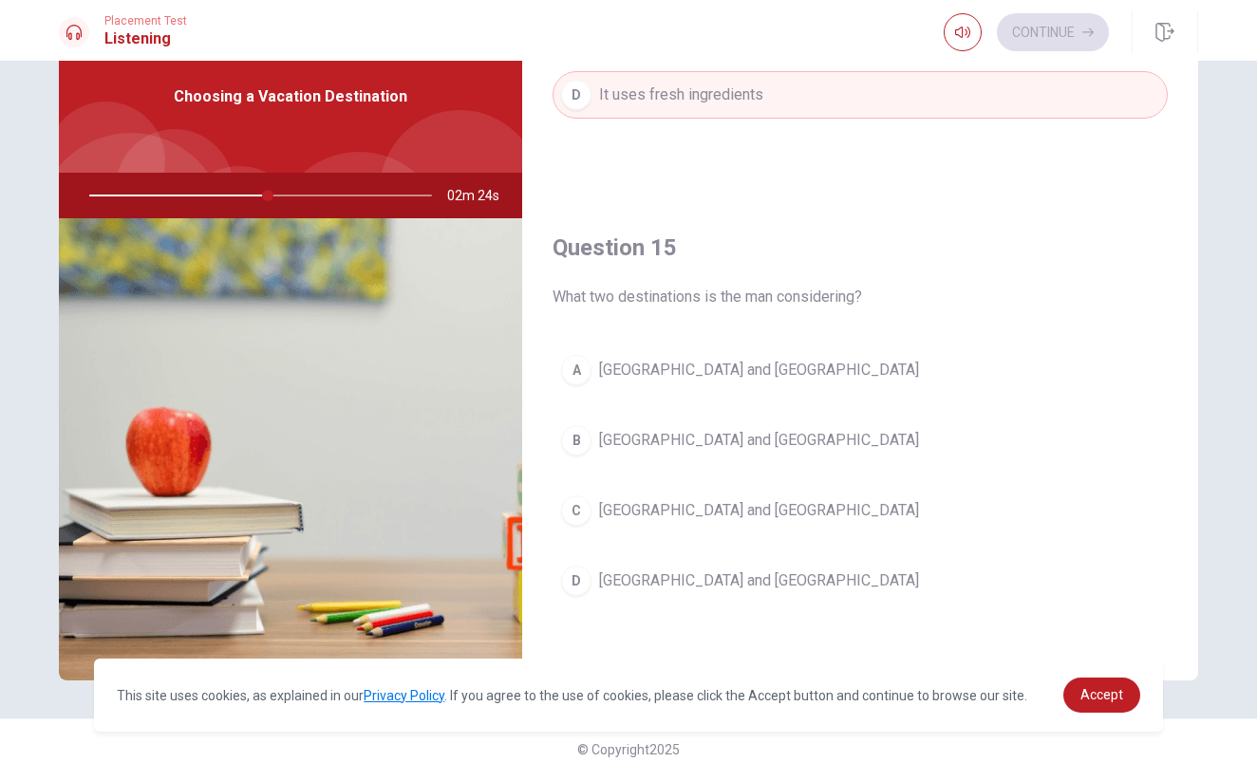
scroll to position [1770, 0]
click at [691, 438] on span "[GEOGRAPHIC_DATA] and [GEOGRAPHIC_DATA]" at bounding box center [759, 440] width 320 height 23
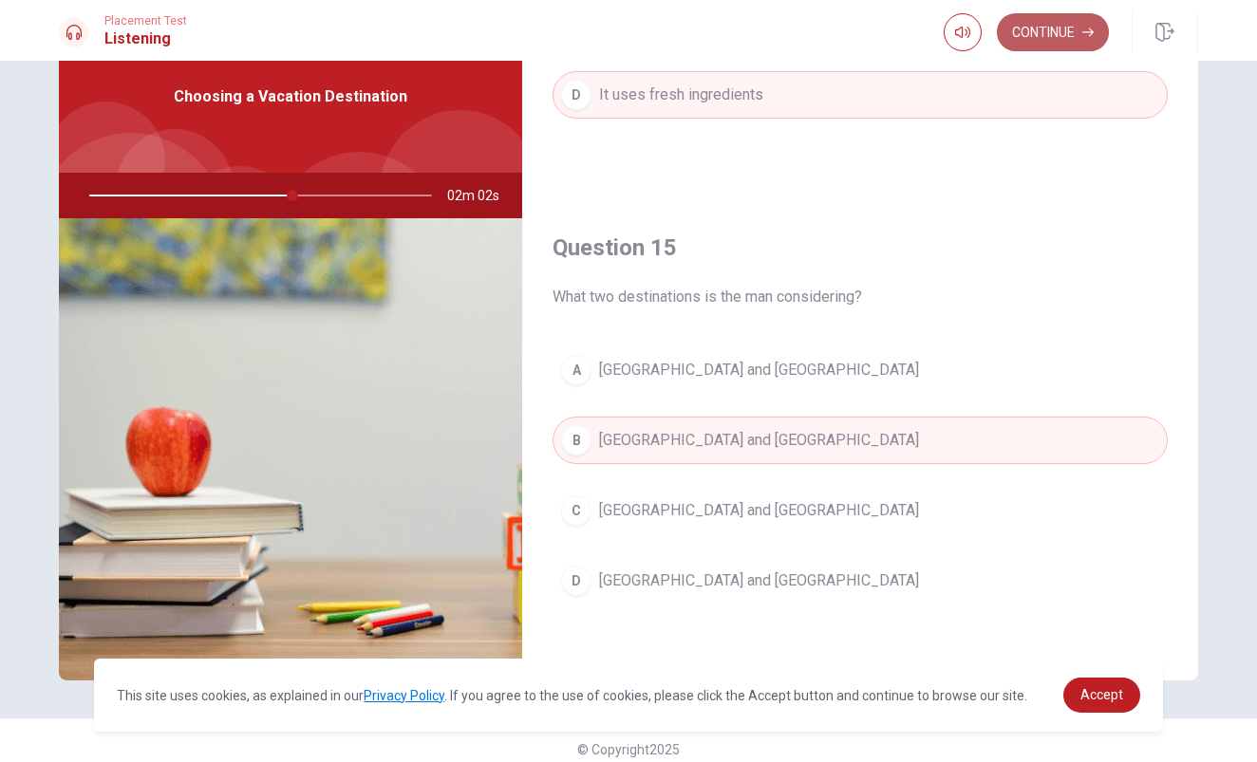
click at [1041, 22] on button "Continue" at bounding box center [1053, 32] width 112 height 38
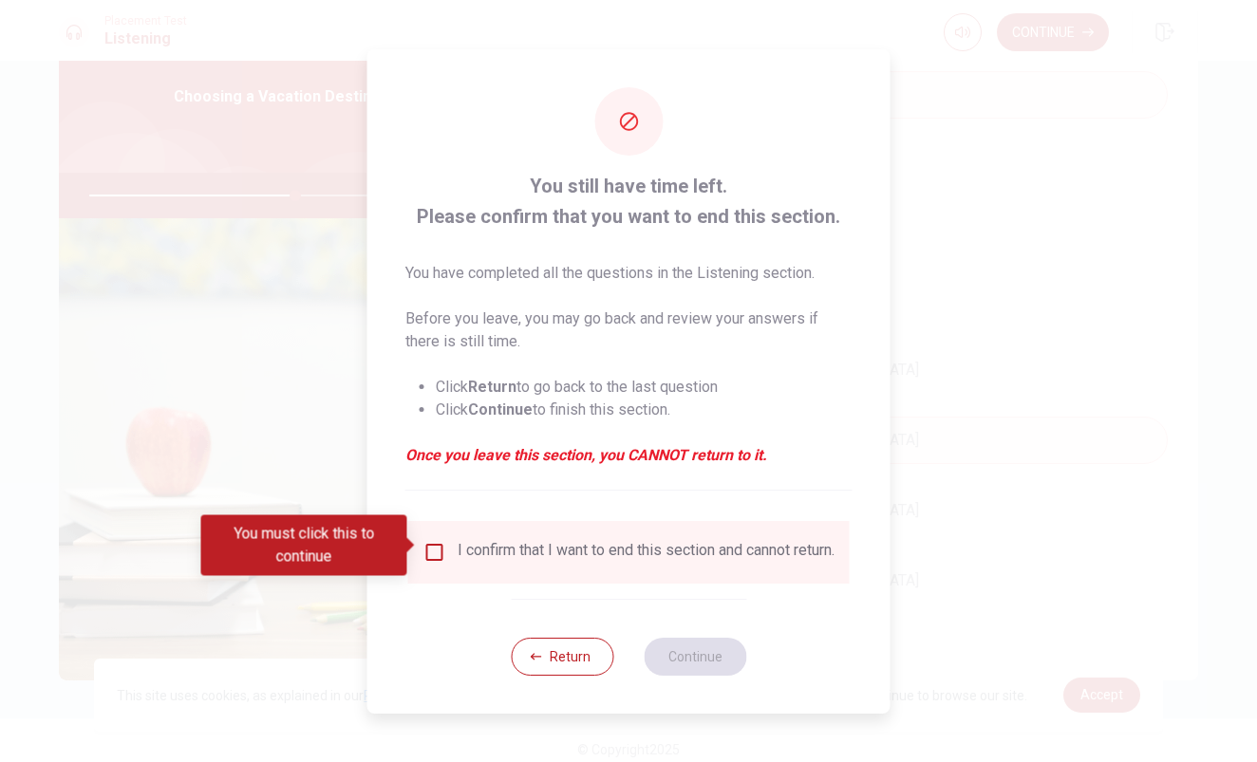
click at [436, 543] on input "You must click this to continue" at bounding box center [434, 552] width 23 height 23
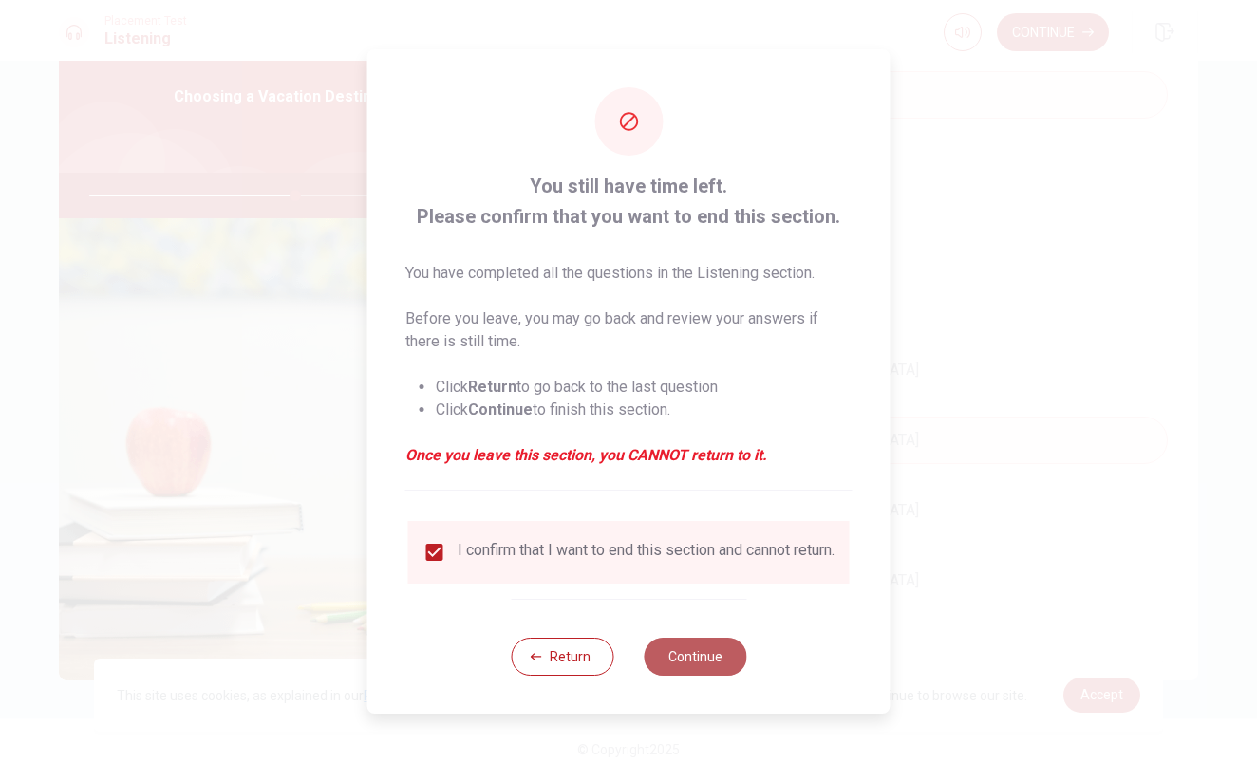
click at [662, 655] on button "Continue" at bounding box center [694, 657] width 103 height 38
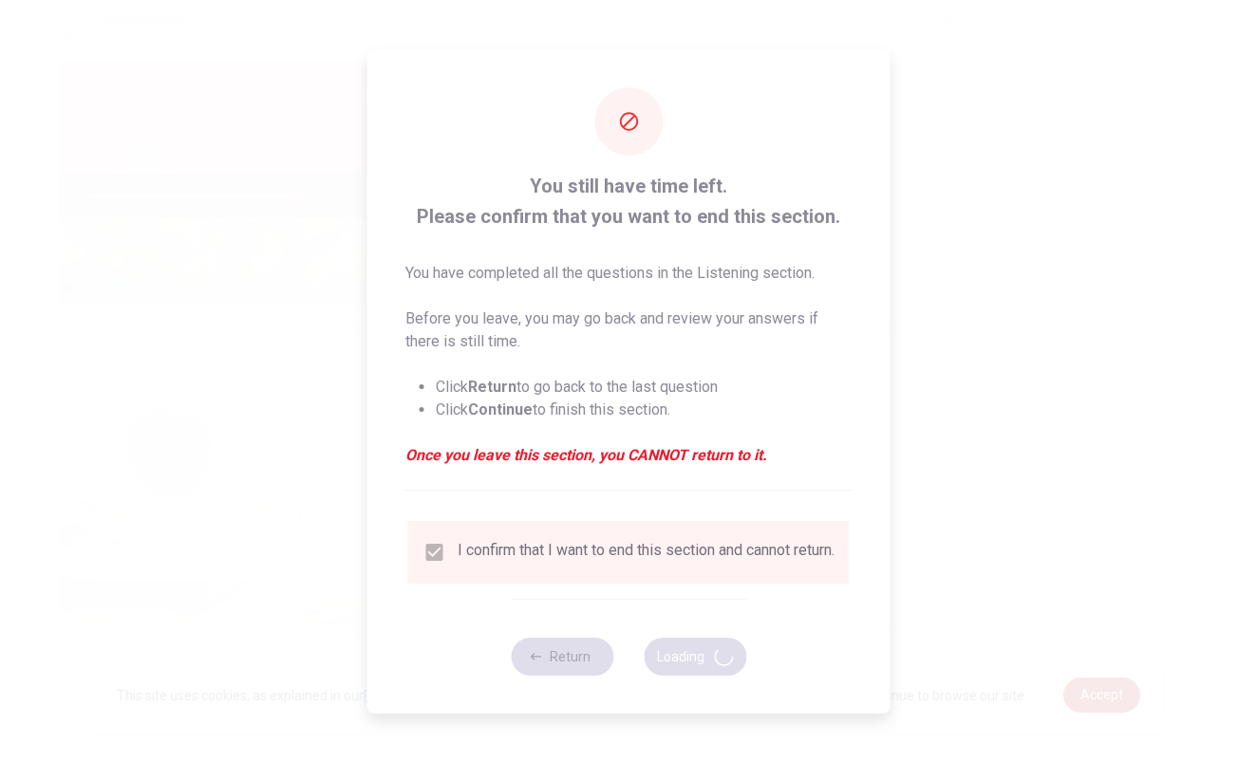
type input "61"
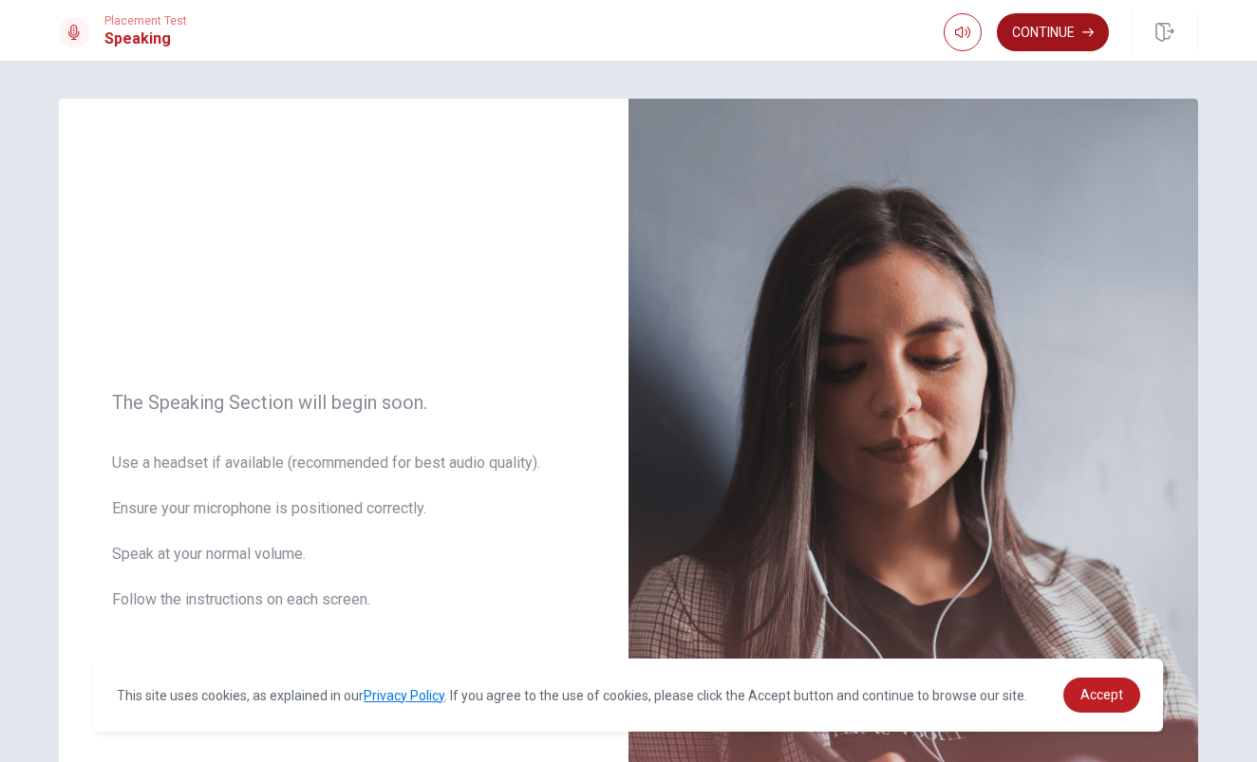
scroll to position [0, 0]
click at [1043, 30] on button "Continue" at bounding box center [1053, 32] width 112 height 38
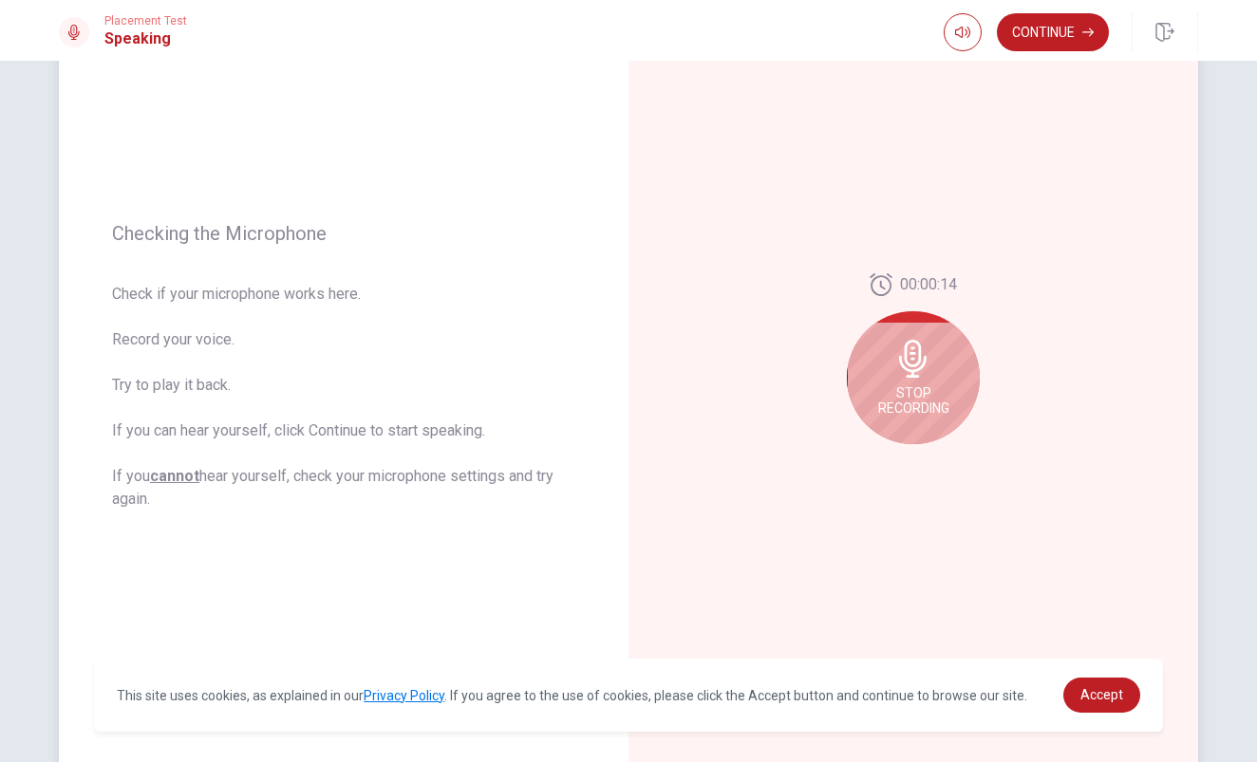
scroll to position [145, 0]
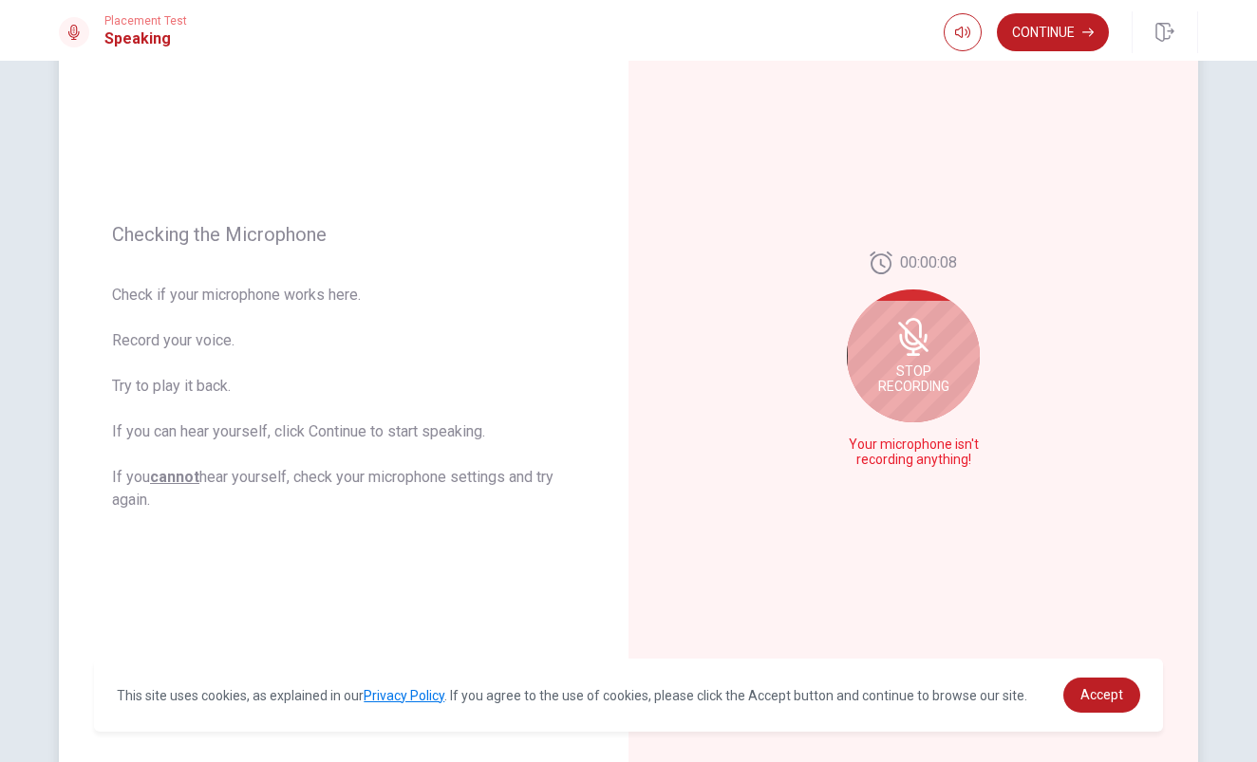
click at [911, 358] on div "Stop Recording" at bounding box center [913, 355] width 133 height 133
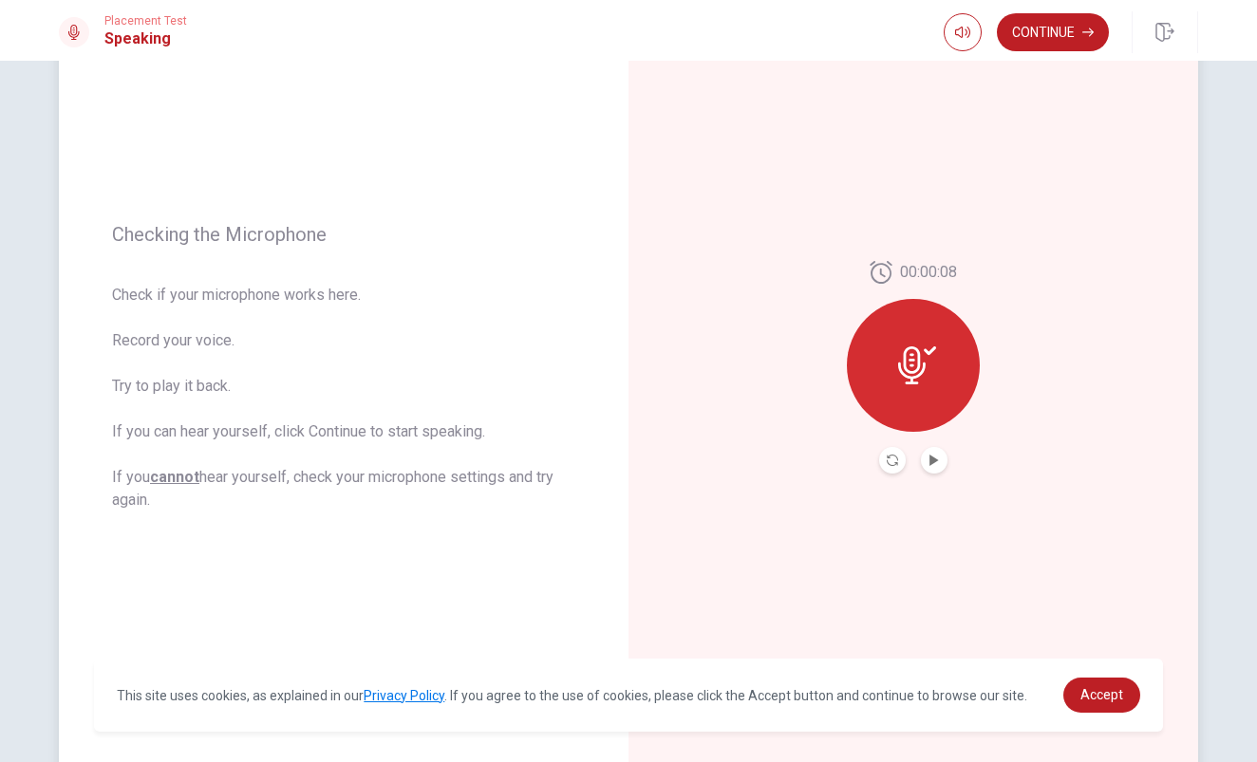
click at [932, 371] on icon at bounding box center [917, 365] width 38 height 38
click at [904, 368] on icon at bounding box center [912, 365] width 28 height 38
click at [936, 456] on icon "Play Audio" at bounding box center [933, 460] width 11 height 11
click at [921, 368] on icon at bounding box center [917, 365] width 38 height 38
click at [889, 466] on button "Record Again" at bounding box center [892, 460] width 27 height 27
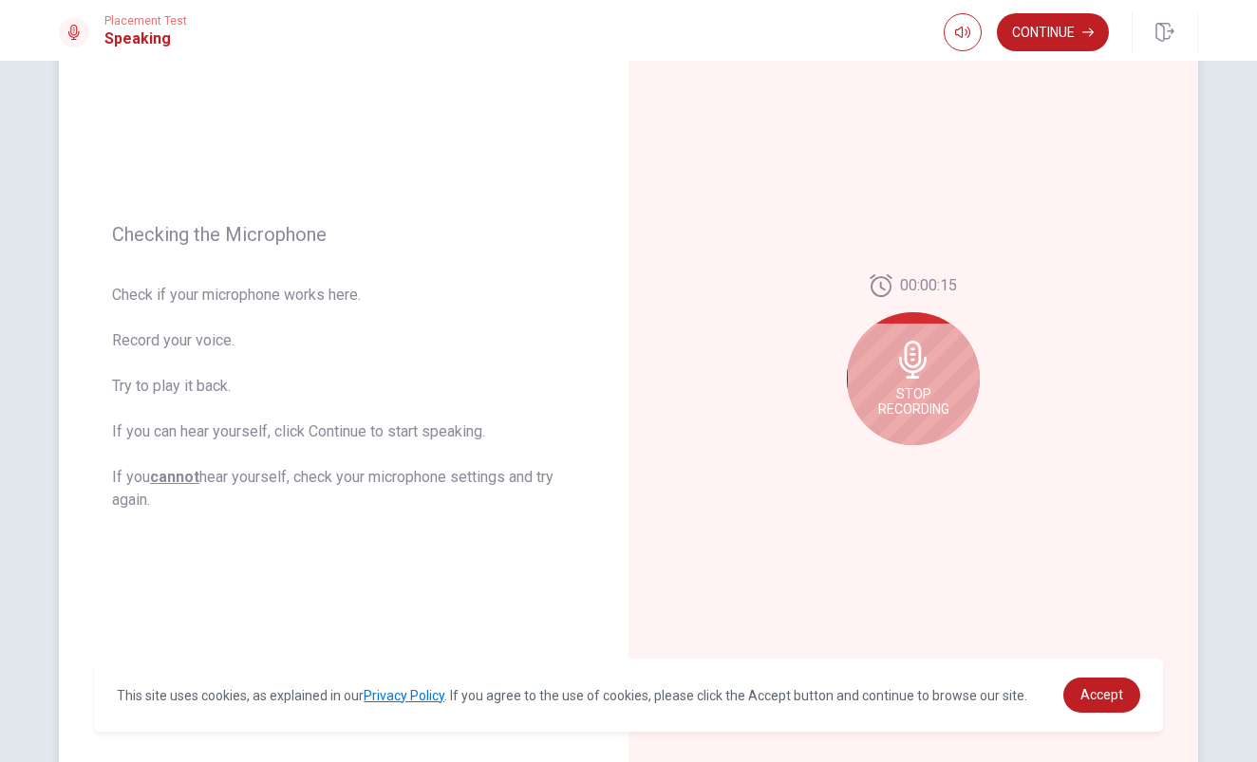
click at [911, 351] on icon at bounding box center [913, 360] width 28 height 38
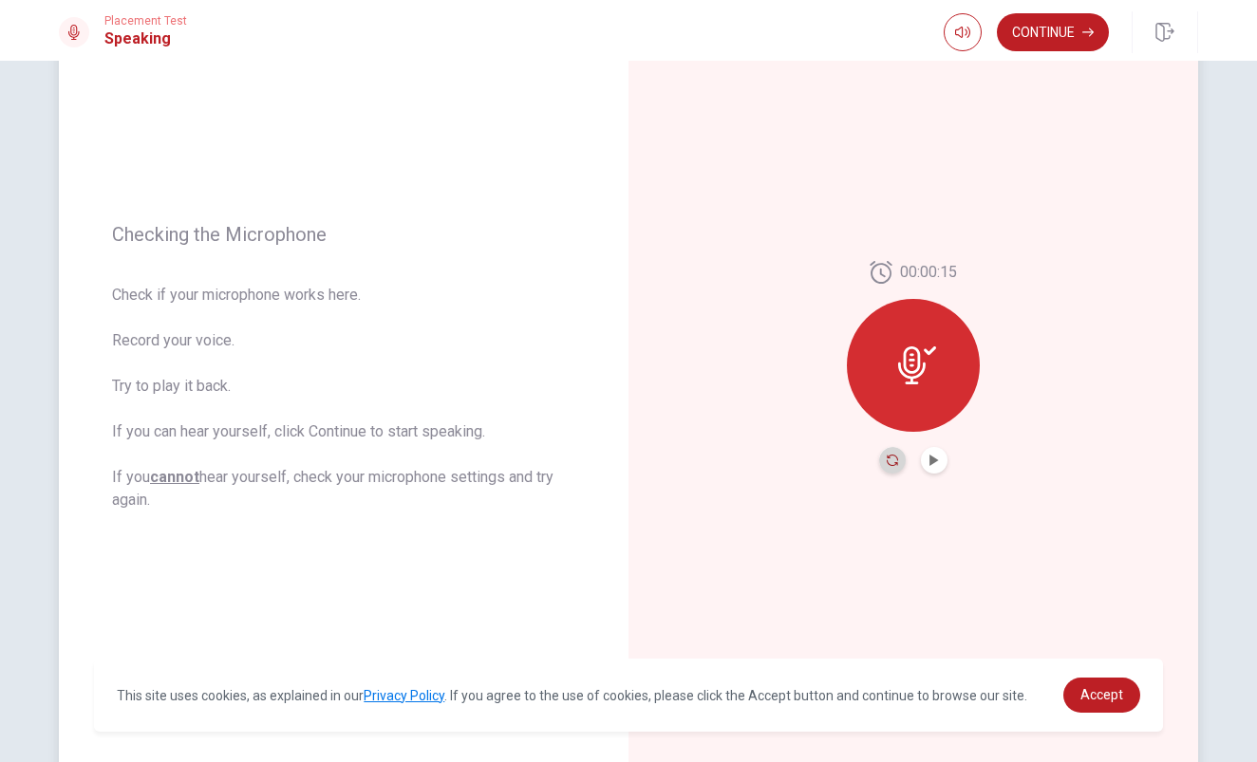
click at [889, 464] on icon "Record Again" at bounding box center [891, 460] width 11 height 11
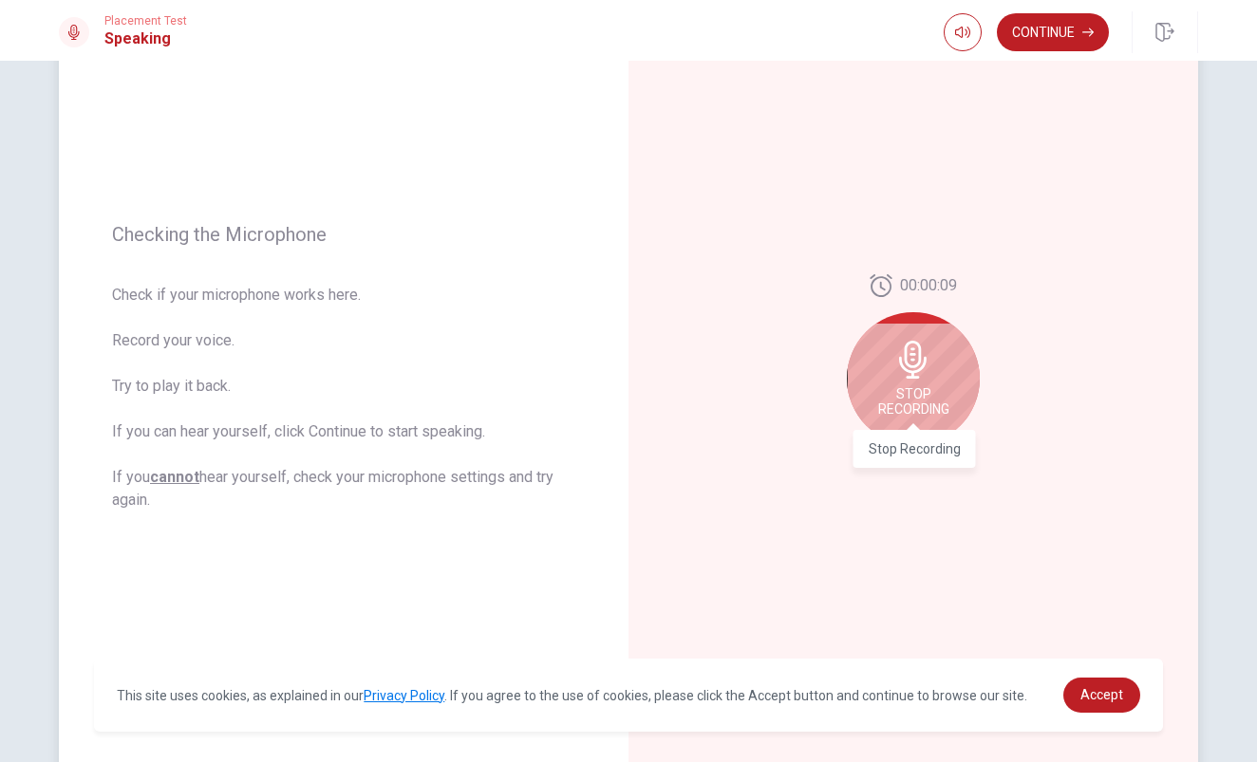
click at [923, 395] on span "Stop Recording" at bounding box center [913, 401] width 71 height 30
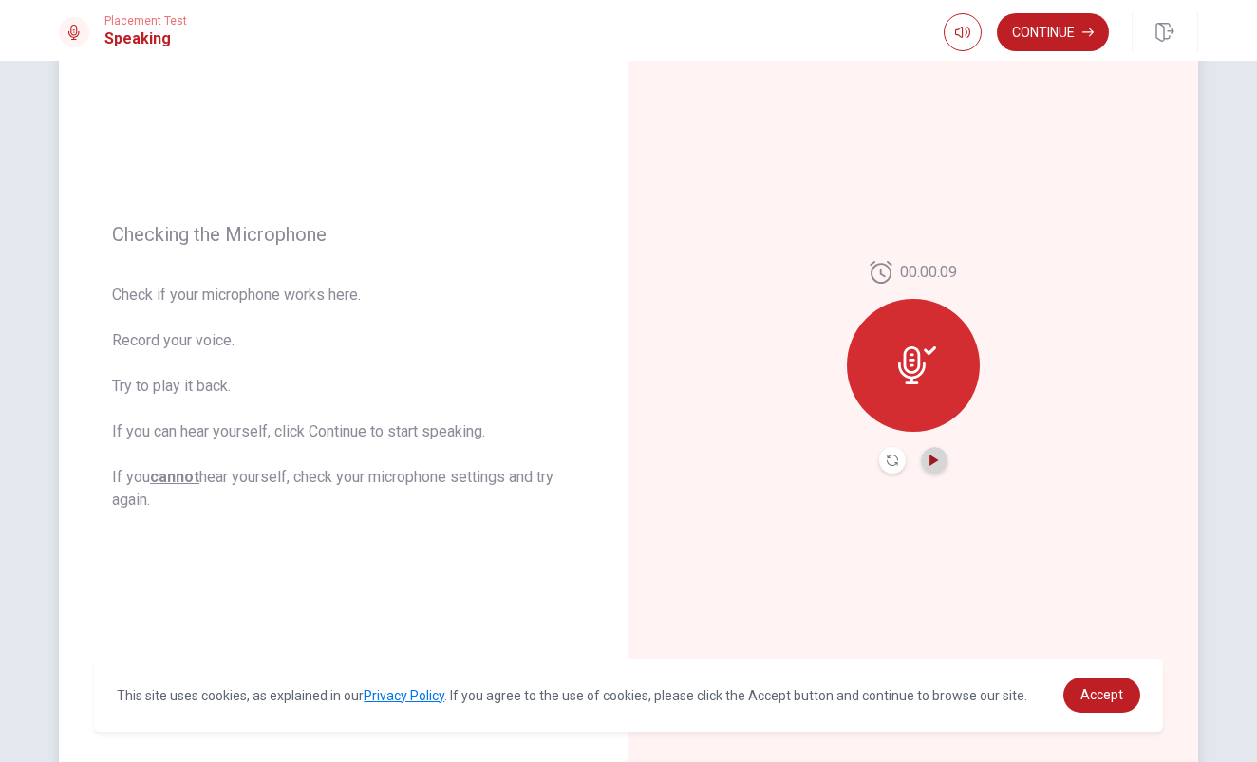
click at [928, 457] on icon "Play Audio" at bounding box center [933, 460] width 11 height 11
click at [1042, 30] on button "Continue" at bounding box center [1053, 32] width 112 height 38
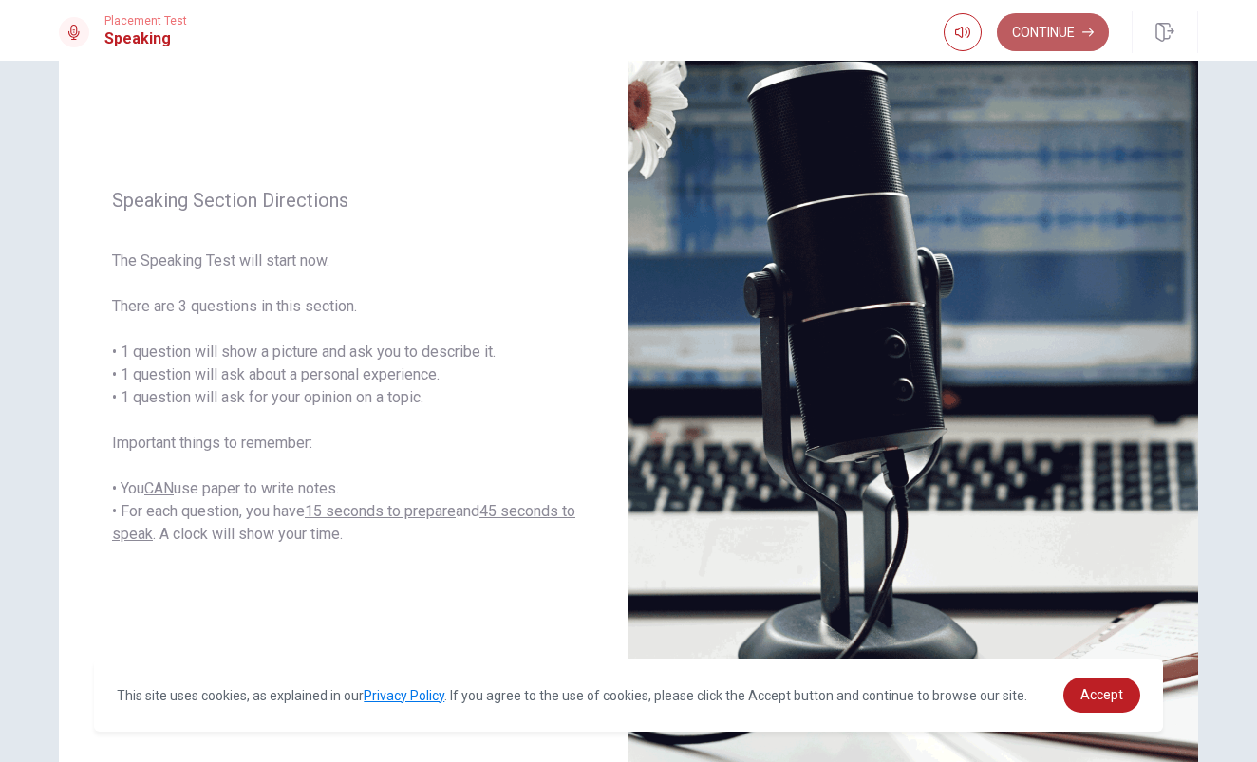
click at [1075, 28] on button "Continue" at bounding box center [1053, 32] width 112 height 38
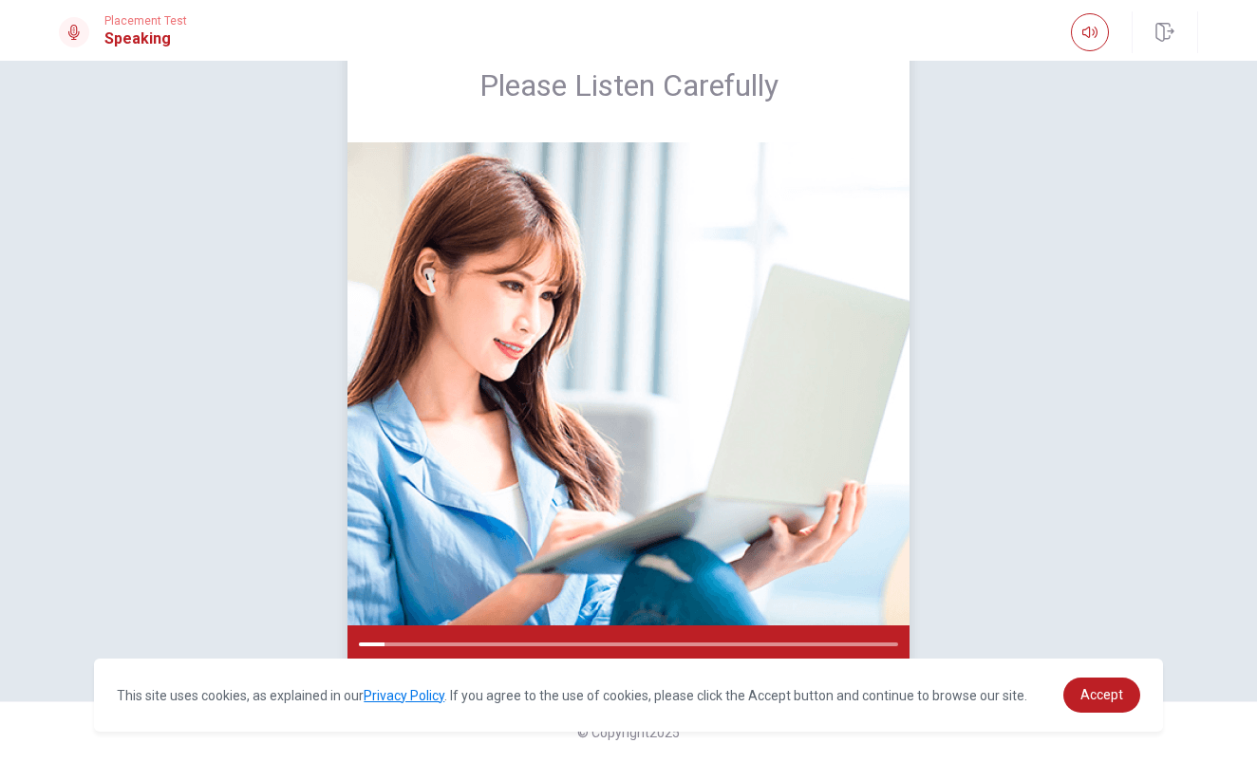
scroll to position [0, 0]
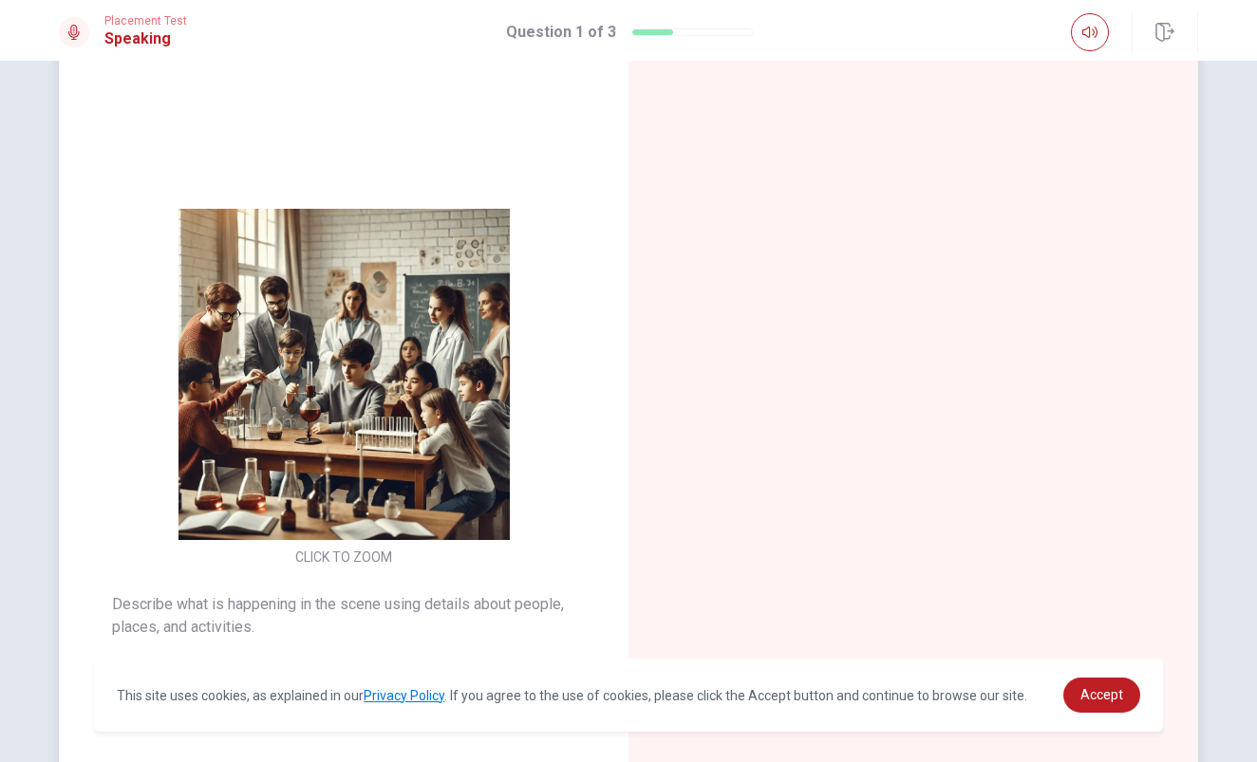
drag, startPoint x: 116, startPoint y: 608, endPoint x: 258, endPoint y: 629, distance: 143.9
click at [258, 629] on span "Describe what is happening in the scene using details about people, places, and…" at bounding box center [343, 616] width 463 height 46
drag, startPoint x: 258, startPoint y: 629, endPoint x: 110, endPoint y: 612, distance: 149.0
click at [110, 612] on div "Describe what is happening in the scene using details about people, places, and…" at bounding box center [343, 649] width 569 height 159
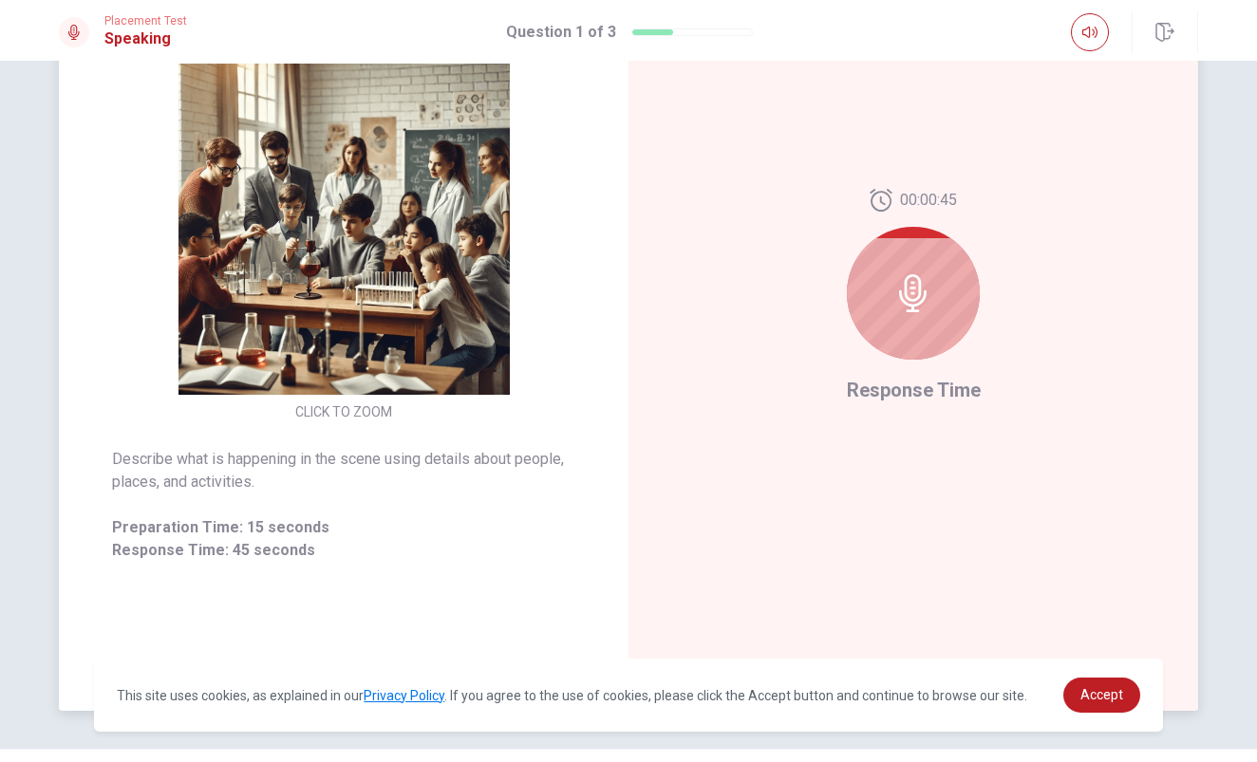
scroll to position [198, 0]
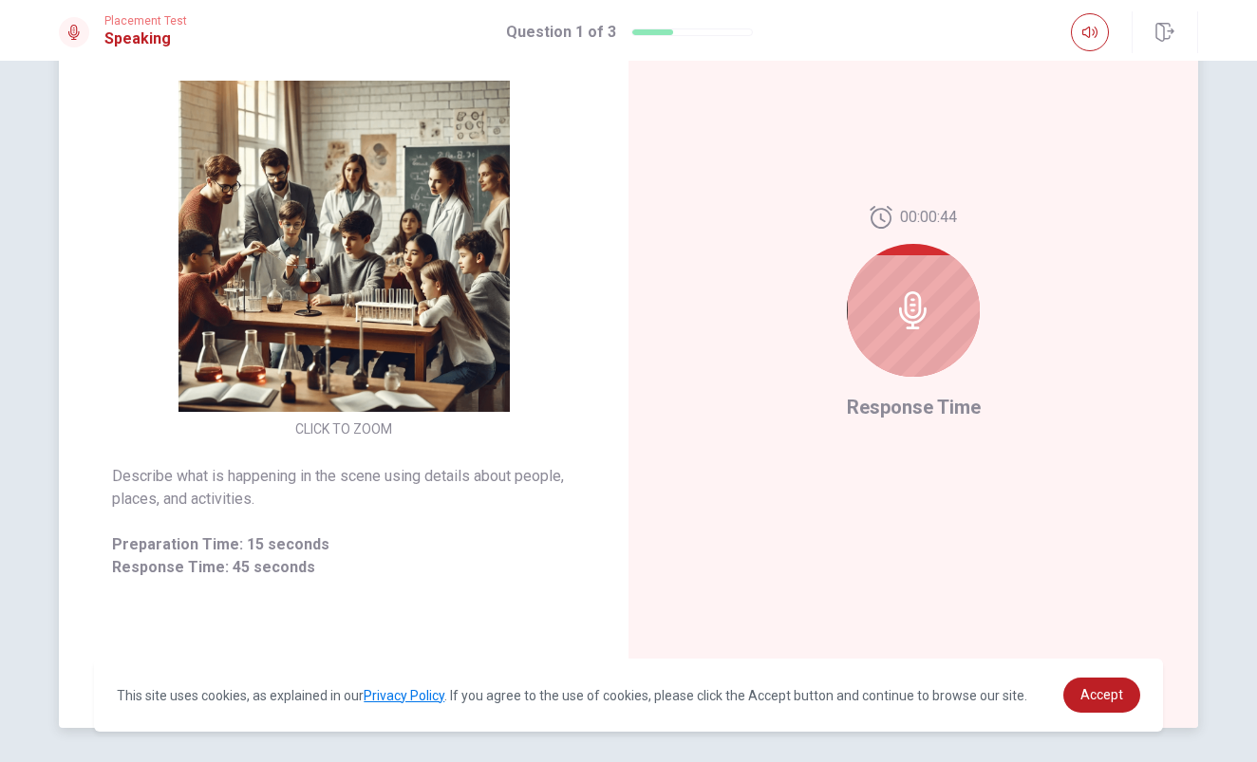
click at [927, 309] on icon at bounding box center [913, 310] width 38 height 38
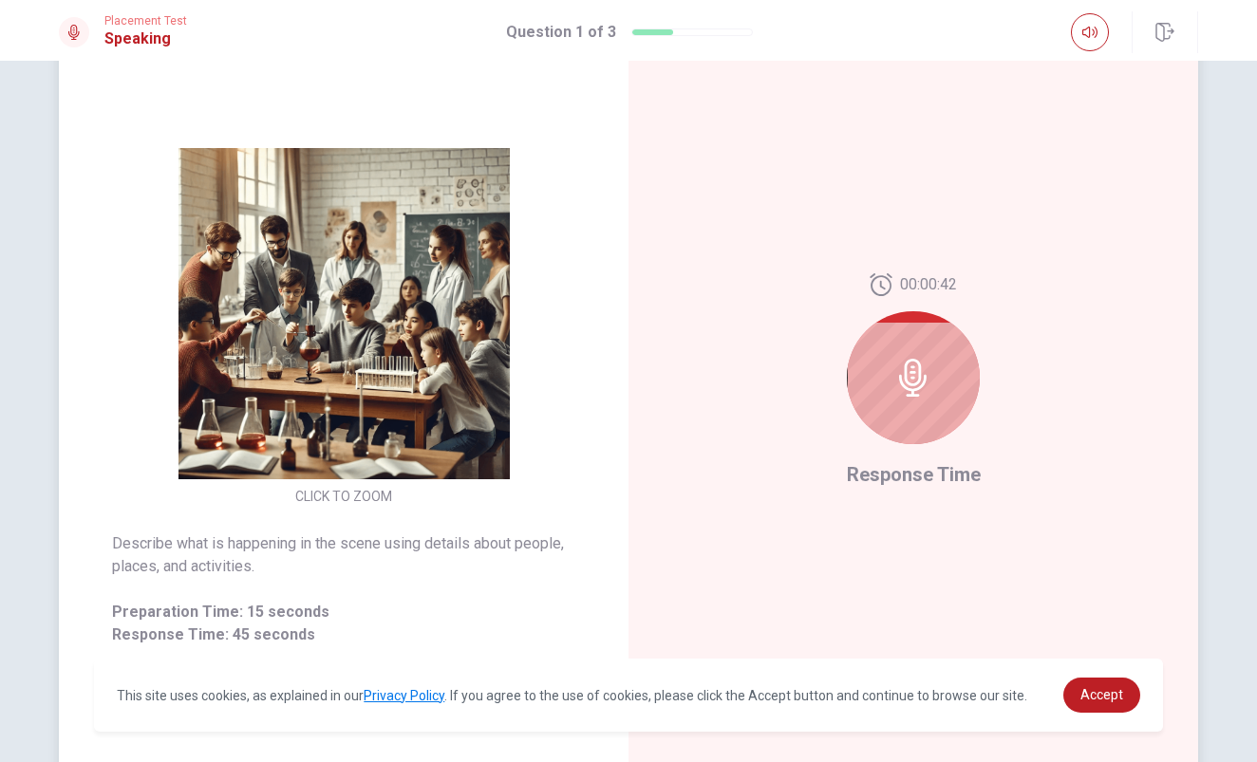
click at [911, 387] on icon at bounding box center [913, 378] width 38 height 38
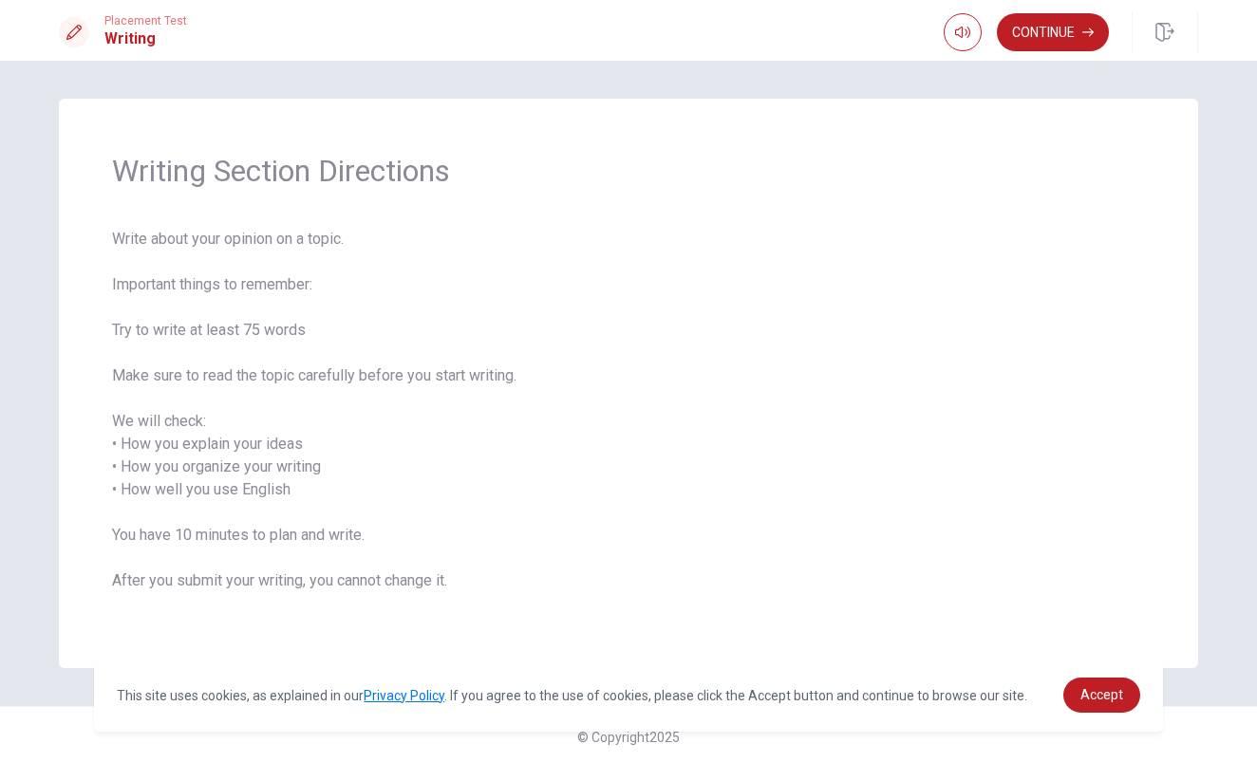
scroll to position [0, 0]
click at [1052, 38] on button "Continue" at bounding box center [1053, 32] width 112 height 38
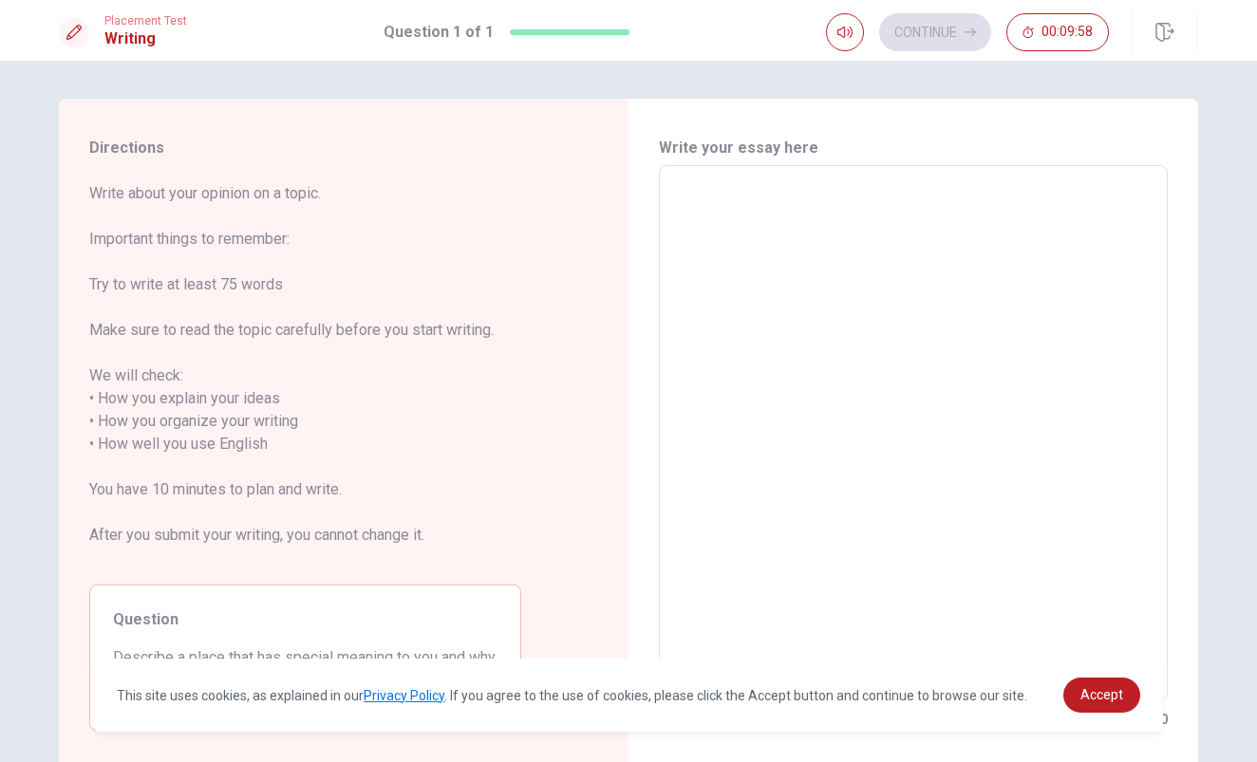
click at [732, 223] on textarea at bounding box center [913, 433] width 482 height 504
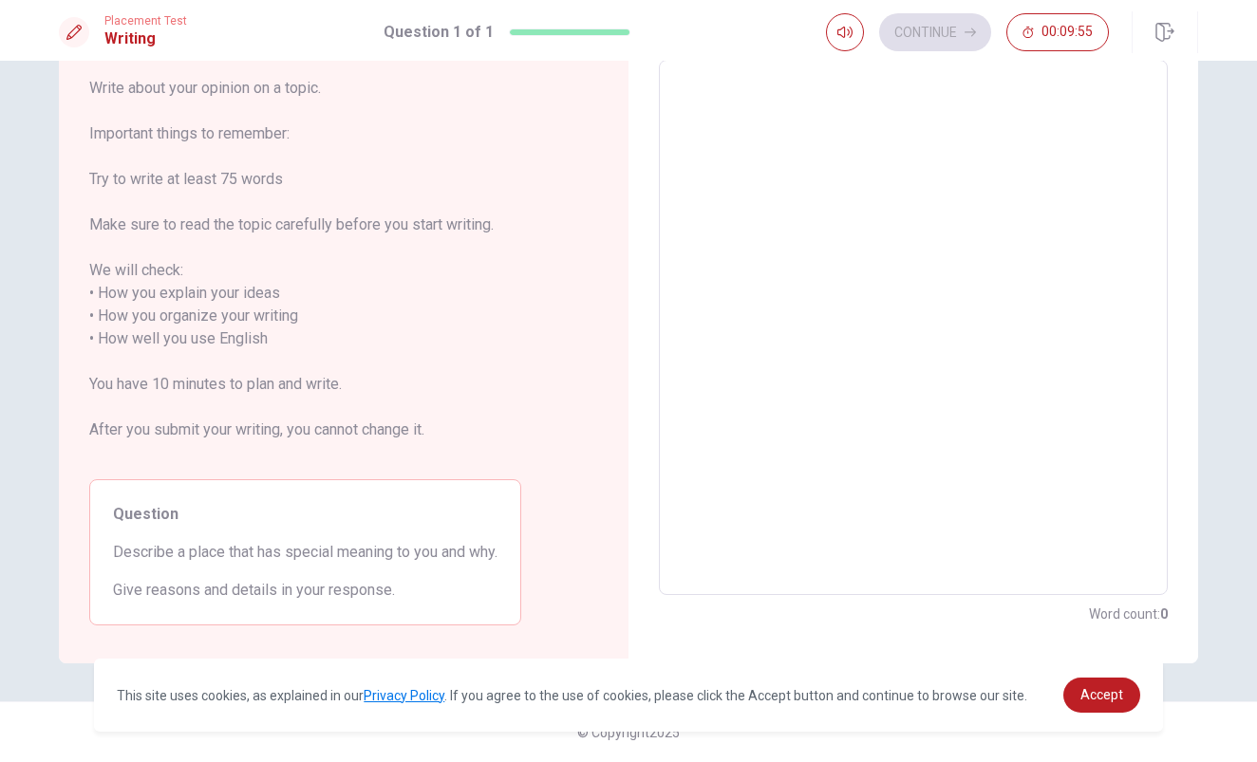
scroll to position [105, 0]
type textarea "I"
type textarea "x"
type textarea "I"
type textarea "x"
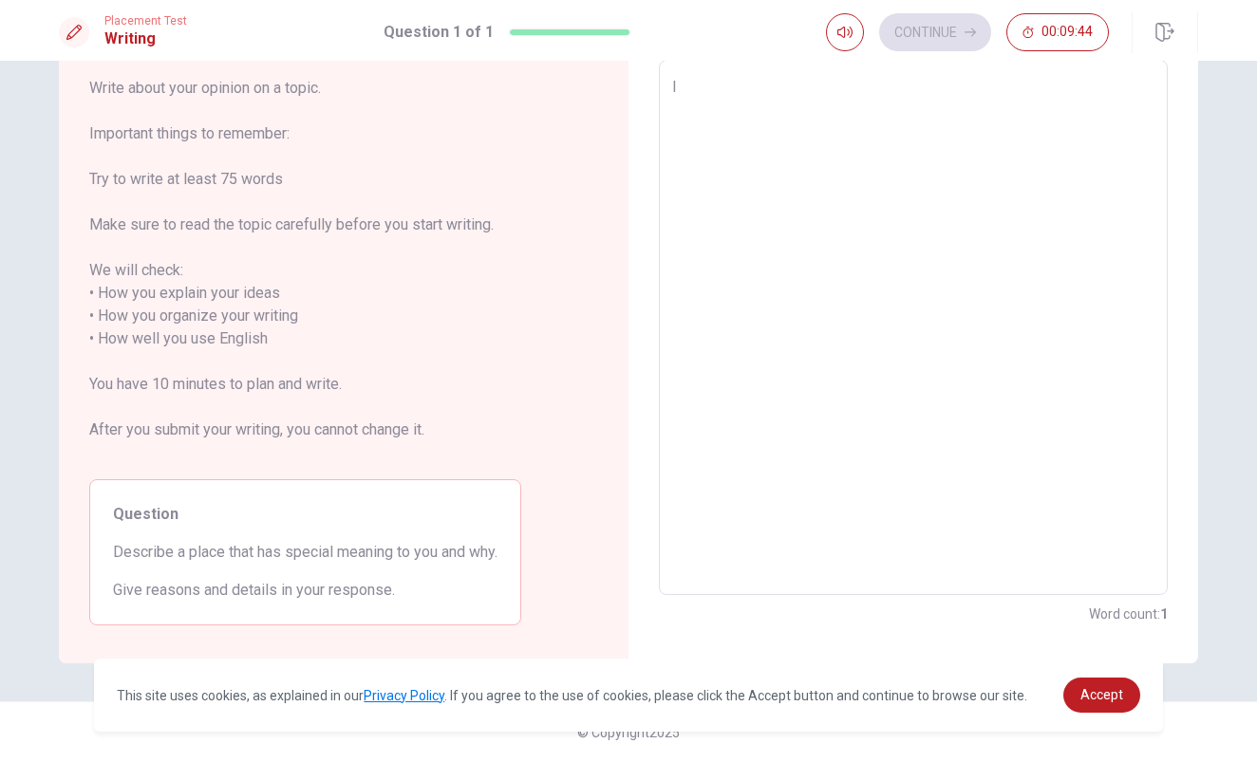
type textarea "I s"
type textarea "x"
type textarea "I se"
type textarea "x"
type textarea "I sec"
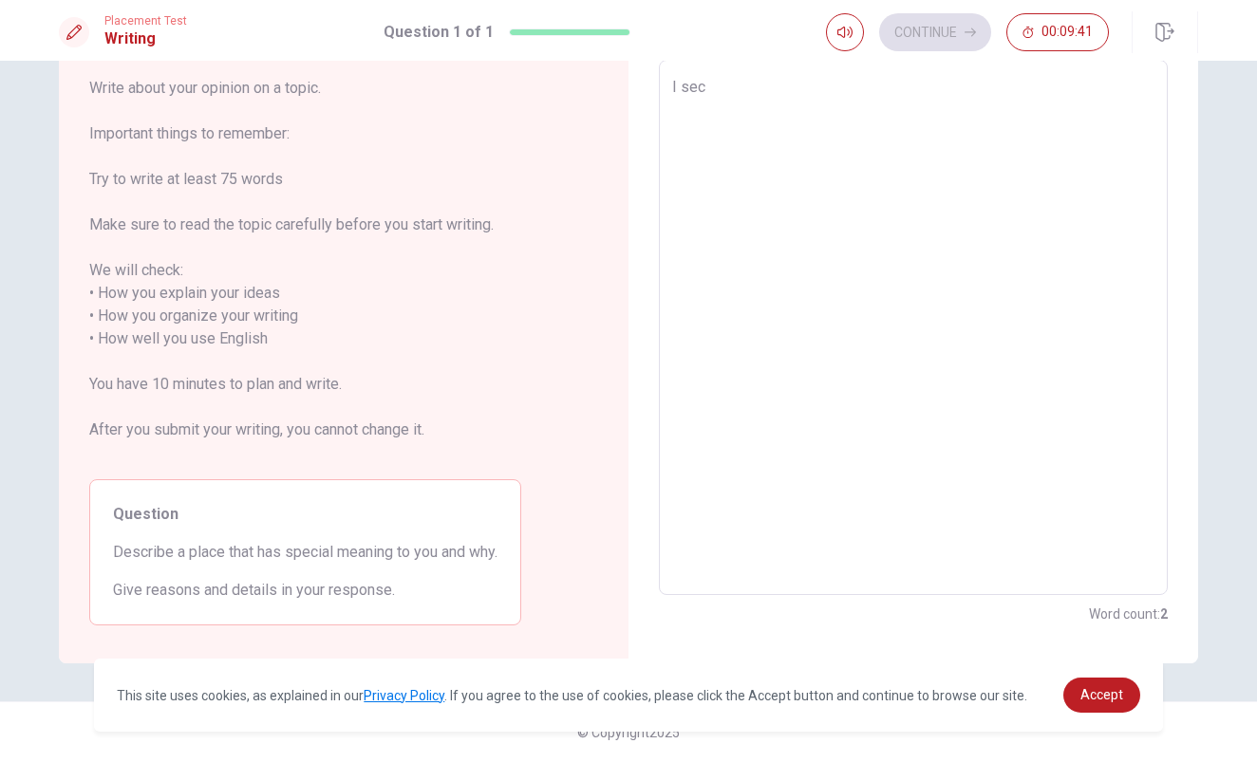
type textarea "x"
type textarea "I seci"
type textarea "x"
type textarea "I secia"
type textarea "x"
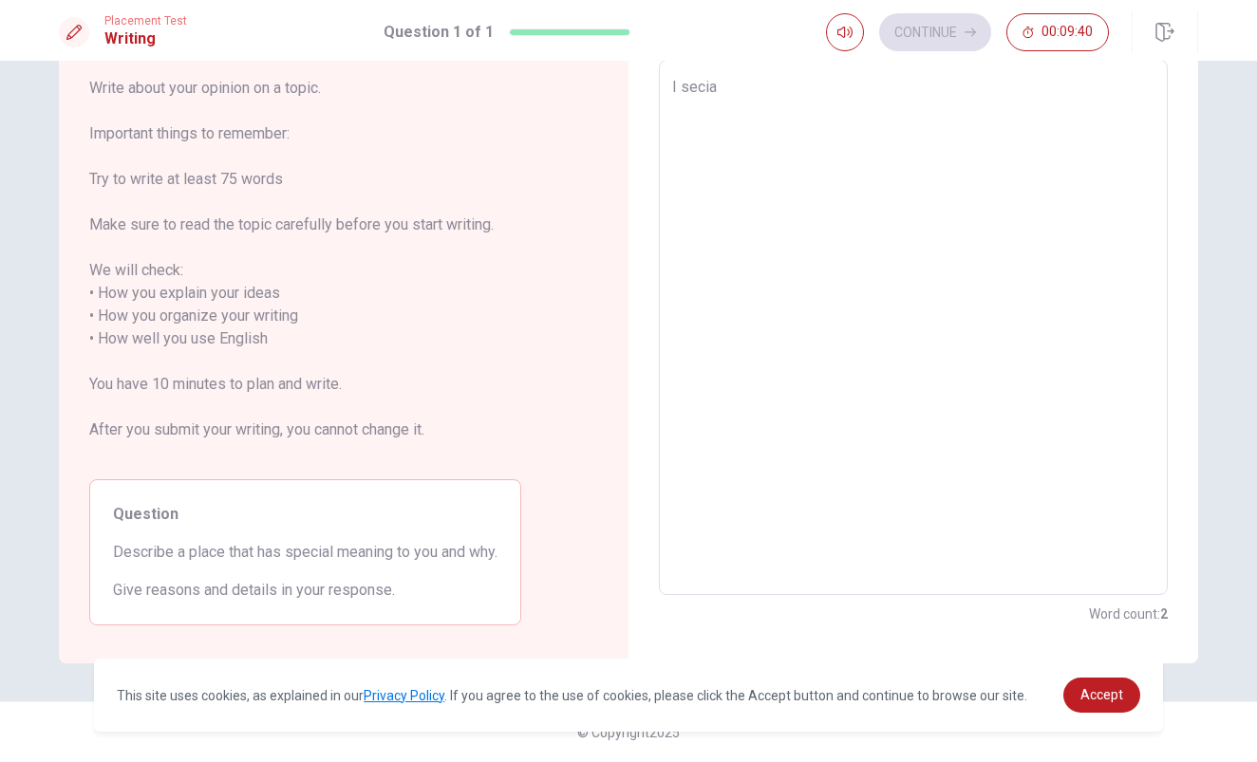
type textarea "I secial"
type textarea "x"
type textarea "I secial"
type textarea "x"
type textarea "I secial m"
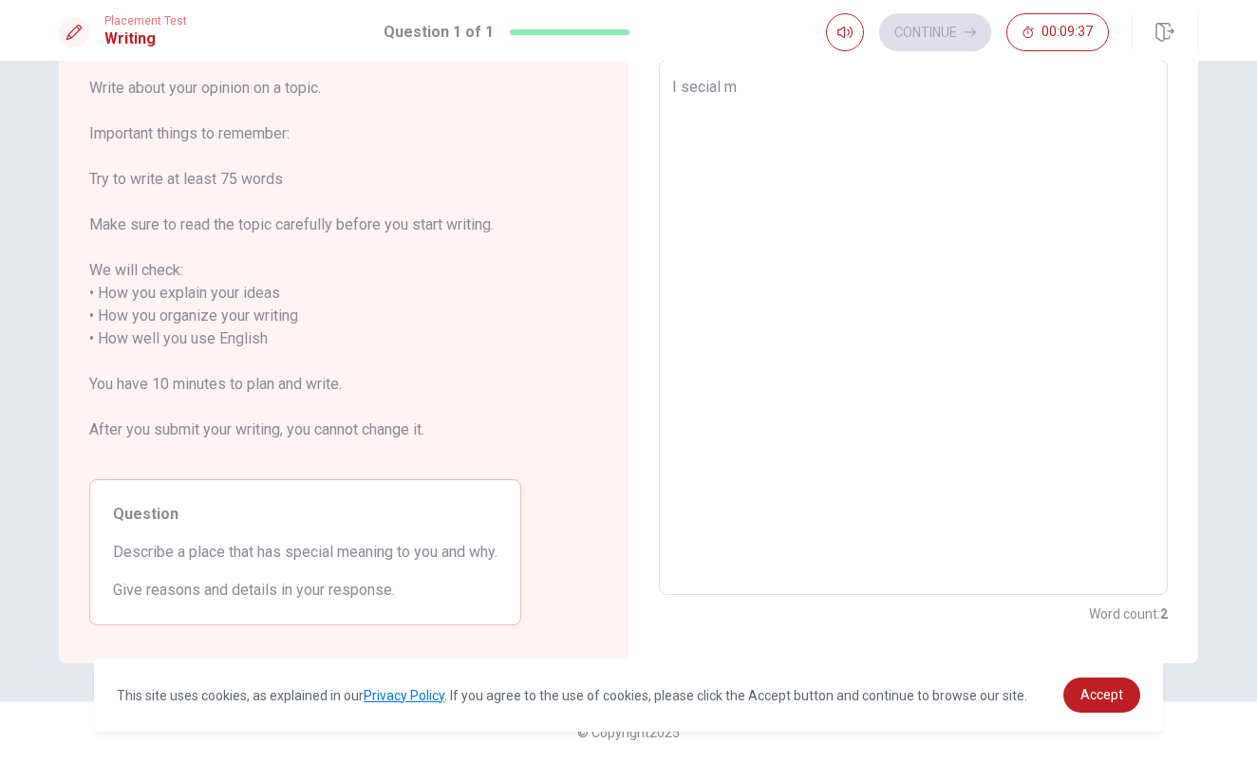
type textarea "x"
type textarea "I secial ma"
type textarea "x"
type textarea "I secial m"
type textarea "x"
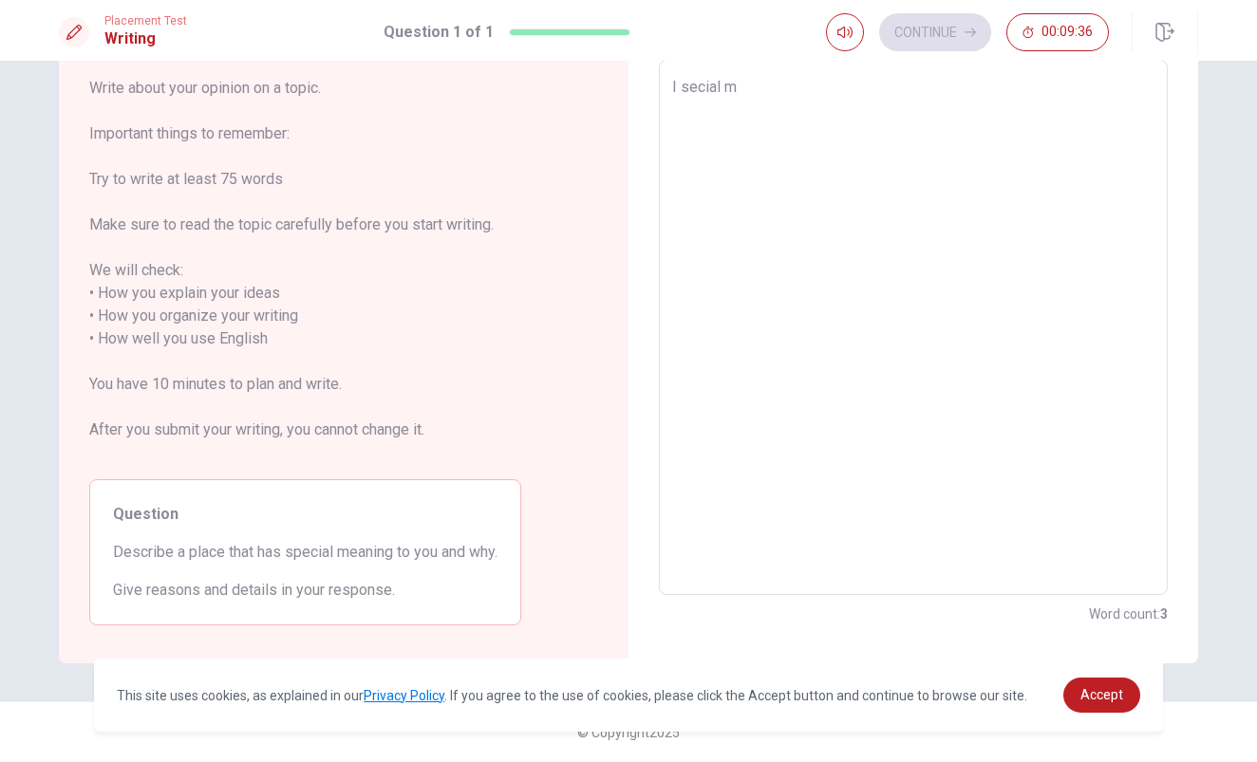
type textarea "I secial me"
type textarea "x"
type textarea "I secial mea"
type textarea "x"
type textarea "I secial mean"
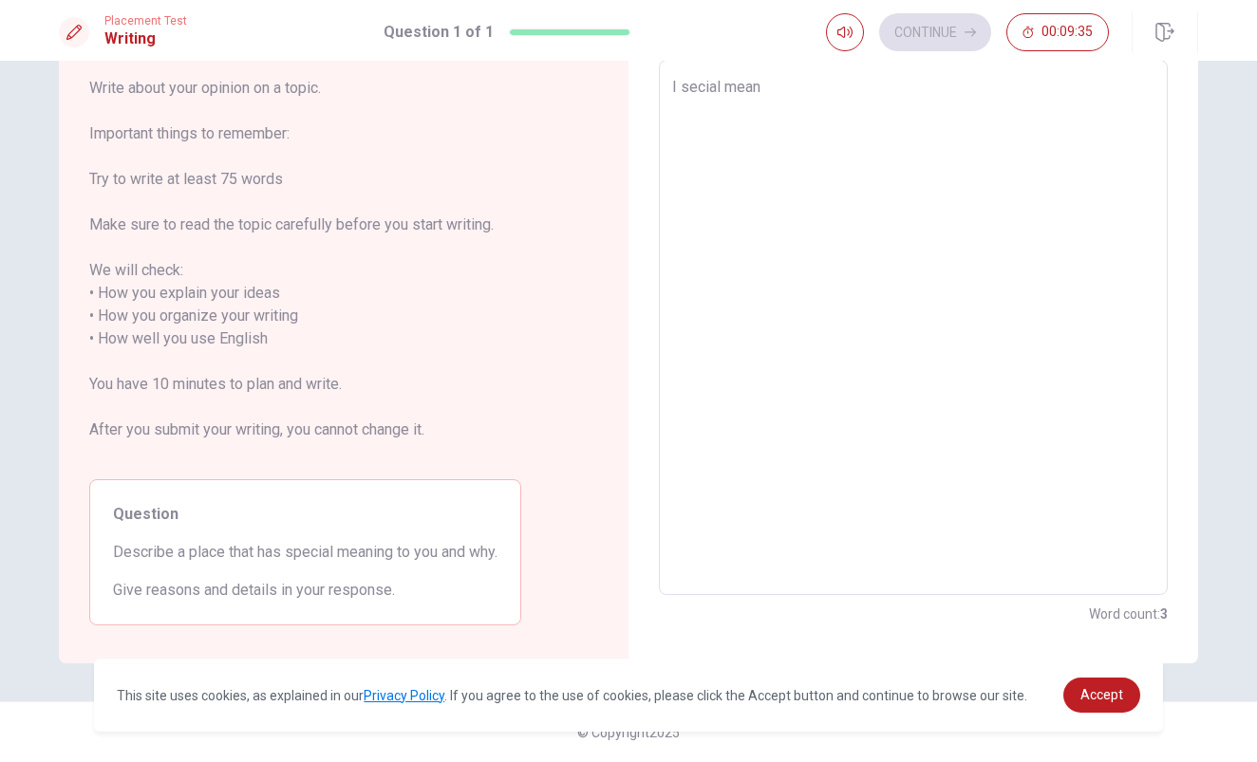
type textarea "x"
type textarea "I secial meani"
type textarea "x"
type textarea "I secial meanin"
type textarea "x"
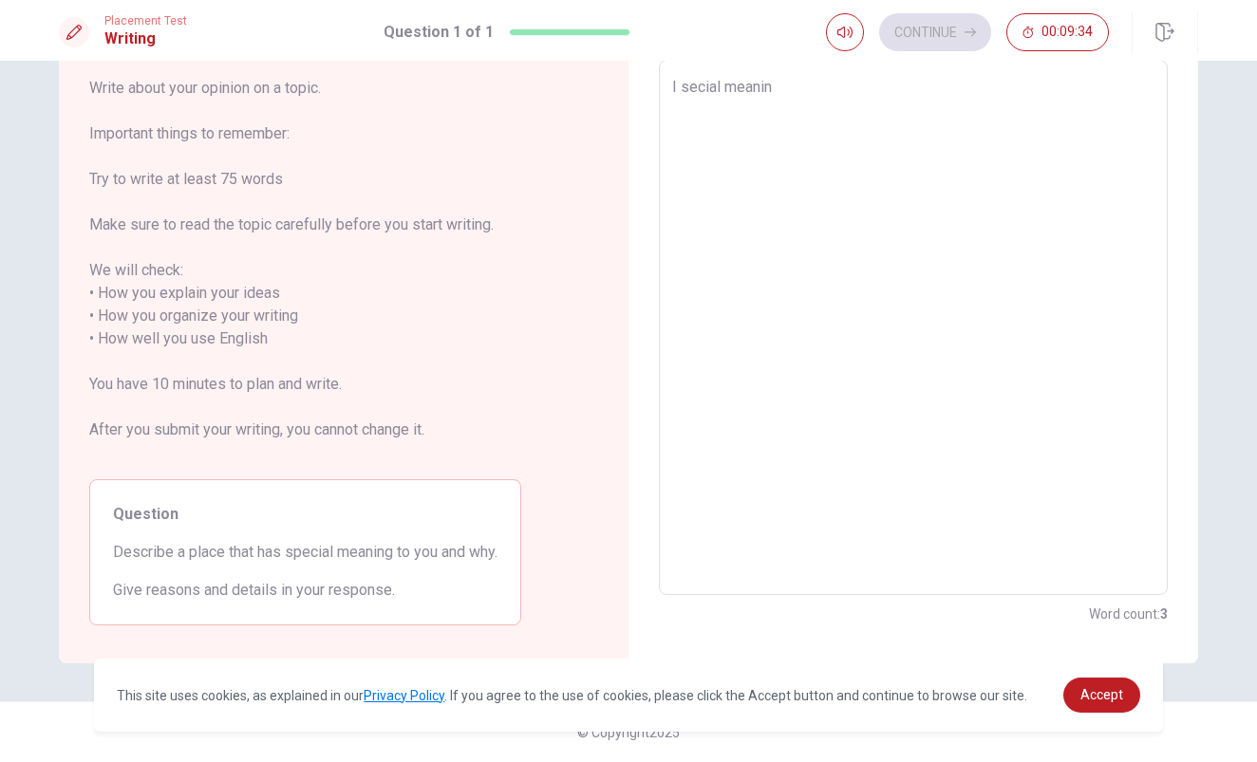
type textarea "I secial meaning"
type textarea "x"
type textarea "I secial meaning"
type textarea "x"
type textarea "I secial meaning p"
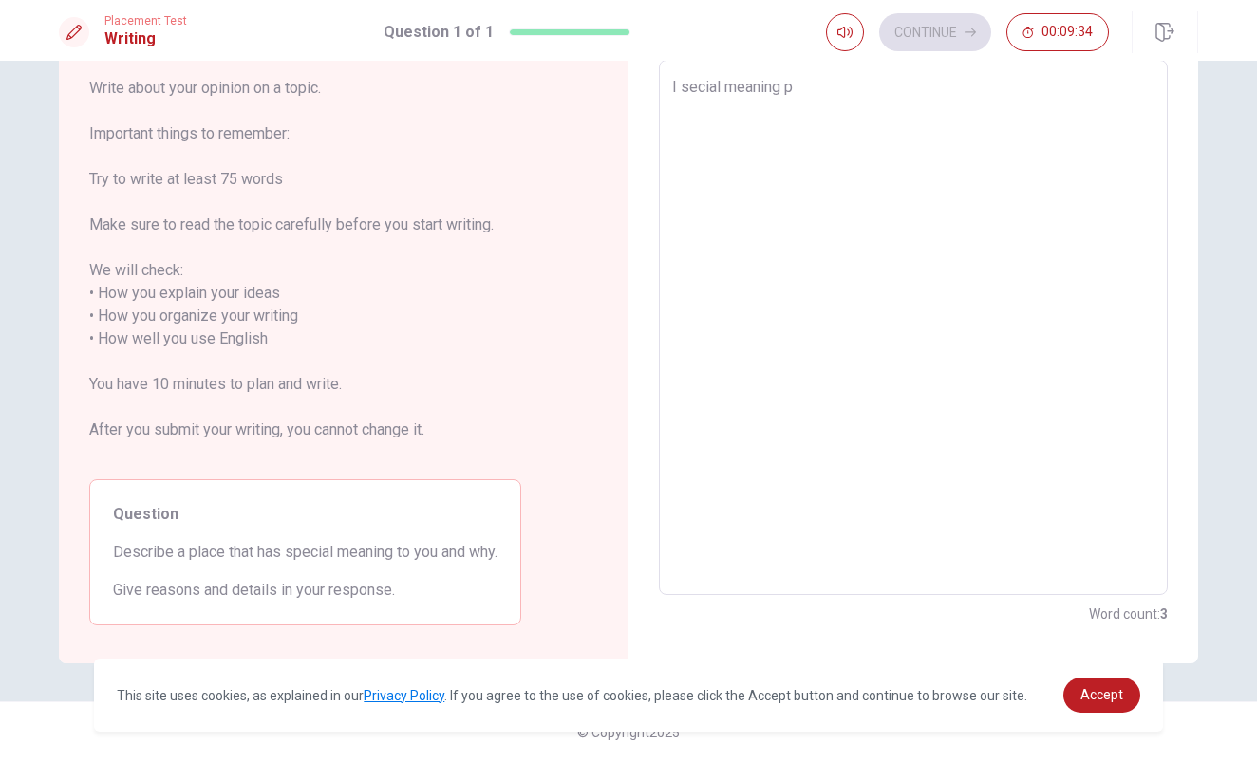
type textarea "x"
type textarea "I secial meaning pl"
type textarea "x"
type textarea "I secial meaning pla"
type textarea "x"
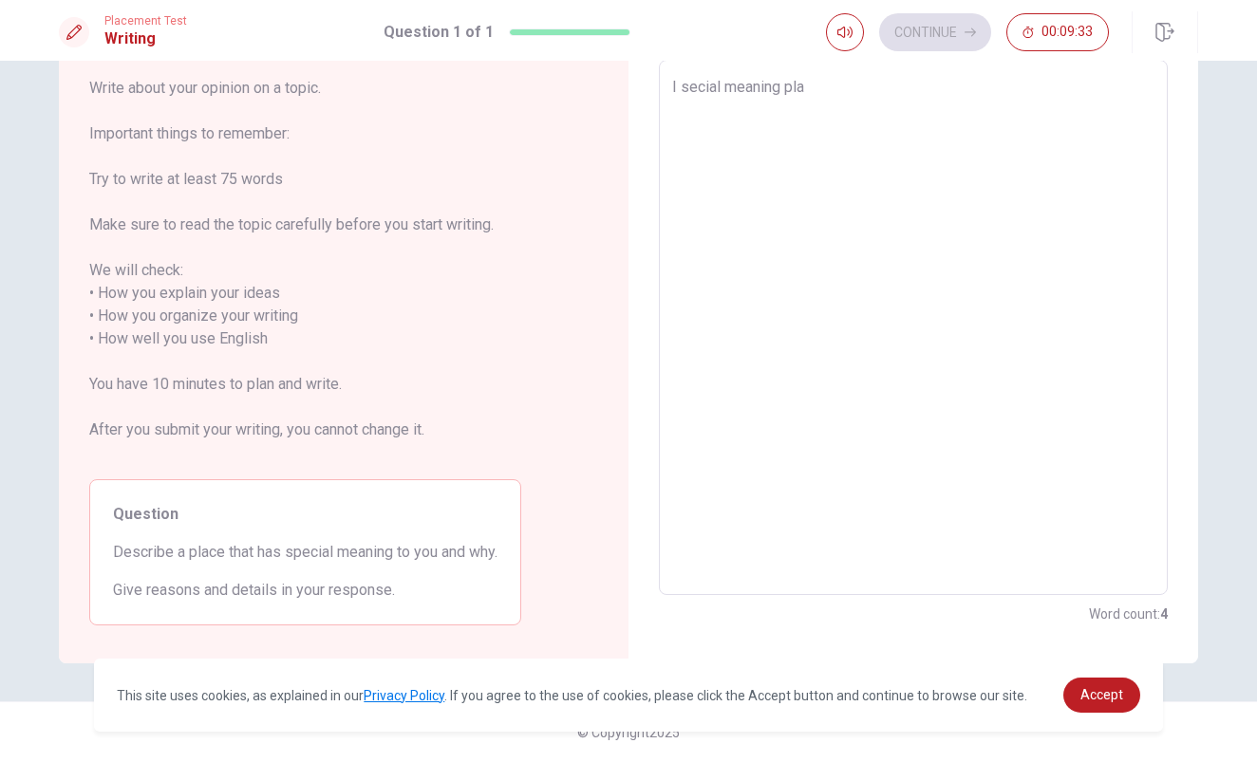
type textarea "I secial meaning plac"
type textarea "x"
type textarea "I secial meaning place"
type textarea "x"
type textarea "I secial meaning place"
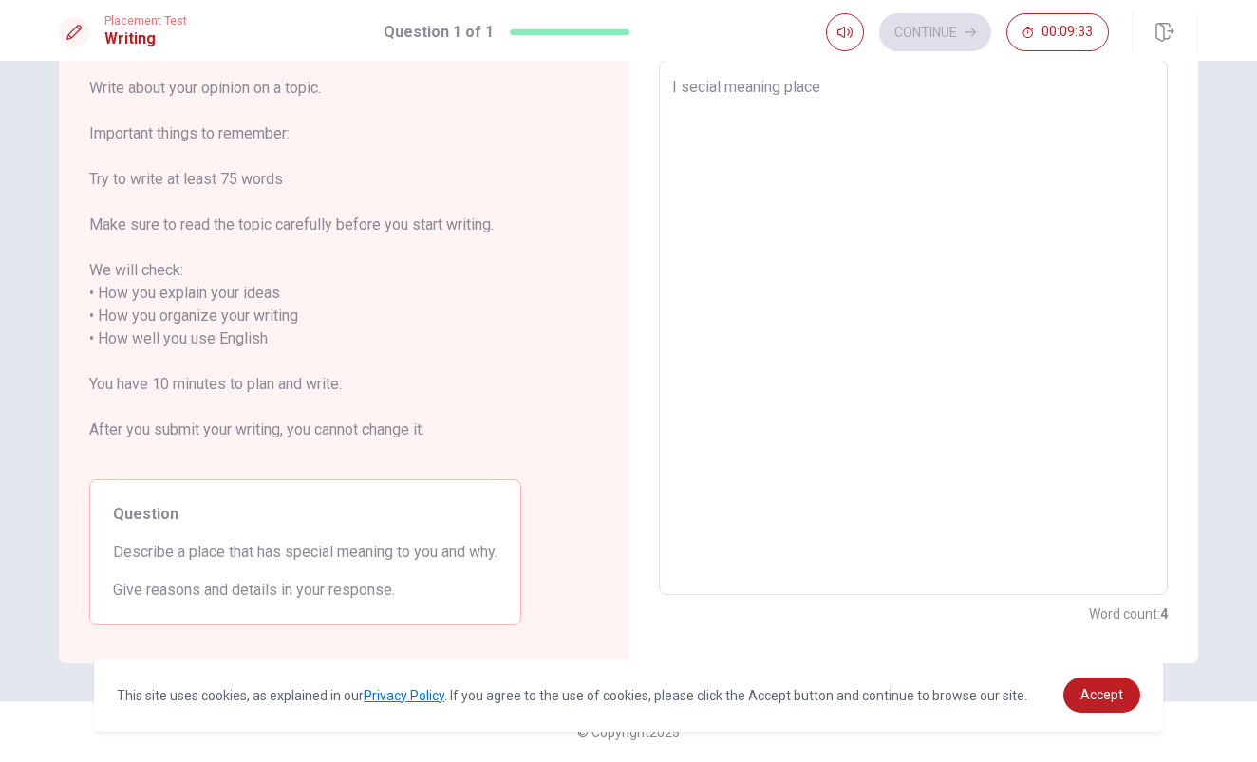
type textarea "x"
type textarea "I secial meaning place i"
type textarea "x"
type textarea "I secial meaning place is"
type textarea "x"
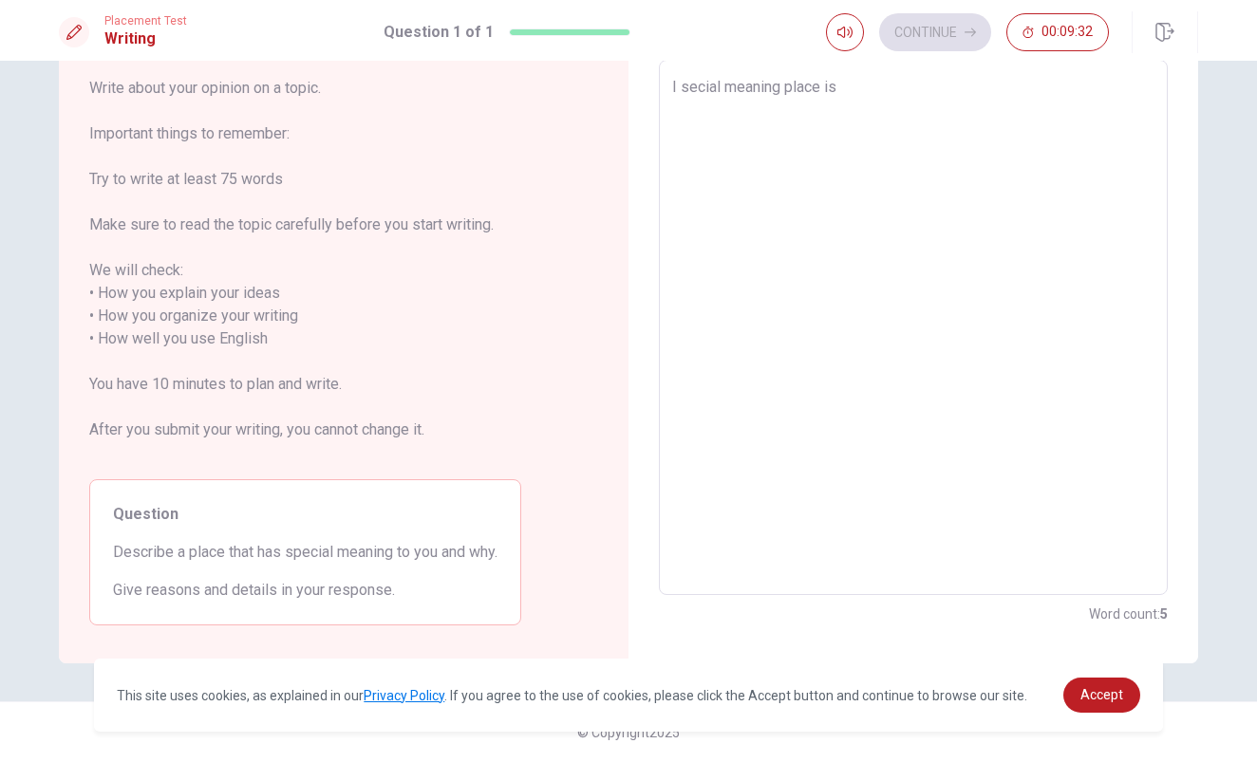
type textarea "I secial meaning place is"
type textarea "x"
type textarea "I secial meaning place is m"
type textarea "x"
type textarea "I secial meaning place is my"
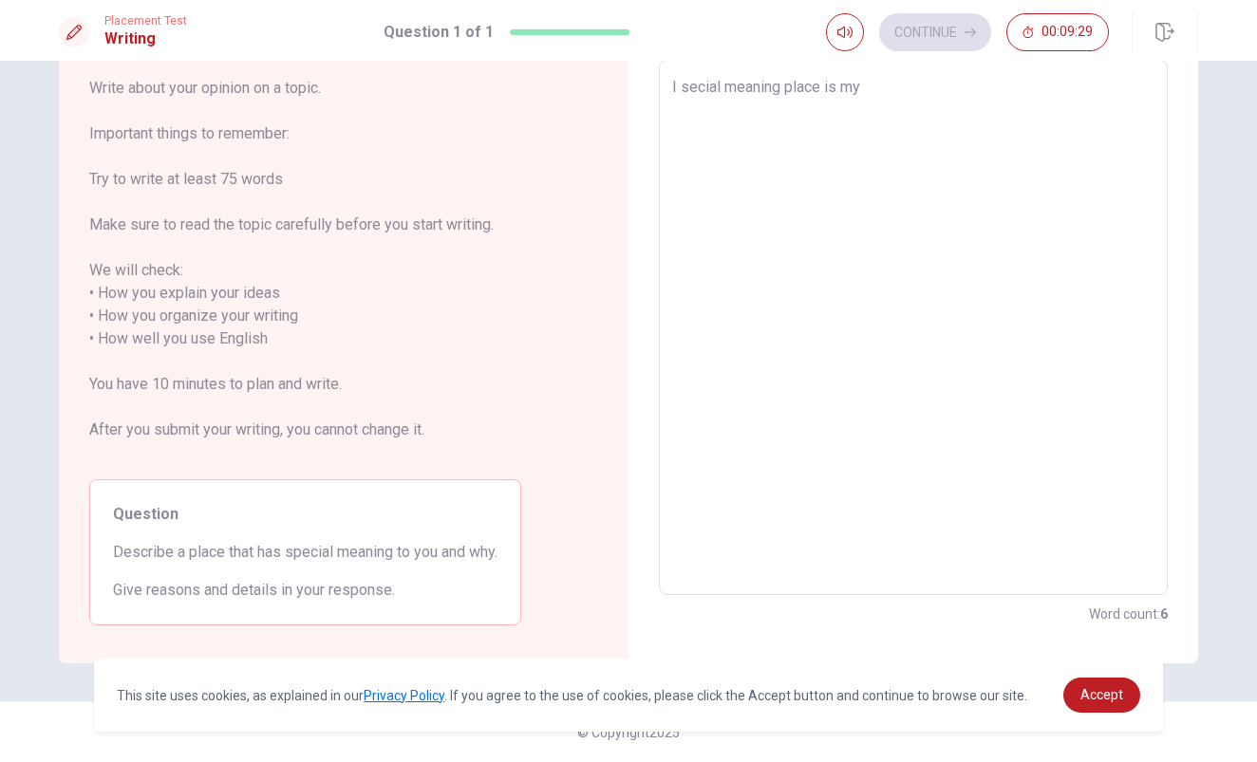
type textarea "x"
type textarea "I secial meaning place is my"
type textarea "x"
type textarea "I secial meaning place is my g"
type textarea "x"
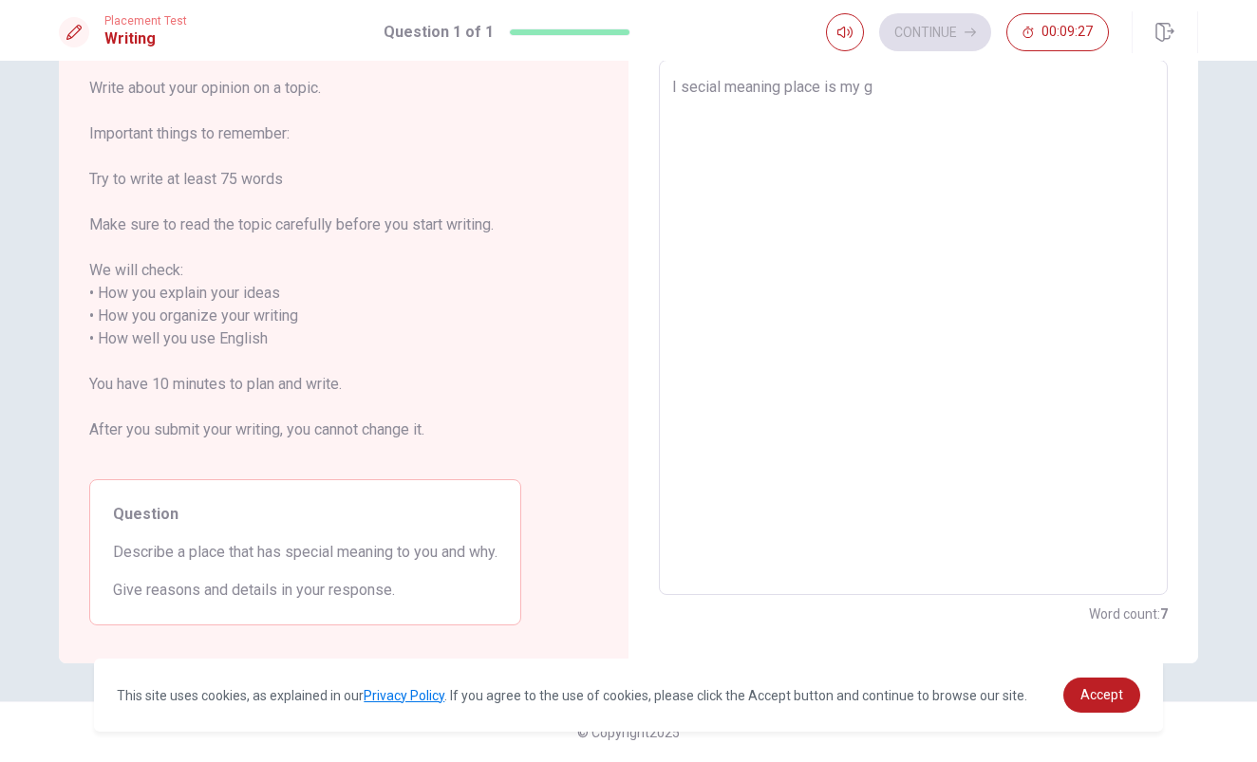
type textarea "I secial meaning place is my gr"
type textarea "x"
type textarea "I secial meaning place is my gra"
type textarea "x"
type textarea "I secial meaning place is my gran"
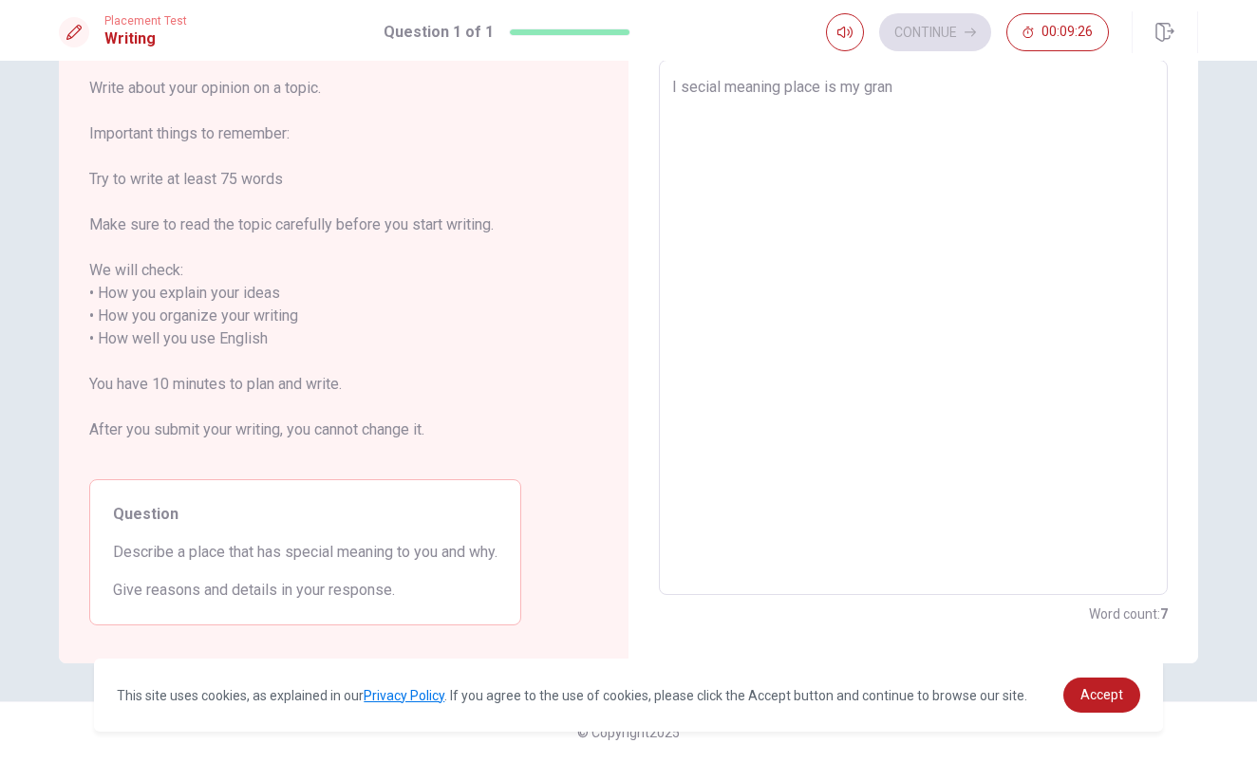
type textarea "x"
type textarea "I secial meaning place is my grand"
type textarea "x"
type textarea "I secial meaning place is my grandm"
type textarea "x"
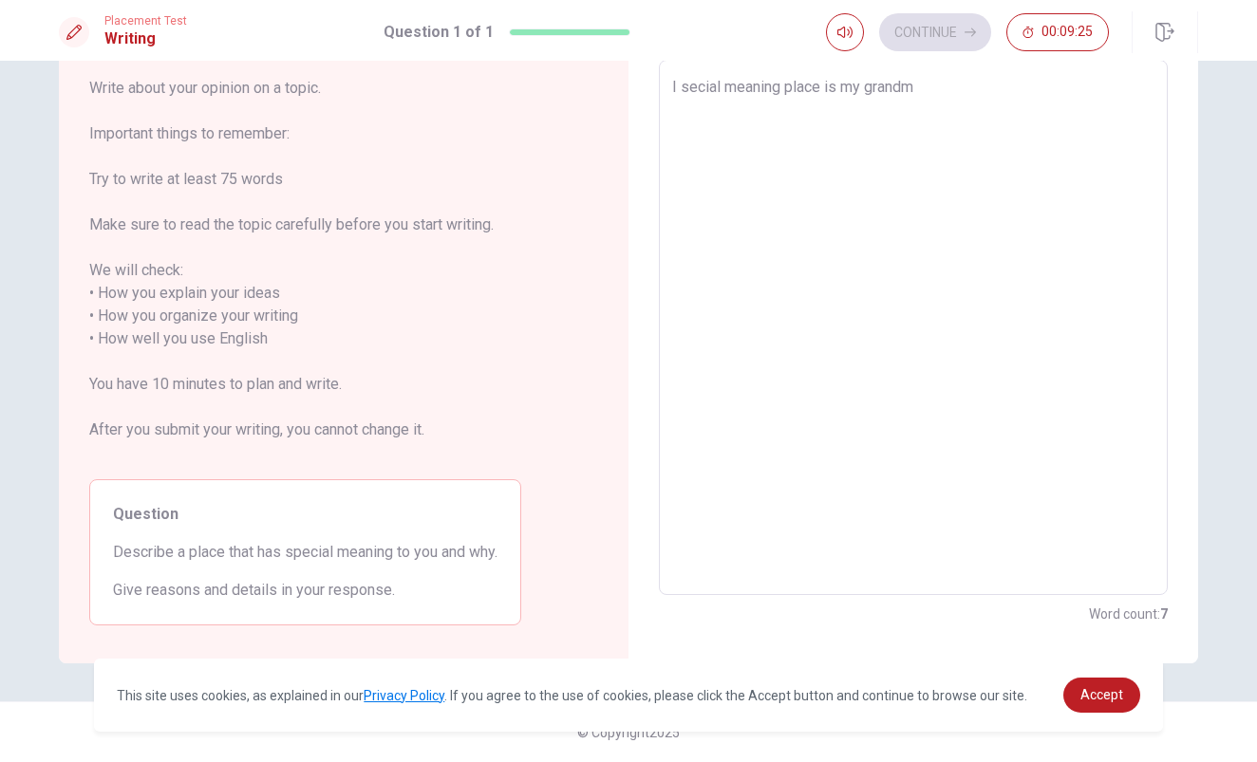
type textarea "I secial meaning place is my grandma"
type textarea "x"
type textarea "I secial meaning place is my grandmat"
type textarea "x"
type textarea "I secial meaning place is my grandmath"
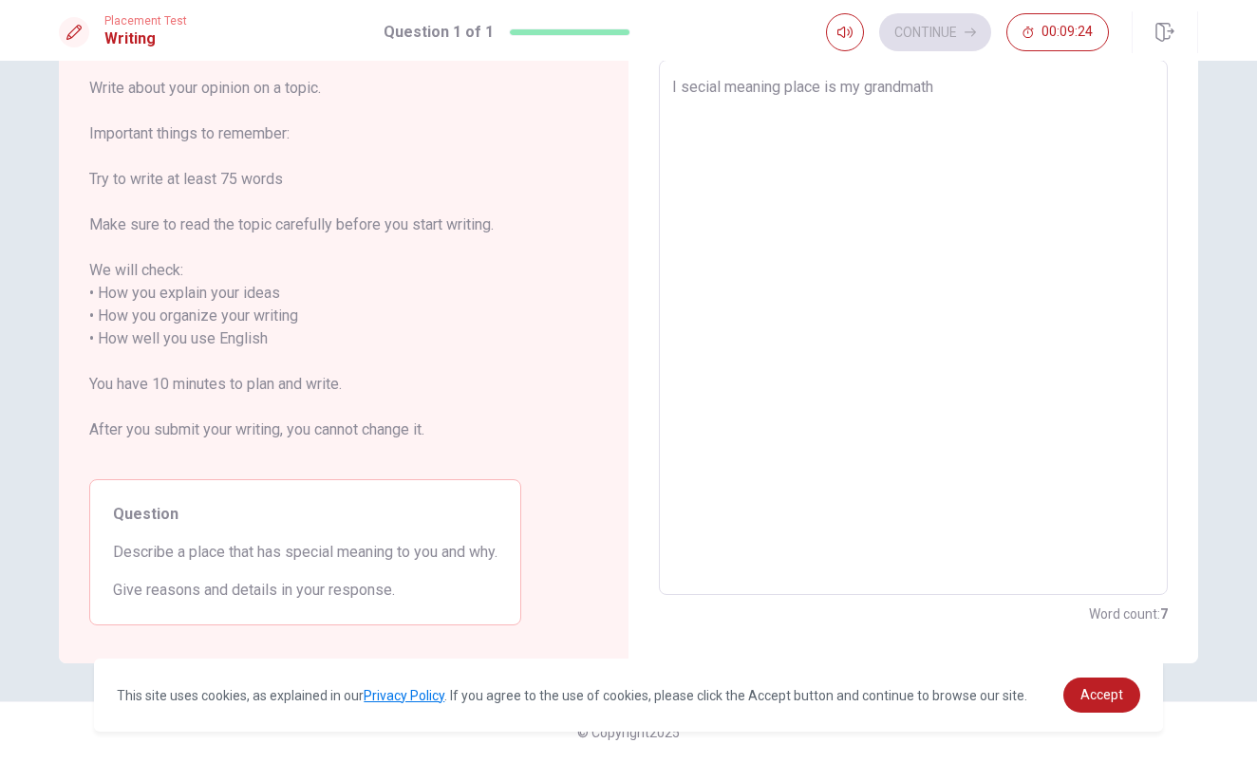
type textarea "x"
type textarea "I secial meaning place is my grandmathe"
type textarea "x"
type textarea "I secial meaning place is my grandmather"
type textarea "x"
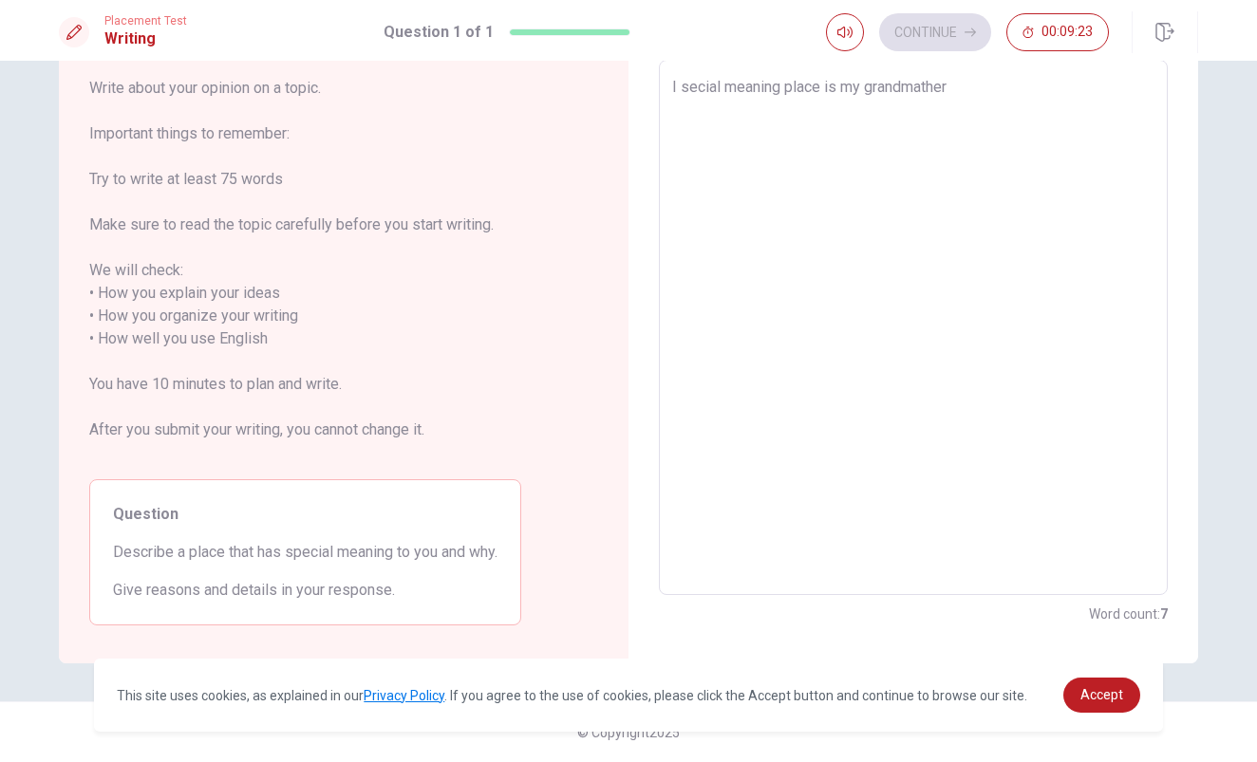
type textarea "I secial meaning place is my grandmather'"
type textarea "x"
type textarea "I secial meaning place is my grandmather's"
type textarea "x"
type textarea "I secial meaning place is my grandmather's"
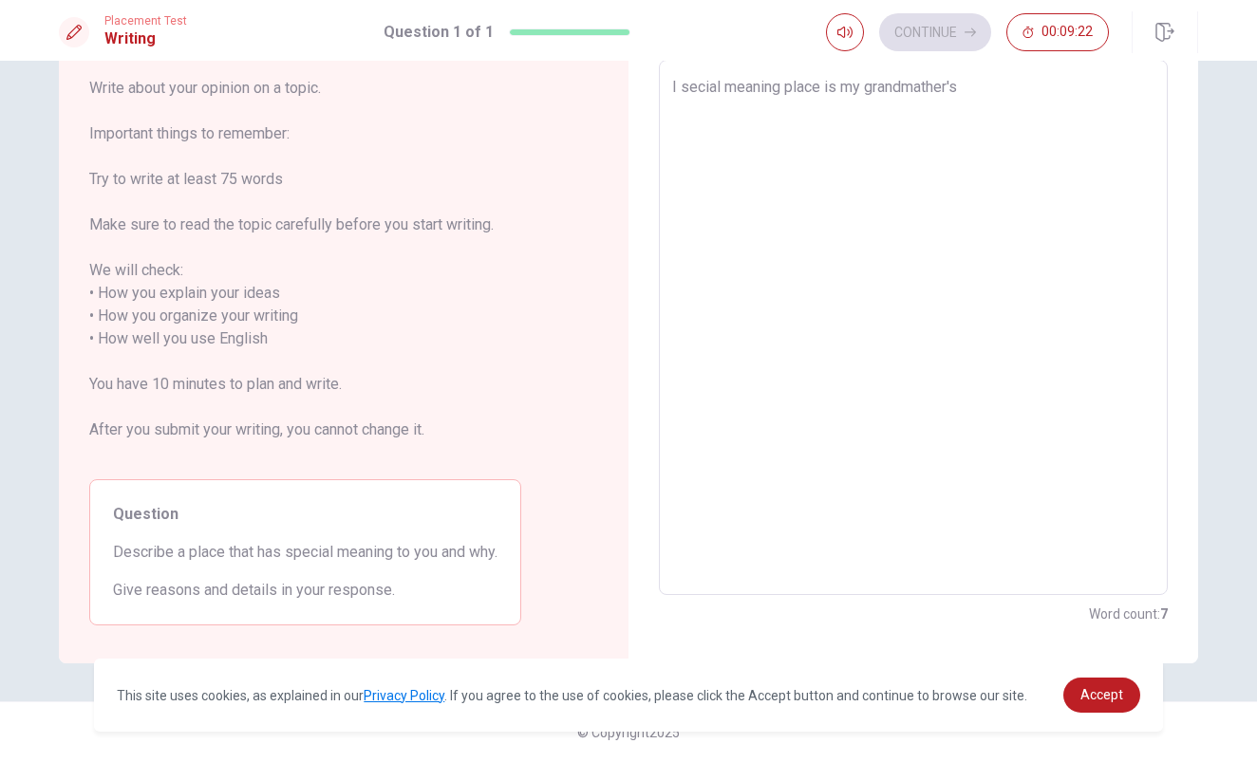
type textarea "x"
type textarea "I secial meaning place is my grandmather's h"
type textarea "x"
type textarea "I secial meaning place is my grandmather's ho"
type textarea "x"
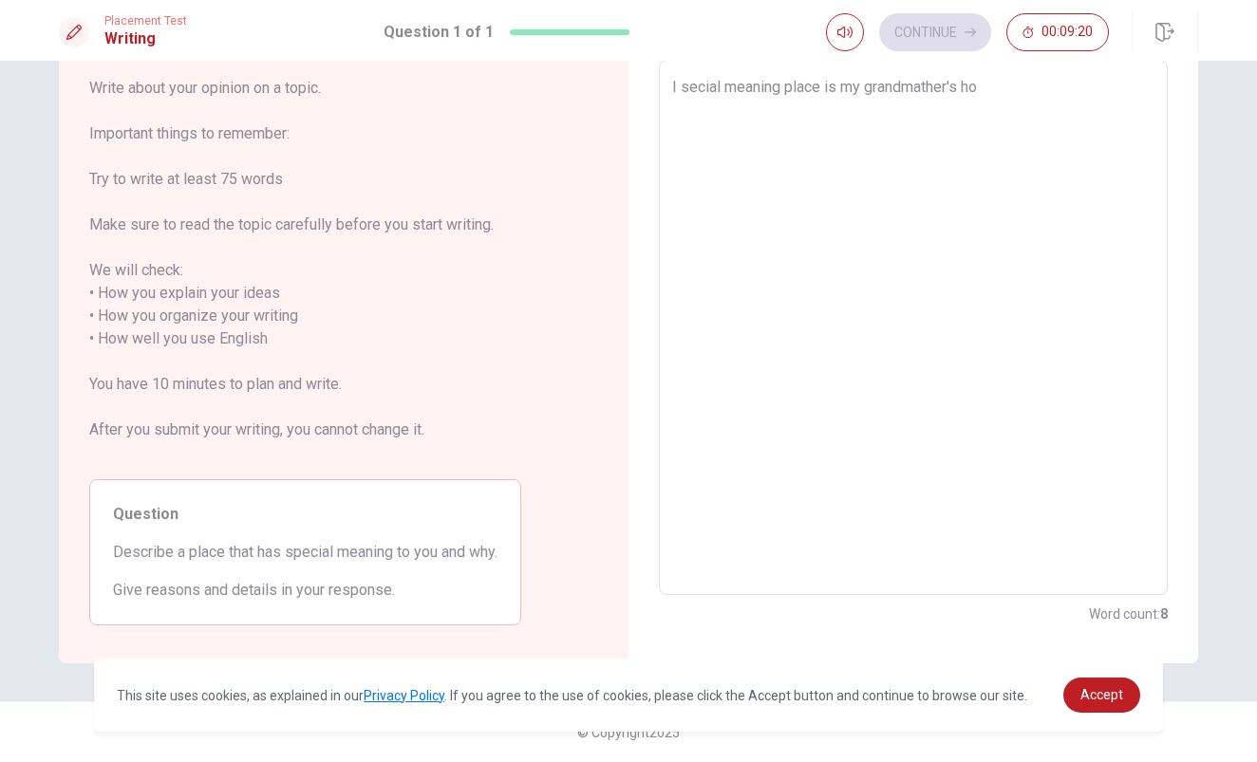
type textarea "I secial meaning place is my grandmather's hou"
type textarea "x"
type textarea "I secial meaning place is my grandmather's hous"
type textarea "x"
type textarea "I secial meaning place is my grandmather's house"
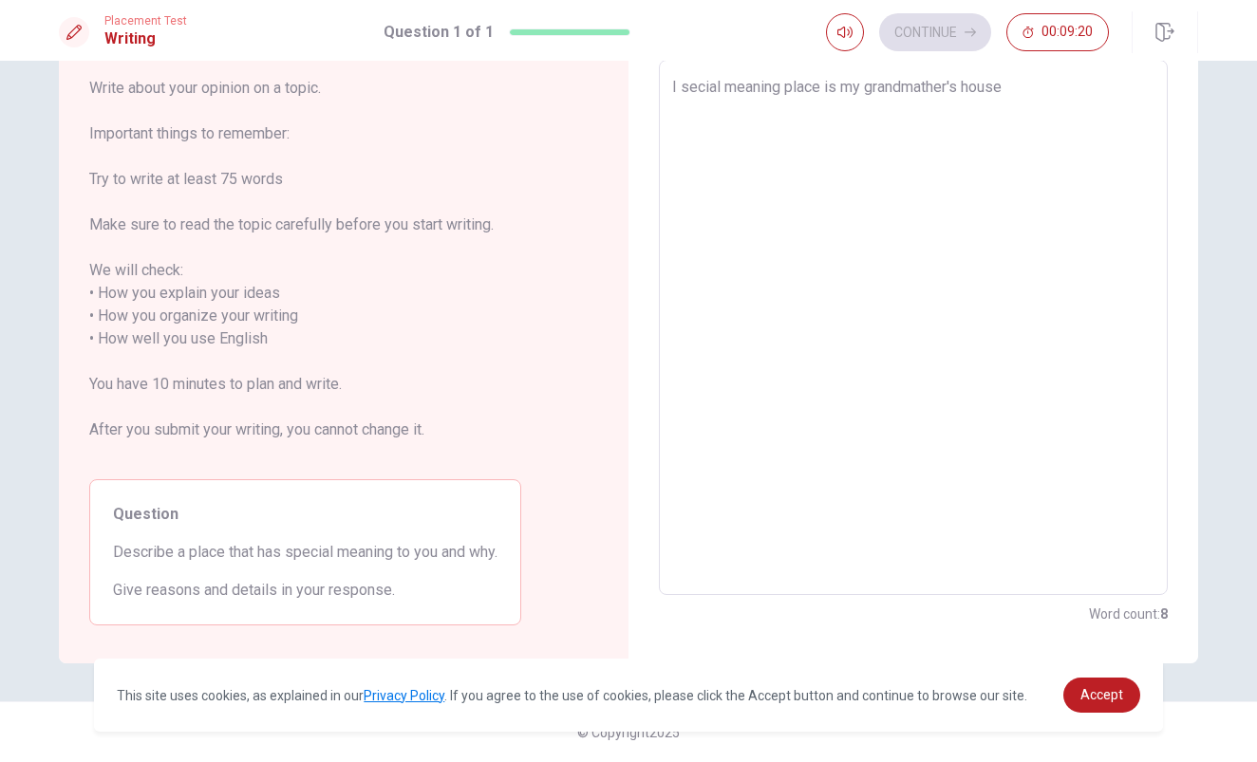
type textarea "x"
type textarea "I secial meaning place is my grandmather's house"
type textarea "x"
type textarea "I secial meaning place is my grandmather's house"
type textarea "x"
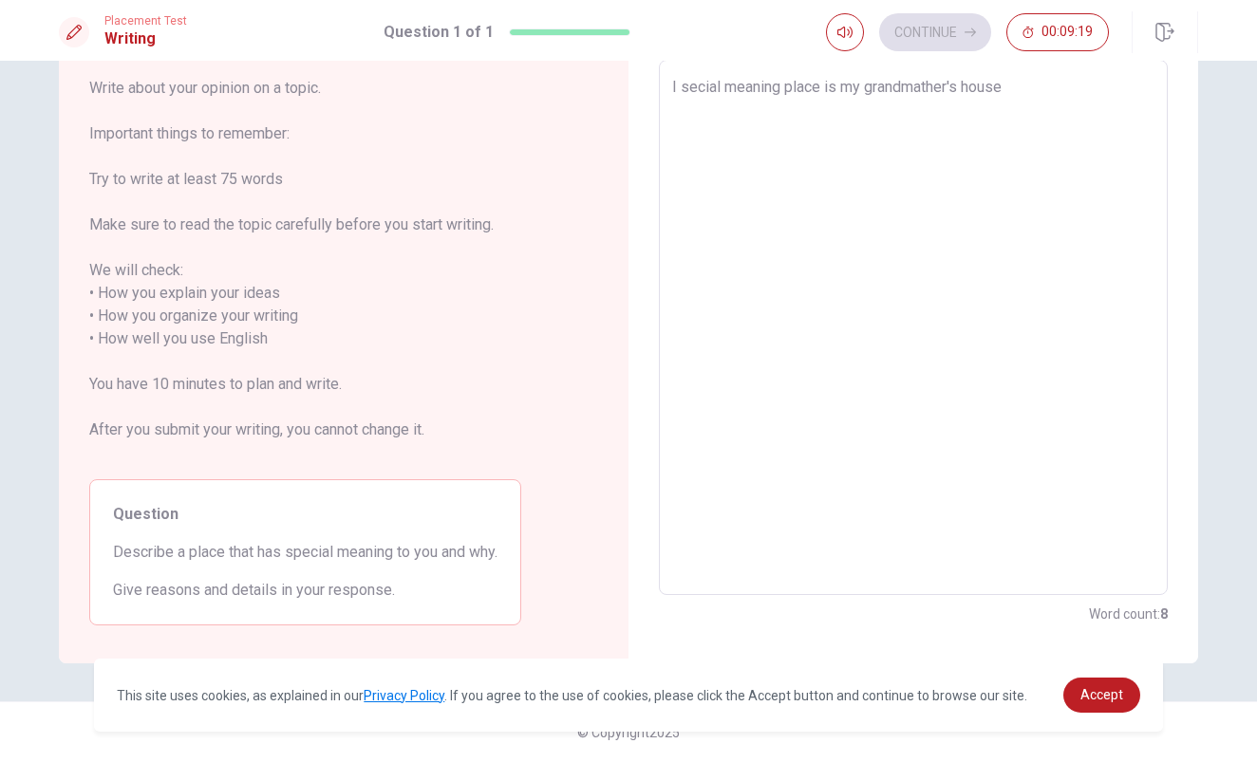
type textarea "I secial meaning place is my grandmather's house."
type textarea "x"
type textarea "I secial meaning place is my grandmather's house."
type textarea "x"
type textarea "I secial meaning place is my grandmather's house. B"
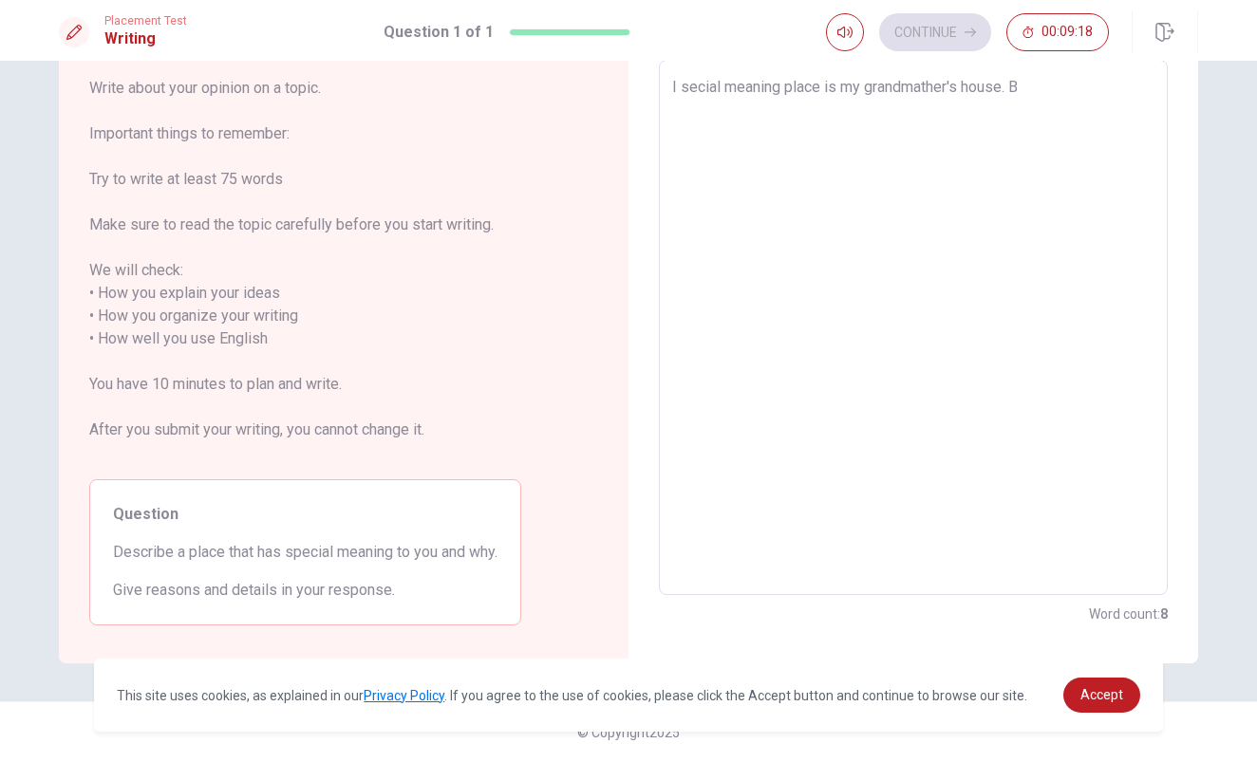
type textarea "x"
type textarea "I secial meaning place is my grandmather's house. Be"
type textarea "x"
type textarea "I secial meaning place is my grandmather's house. Bec"
type textarea "x"
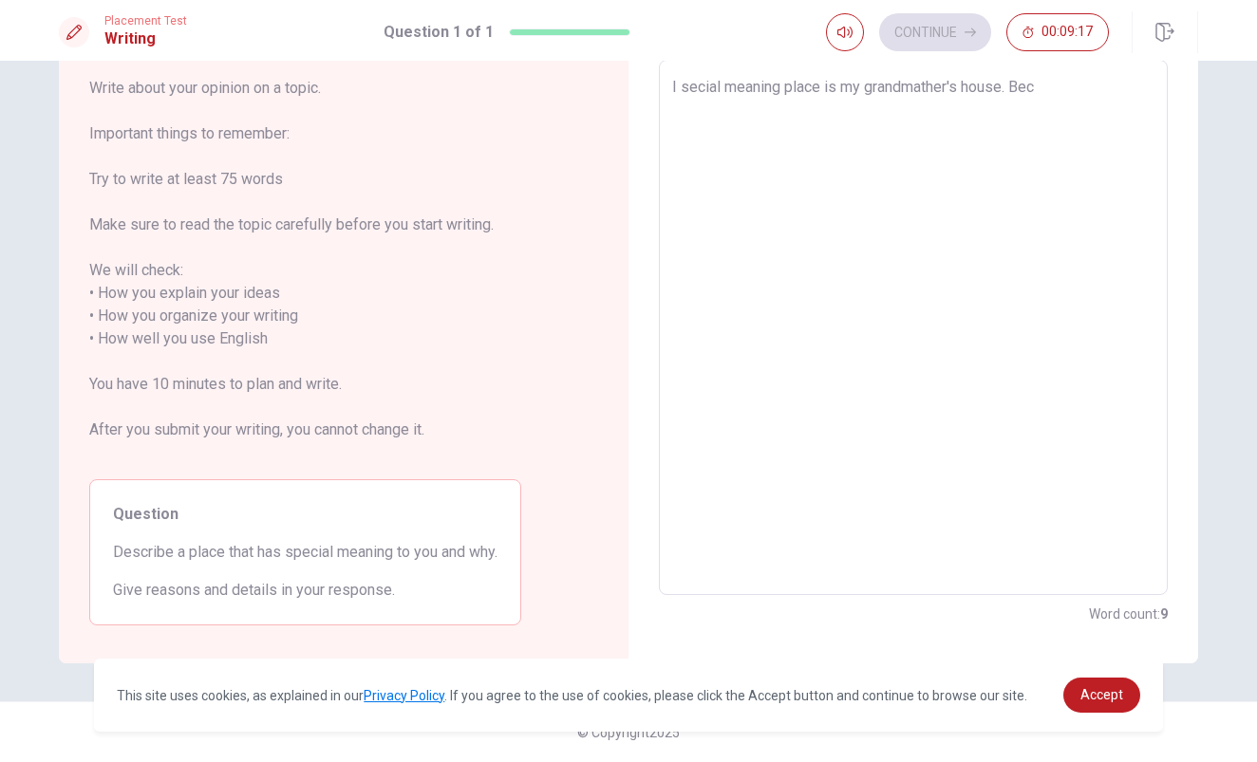
type textarea "I secial meaning place is my grandmather's house. [GEOGRAPHIC_DATA]"
type textarea "x"
type textarea "I secial meaning place is my grandmather's house. [GEOGRAPHIC_DATA]"
type textarea "x"
type textarea "I secial meaning place is my grandmather's house. Becaus"
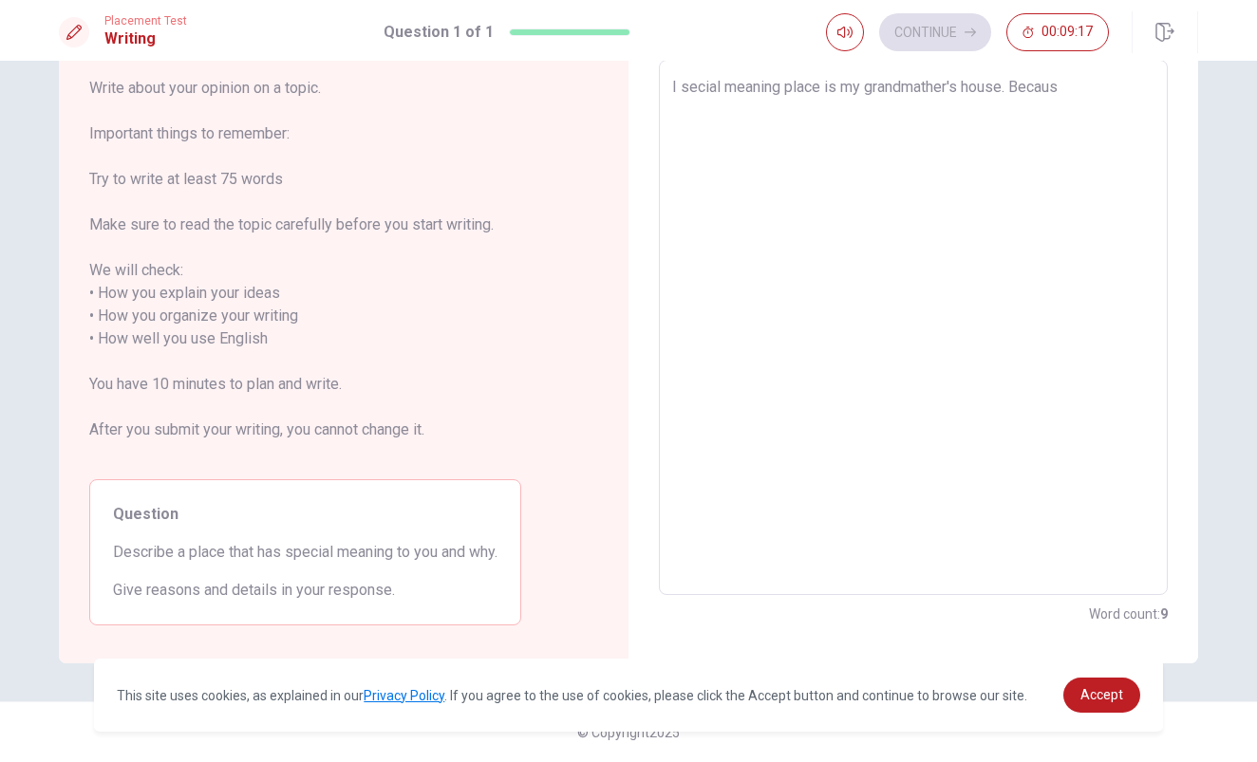
type textarea "x"
type textarea "I secial meaning place is my grandmather's house. Because"
type textarea "x"
type textarea "I secial meaning place is my grandmather's house. Because"
type textarea "x"
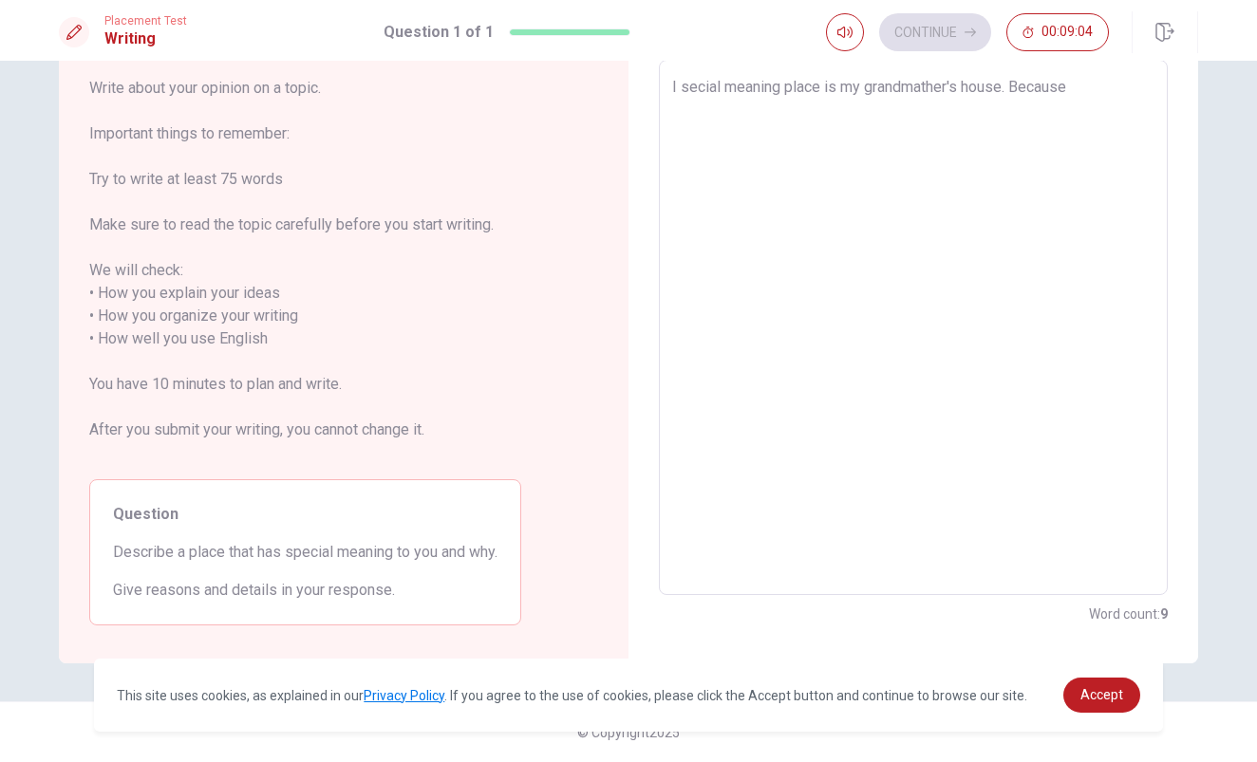
type textarea "I secial meaning place is my grandmather's house. Because I"
type textarea "x"
type textarea "I secial meaning place is my grandmather's house. Because"
type textarea "x"
type textarea "I secial meaning place is my grandmather's house. Because I"
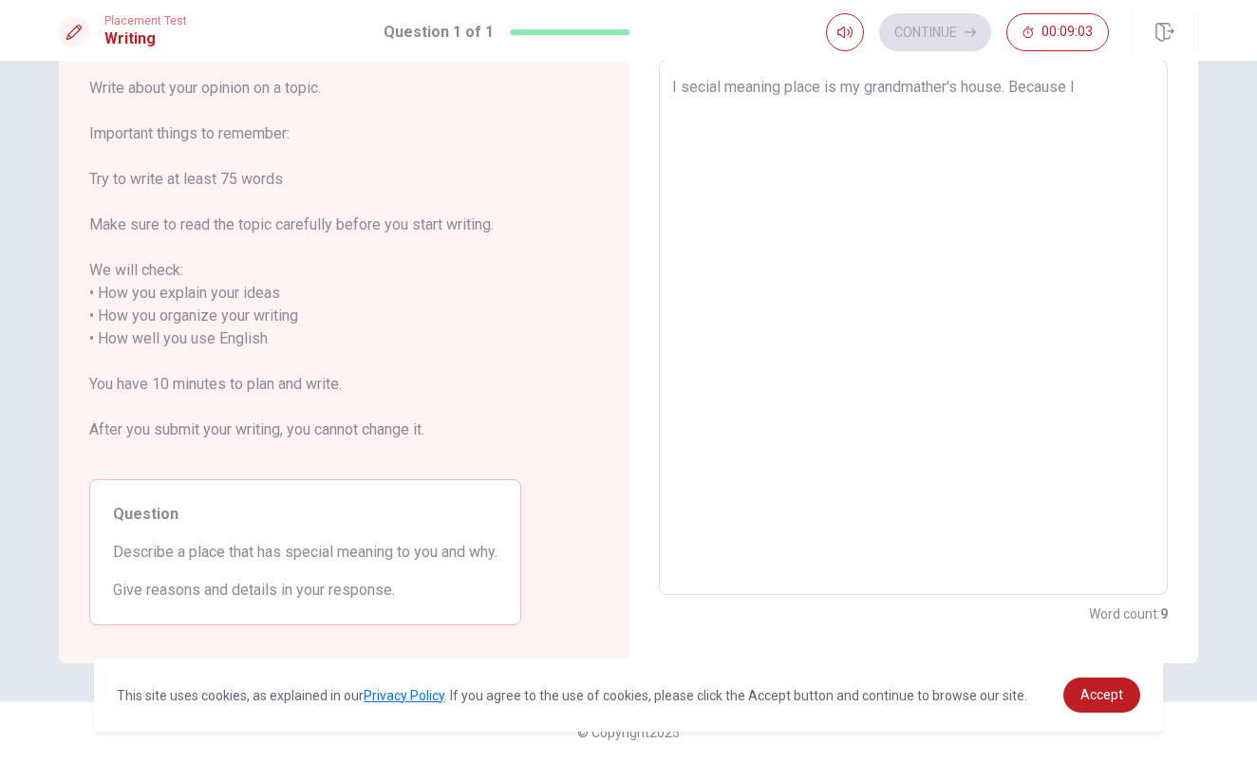
type textarea "x"
type textarea "I secial meaning place is my grandmather's house. Because I"
type textarea "x"
type textarea "I secial meaning place is my grandmather's house. Because I a"
type textarea "x"
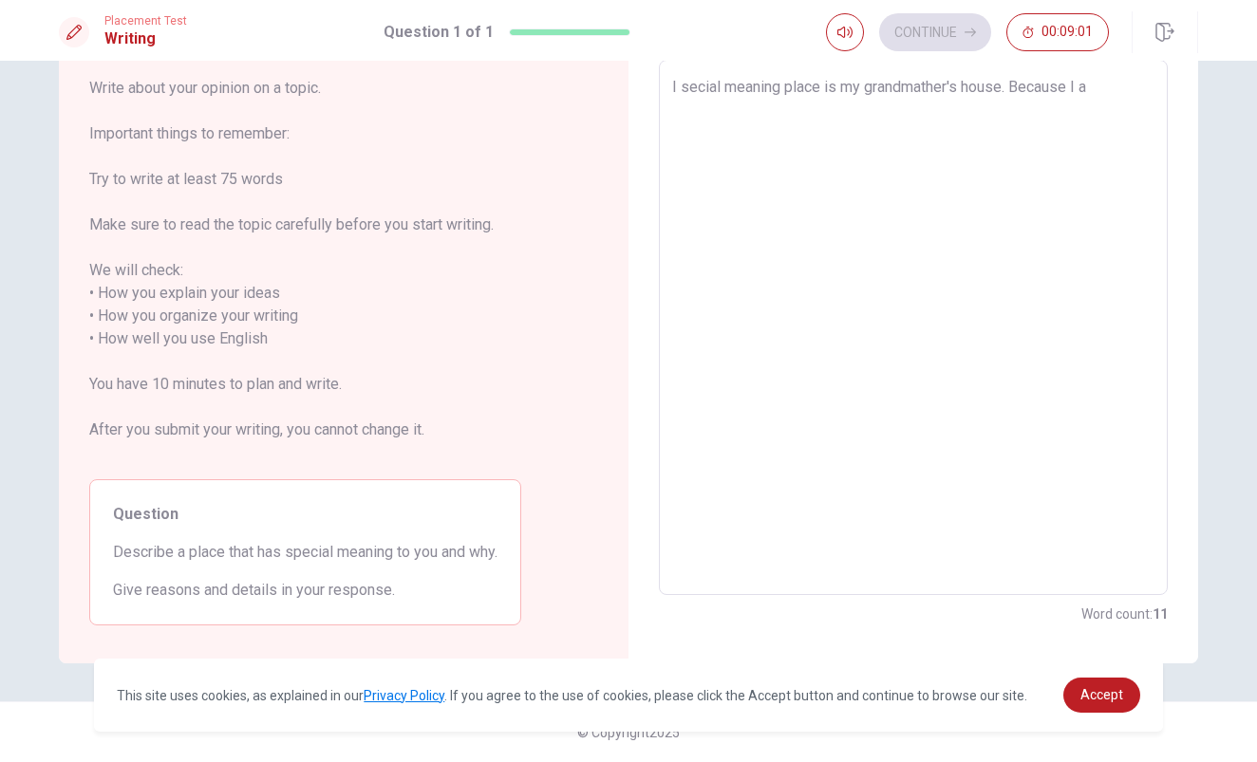
type textarea "I secial meaning place is my grandmather's house. Because I al"
type textarea "x"
type textarea "I secial meaning place is my grandmather's house. Because I alw"
type textarea "x"
type textarea "I secial meaning place is my grandmather's house. Because I alwa"
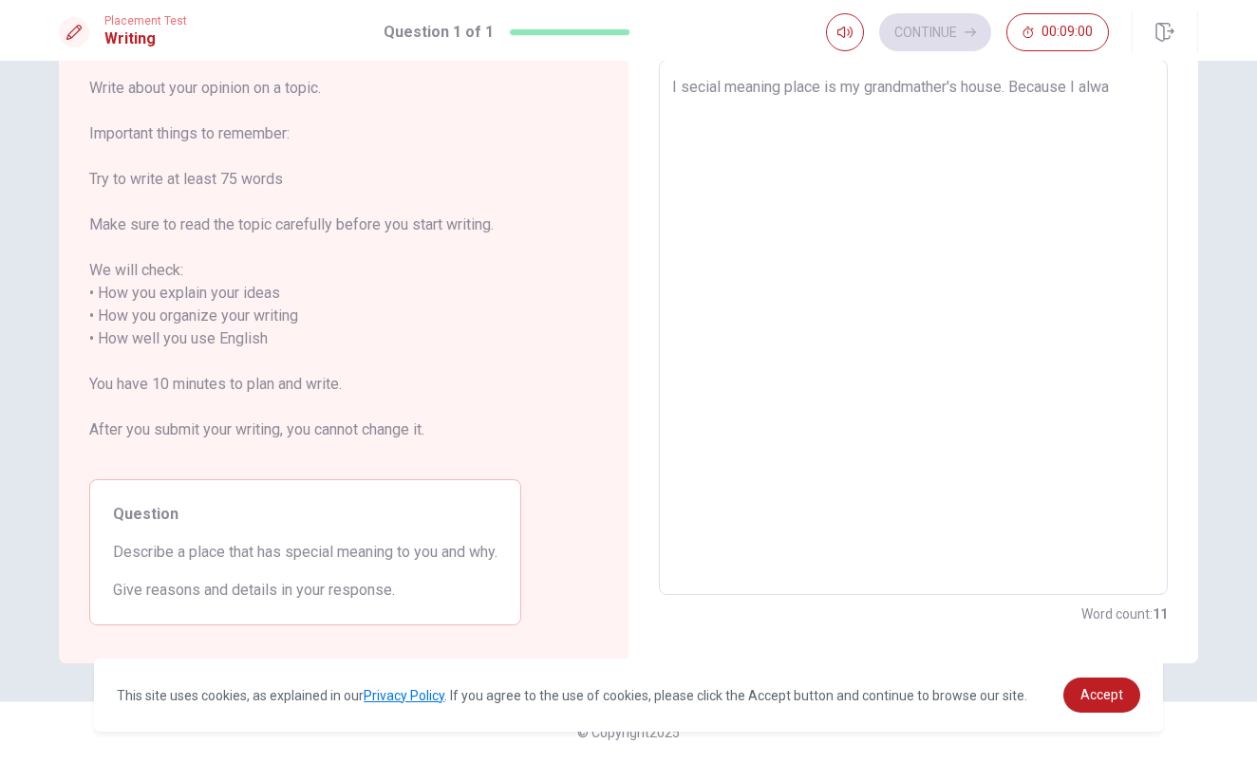
type textarea "x"
type textarea "I secial meaning place is my grandmather's house. Because I alway"
type textarea "x"
type textarea "I secial meaning place is my grandmather's house. Because I always"
type textarea "x"
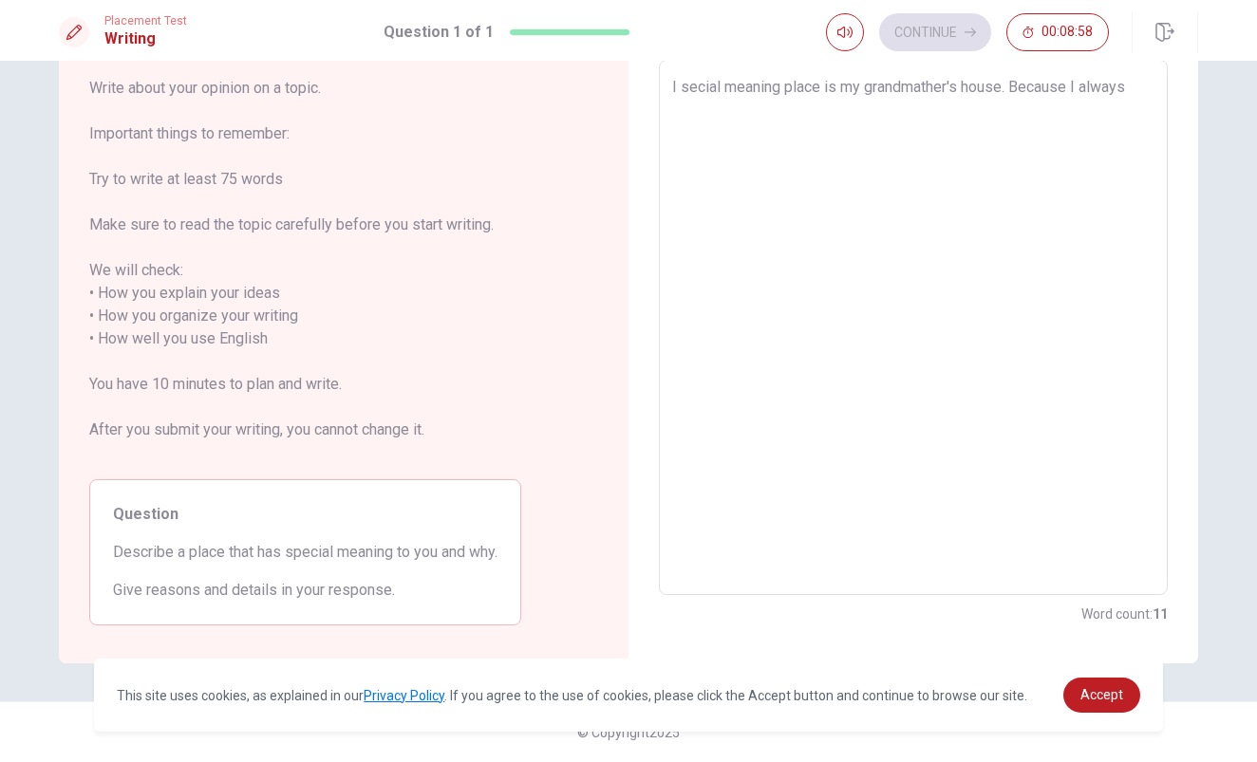
type textarea "I secial meaning place is my grandmather's house. Because I always"
type textarea "x"
type textarea "I secial meaning place is my grandmather's house. Because I always g"
type textarea "x"
type textarea "I secial meaning place is my grandmather's house. Because I always go"
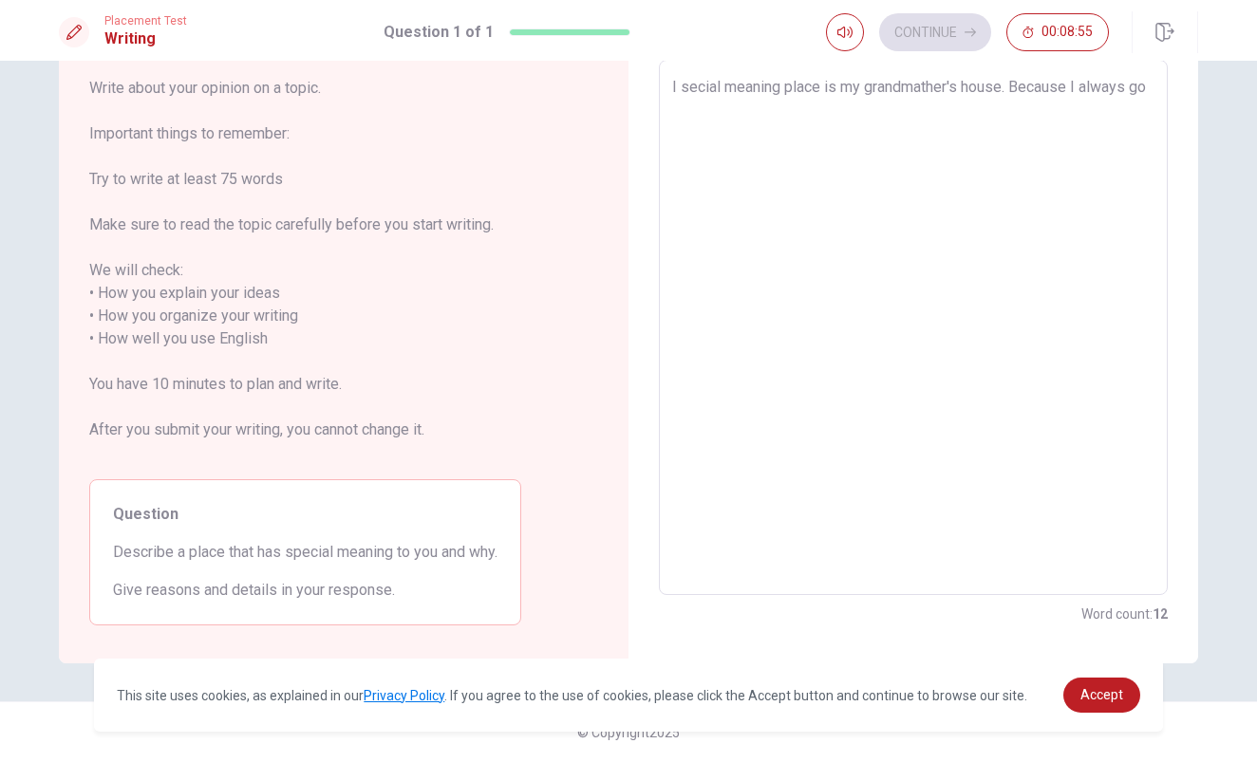
type textarea "x"
type textarea "I secial meaning place is my grandmather's house. Because I always goi"
type textarea "x"
type textarea "I secial meaning place is my grandmather's house. Because I always goin"
type textarea "x"
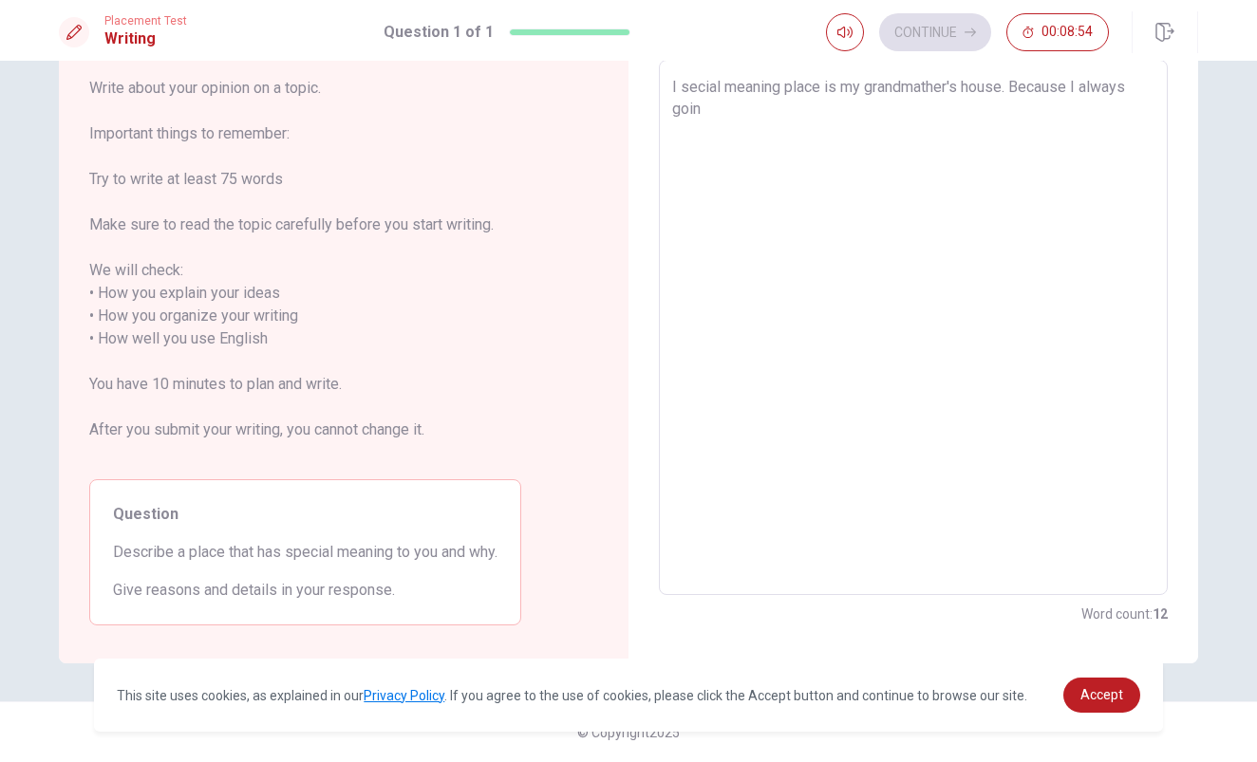
type textarea "I secial meaning place is my grandmather's house. Because I always going"
type textarea "x"
type textarea "I secial meaning place is my grandmather's house. Because I always going"
type textarea "x"
type textarea "I secial meaning place is my grandmather's house. Because I always going t"
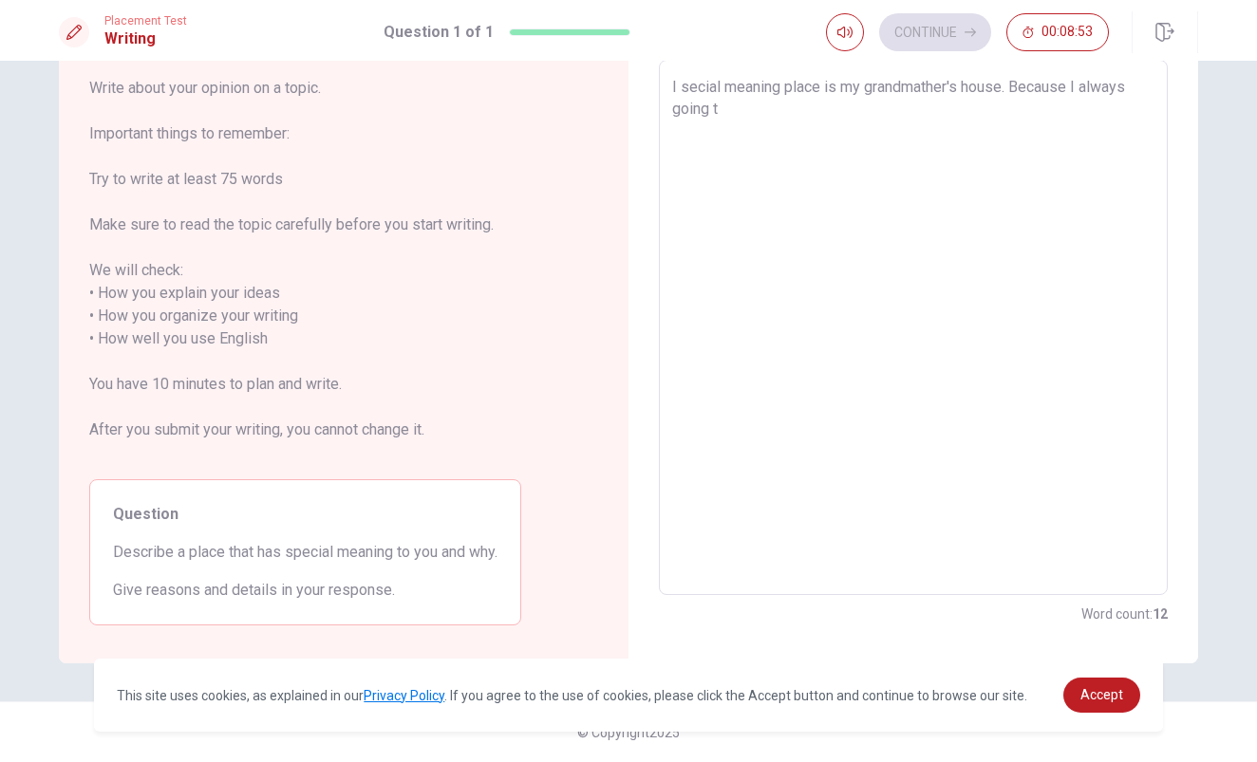
type textarea "x"
type textarea "I secial meaning place is my grandmather's house. Because I always going to"
type textarea "x"
type textarea "I secial meaning place is my grandmather's house. Because I always going to"
type textarea "x"
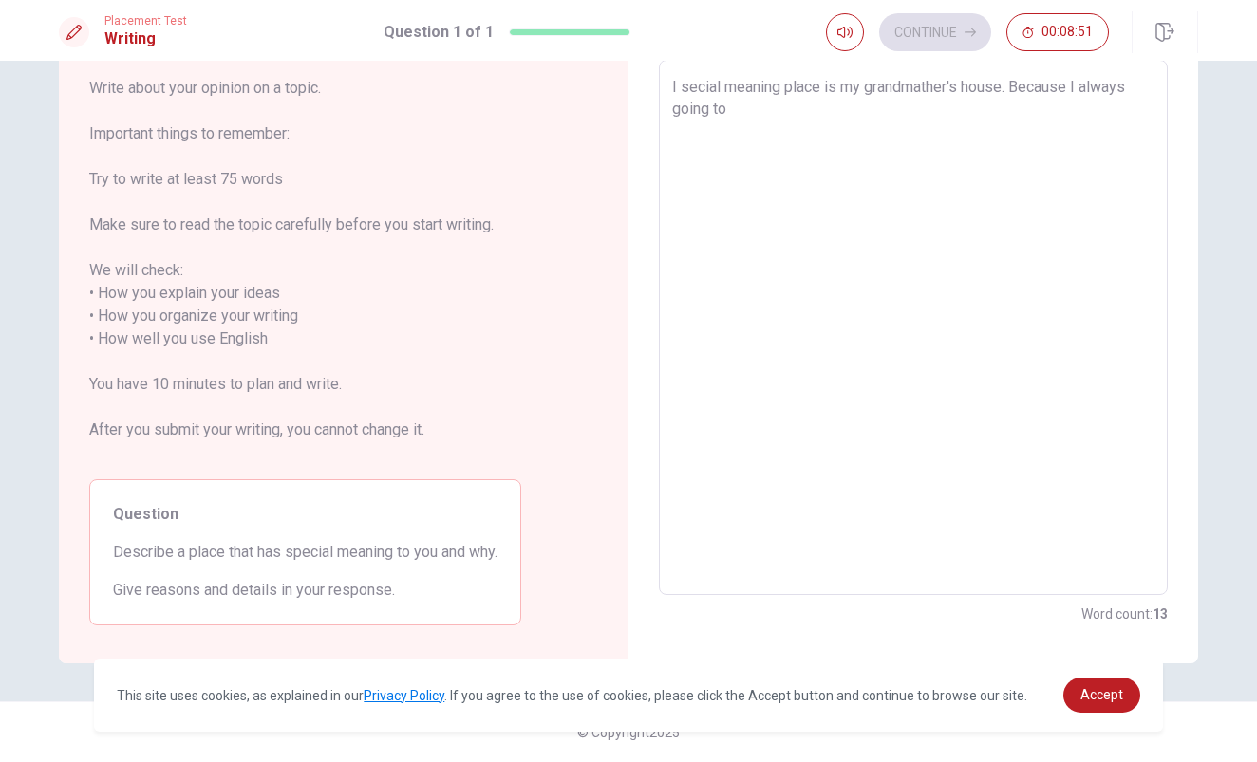
type textarea "I secial meaning place is my grandmather's house. Because I always going to g"
type textarea "x"
type textarea "I secial meaning place is my grandmather's house. Because I always going to gr"
type textarea "x"
type textarea "I secial meaning place is my grandmather's house. Because I always going to gre"
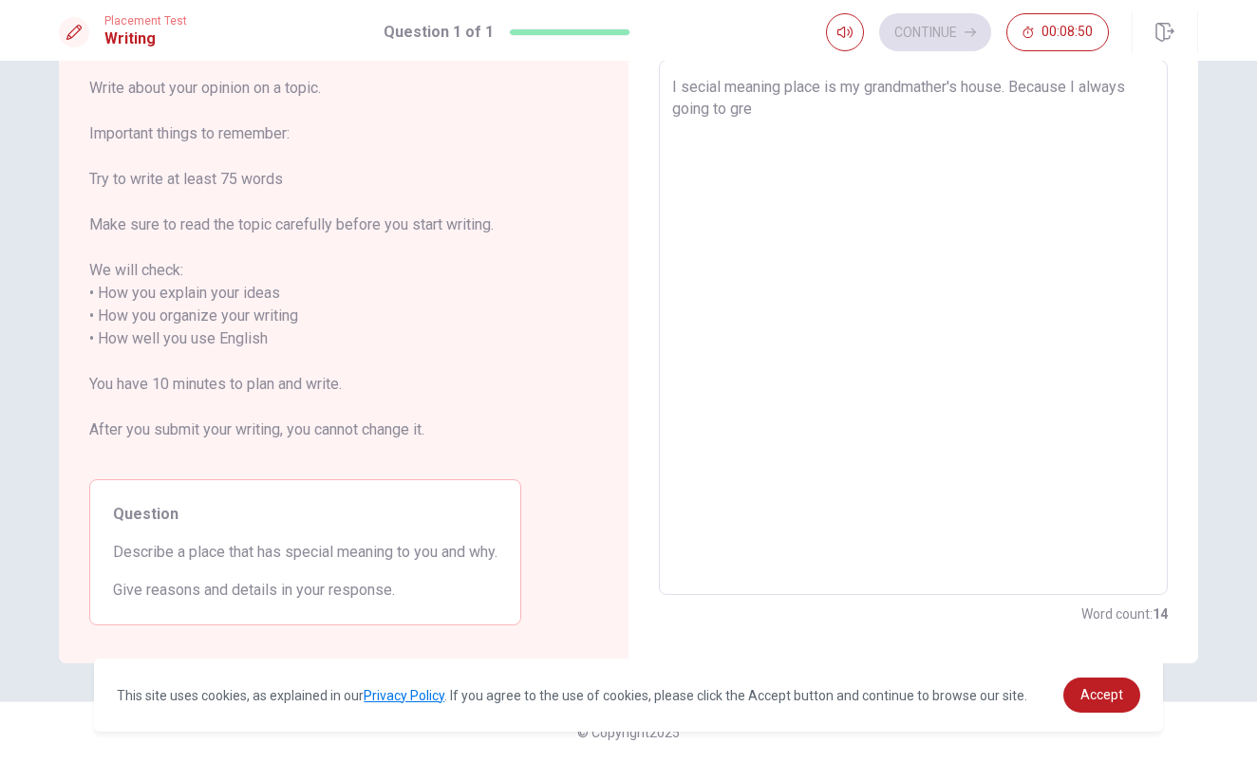
type textarea "x"
type textarea "I secial meaning place is my grandmather's house. Because I always going to gren"
type textarea "x"
type textarea "I secial meaning place is my grandmather's house. Because I always going to gre"
type textarea "x"
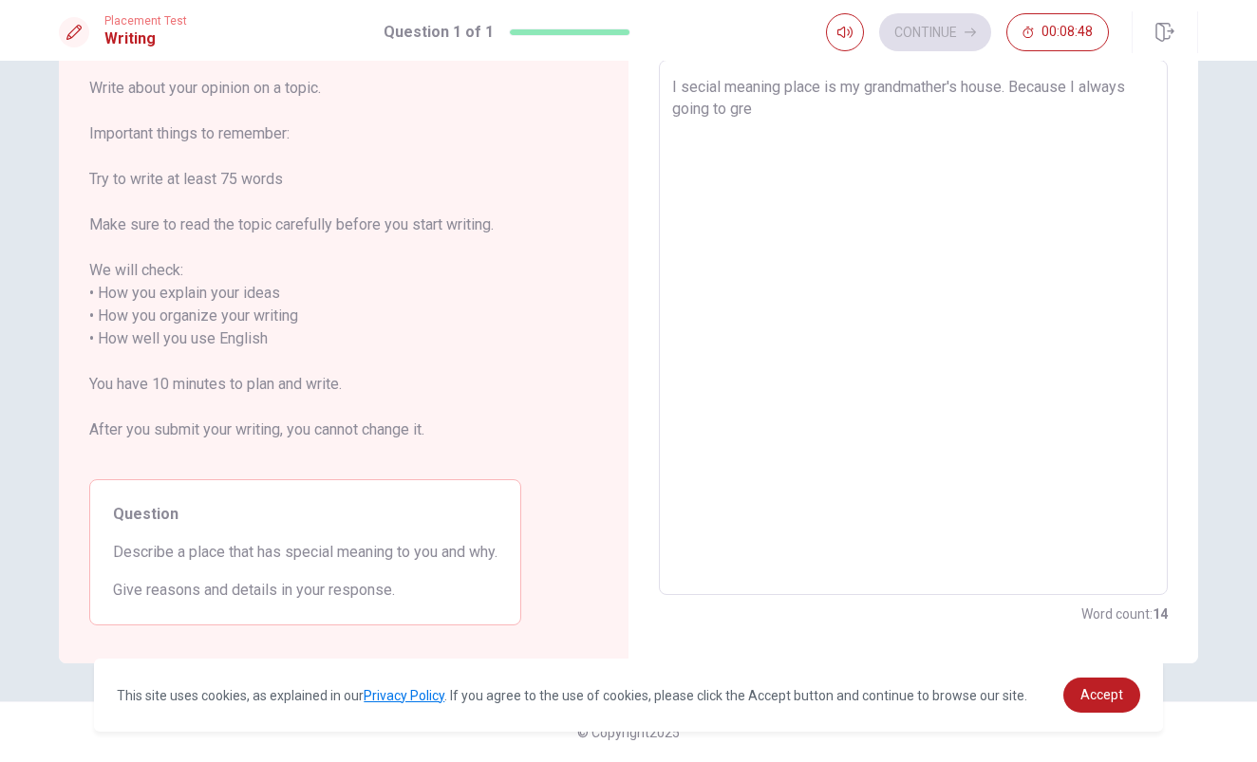
type textarea "I secial meaning place is my grandmather's house. Because I always going to gr"
type textarea "x"
type textarea "I secial meaning place is my grandmather's house. Because I always going to gra"
type textarea "x"
type textarea "I secial meaning place is my grandmather's house. Because I always going to gran"
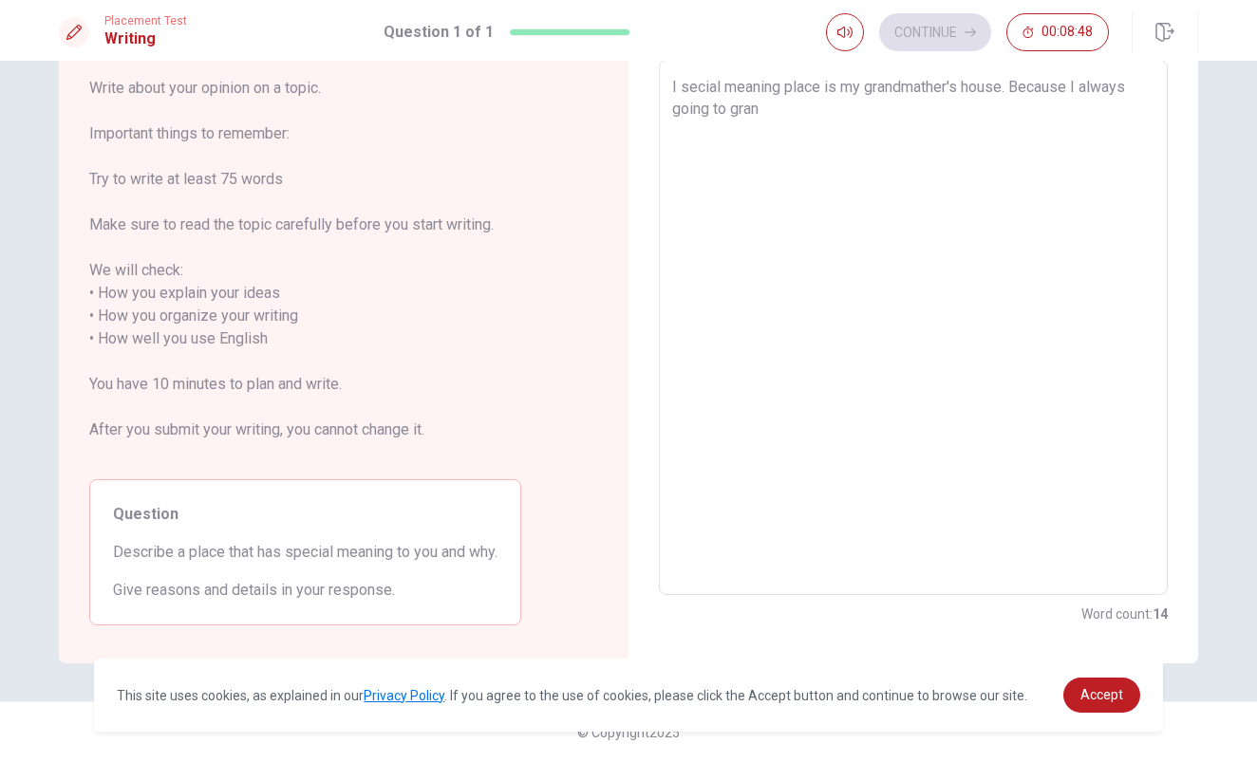
type textarea "x"
type textarea "I secial meaning place is my grandmather's house. Because I always going to gra…"
type textarea "x"
type textarea "I secial meaning place is my grandmather's house. Because I always going to gra…"
type textarea "x"
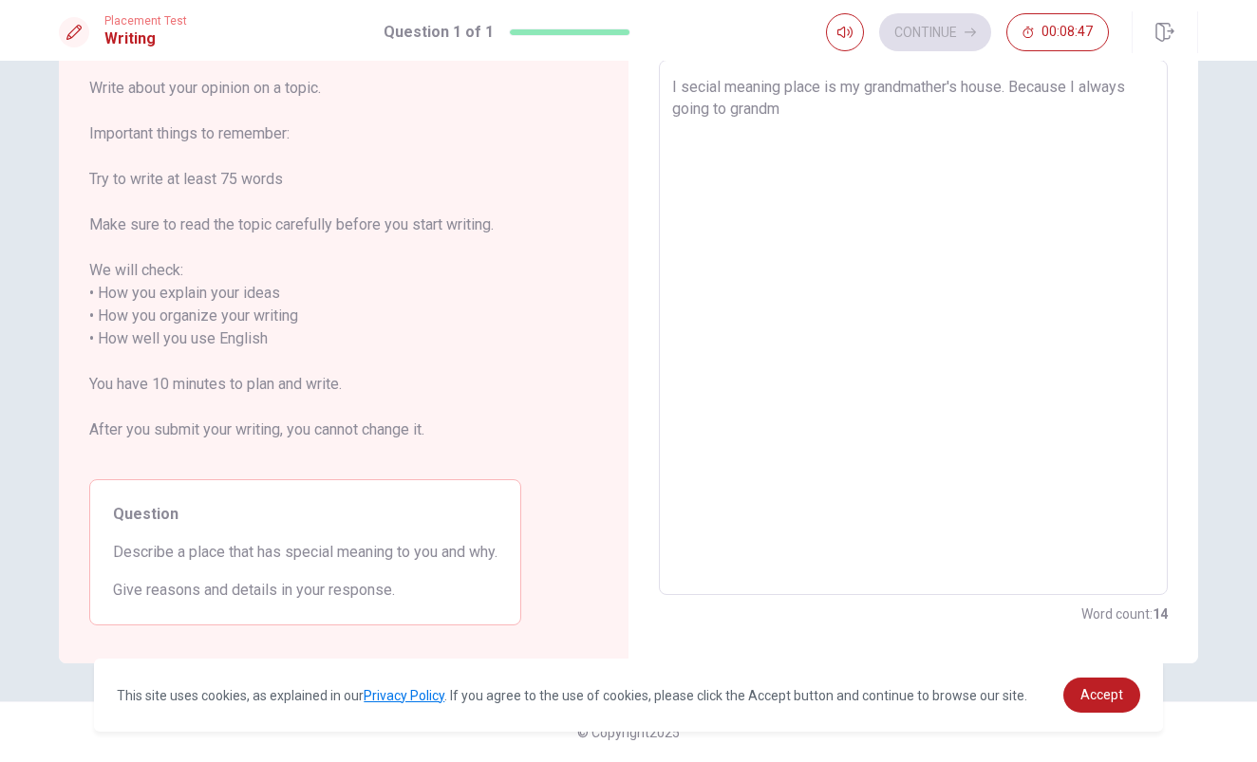
type textarea "I secial meaning place is my grandmather's house. Because I always going to gra…"
type textarea "x"
type textarea "I secial meaning place is my grandmather's house. Because I always going to gra…"
type textarea "x"
type textarea "I secial meaning place is my grandmather's house. Because I always going to gra…"
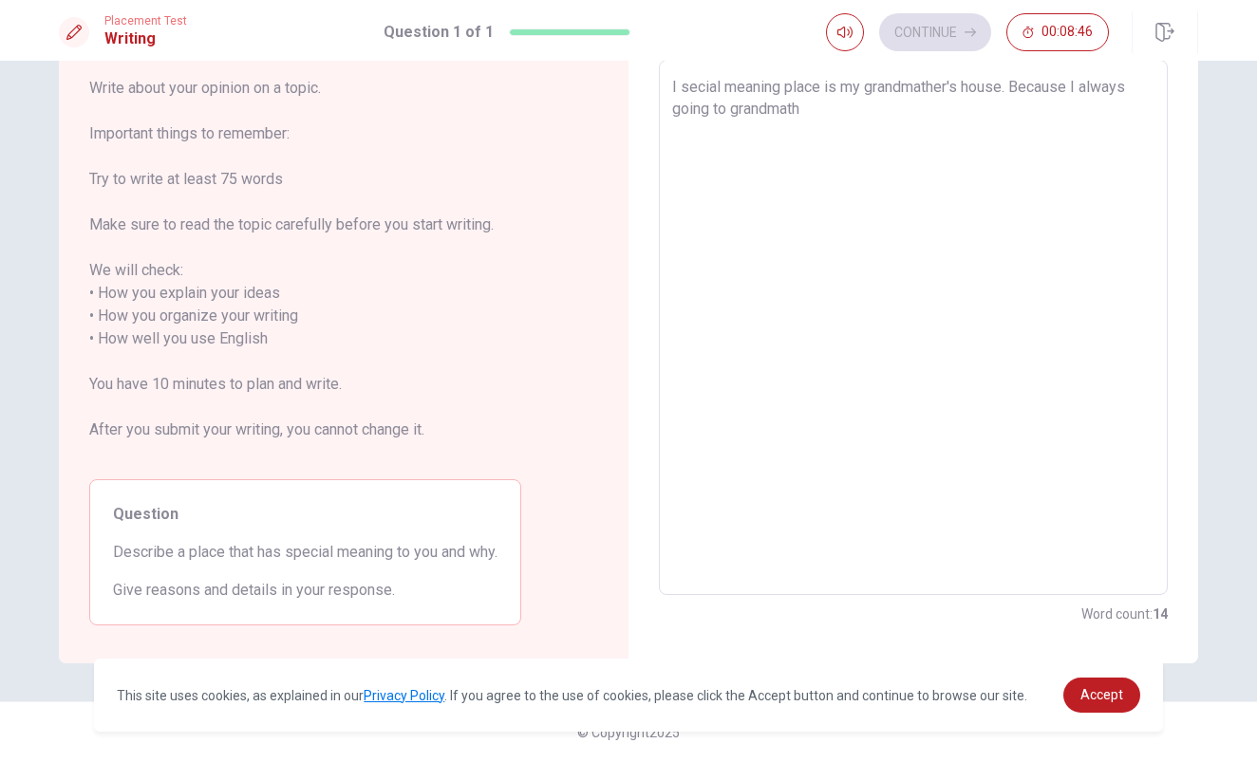
type textarea "x"
type textarea "I secial meaning place is my grandmather's house. Because I always going to gra…"
type textarea "x"
type textarea "I secial meaning place is my grandmather's house. Because I always going to gra…"
type textarea "x"
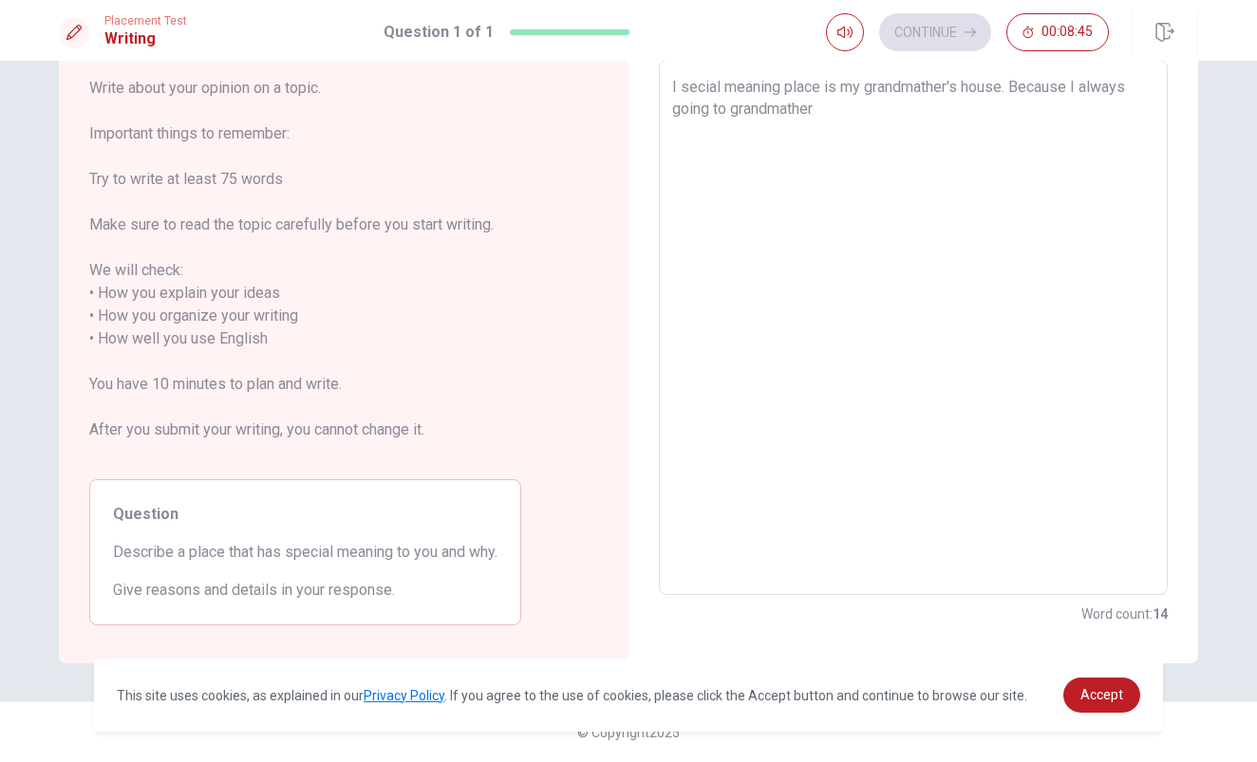
type textarea "I secial meaning place is my grandmather's house. Because I always going to gra…"
type textarea "x"
type textarea "I secial meaning place is my grandmather's house. Because I always going to gra…"
click at [1019, 106] on textarea "I secial meaning place is my grandmather's house. Because I always going to [PE…" at bounding box center [913, 328] width 482 height 504
click at [1038, 107] on textarea "I secial meaning place is my grandmather's house. Because I always going to [PE…" at bounding box center [913, 328] width 482 height 504
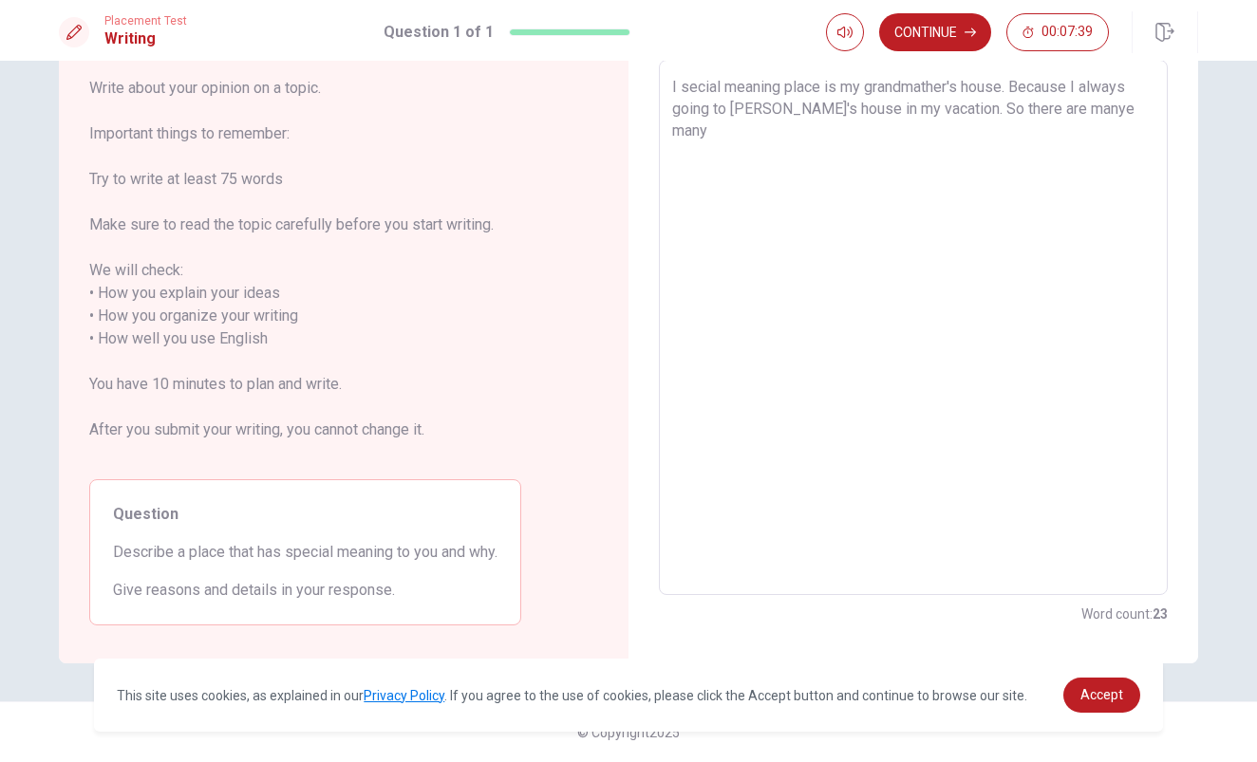
click at [1109, 112] on textarea "I secial meaning place is my grandmather's house. Because I always going to [PE…" at bounding box center [913, 328] width 482 height 504
click at [1132, 110] on textarea "I secial meaning place is my grandmather's house. Because I always going to [PE…" at bounding box center [913, 328] width 482 height 504
click at [668, 82] on div "I secial meaning place is my grandmather's house. Because I always going to [PE…" at bounding box center [913, 327] width 509 height 535
click at [675, 88] on textarea "I secial meaning place is my grandmather's house. Because I always going to [PE…" at bounding box center [913, 328] width 482 height 504
click at [675, 84] on textarea "I secial meaning place is my grandmather's house. Because I always going to [PE…" at bounding box center [913, 328] width 482 height 504
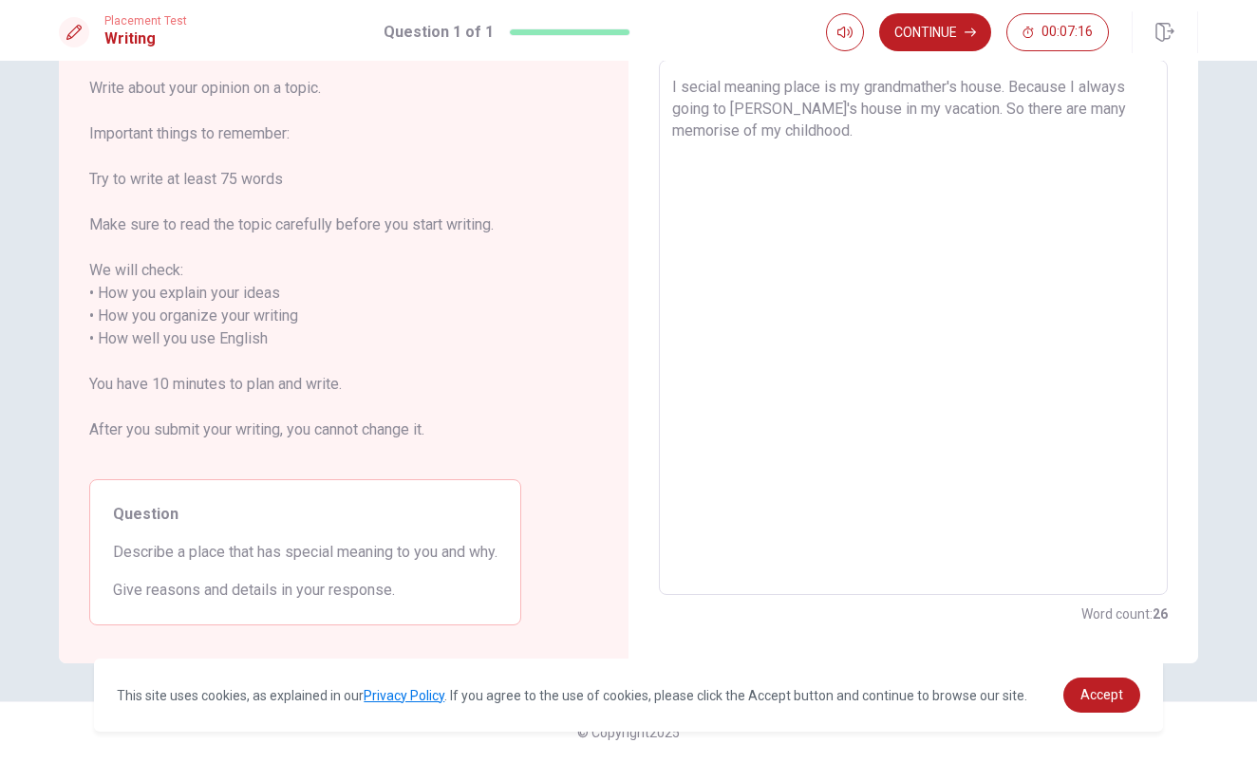
click at [674, 85] on textarea "I secial meaning place is my grandmather's house. Because I always going to [PE…" at bounding box center [913, 328] width 482 height 504
click at [680, 90] on textarea "I secial meaning place is my grandmather's house. Because I always going to [PE…" at bounding box center [913, 328] width 482 height 504
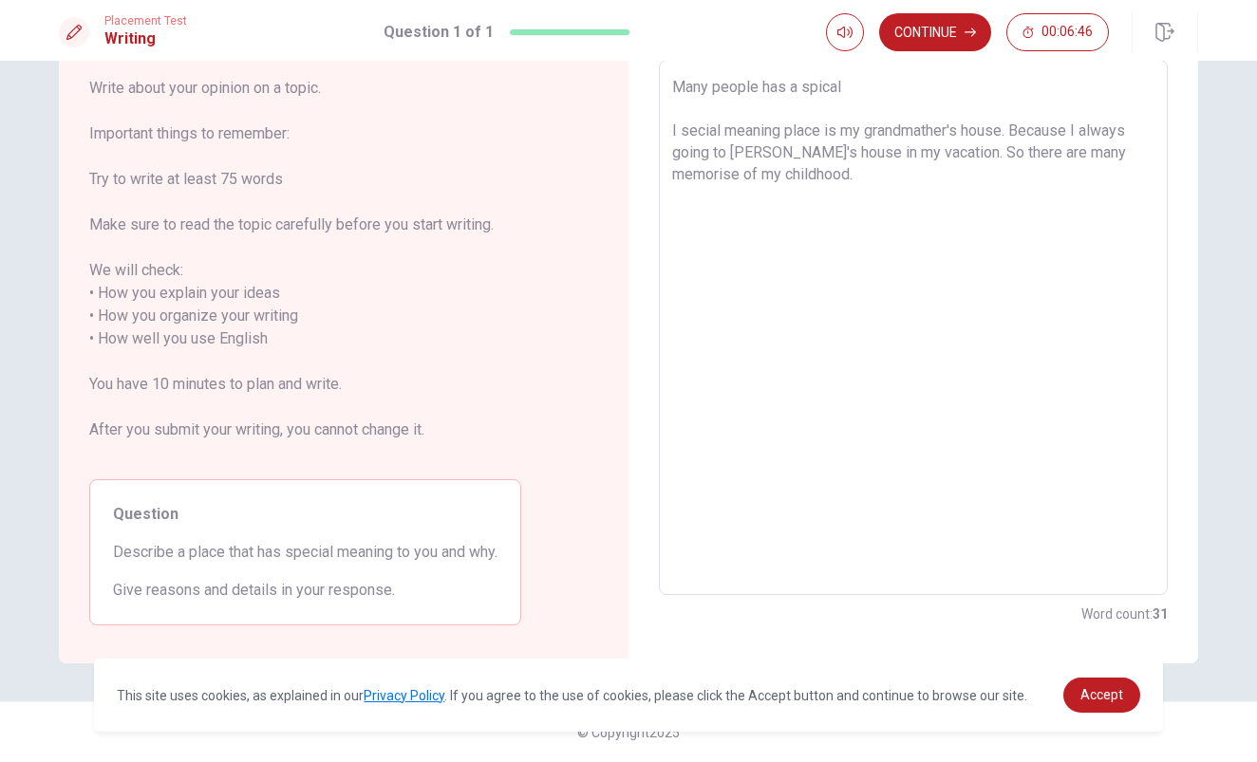
click at [830, 89] on textarea "Many people has a spical I secial meaning place is my grandmather's house. Beca…" at bounding box center [913, 328] width 482 height 504
click at [867, 99] on textarea "Many people has a spicial I secial meaning place is my grandmather's house. Bec…" at bounding box center [913, 328] width 482 height 504
click at [865, 92] on textarea "Many people has a spicial I secial meaning place is my grandmather's house. Bec…" at bounding box center [913, 328] width 482 height 504
click at [689, 130] on textarea "Many people has a spicial places. I have one too. I secial meaning place is my …" at bounding box center [913, 328] width 482 height 504
drag, startPoint x: 1017, startPoint y: 127, endPoint x: 650, endPoint y: 125, distance: 367.3
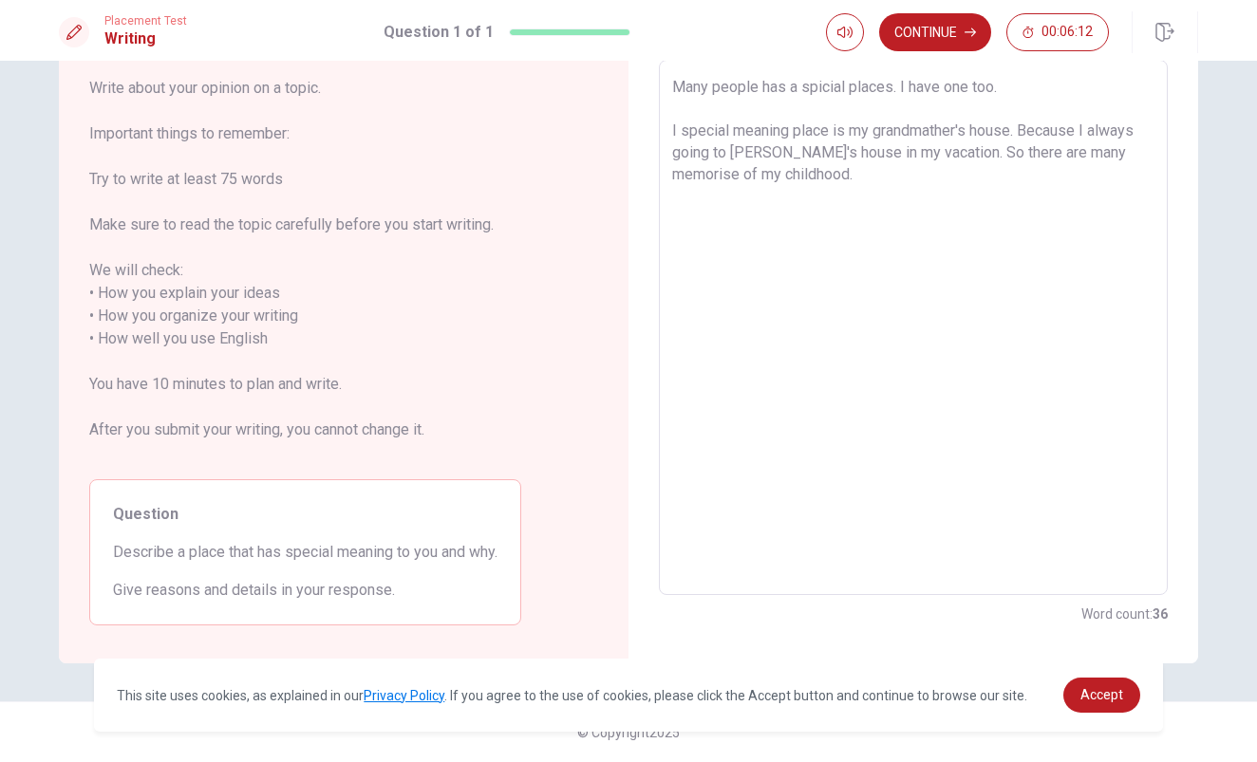
click at [650, 125] on div "Write your essay here Many people has a spicial places. I have one too. I speci…" at bounding box center [912, 328] width 569 height 670
click at [676, 163] on textarea "Many people has a spicial places. I have one too. I special meaning place is my…" at bounding box center [913, 328] width 482 height 504
click at [678, 130] on textarea "Many people has a spicial places. I have one too. I special meaning place is my…" at bounding box center [913, 328] width 482 height 504
click at [671, 130] on div "Many people has a spicial places. I have one too. I special meaning place is my…" at bounding box center [913, 327] width 509 height 535
click at [1021, 106] on textarea "Many people has a spicial places. I have one too. I special meaning place is my…" at bounding box center [913, 328] width 482 height 504
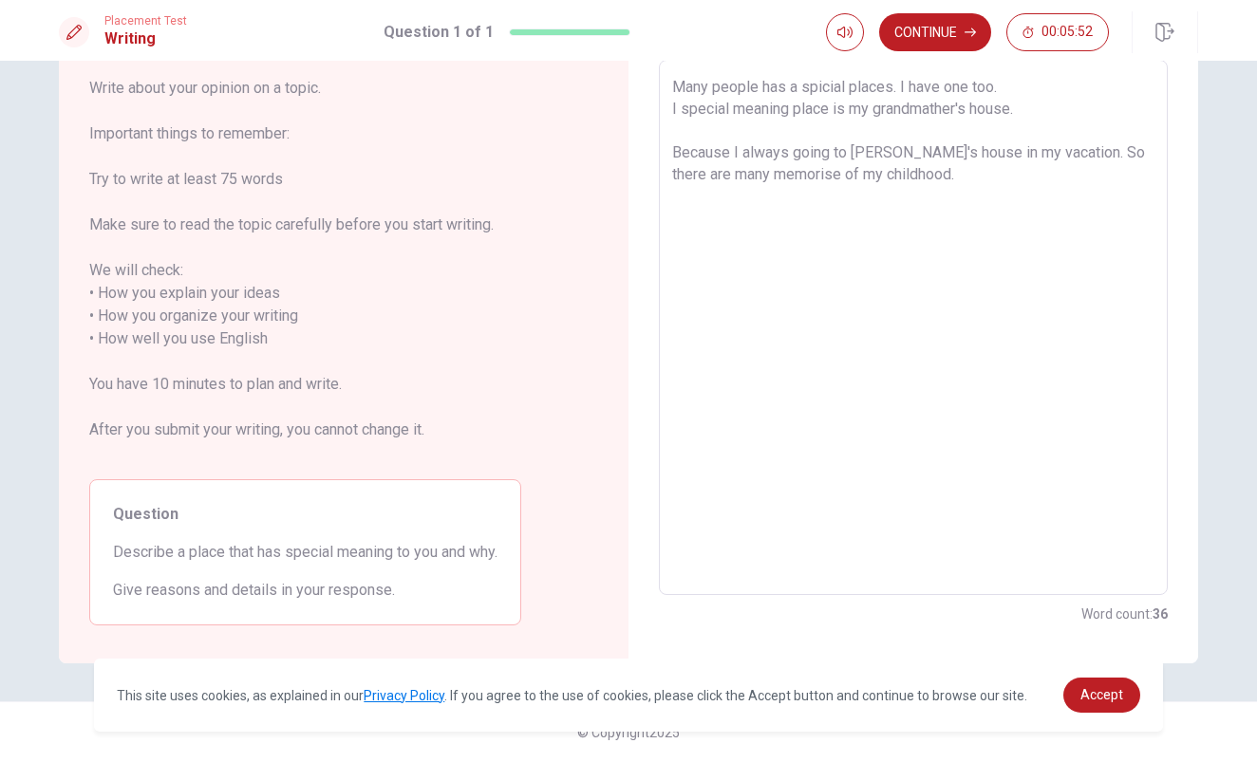
click at [979, 175] on textarea "Many people has a spicial places. I have one too. I special meaning place is my…" at bounding box center [913, 328] width 482 height 504
click at [1146, 177] on textarea "Many people has a spicial places. I have one too. I special meaning place is my…" at bounding box center [913, 328] width 482 height 504
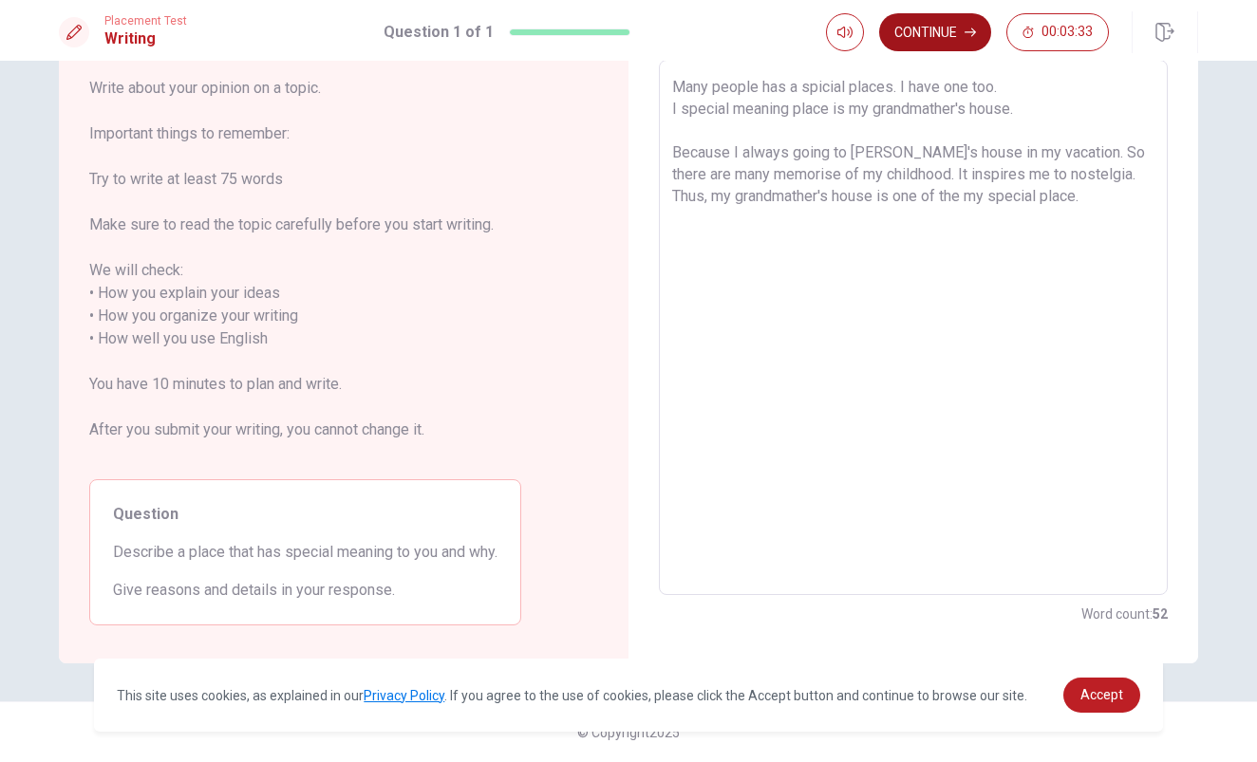
click at [951, 27] on button "Continue" at bounding box center [935, 32] width 112 height 38
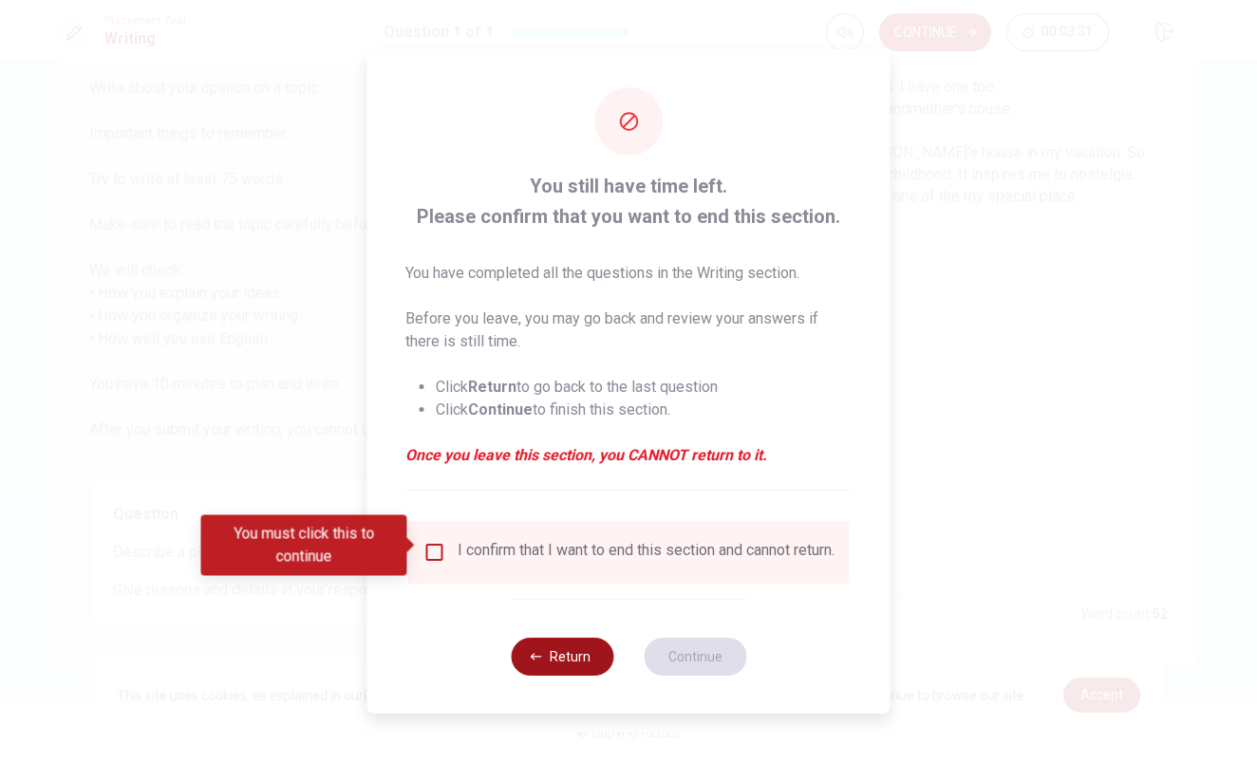
click at [521, 651] on button "Return" at bounding box center [562, 657] width 103 height 38
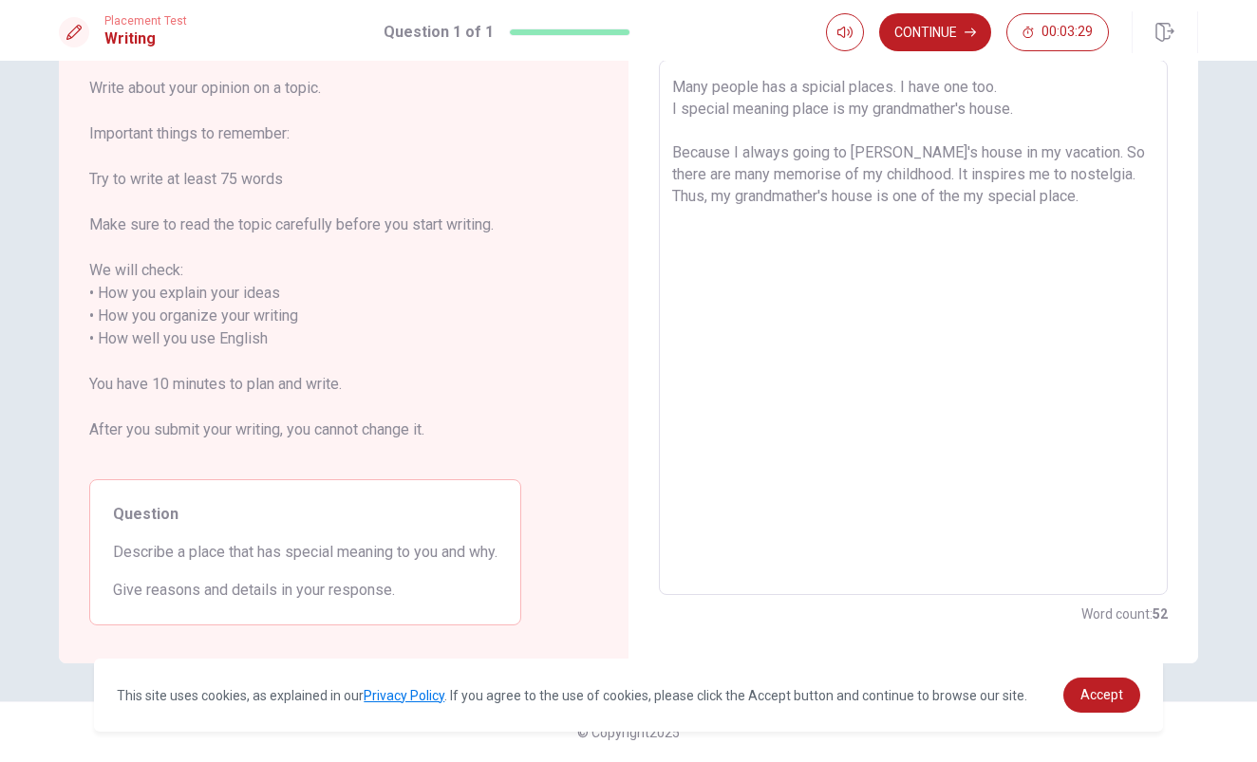
click at [1069, 200] on textarea "Many people has a spicial places. I have one too. I special meaning place is my…" at bounding box center [913, 328] width 482 height 504
click at [1098, 200] on textarea "Many people has a spicial places. I have one too. I special meaning place is my…" at bounding box center [913, 328] width 482 height 504
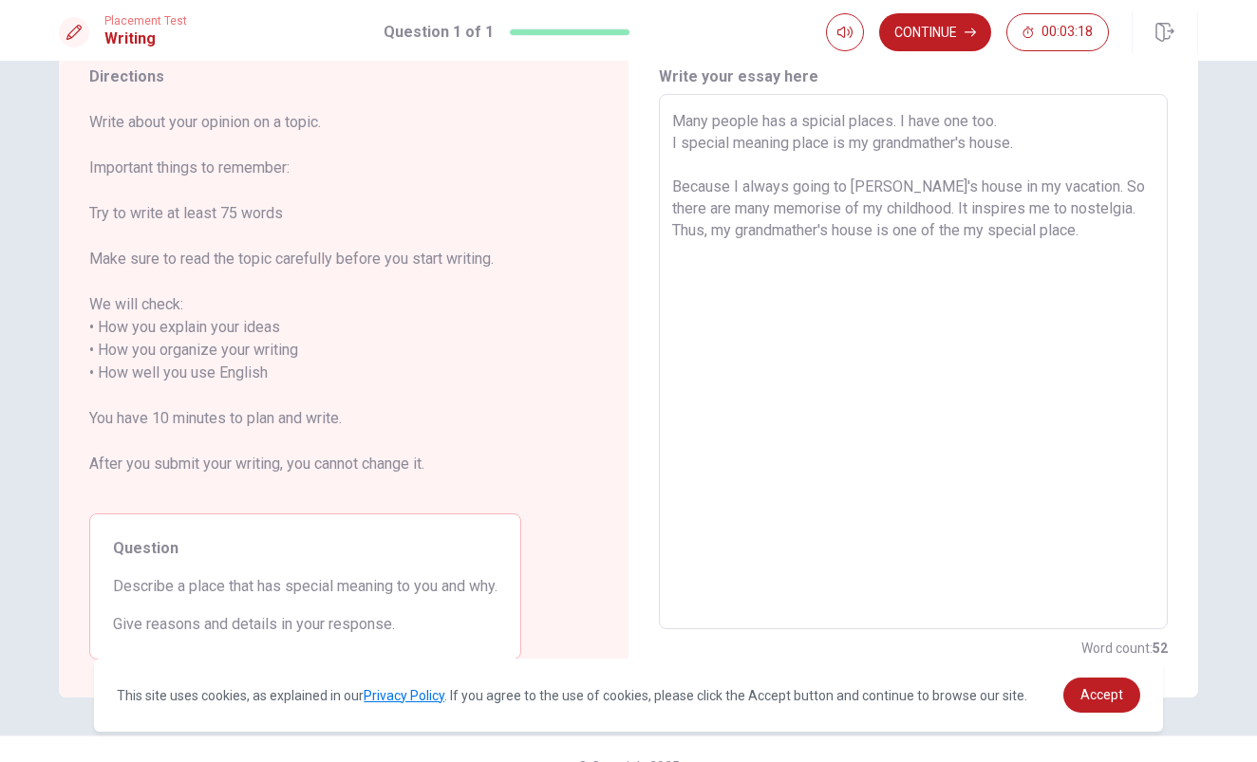
scroll to position [56, 0]
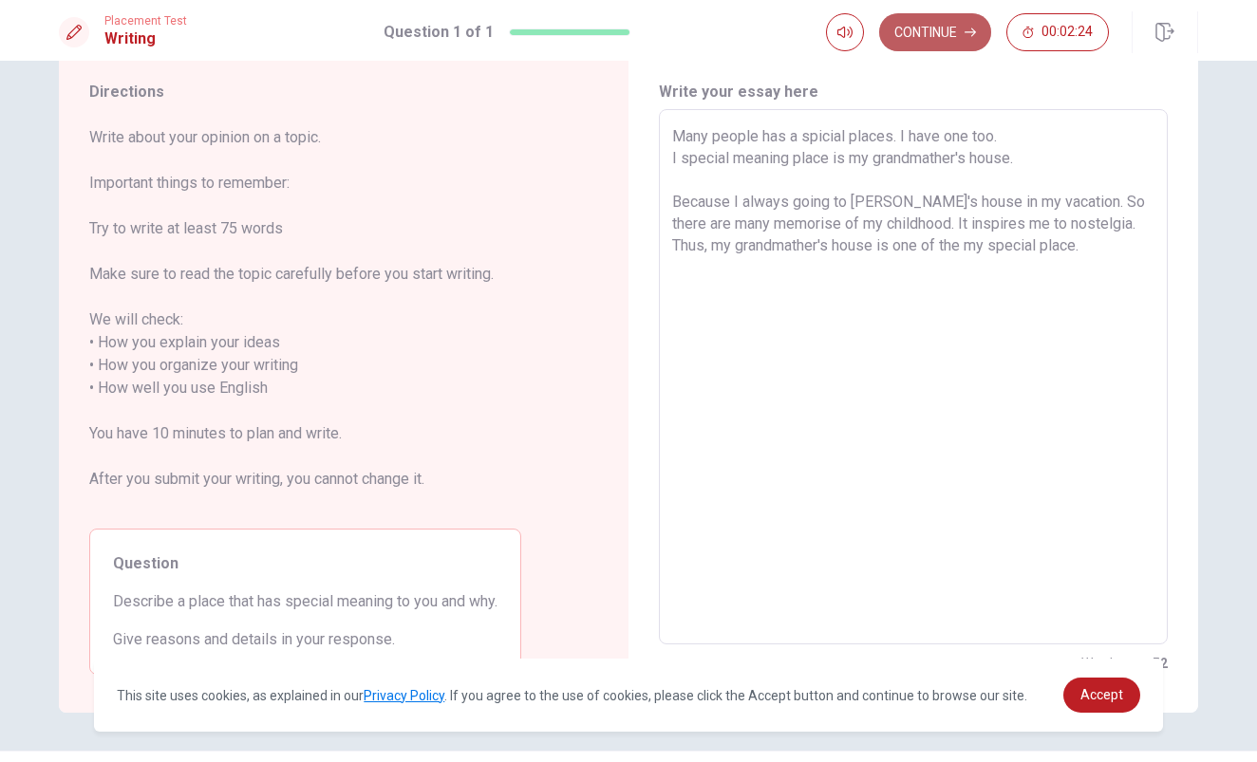
click at [906, 34] on button "Continue" at bounding box center [935, 32] width 112 height 38
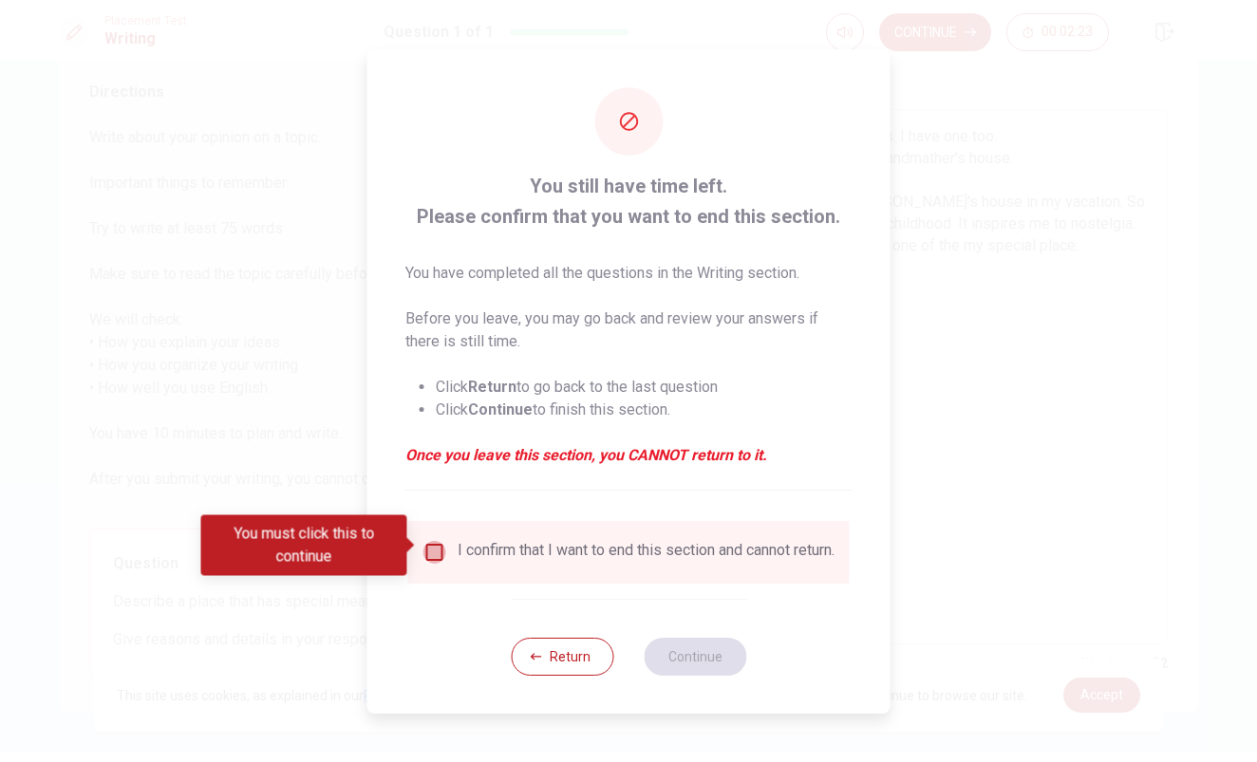
click at [435, 547] on input "You must click this to continue" at bounding box center [434, 552] width 23 height 23
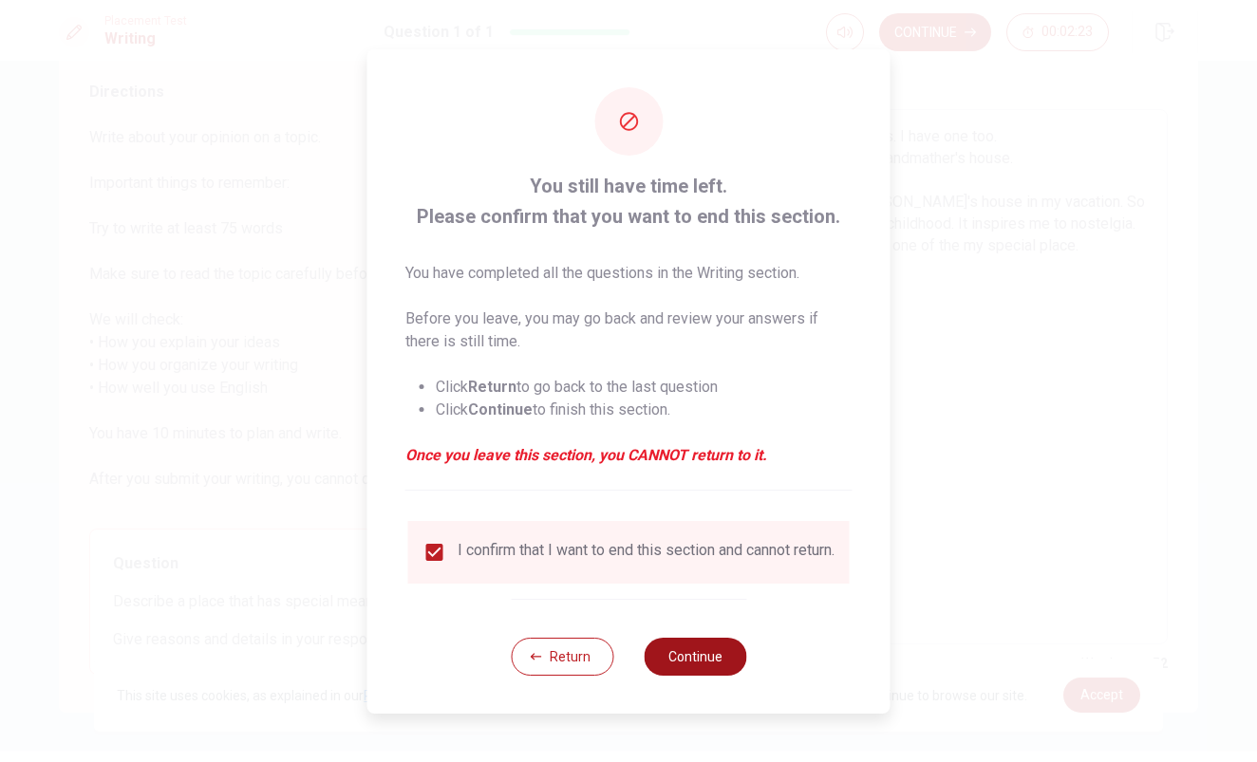
click at [694, 667] on button "Continue" at bounding box center [694, 657] width 103 height 38
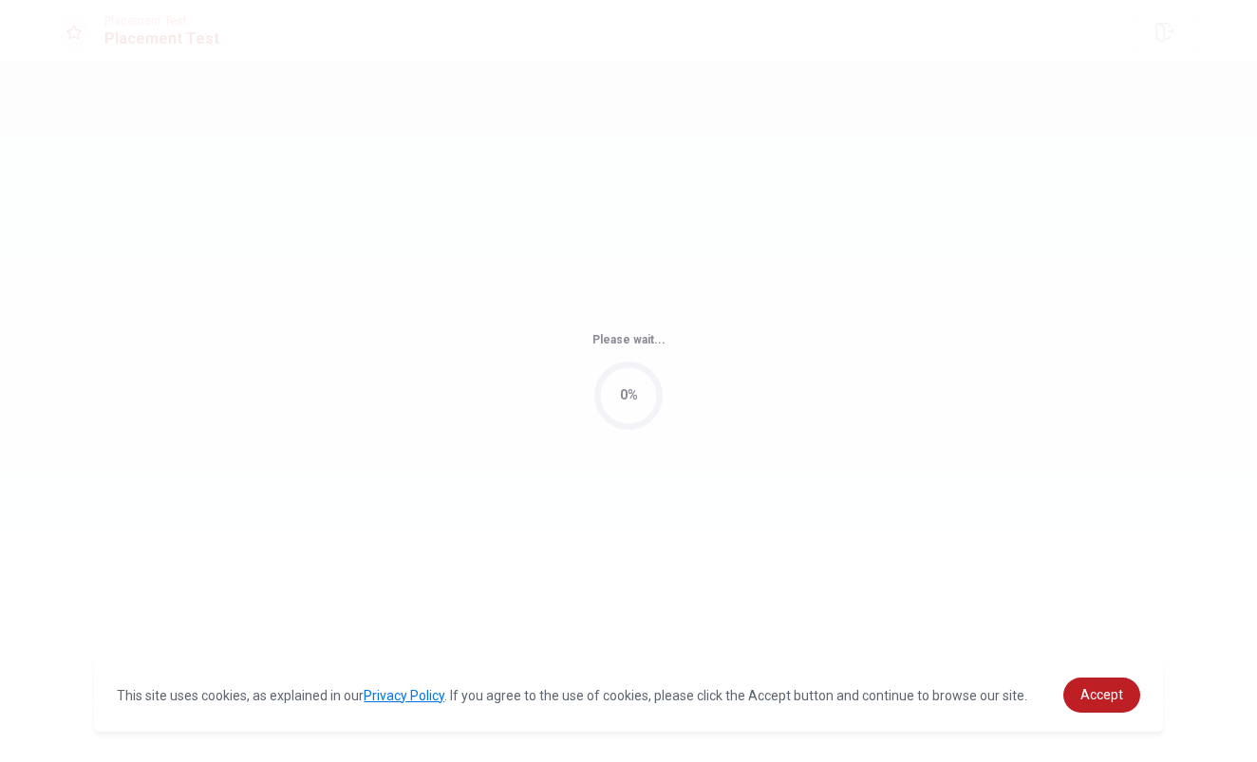
scroll to position [0, 0]
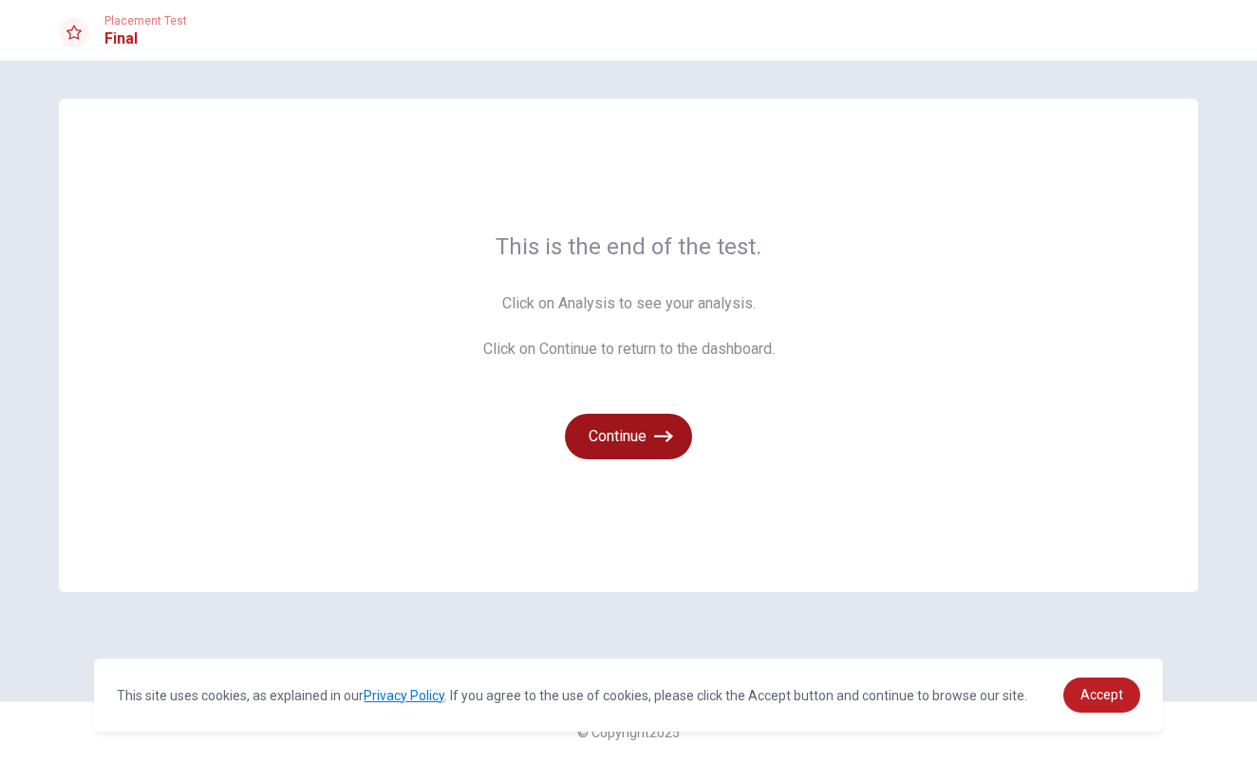
click at [649, 435] on button "Continue" at bounding box center [628, 437] width 127 height 46
